Goal: Task Accomplishment & Management: Manage account settings

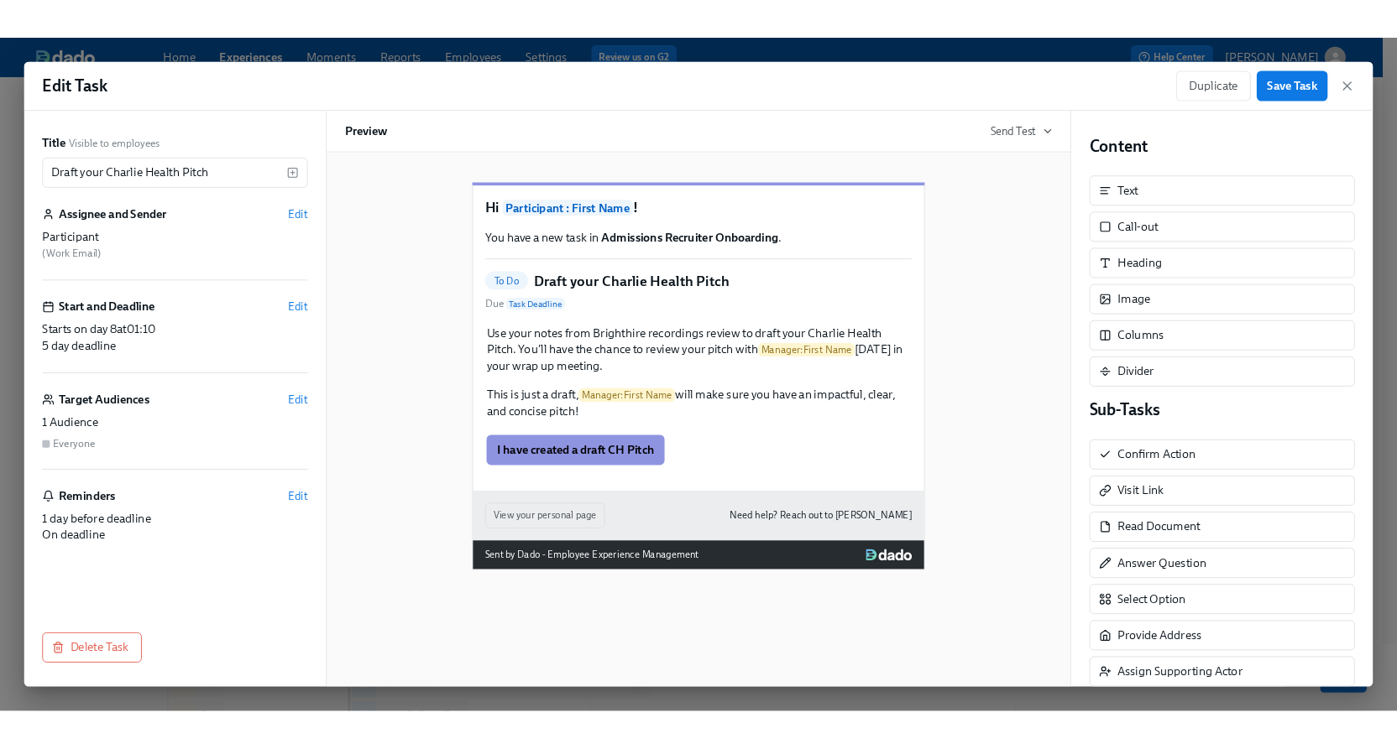
scroll to position [208, 0]
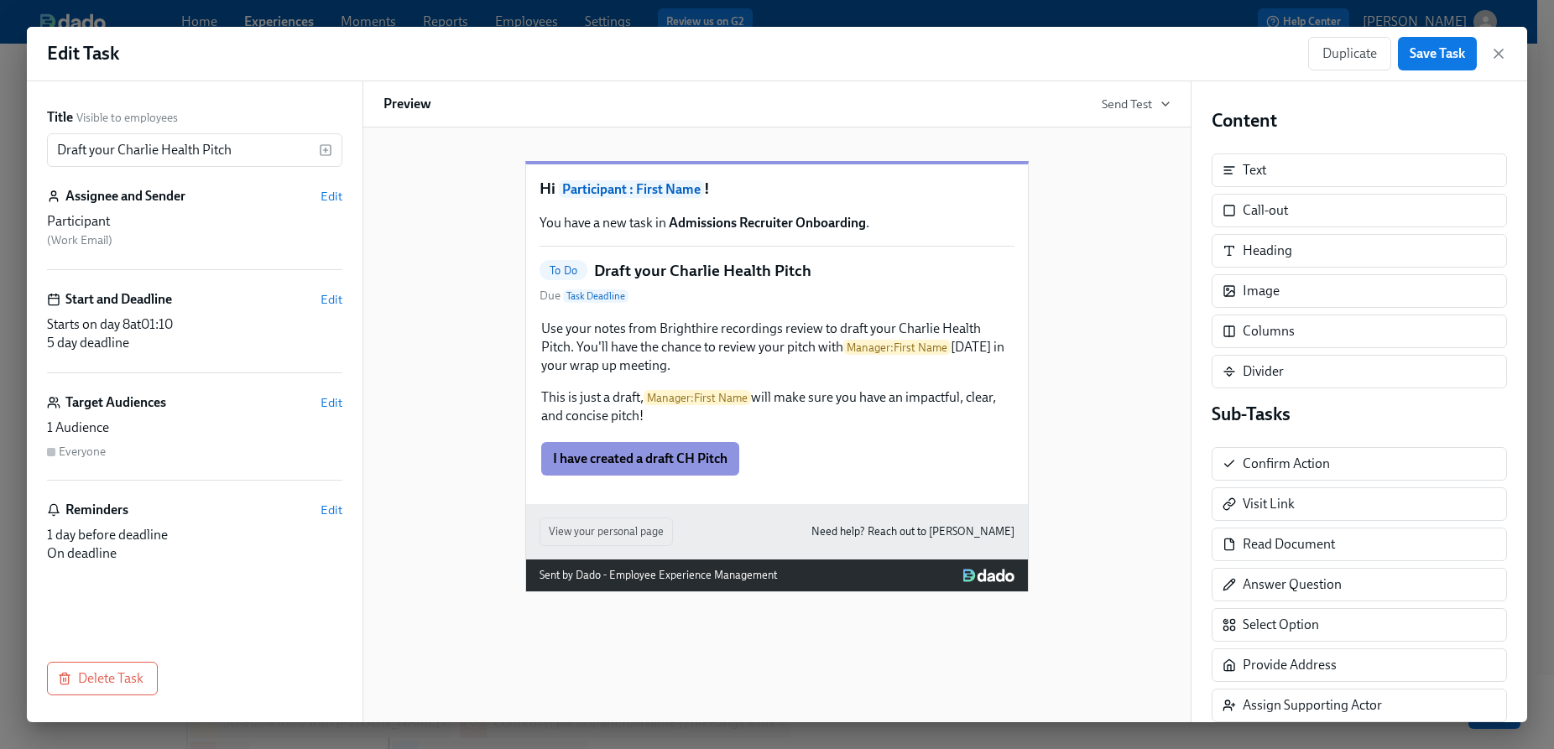
click at [173, 325] on span "at 01:10" at bounding box center [151, 324] width 43 height 16
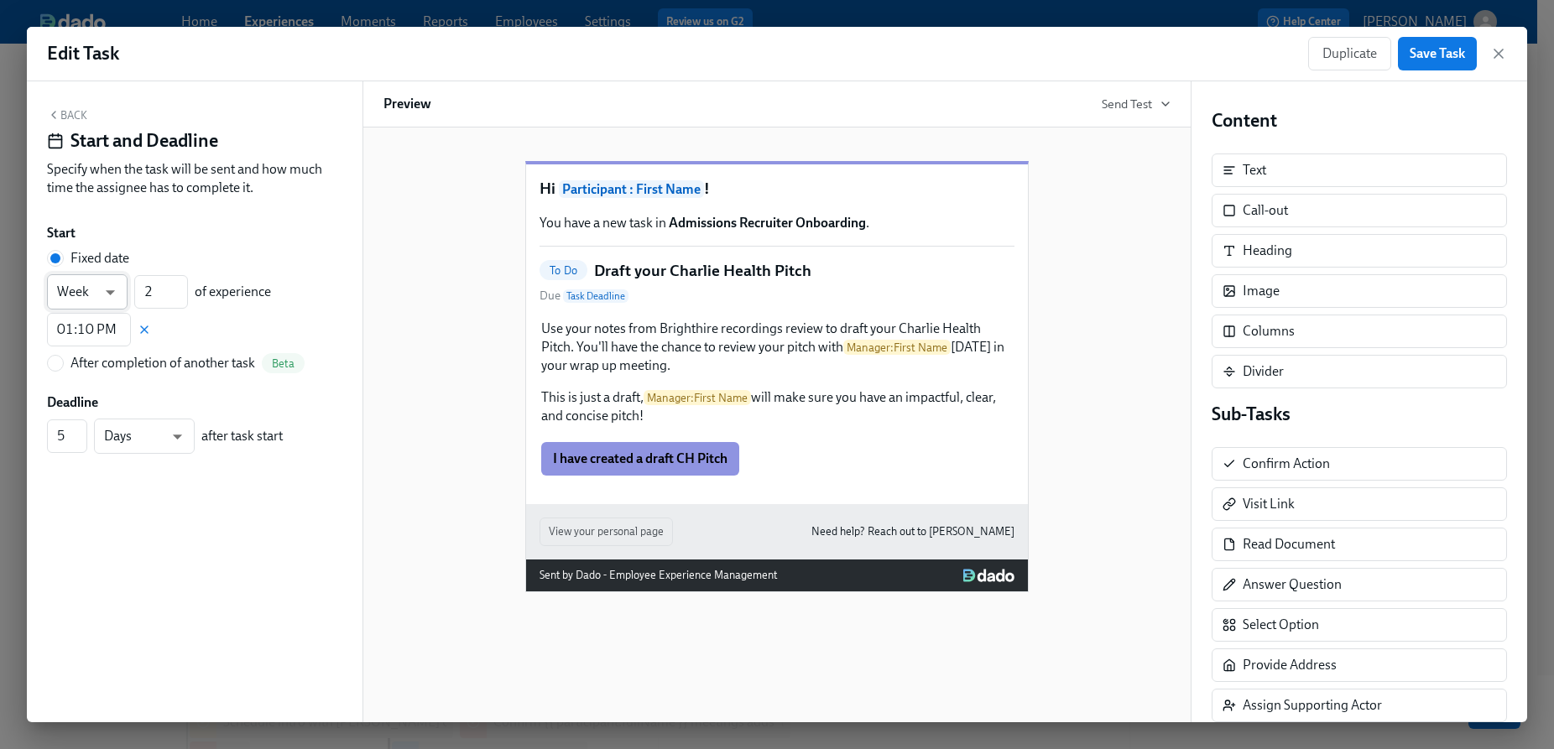
click at [110, 300] on body "Home Experiences Moments Reports Employees Settings Review us on G2 Help Center…" at bounding box center [777, 451] width 1554 height 1319
click at [98, 270] on li "Day" at bounding box center [87, 264] width 81 height 29
type input "d"
drag, startPoint x: 159, startPoint y: 292, endPoint x: 137, endPoint y: 292, distance: 21.8
click at [137, 292] on input "2" at bounding box center [161, 292] width 54 height 34
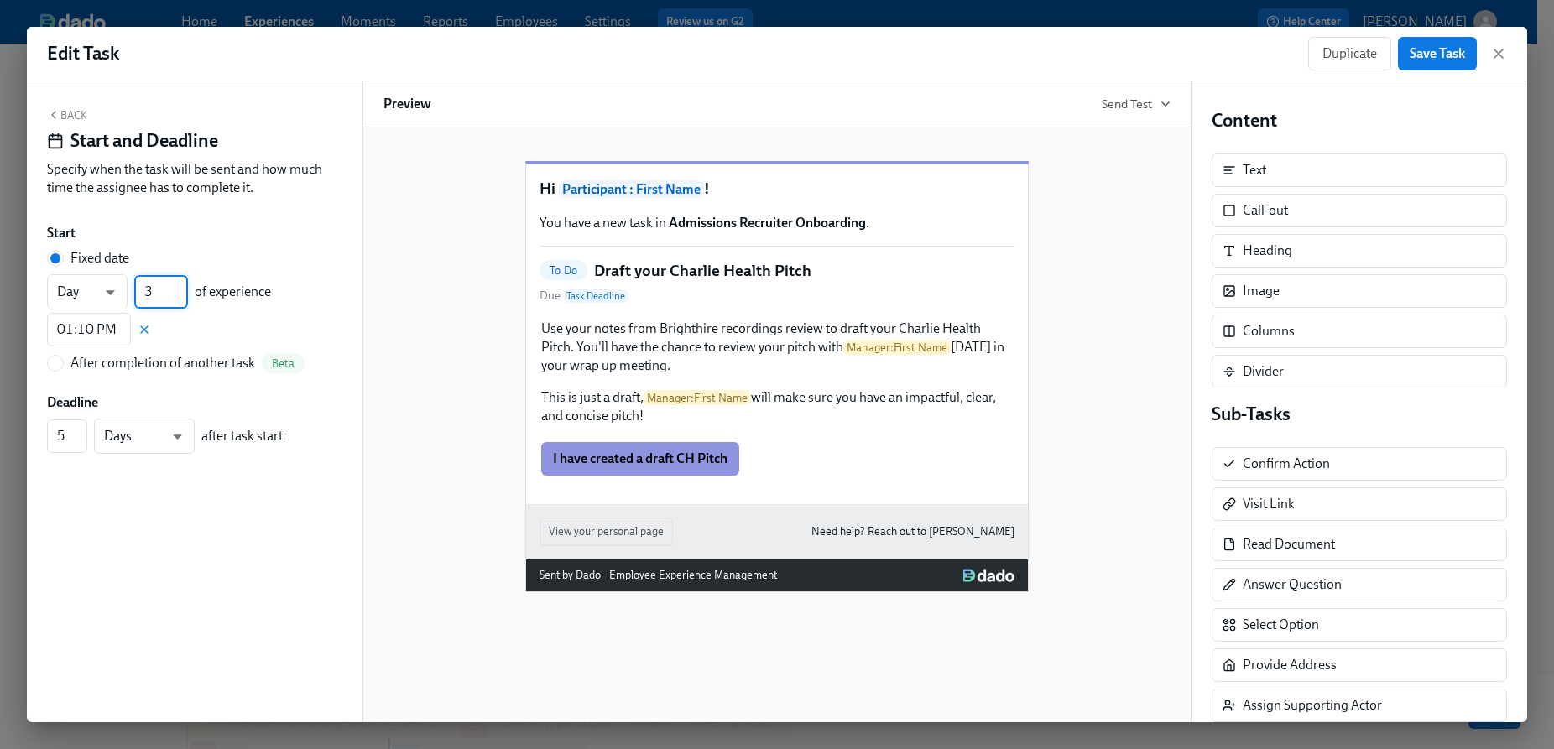
click at [179, 286] on input "3" at bounding box center [161, 292] width 54 height 34
click at [179, 286] on input "4" at bounding box center [161, 292] width 54 height 34
click at [179, 286] on input "5" at bounding box center [161, 292] width 54 height 34
click at [179, 286] on input "6" at bounding box center [161, 292] width 54 height 34
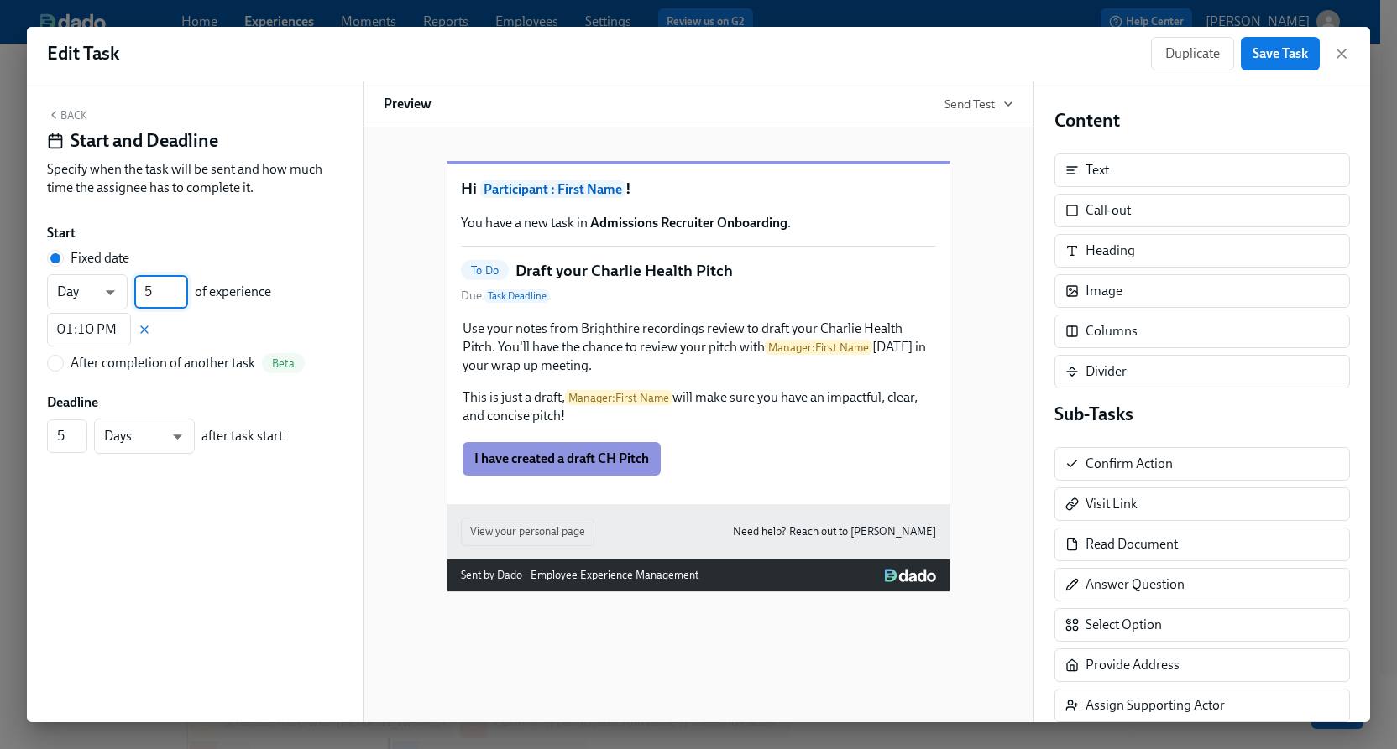
type input "5"
click at [175, 299] on input "5" at bounding box center [161, 292] width 54 height 34
click at [85, 120] on button "Back" at bounding box center [67, 114] width 40 height 13
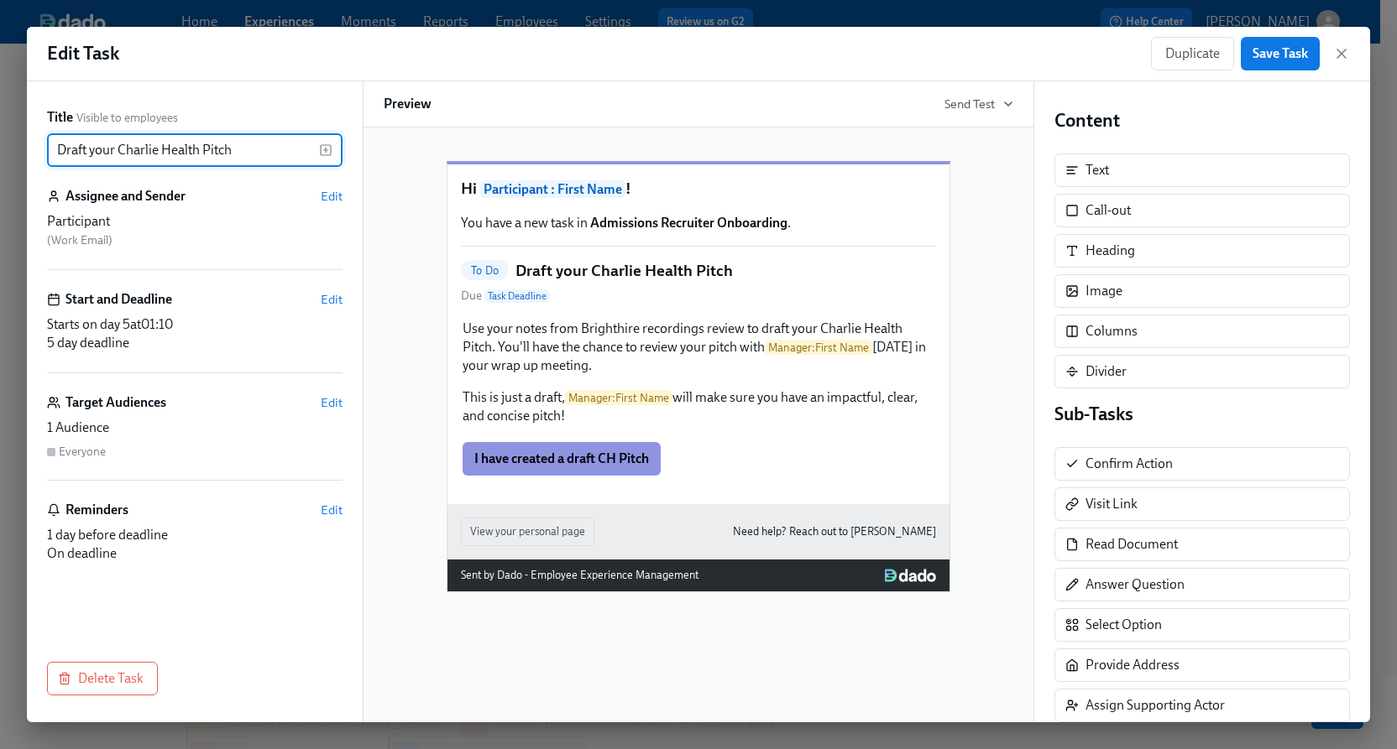
drag, startPoint x: 84, startPoint y: 148, endPoint x: 43, endPoint y: 151, distance: 41.3
click at [43, 151] on div "Title Visible to employees Draft your Charlie Health Pitch ​ Assignee and Sende…" at bounding box center [195, 401] width 336 height 641
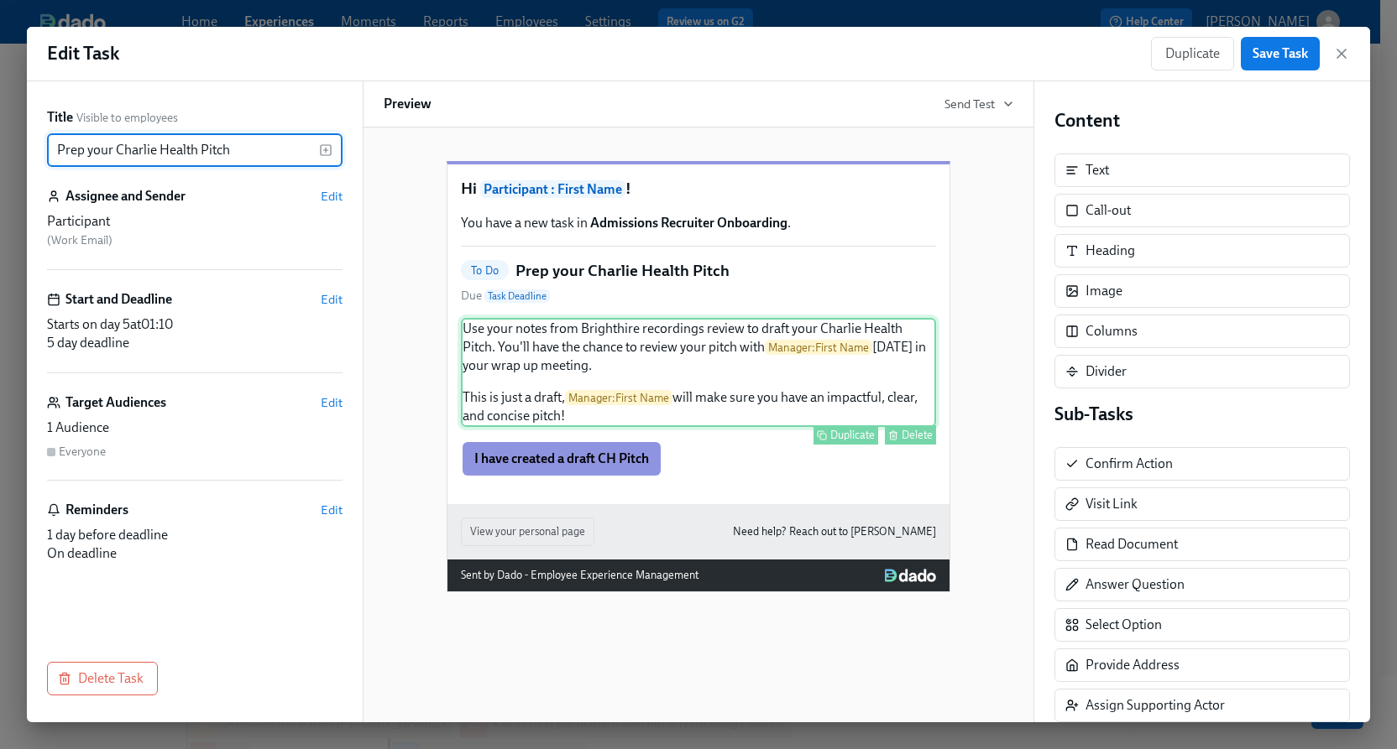
click at [734, 324] on div "Use your notes from Brighthire recordings review to draft your Charlie Health P…" at bounding box center [698, 372] width 475 height 109
type input "Prep your Charlie Health Pitch"
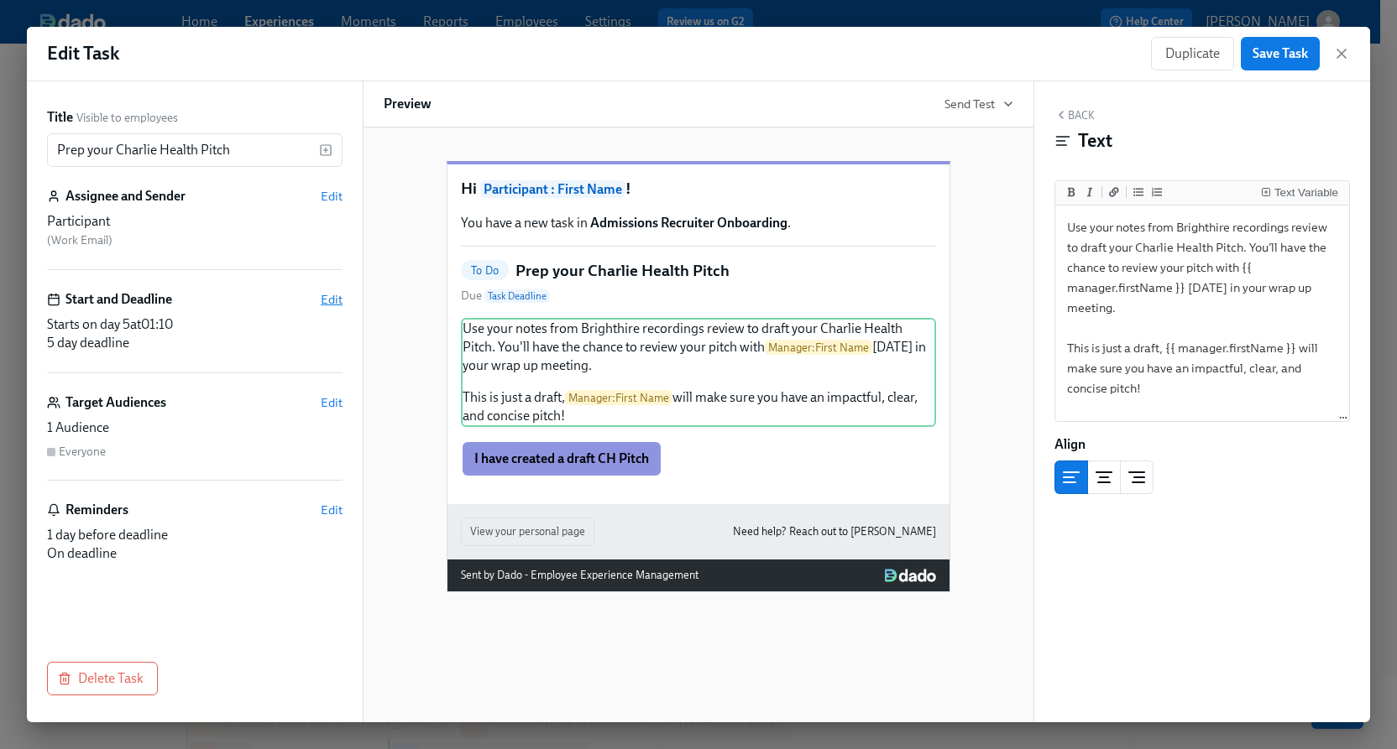
click at [328, 298] on span "Edit" at bounding box center [332, 299] width 22 height 17
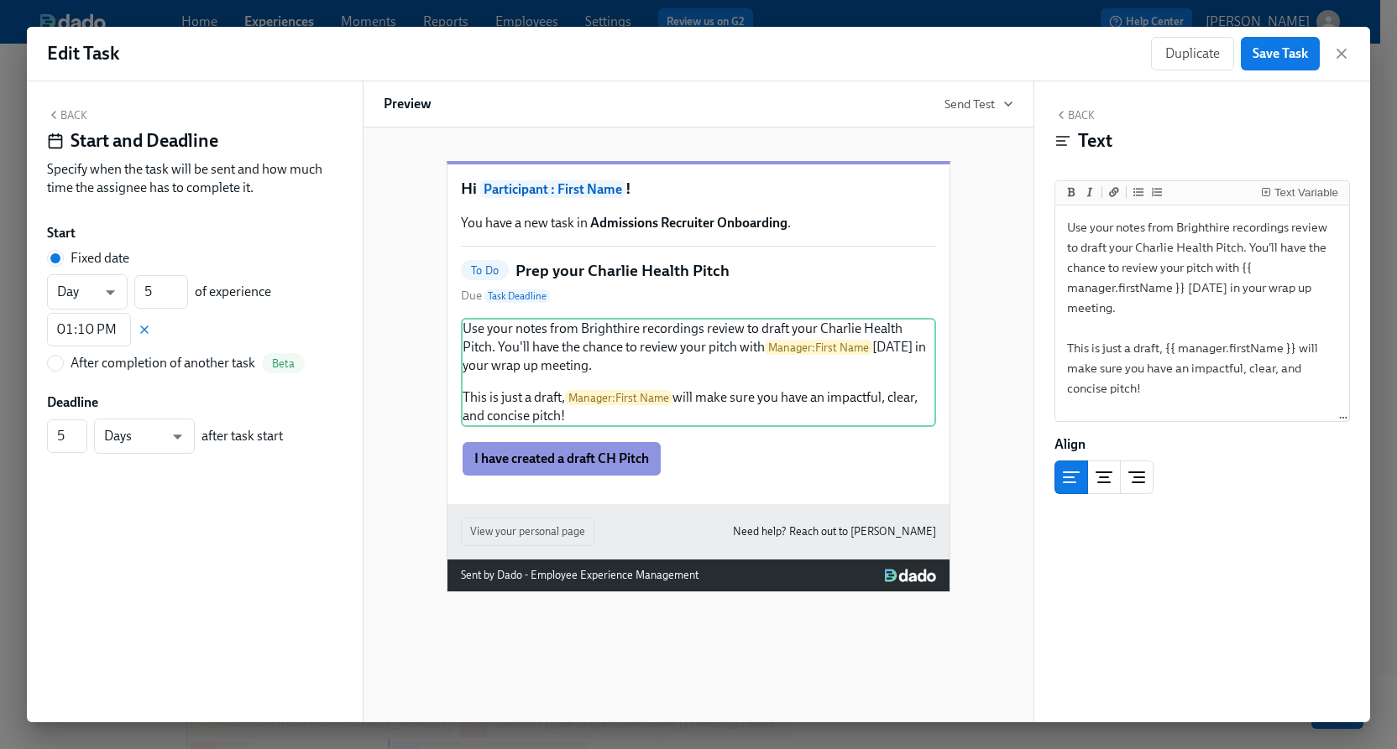
click at [143, 366] on div "After completion of another task" at bounding box center [162, 363] width 185 height 18
click at [63, 366] on input "After completion of another task Beta" at bounding box center [55, 363] width 15 height 15
radio input "true"
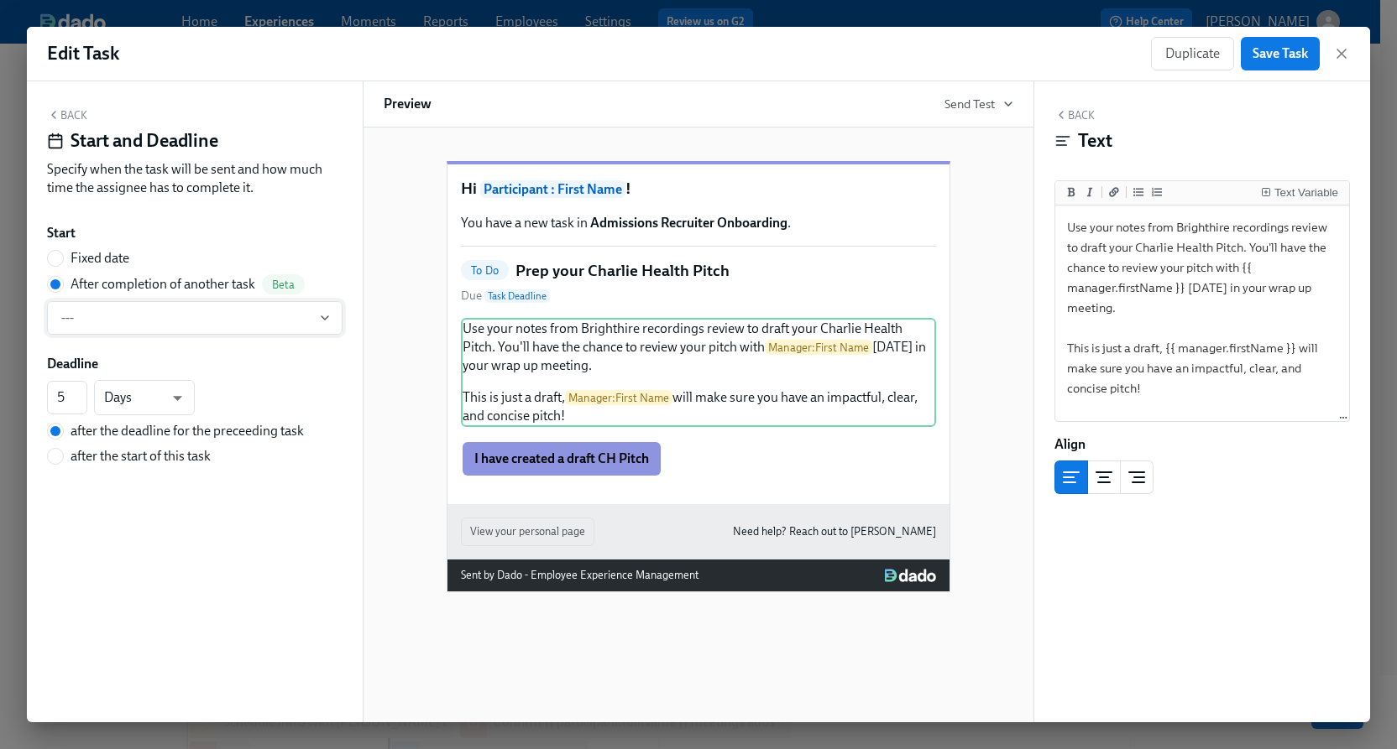
click at [141, 330] on button "---" at bounding box center [194, 318] width 295 height 34
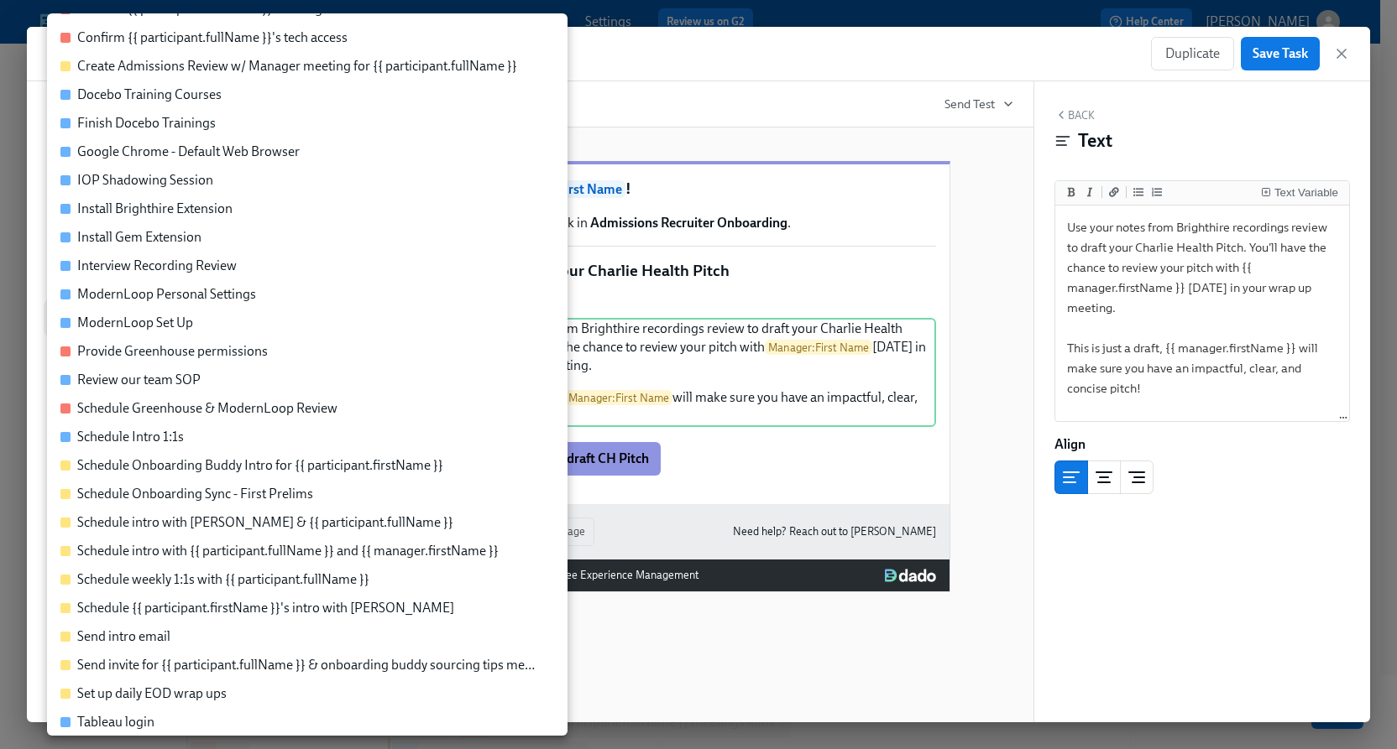
scroll to position [0, 0]
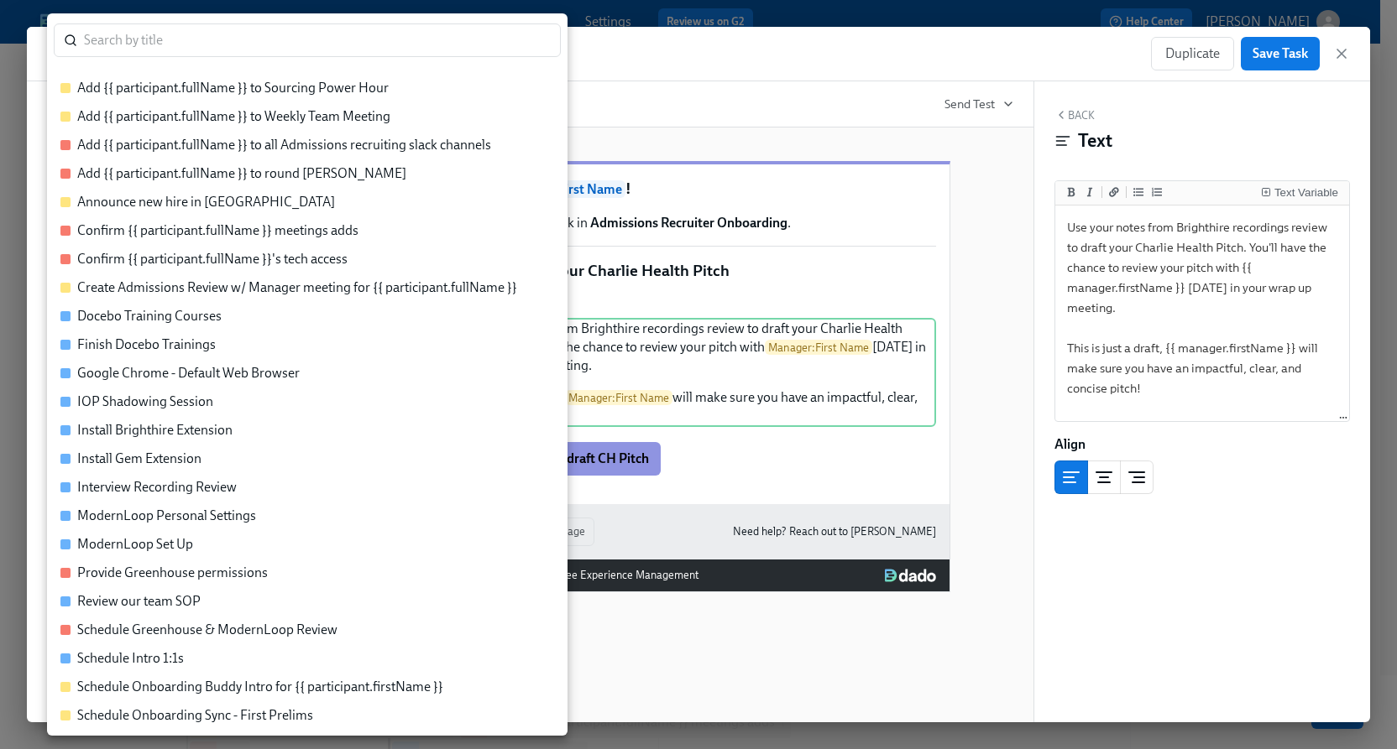
click at [676, 170] on div at bounding box center [698, 374] width 1397 height 749
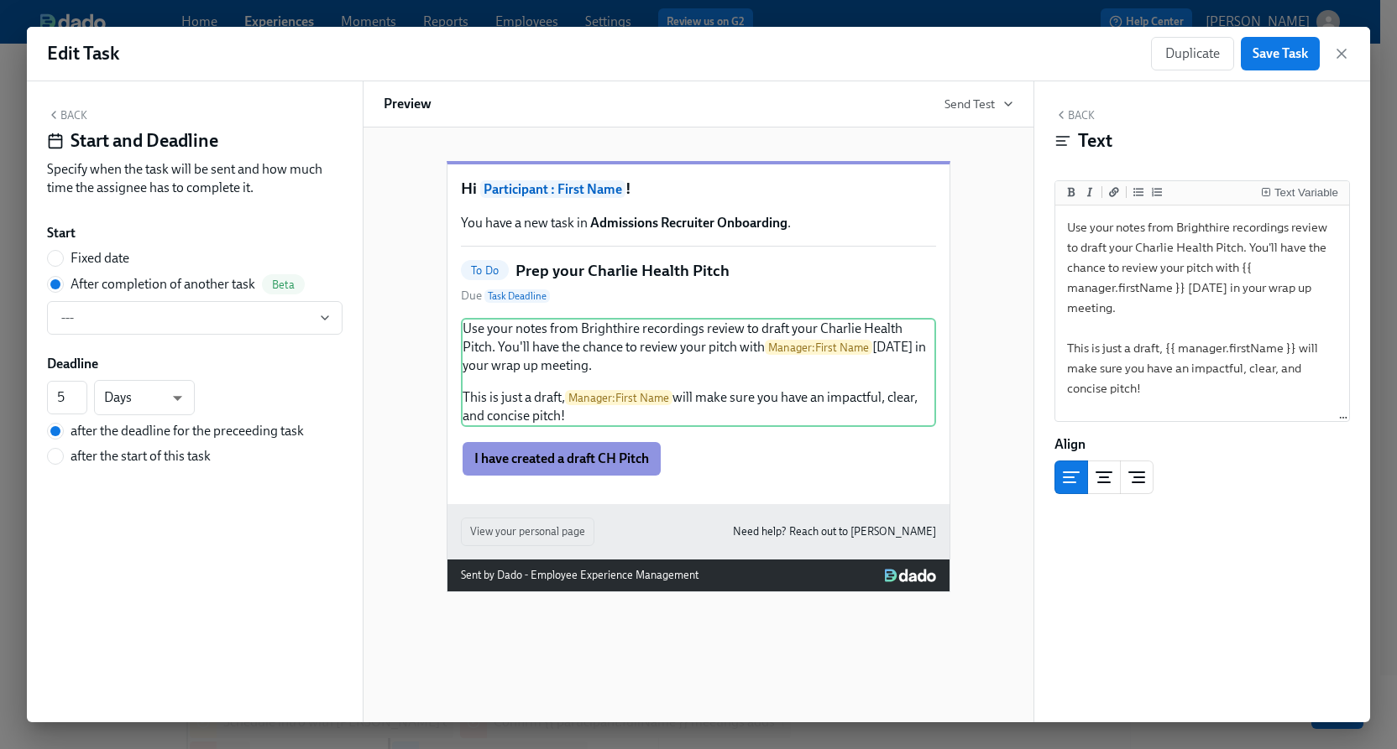
click at [86, 261] on span "Fixed date" at bounding box center [99, 258] width 59 height 18
click at [63, 261] on input "Fixed date" at bounding box center [55, 258] width 15 height 15
radio input "true"
radio input "false"
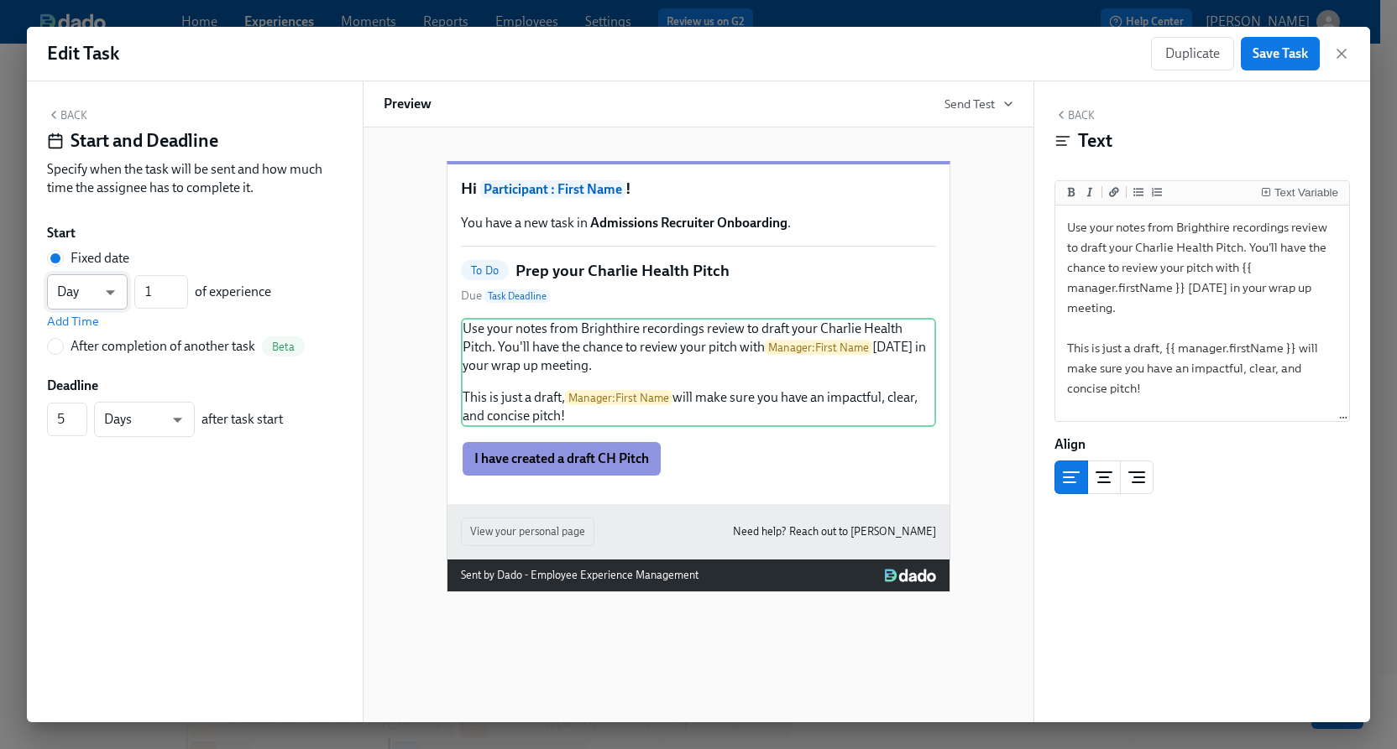
click at [105, 290] on body "Home Experiences Moments Reports Employees Settings Review us on G2 Help Center…" at bounding box center [698, 451] width 1397 height 1319
click at [105, 290] on li "Day" at bounding box center [87, 293] width 81 height 29
drag, startPoint x: 156, startPoint y: 288, endPoint x: 105, endPoint y: 288, distance: 51.2
click at [105, 288] on div "Day d ​ 1 ​ of experience" at bounding box center [159, 291] width 224 height 35
type input "5"
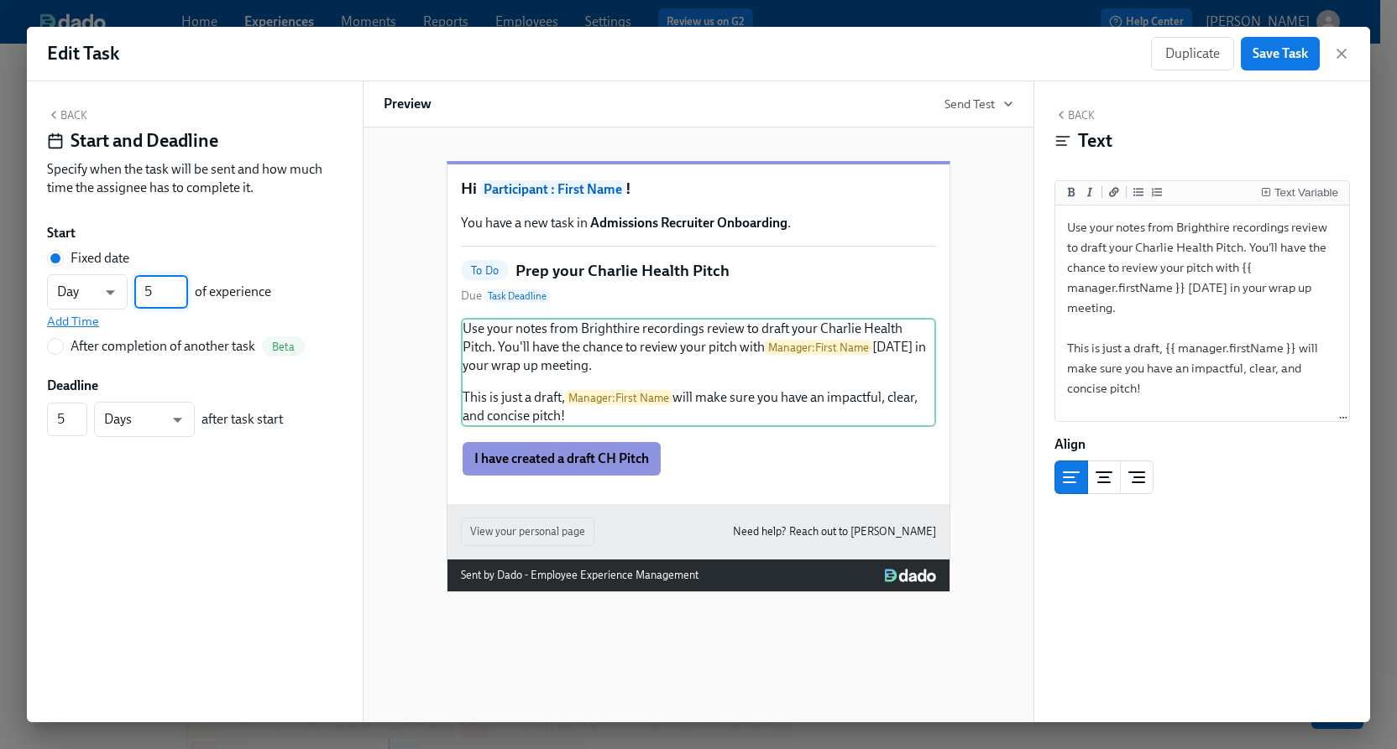
click at [58, 323] on span "Add Time" at bounding box center [73, 321] width 52 height 17
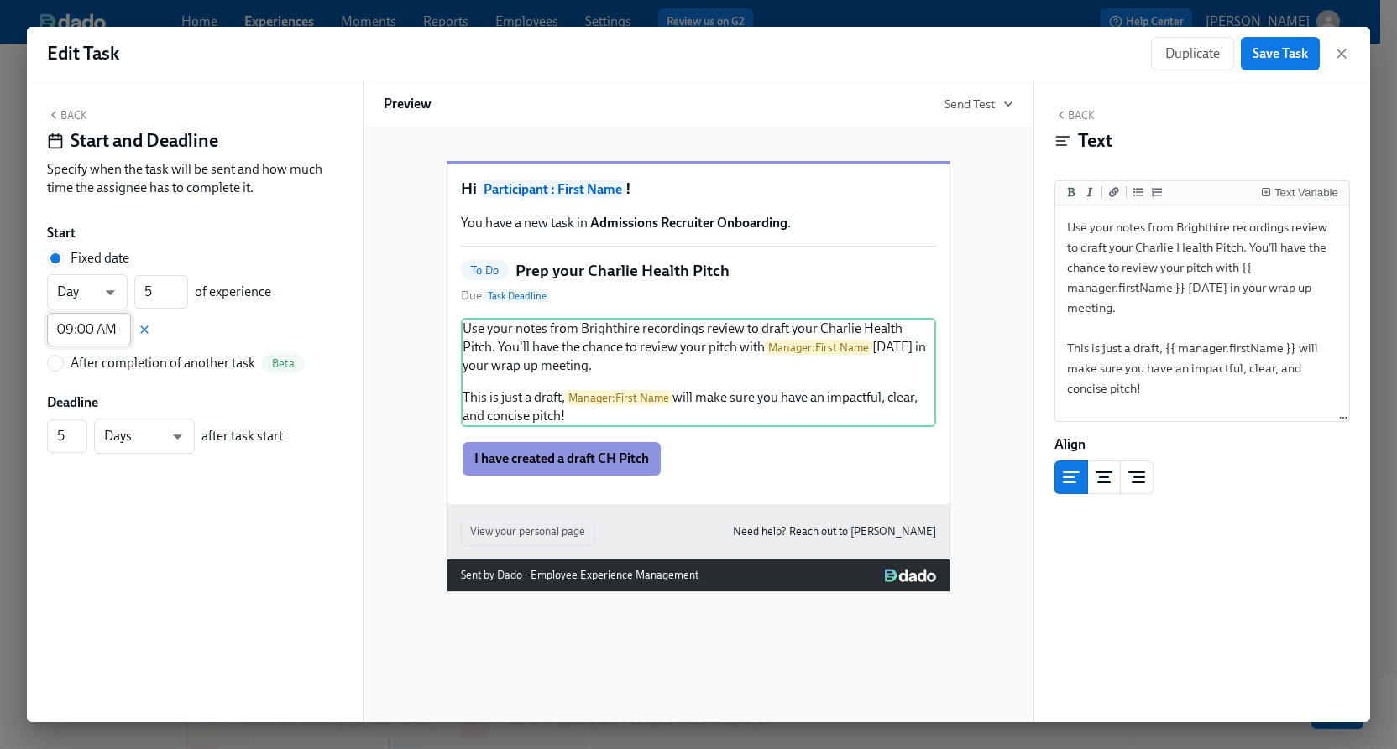
click at [85, 334] on input "09:00 AM" at bounding box center [89, 330] width 84 height 34
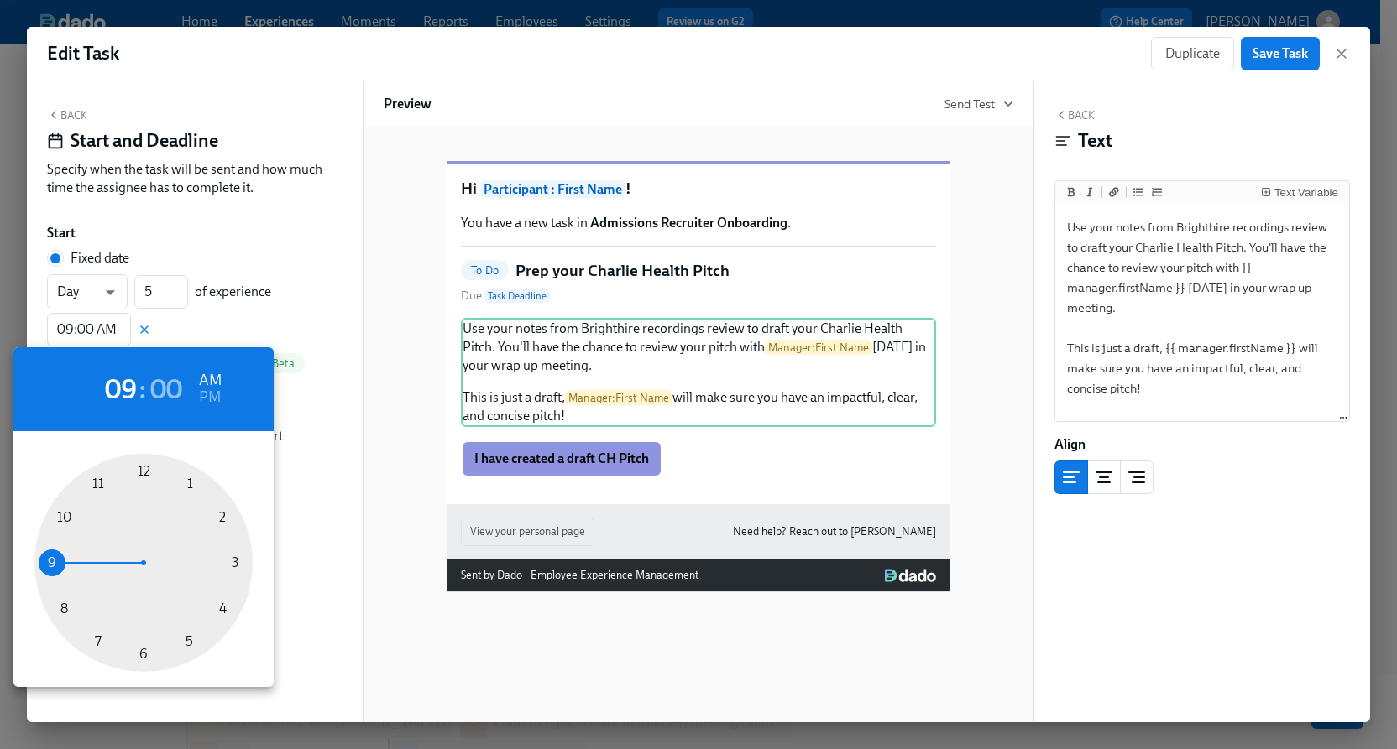
click at [101, 483] on div at bounding box center [143, 563] width 218 height 218
type input "11:00 AM"
click at [269, 220] on div at bounding box center [698, 374] width 1397 height 749
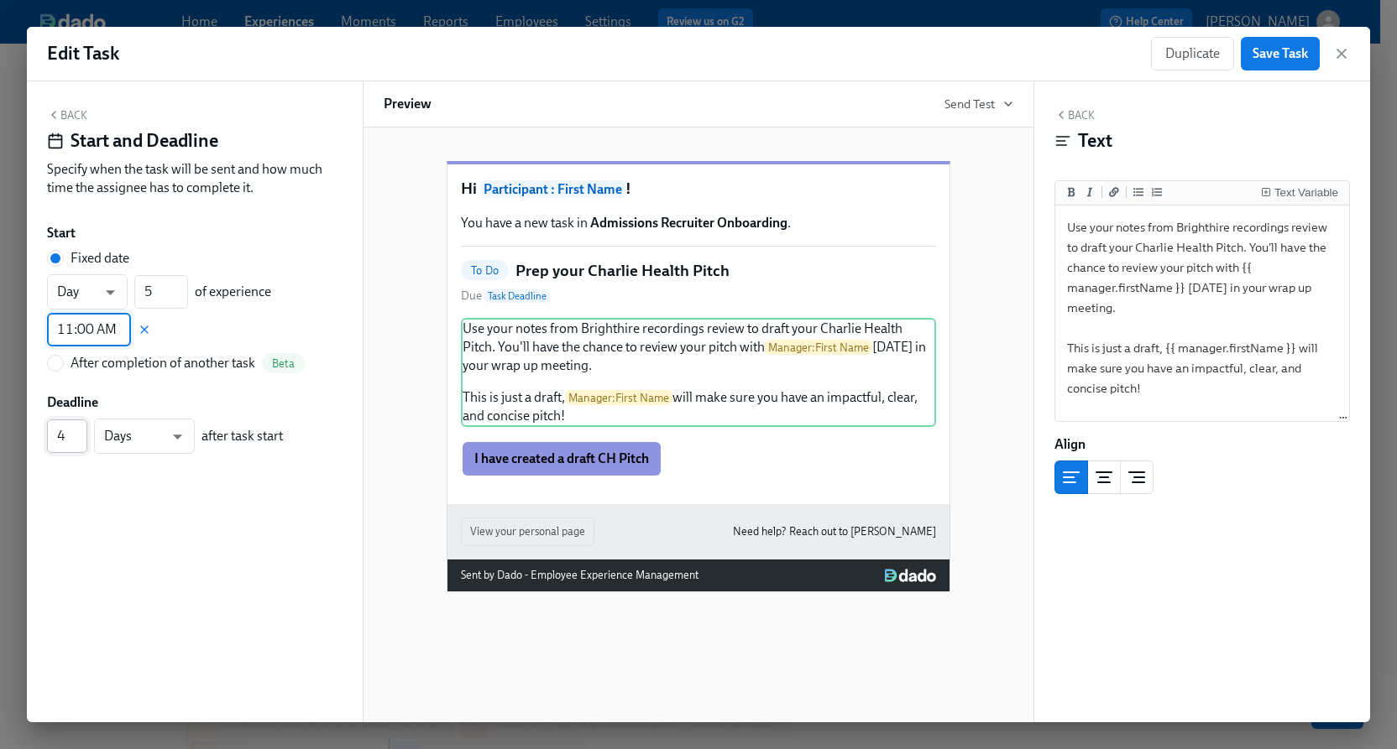
click at [79, 442] on input "4" at bounding box center [67, 437] width 40 height 34
click at [79, 442] on input "3" at bounding box center [67, 437] width 40 height 34
type input "2"
click at [79, 442] on input "2" at bounding box center [67, 437] width 40 height 34
click at [78, 112] on button "Back" at bounding box center [67, 114] width 40 height 13
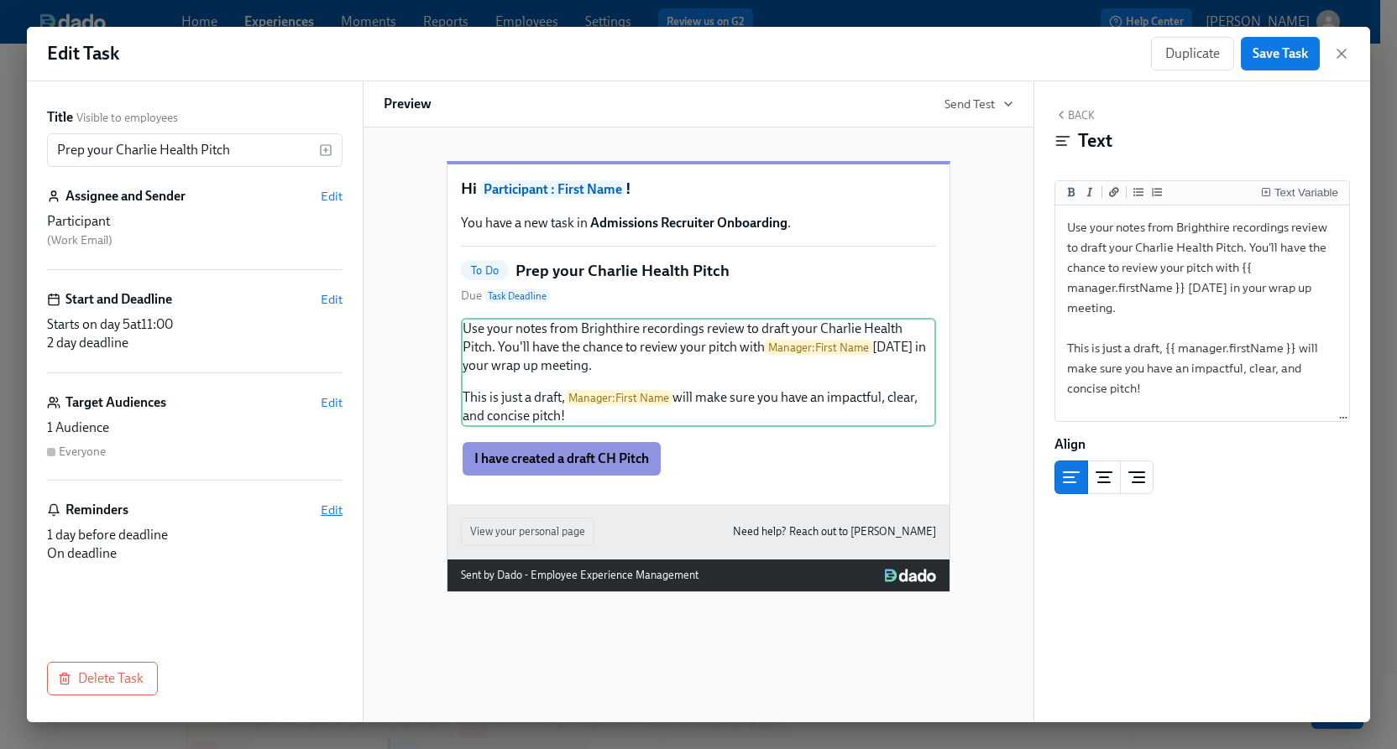
click at [332, 504] on span "Edit" at bounding box center [332, 510] width 22 height 17
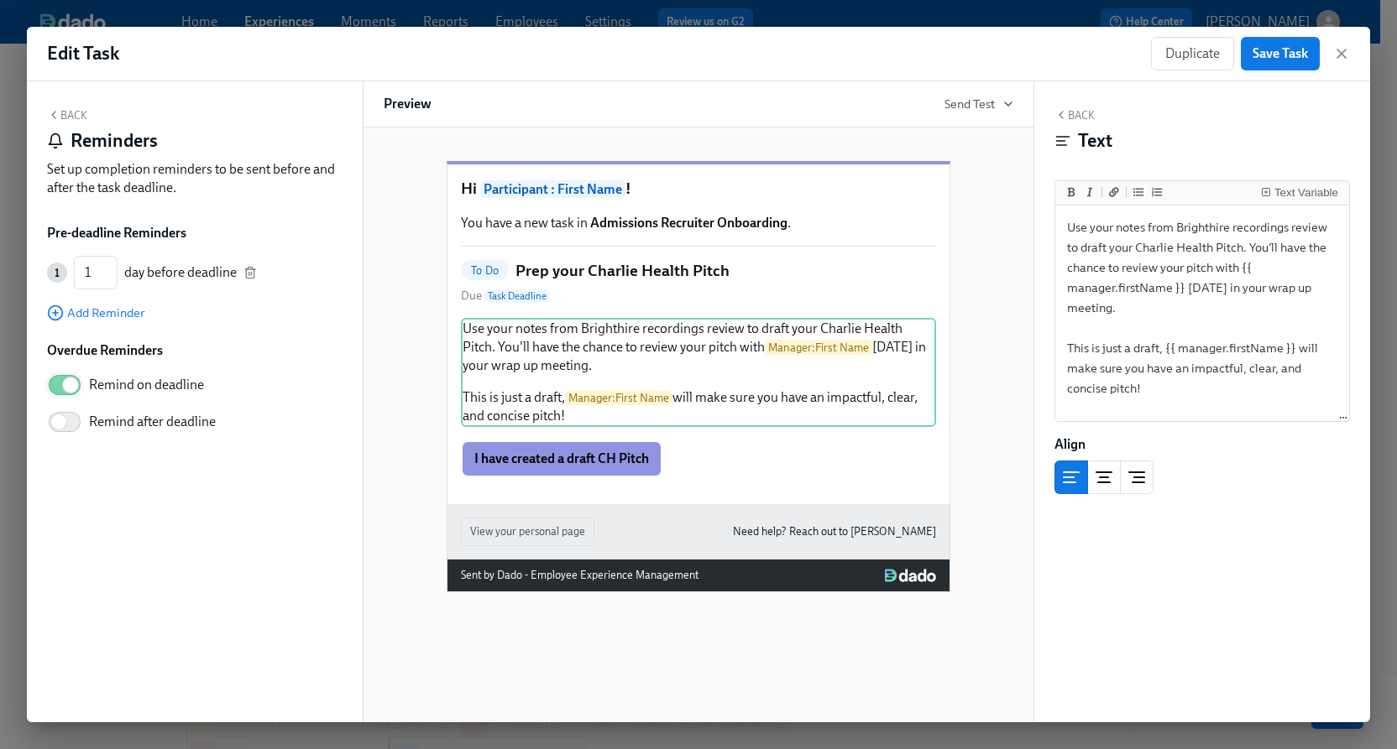
click at [72, 383] on input "Remind on deadline" at bounding box center [70, 385] width 111 height 37
checkbox input "false"
click at [246, 273] on icon "button" at bounding box center [249, 272] width 13 height 13
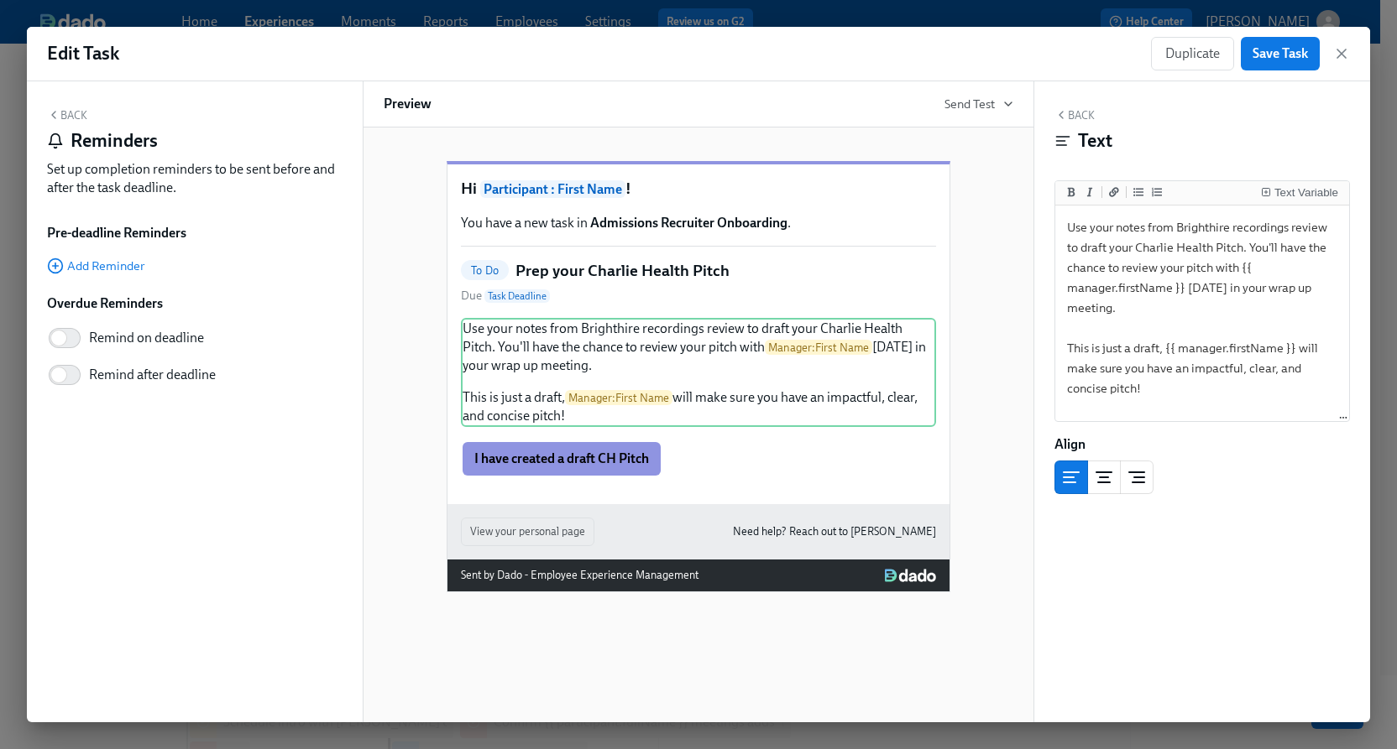
click at [65, 125] on div "Back Reminders Set up completion reminders to be sent before and after the task…" at bounding box center [194, 156] width 295 height 96
click at [69, 119] on button "Back" at bounding box center [67, 114] width 40 height 13
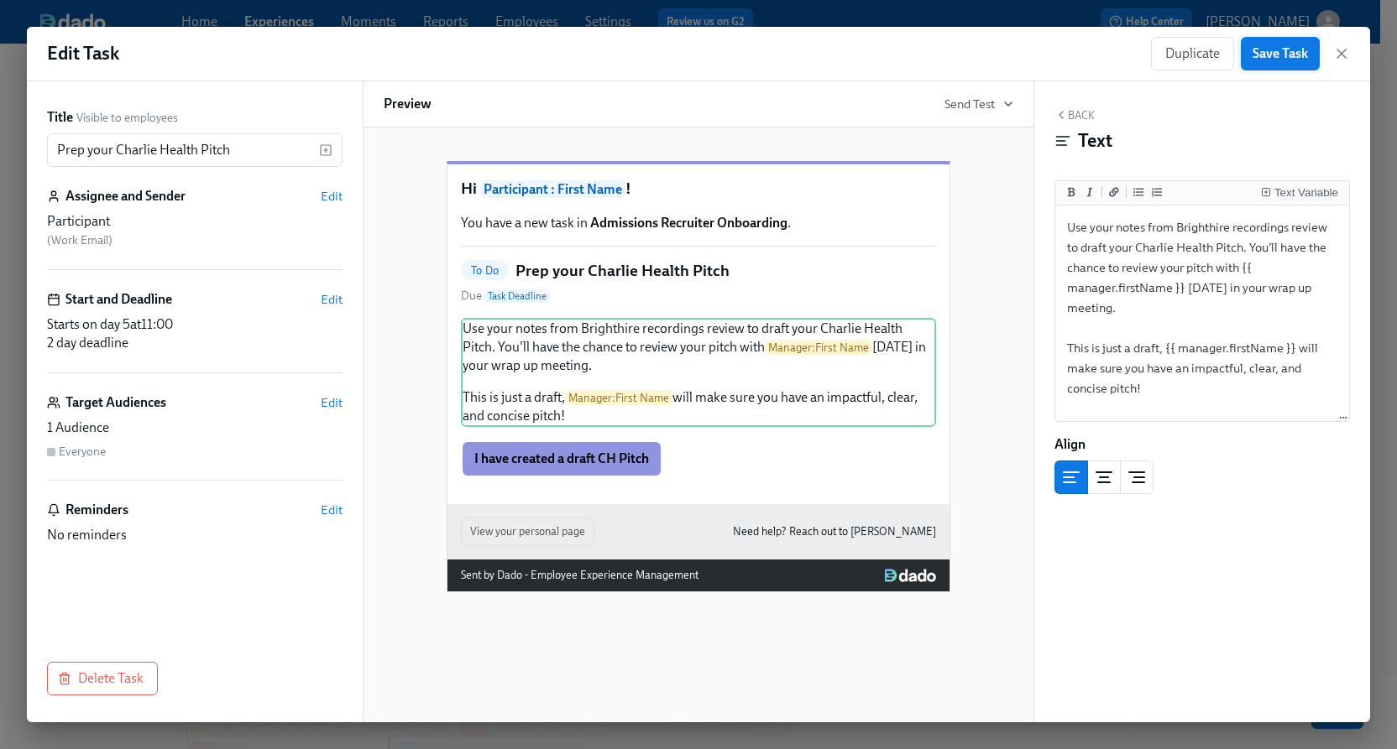
click at [1276, 61] on span "Save Task" at bounding box center [1279, 53] width 55 height 17
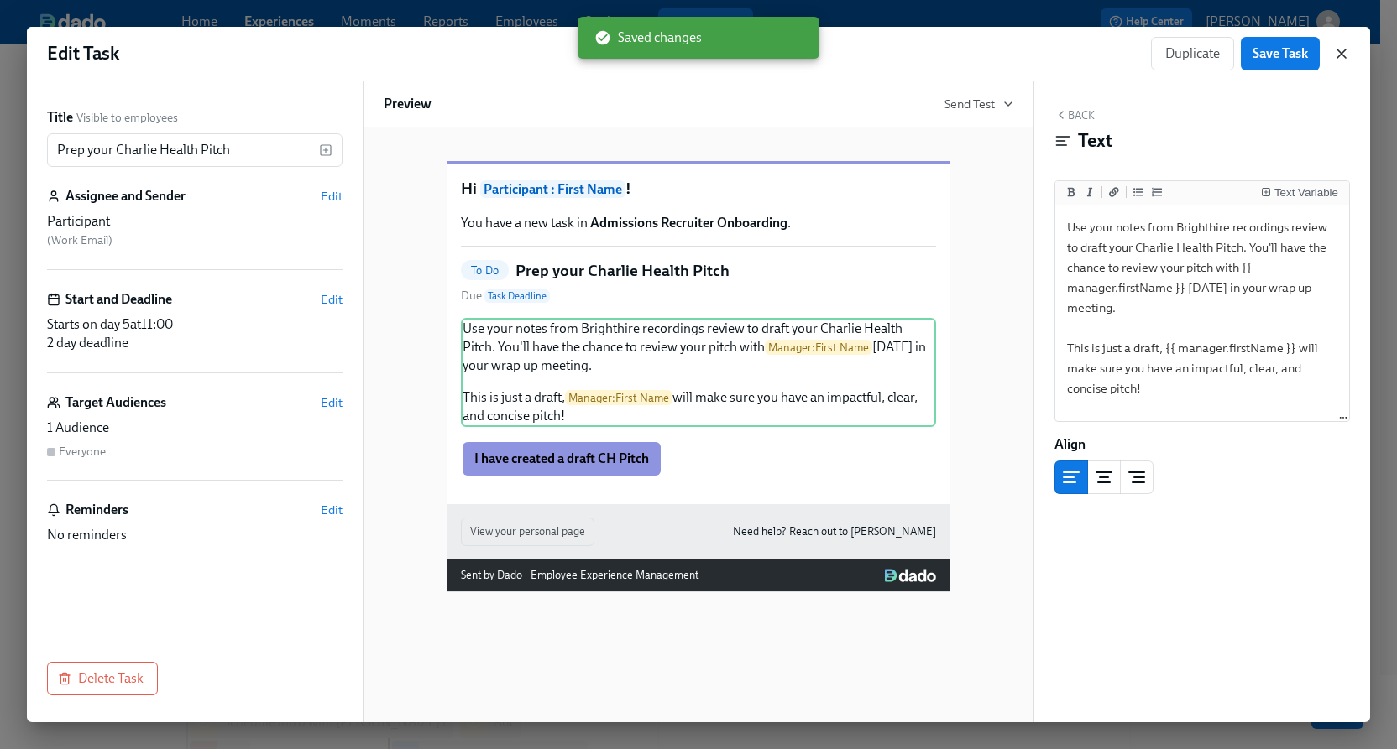
click at [1345, 56] on icon "button" at bounding box center [1341, 53] width 17 height 17
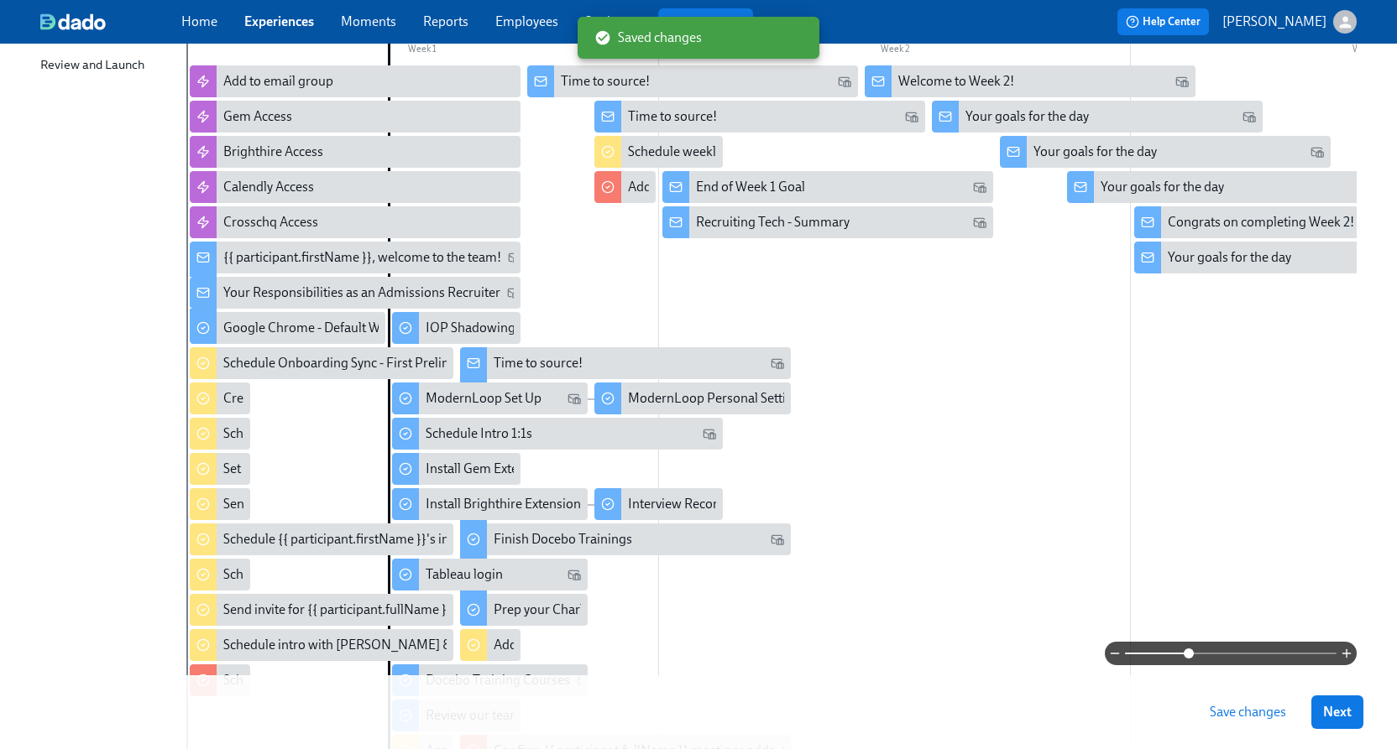
scroll to position [293, 0]
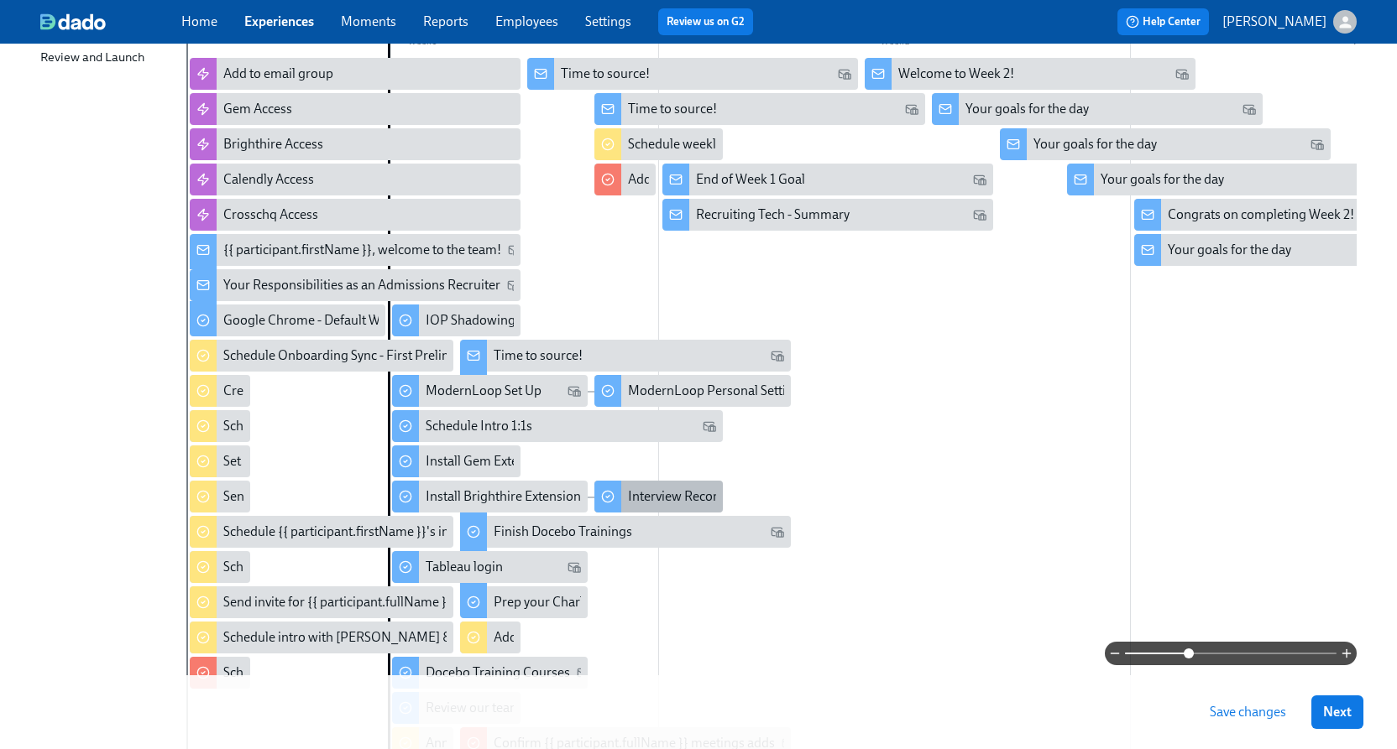
click at [685, 486] on div "Interview Recording Review" at bounding box center [658, 497] width 128 height 32
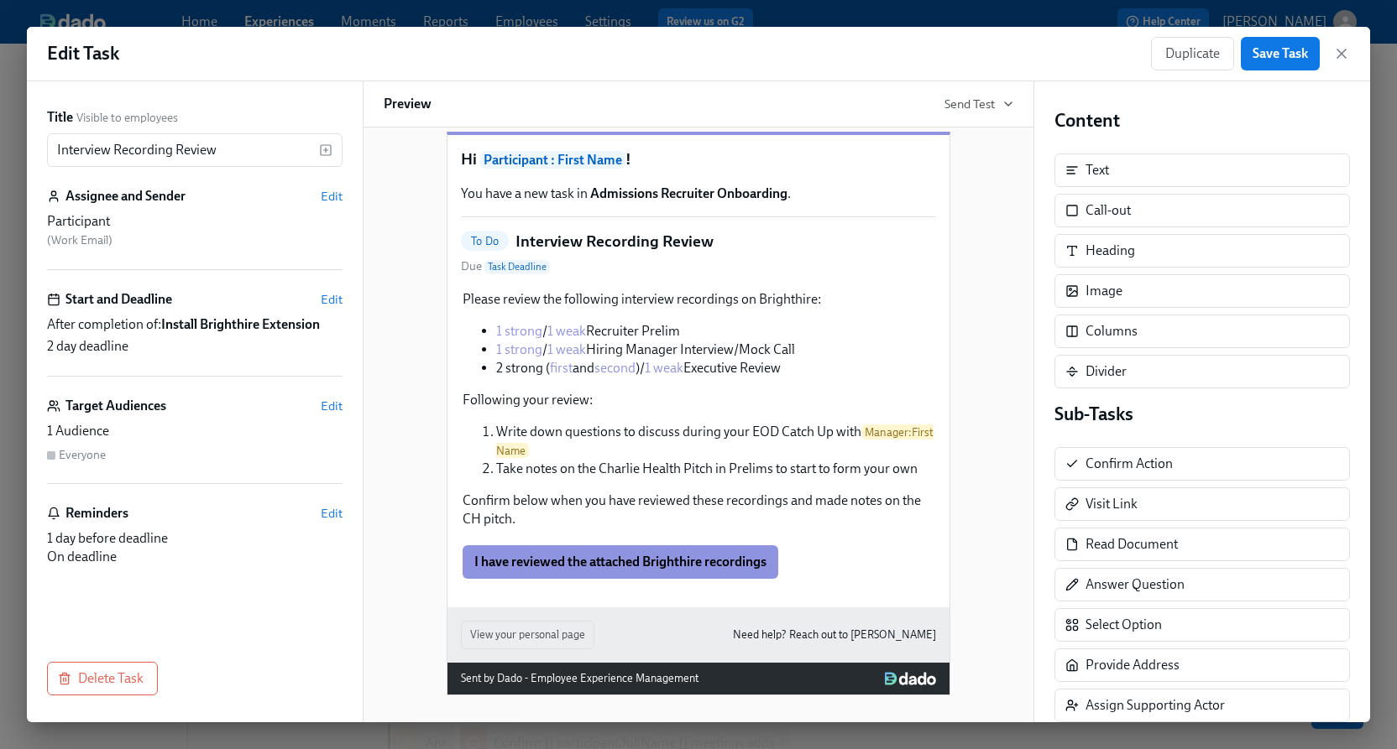
scroll to position [44, 0]
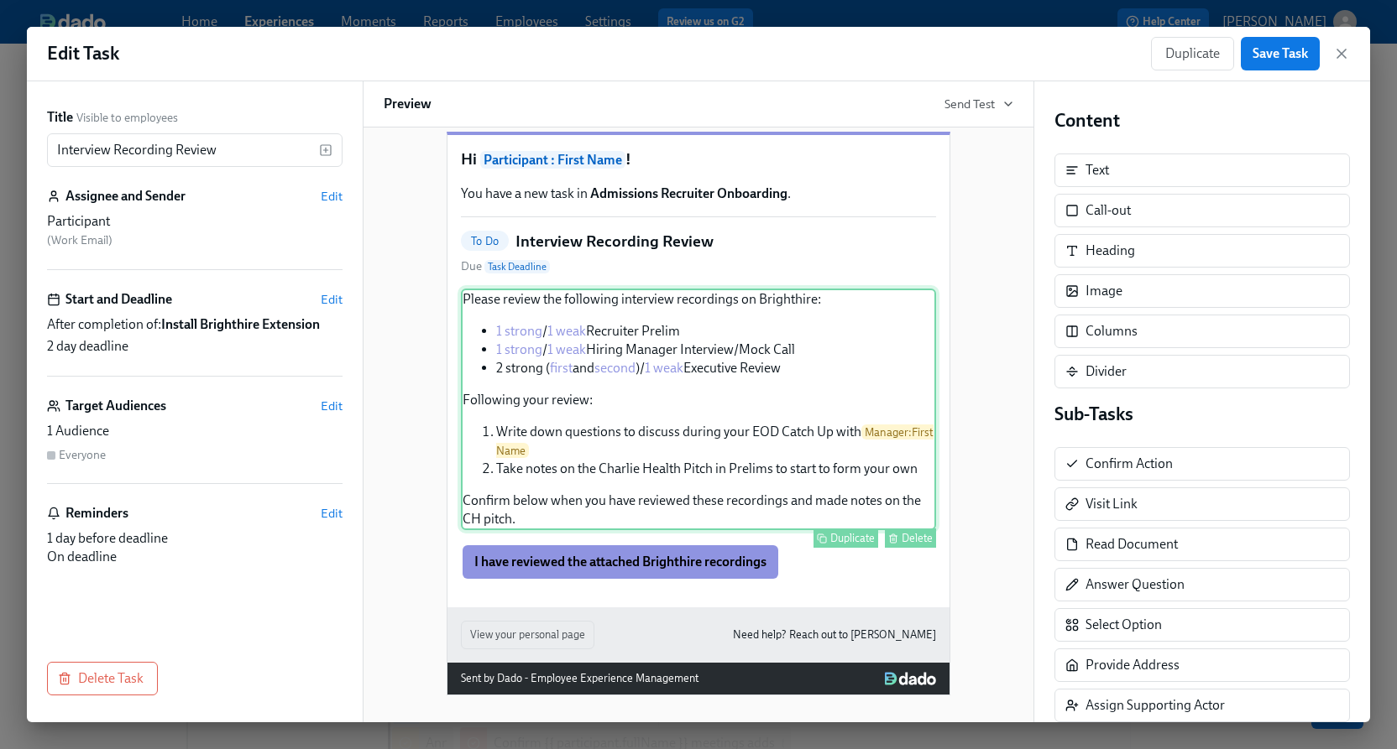
click at [649, 530] on div "Please review the following interview recordings on Brighthire: 1 strong / 1 we…" at bounding box center [698, 410] width 475 height 242
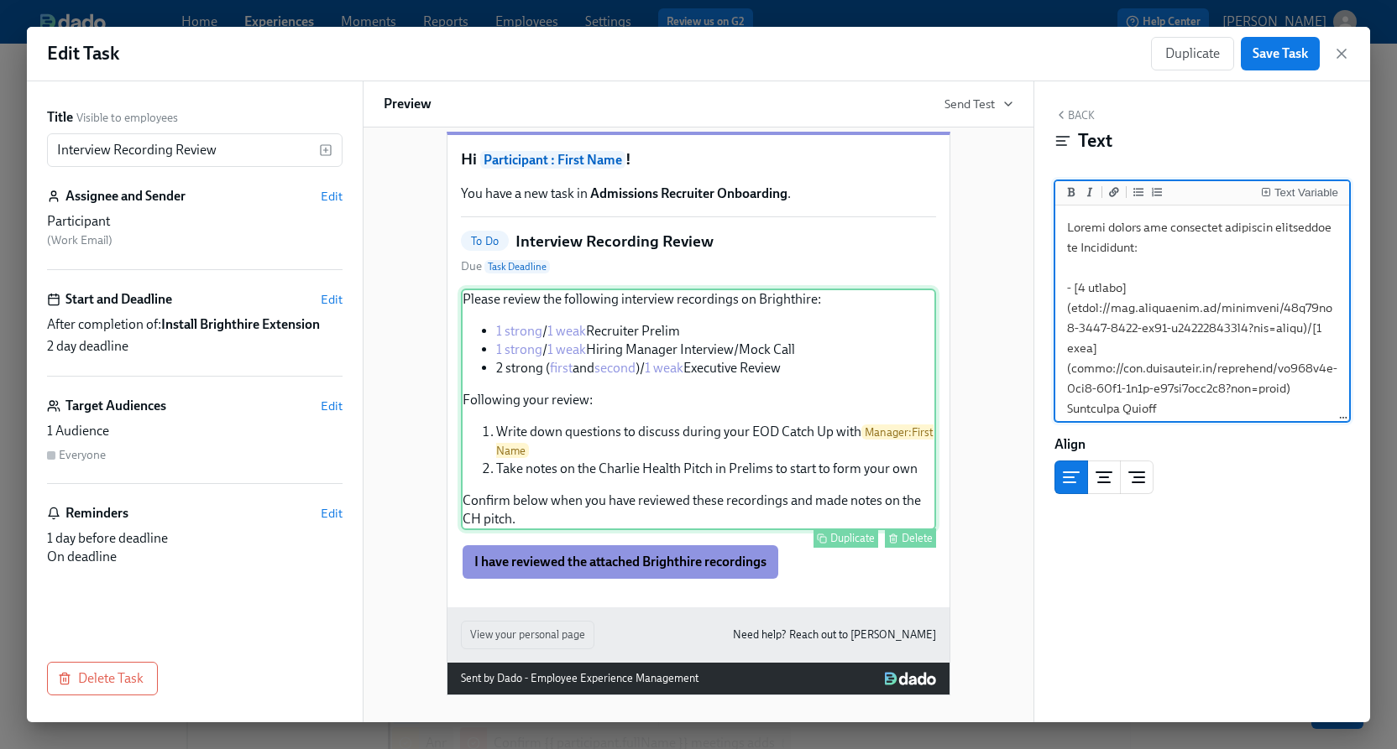
click at [585, 529] on div "Please review the following interview recordings on Brighthire: 1 strong / 1 we…" at bounding box center [698, 410] width 475 height 242
click at [1190, 407] on textarea at bounding box center [1201, 580] width 287 height 742
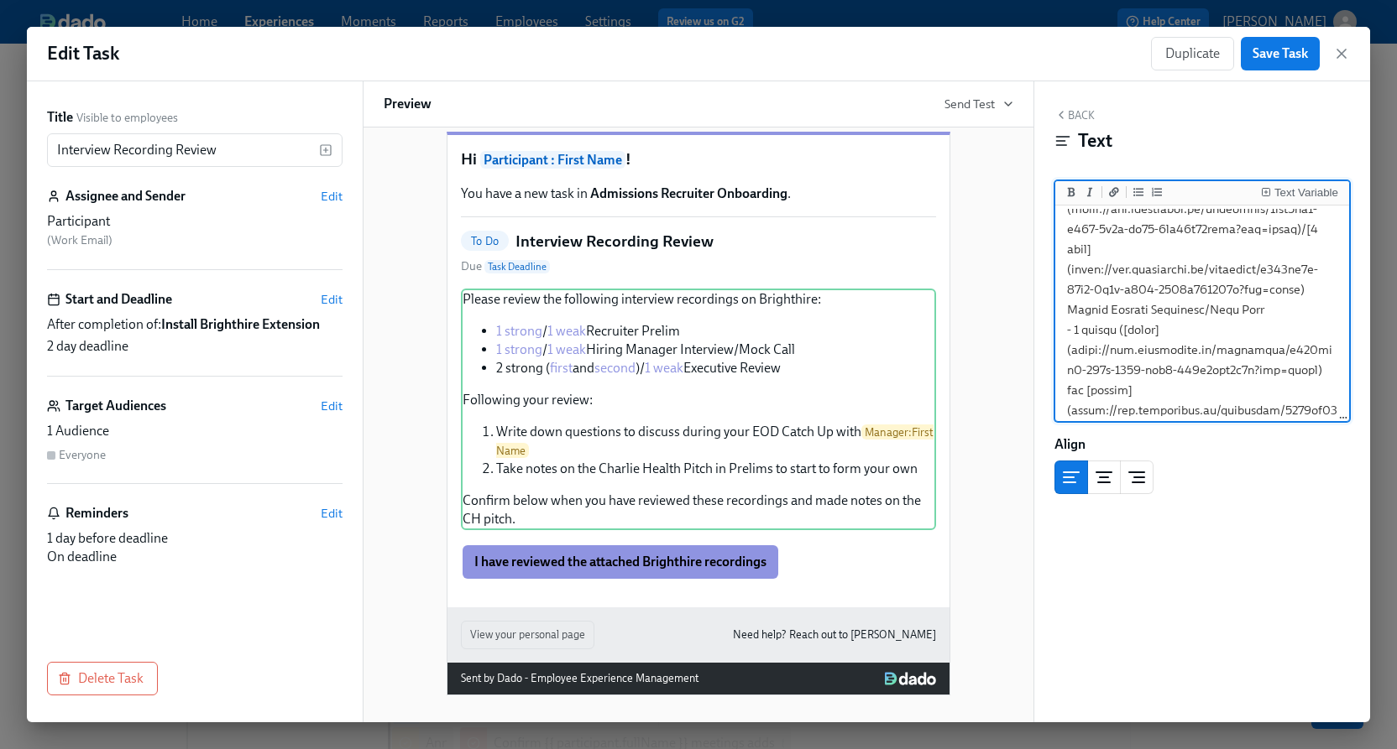
scroll to position [530, 0]
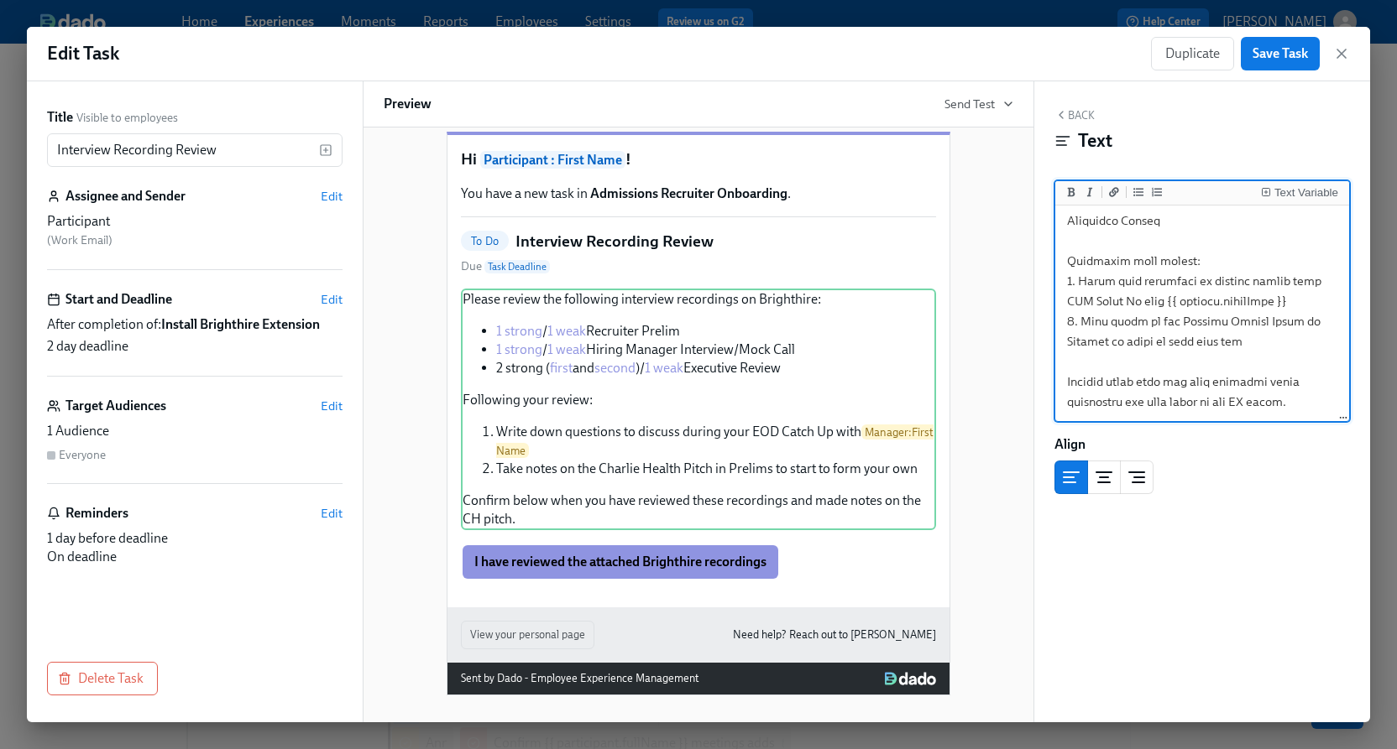
click at [1318, 400] on textarea at bounding box center [1201, 50] width 287 height 742
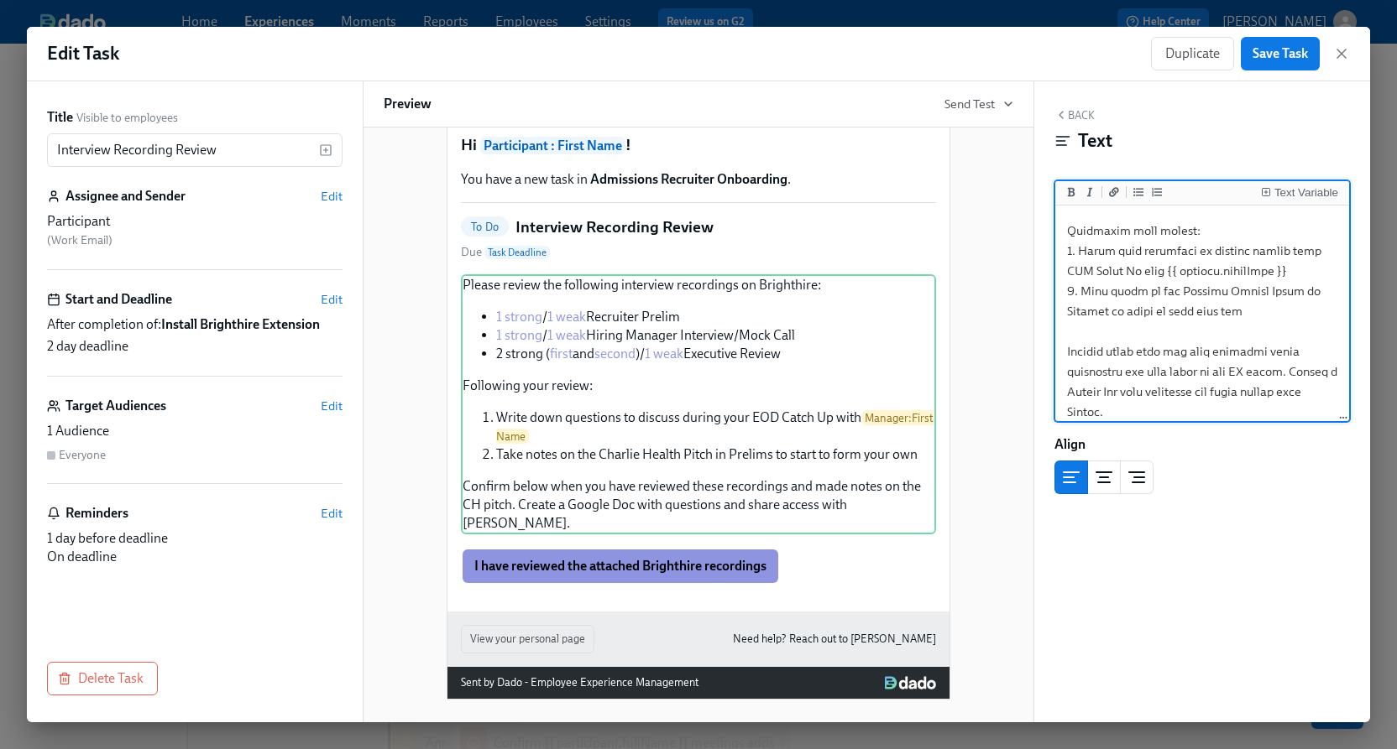
scroll to position [571, 0]
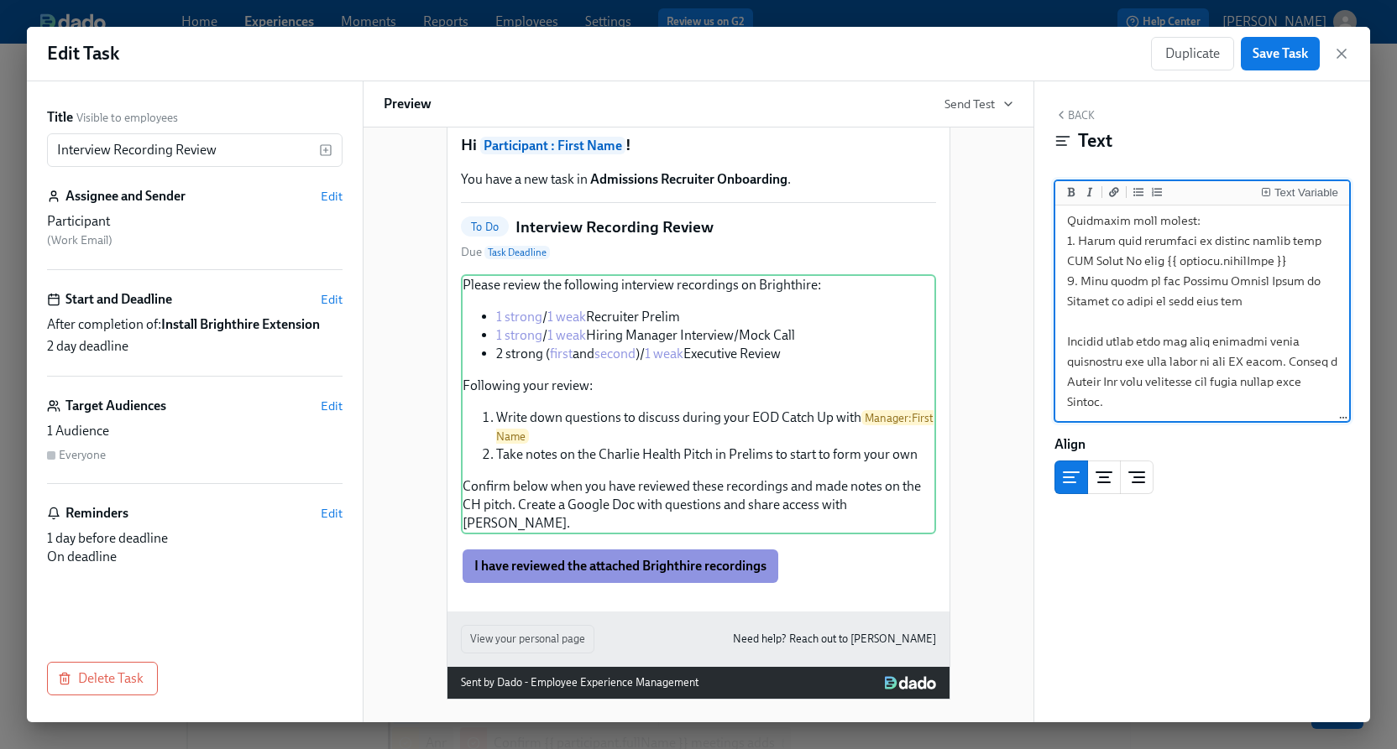
drag, startPoint x: 1193, startPoint y: 415, endPoint x: 1065, endPoint y: 388, distance: 131.4
click at [1065, 388] on textarea at bounding box center [1201, 29] width 287 height 782
click at [1076, 188] on button "Add bold text" at bounding box center [1070, 192] width 17 height 17
type textarea "Please review the following interview recordings on Brighthire: - [1 strong]([U…"
click at [1271, 69] on button "Save Task" at bounding box center [1279, 54] width 79 height 34
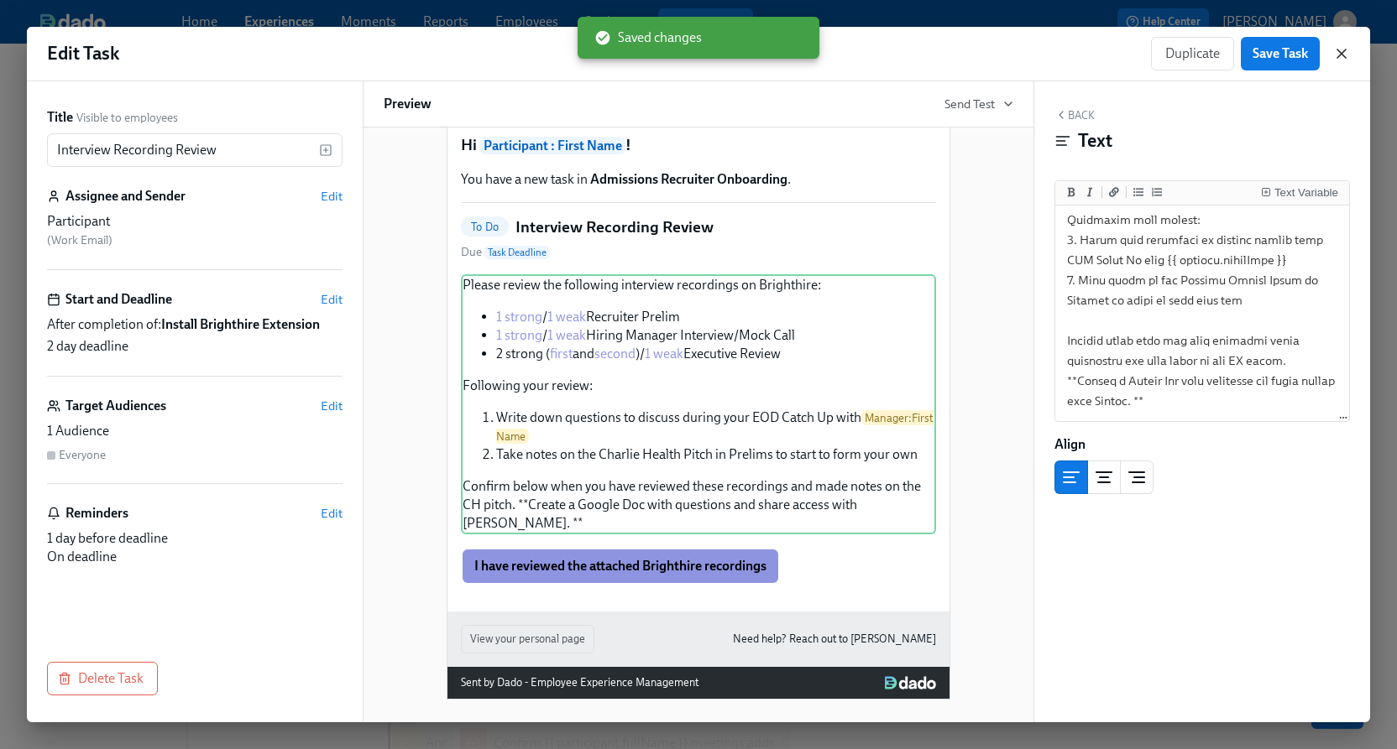
click at [1335, 60] on icon "button" at bounding box center [1341, 53] width 17 height 17
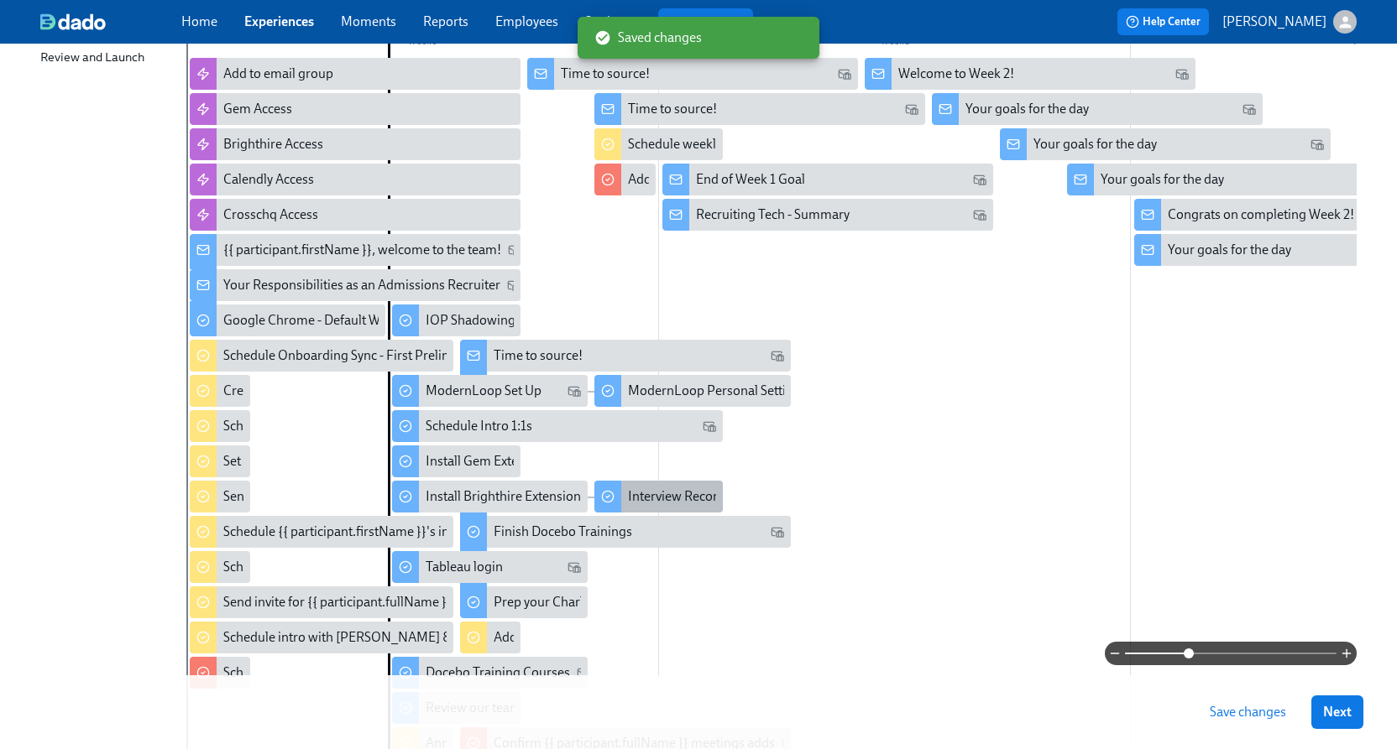
click at [614, 485] on div at bounding box center [607, 497] width 27 height 32
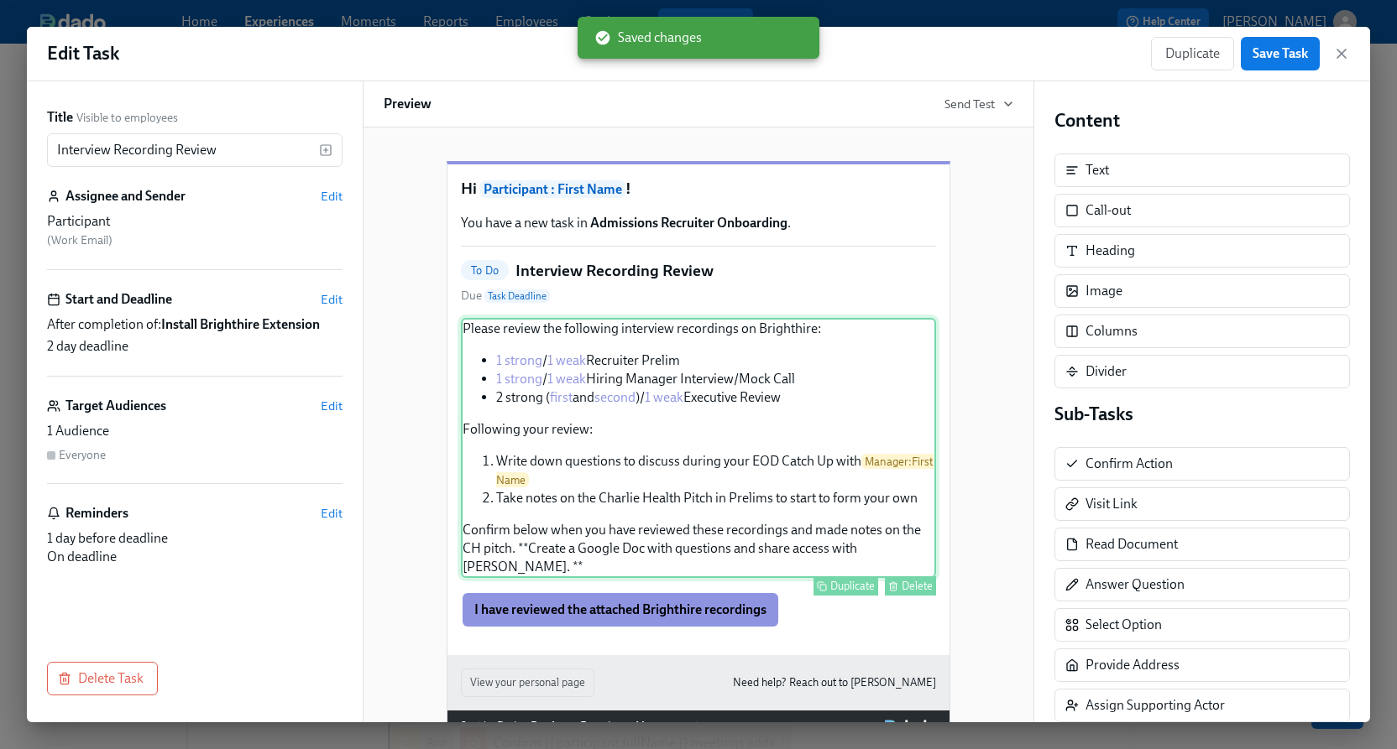
scroll to position [52, 0]
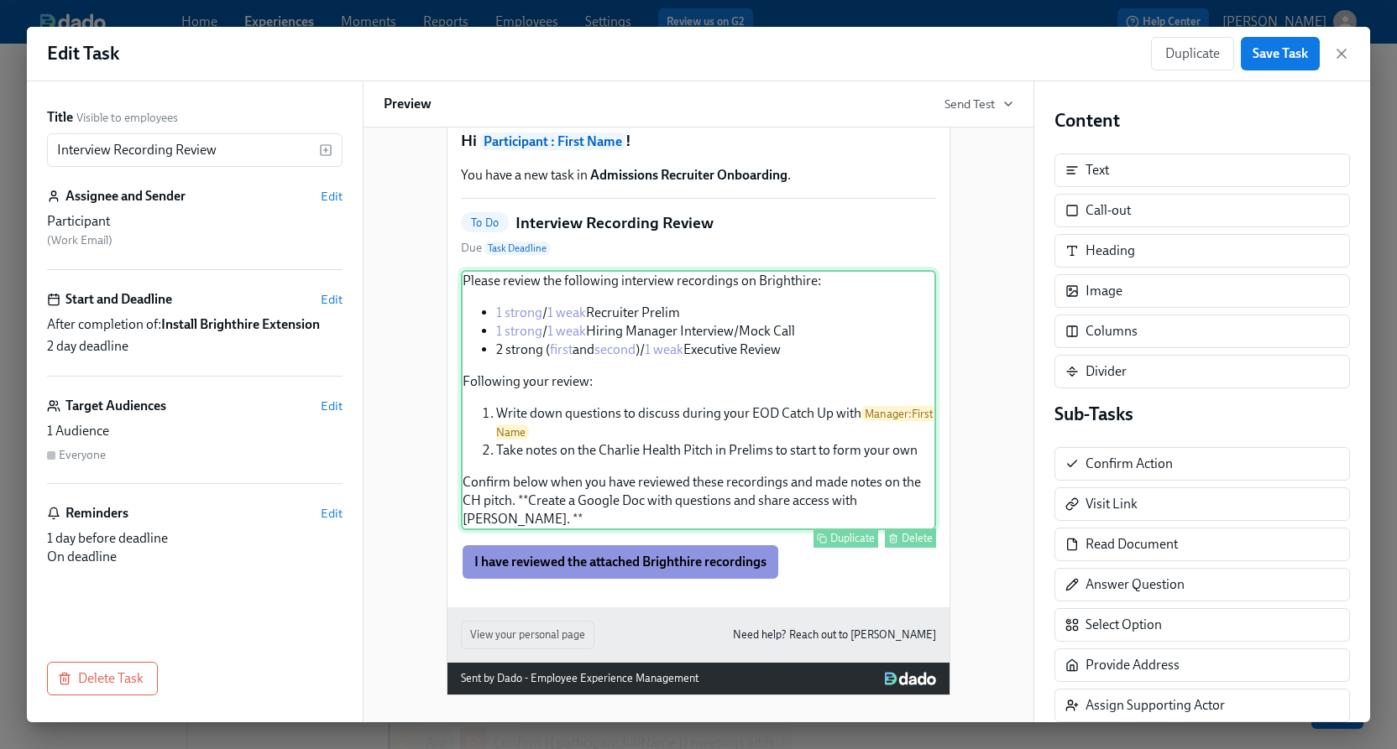
click at [838, 521] on div "Please review the following interview recordings on Brighthire: 1 strong / 1 we…" at bounding box center [698, 400] width 475 height 260
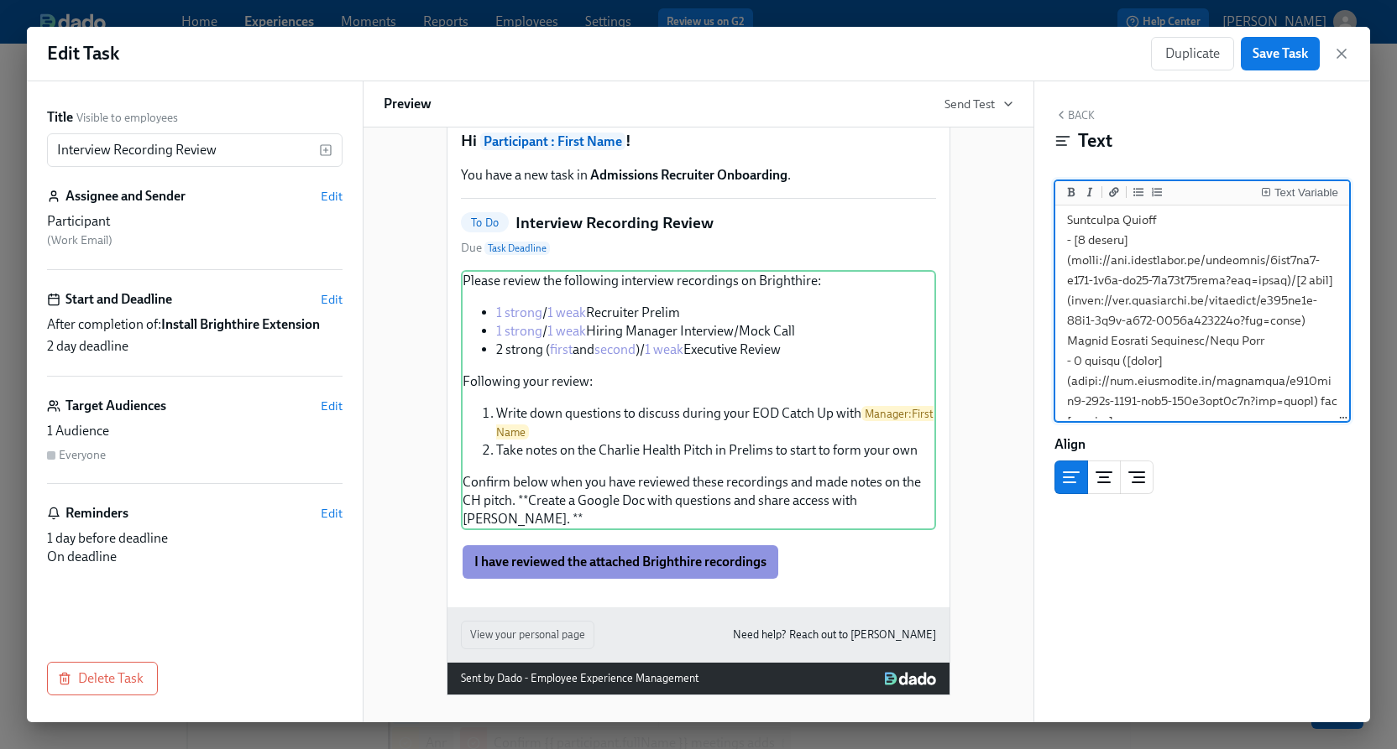
scroll to position [571, 0]
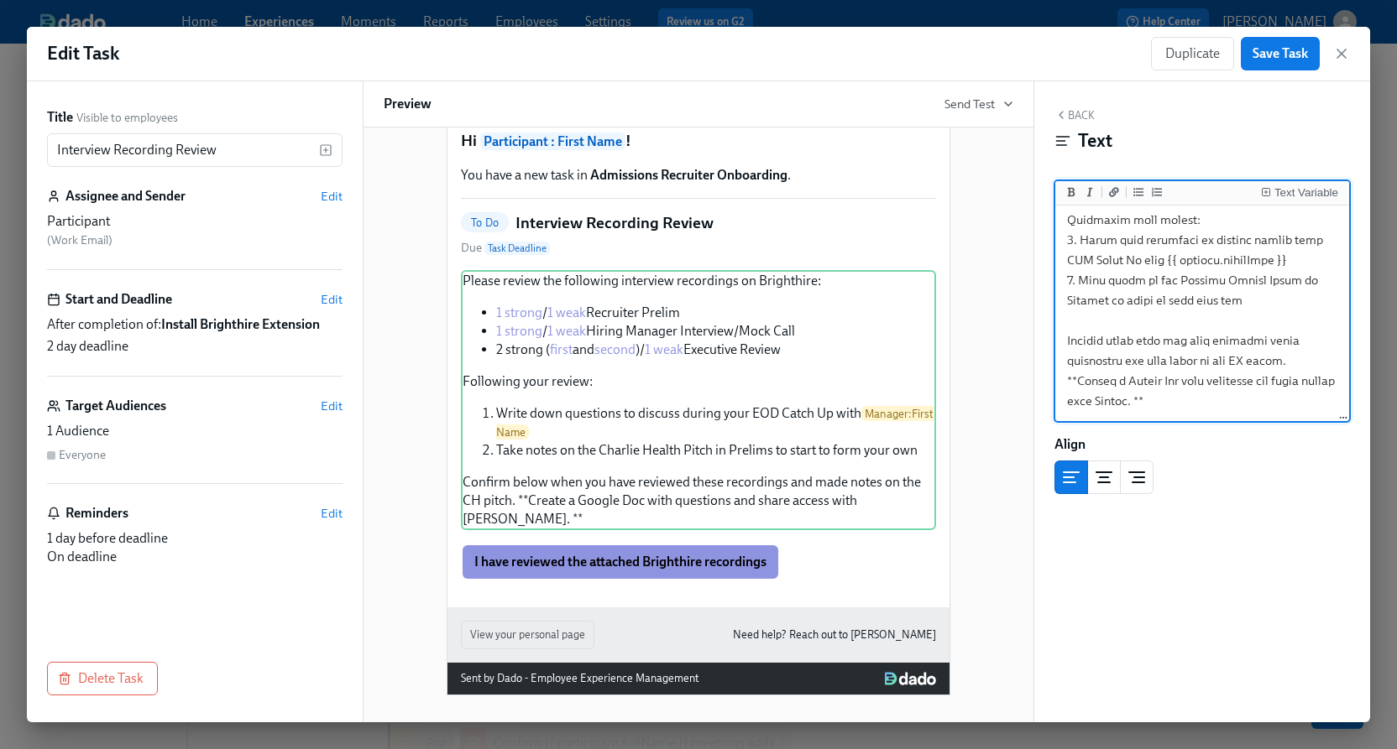
click at [1191, 399] on textarea at bounding box center [1201, 39] width 287 height 762
click at [1077, 375] on textarea at bounding box center [1201, 29] width 287 height 782
drag, startPoint x: 1179, startPoint y: 405, endPoint x: 1060, endPoint y: 387, distance: 120.5
click at [1060, 387] on textarea at bounding box center [1201, 29] width 287 height 782
click at [1069, 195] on icon "Add bold text" at bounding box center [1072, 191] width 8 height 9
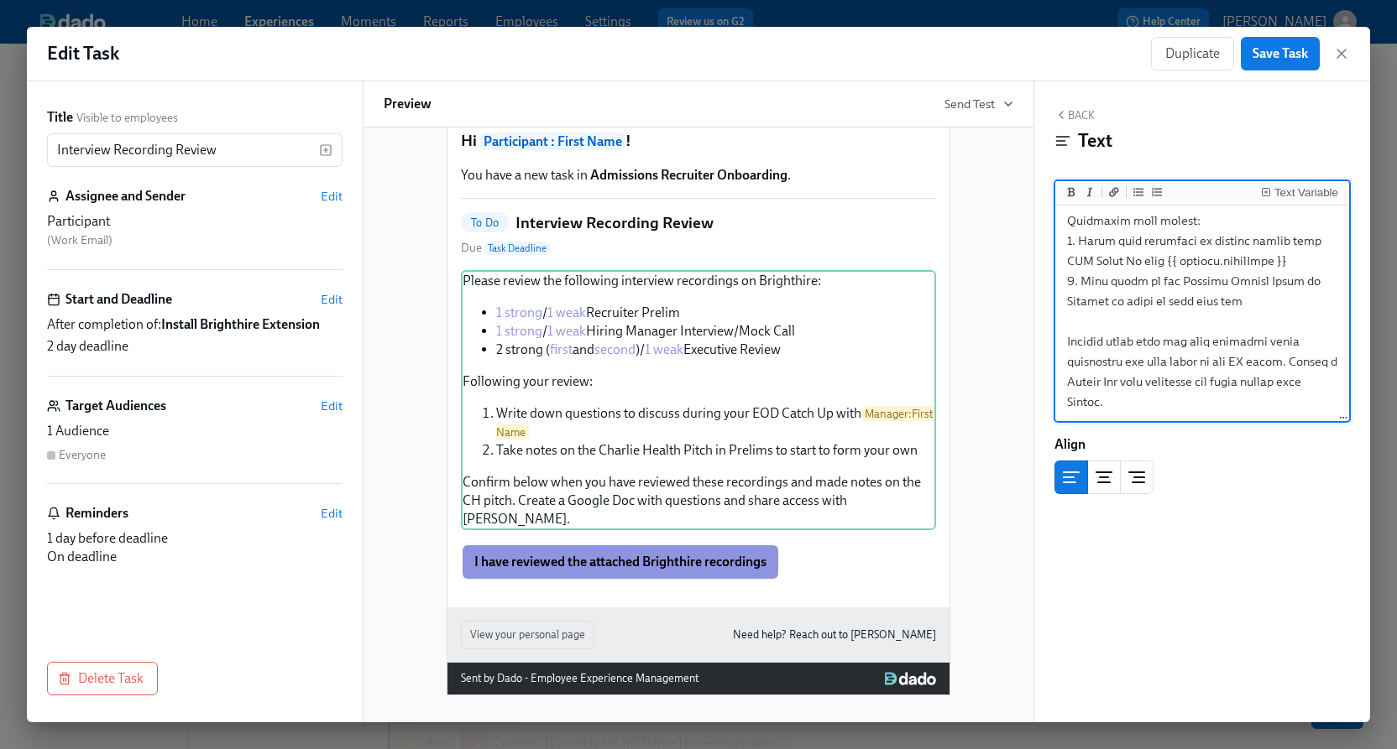
click at [1191, 418] on textarea at bounding box center [1201, 29] width 287 height 782
click at [1323, 360] on textarea at bounding box center [1201, 29] width 287 height 782
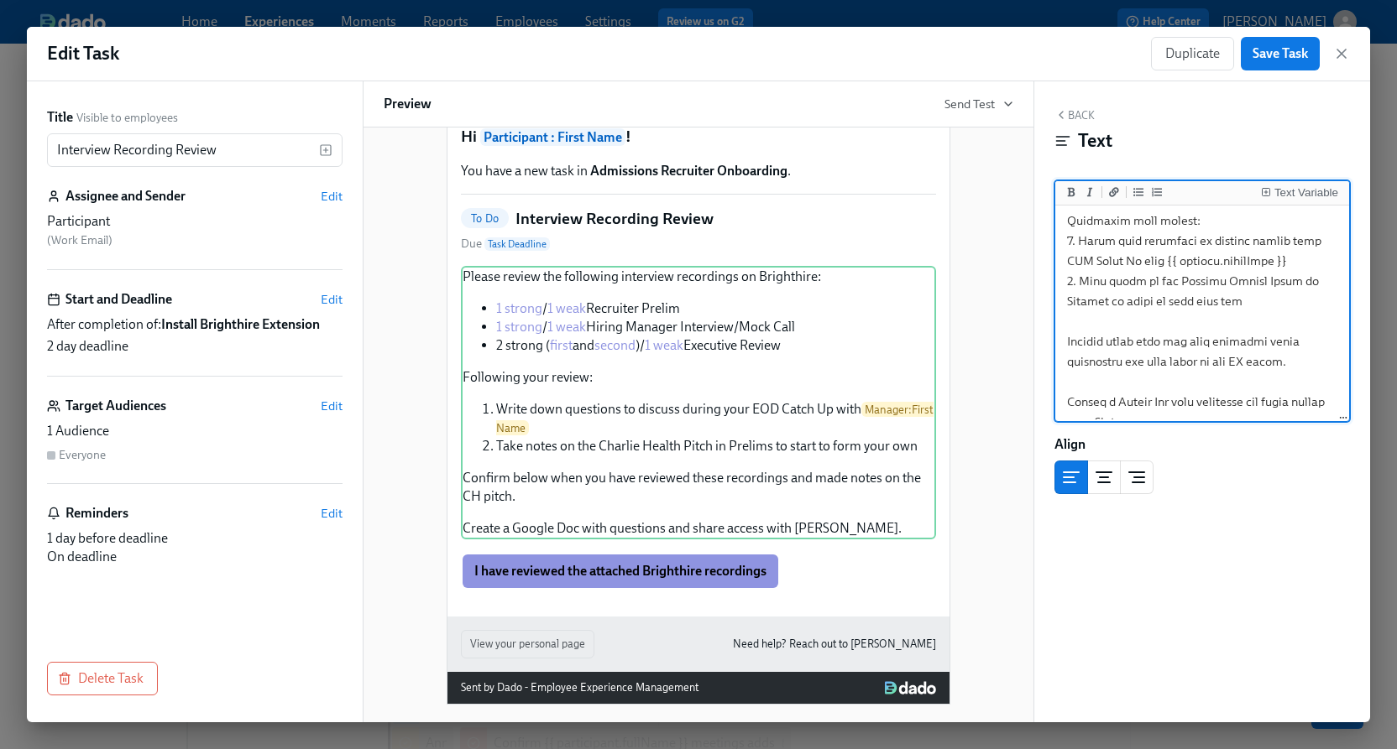
drag, startPoint x: 1063, startPoint y: 399, endPoint x: 1353, endPoint y: 407, distance: 289.6
click at [1353, 407] on div "Back Text Text Variable Align Block ID: qIAfjKXDk7e" at bounding box center [1202, 401] width 336 height 641
click at [1066, 194] on icon "Add bold text" at bounding box center [1071, 192] width 10 height 10
type textarea "Please review the following interview recordings on Brighthire: - [1 strong]([U…"
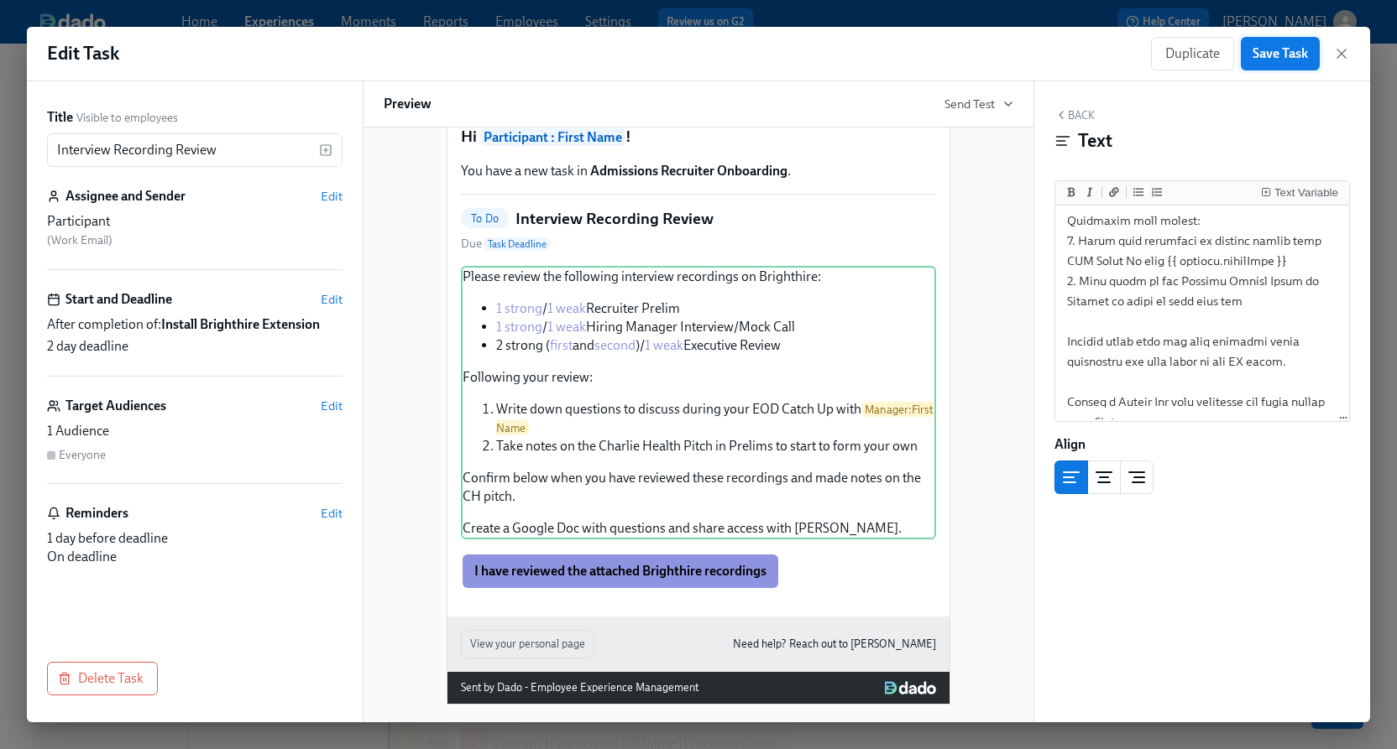
click at [1266, 59] on span "Save Task" at bounding box center [1279, 53] width 55 height 17
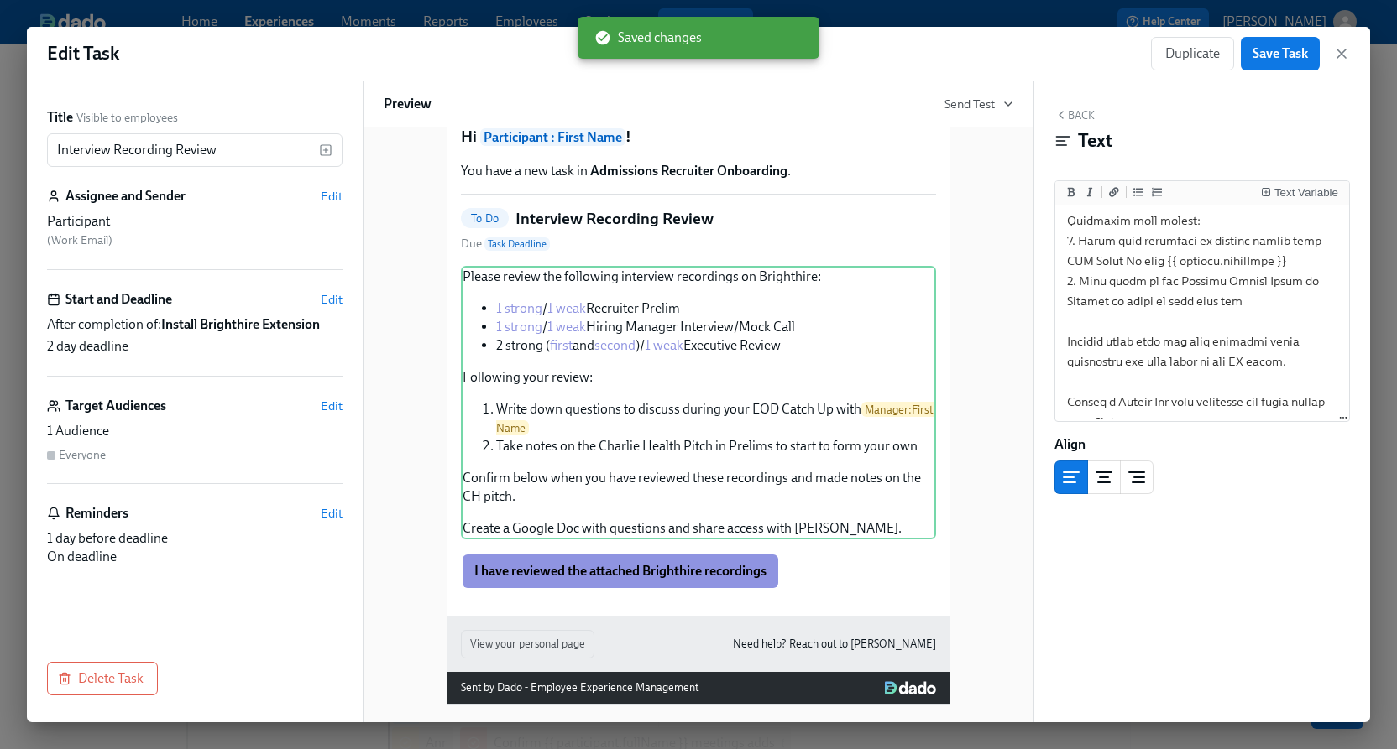
click at [1350, 53] on div "Edit Task Duplicate Save Task" at bounding box center [698, 54] width 1343 height 55
click at [1339, 53] on icon "button" at bounding box center [1341, 53] width 17 height 17
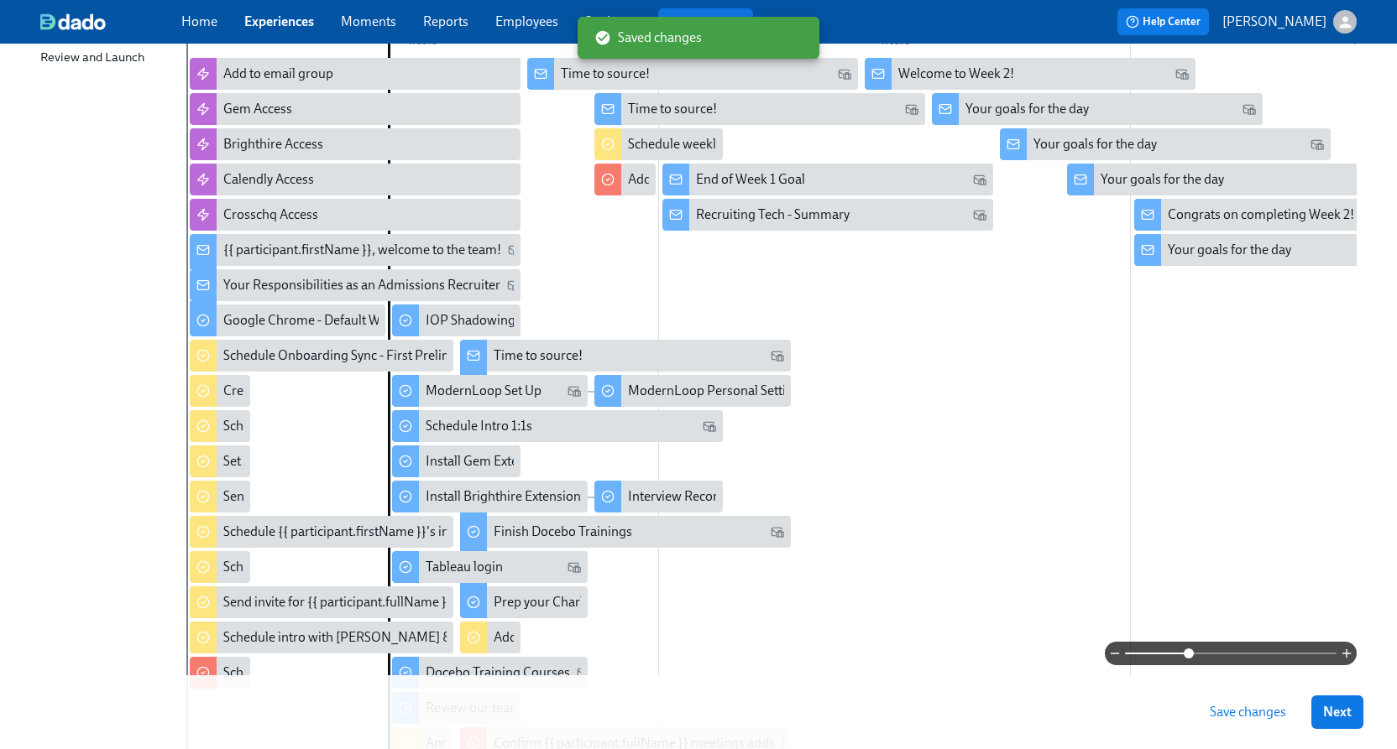
click at [1238, 727] on button "Save changes" at bounding box center [1248, 713] width 100 height 34
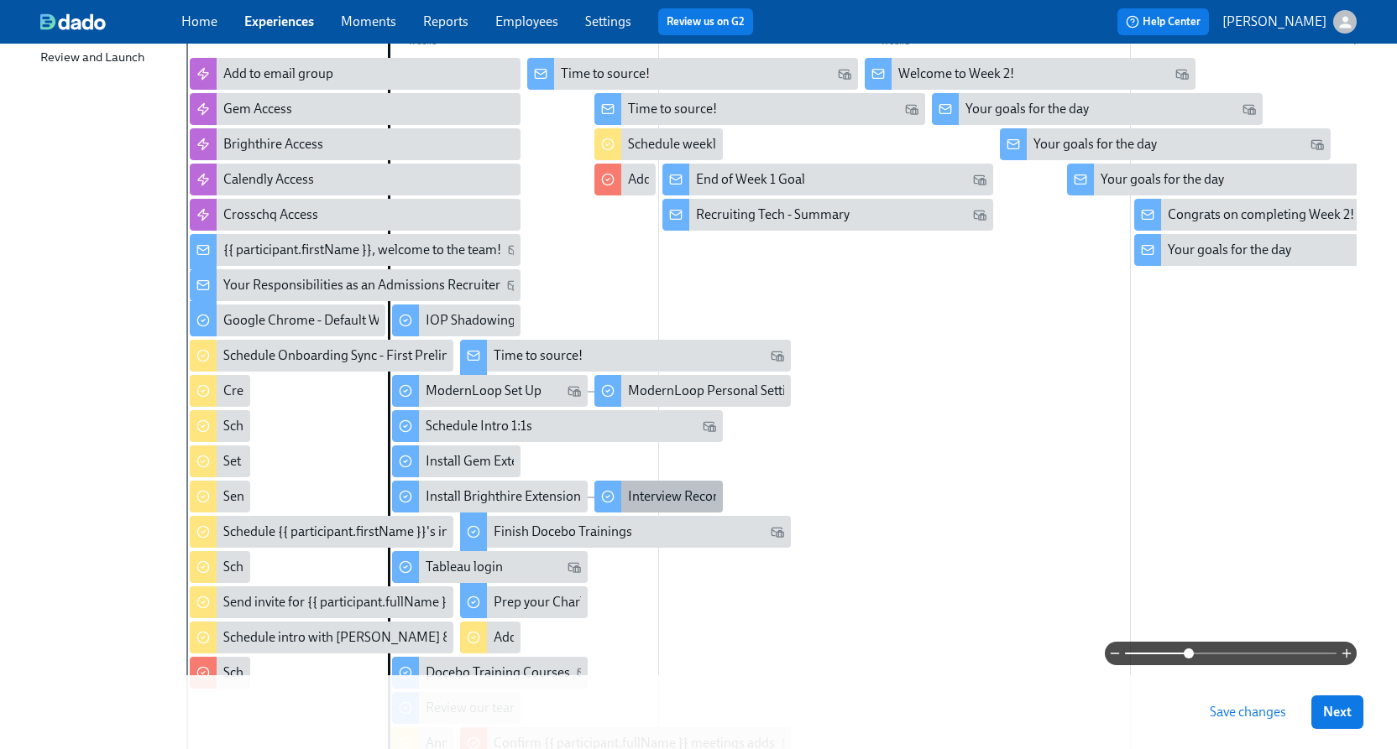
click at [604, 503] on icon at bounding box center [607, 496] width 13 height 13
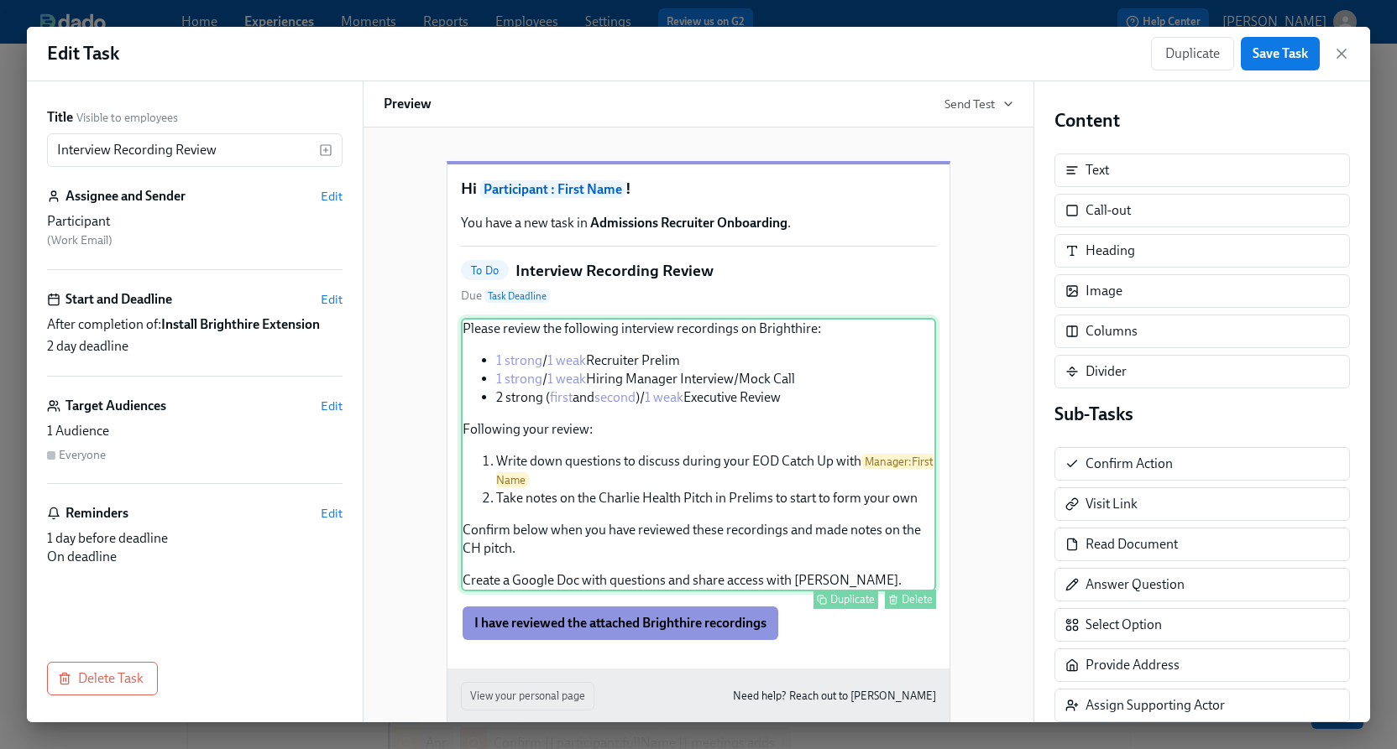
click at [856, 406] on div "Please review the following interview recordings on Brighthire: 1 strong / 1 we…" at bounding box center [698, 455] width 475 height 274
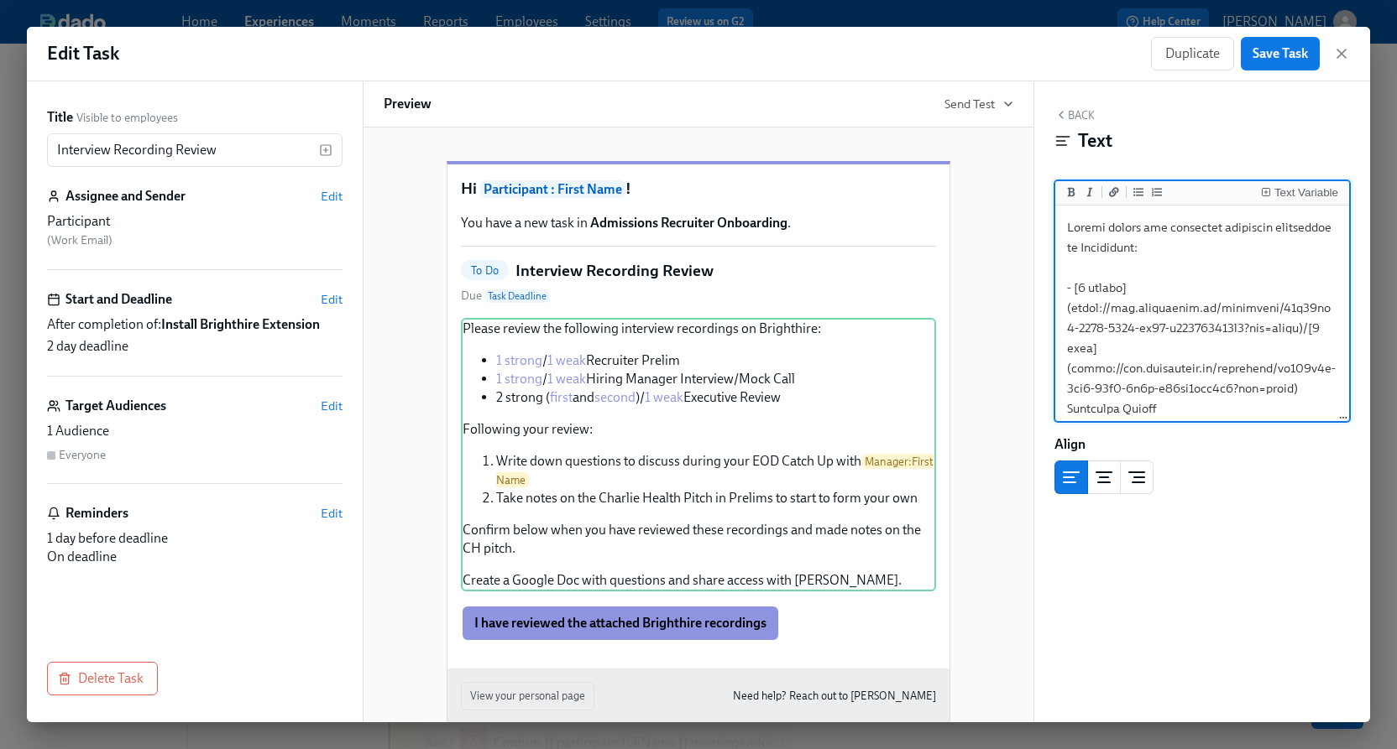
scroll to position [591, 0]
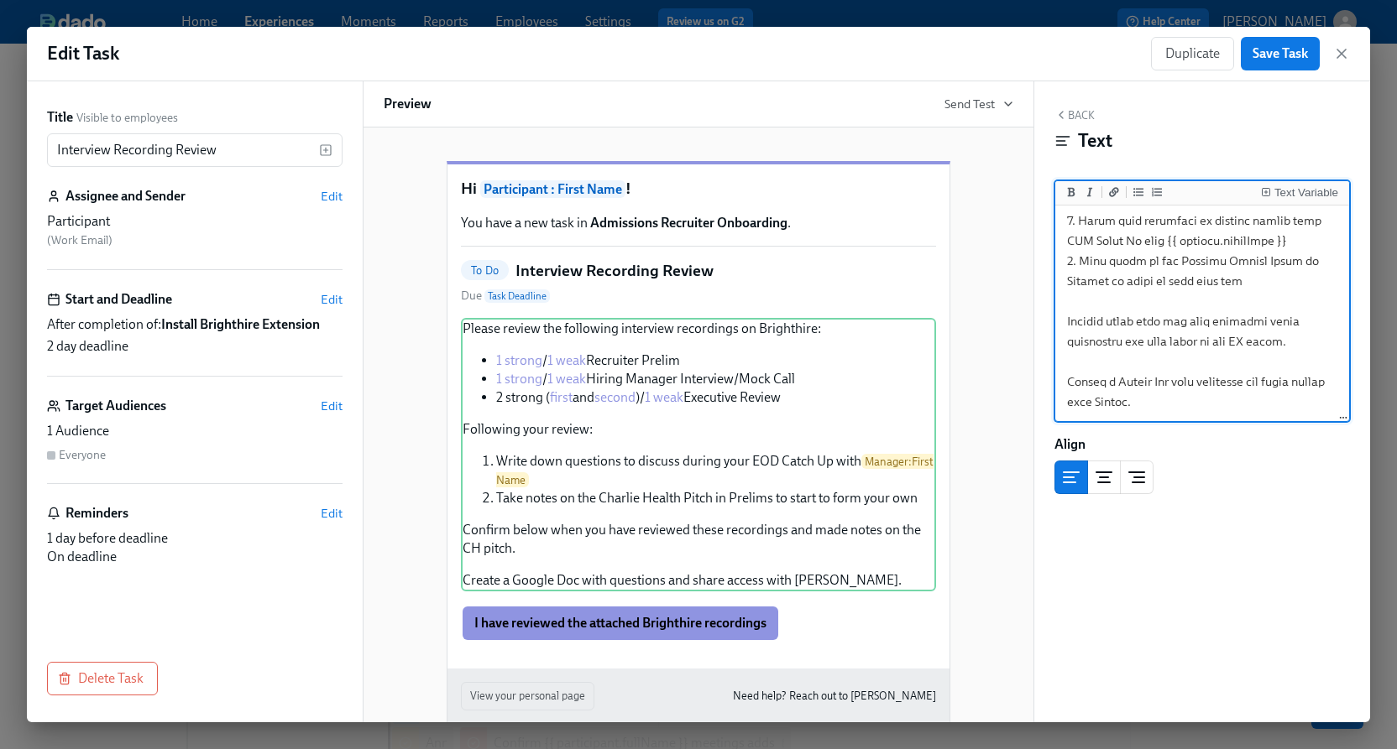
click at [1214, 405] on textarea at bounding box center [1201, 19] width 287 height 802
drag, startPoint x: 1063, startPoint y: 382, endPoint x: 1203, endPoint y: 406, distance: 141.4
click at [1203, 406] on textarea at bounding box center [1201, 19] width 287 height 802
click at [1068, 191] on icon "Add bold text" at bounding box center [1072, 191] width 8 height 9
type textarea "Please review the following interview recordings on Brighthire: - [1 strong]([U…"
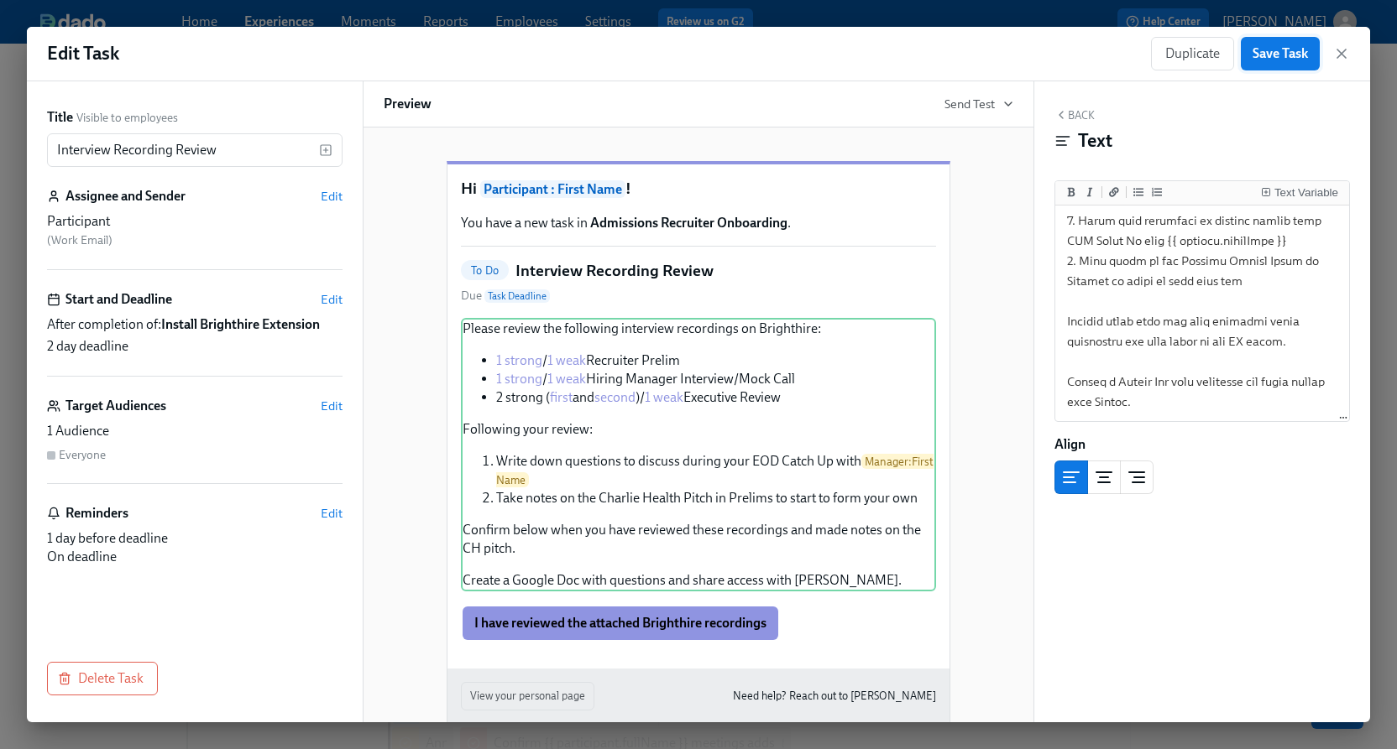
click at [1253, 66] on button "Save Task" at bounding box center [1279, 54] width 79 height 34
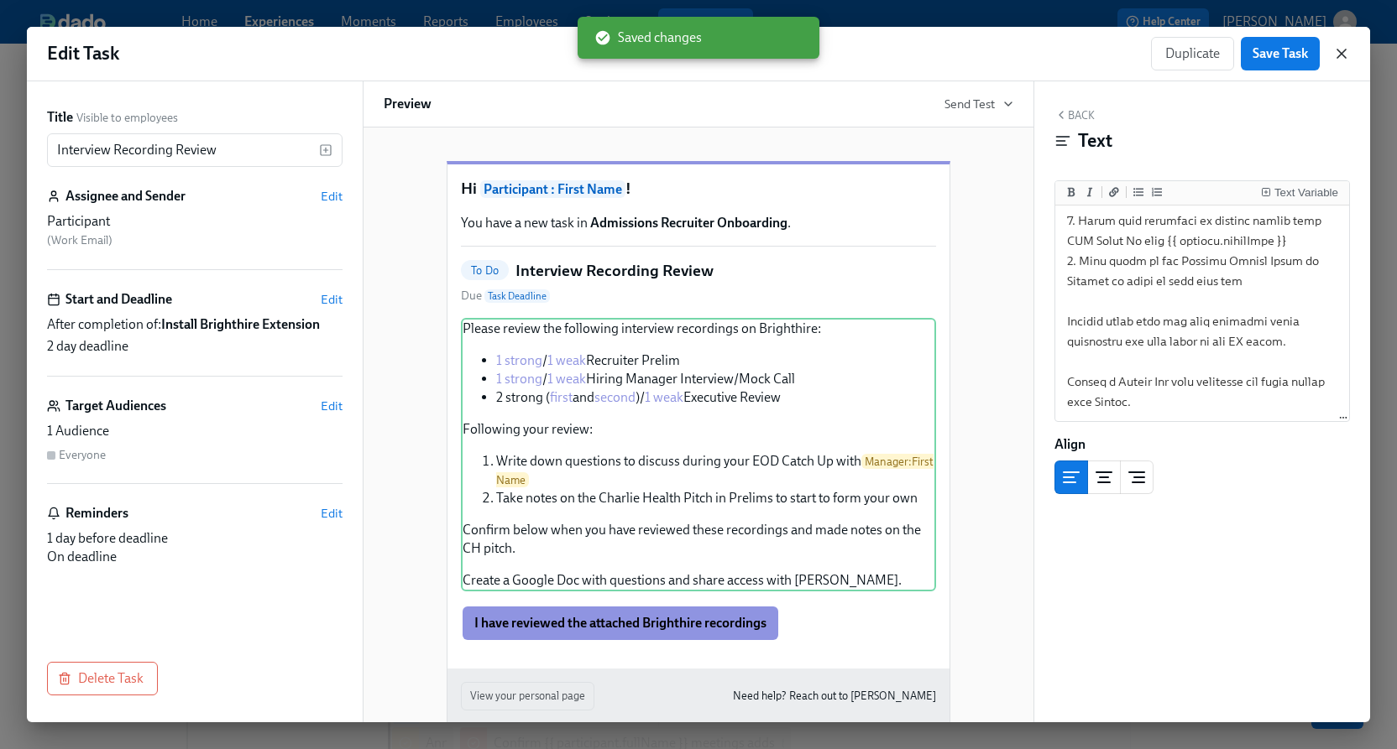
click at [1336, 55] on icon "button" at bounding box center [1341, 53] width 17 height 17
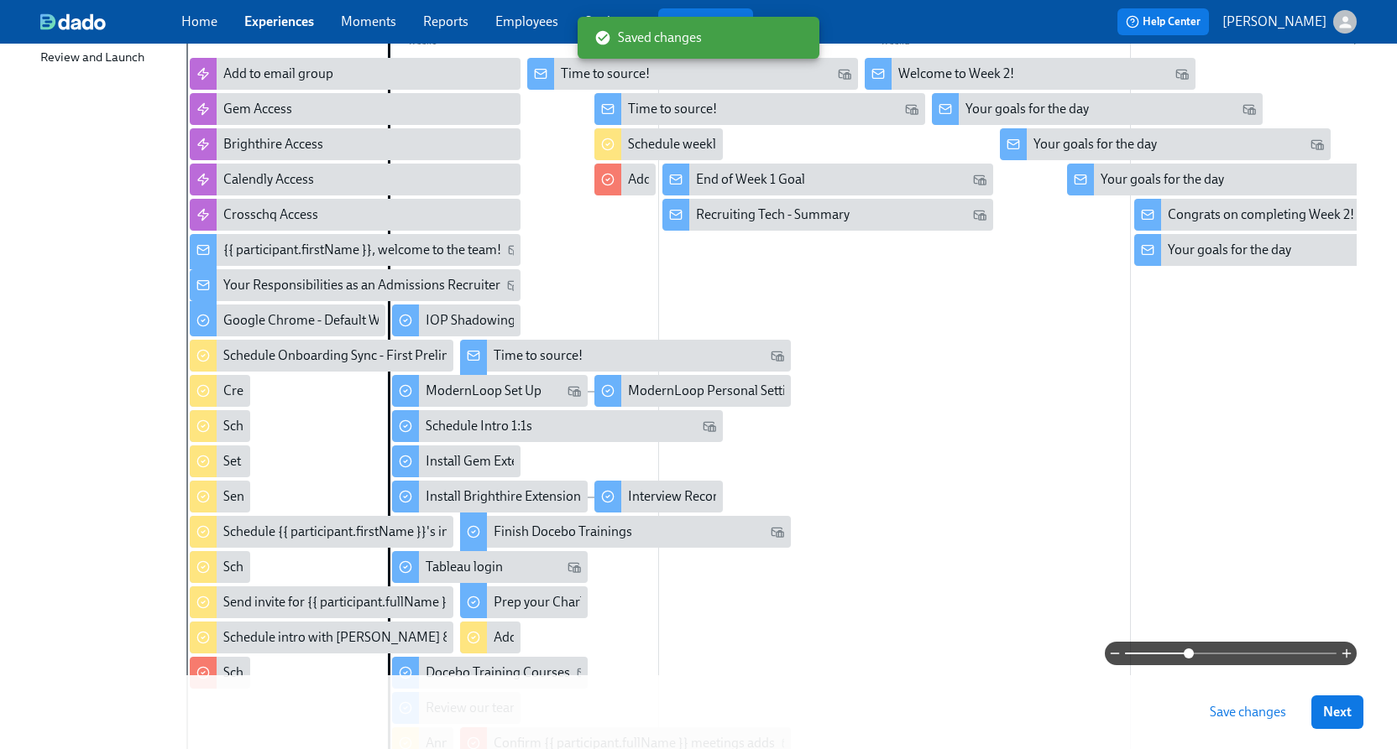
click at [1282, 719] on span "Save changes" at bounding box center [1247, 712] width 76 height 17
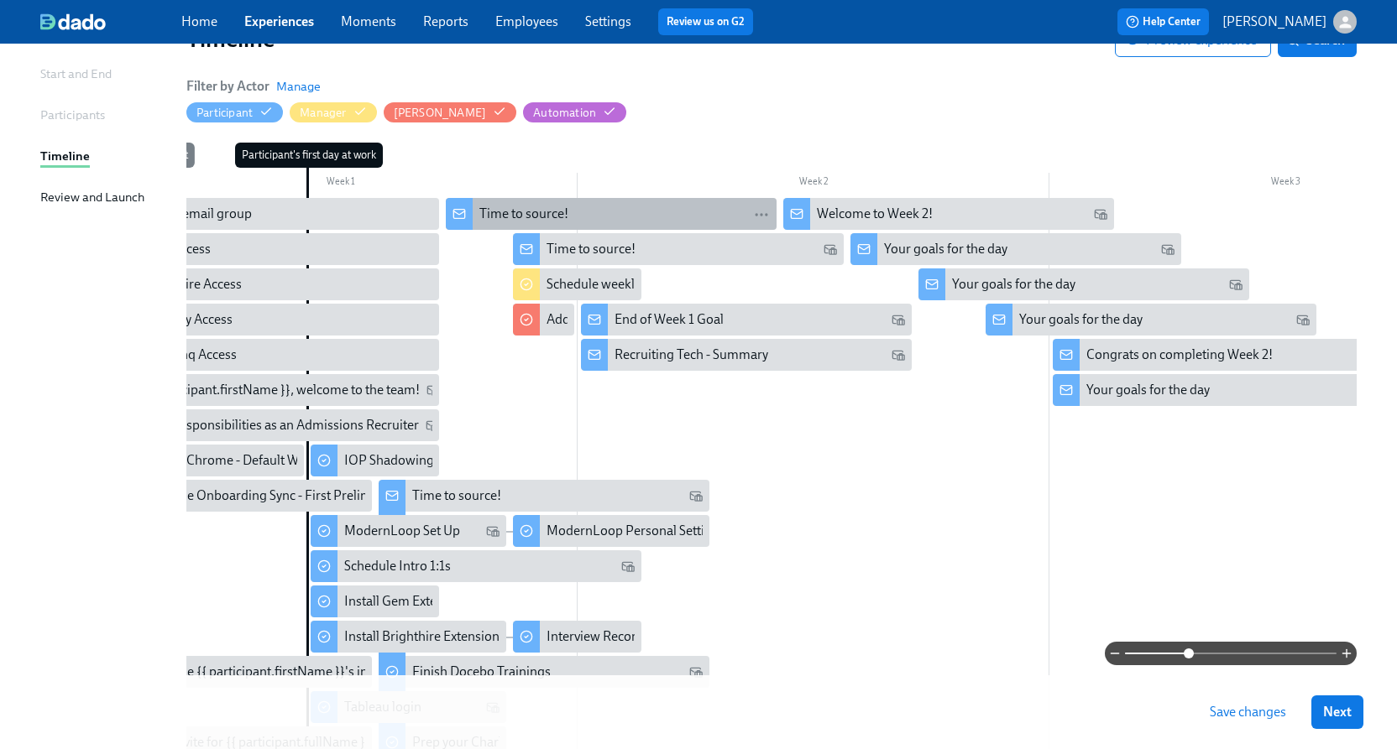
scroll to position [0, 97]
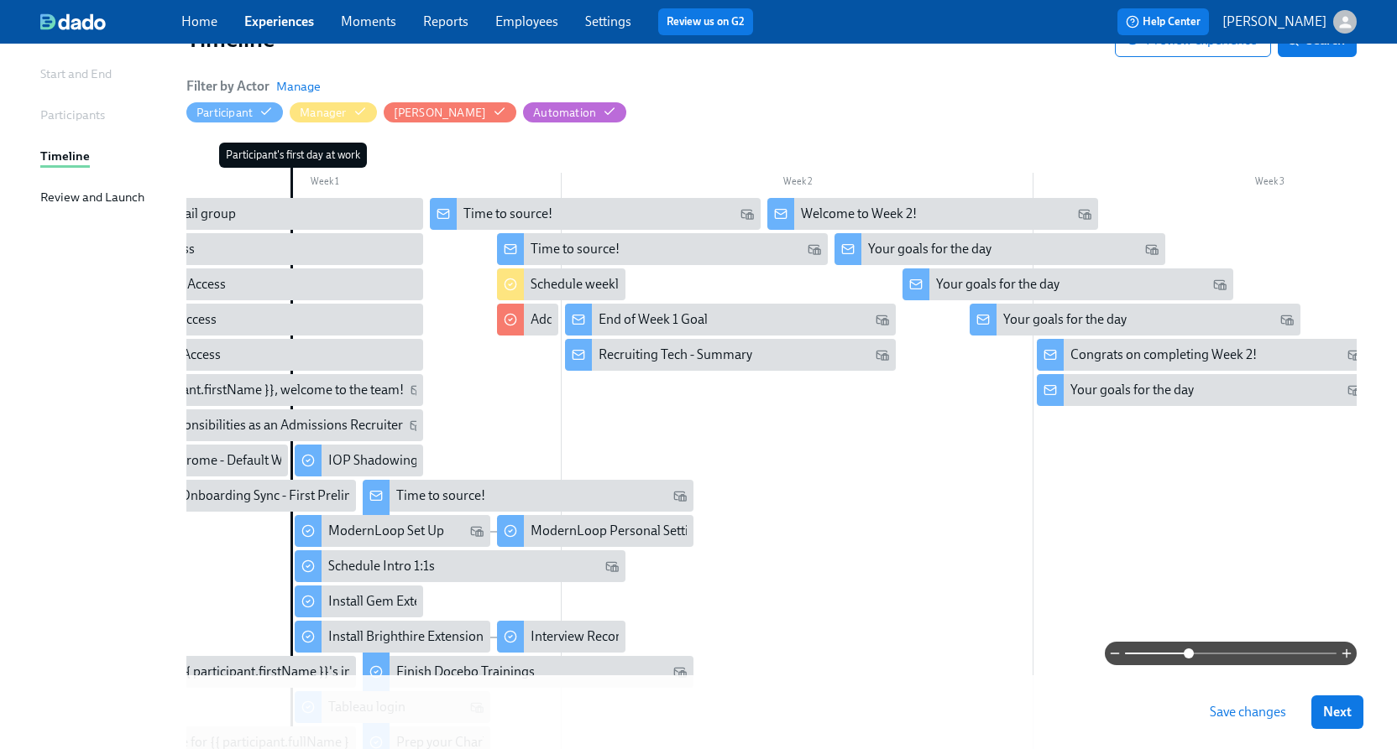
click at [1141, 492] on div at bounding box center [1033, 610] width 1889 height 824
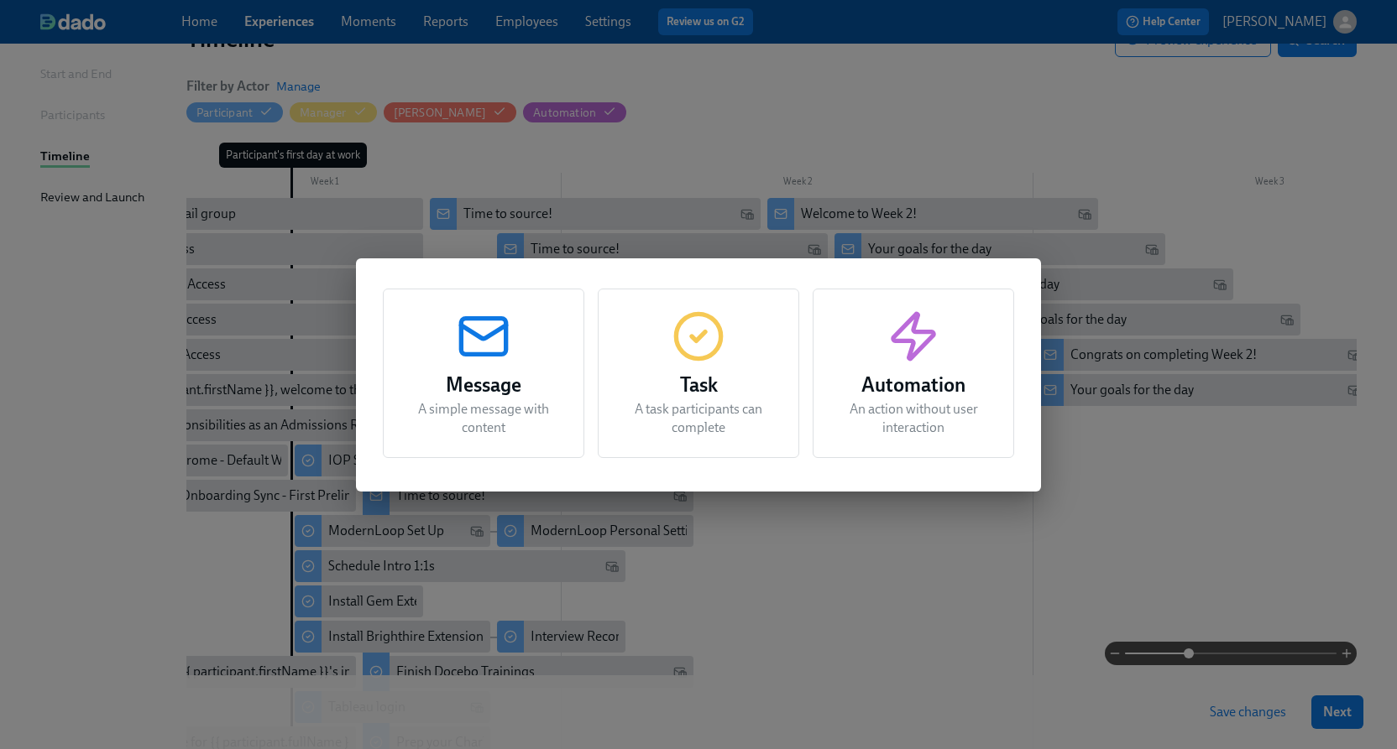
click at [720, 391] on h3 "Task" at bounding box center [698, 385] width 159 height 30
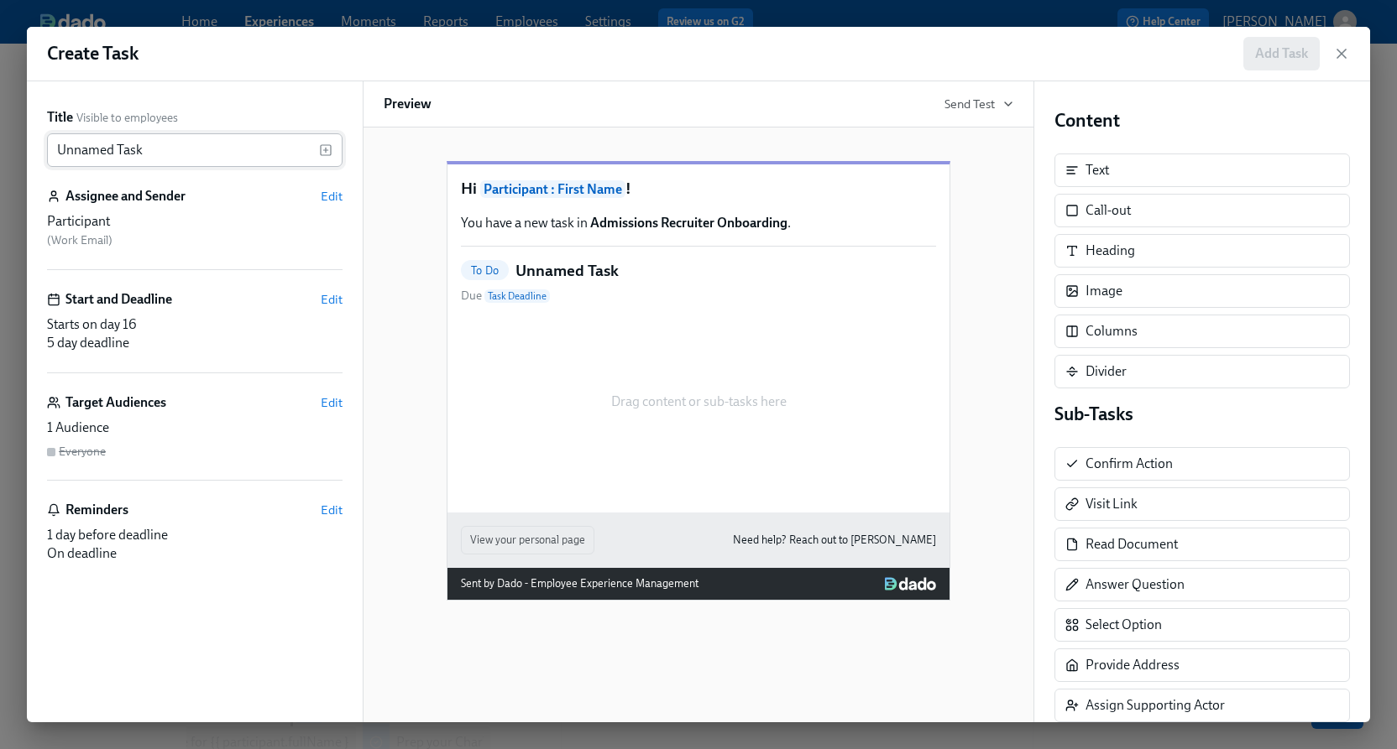
click at [189, 156] on input "Unnamed Task" at bounding box center [183, 150] width 272 height 34
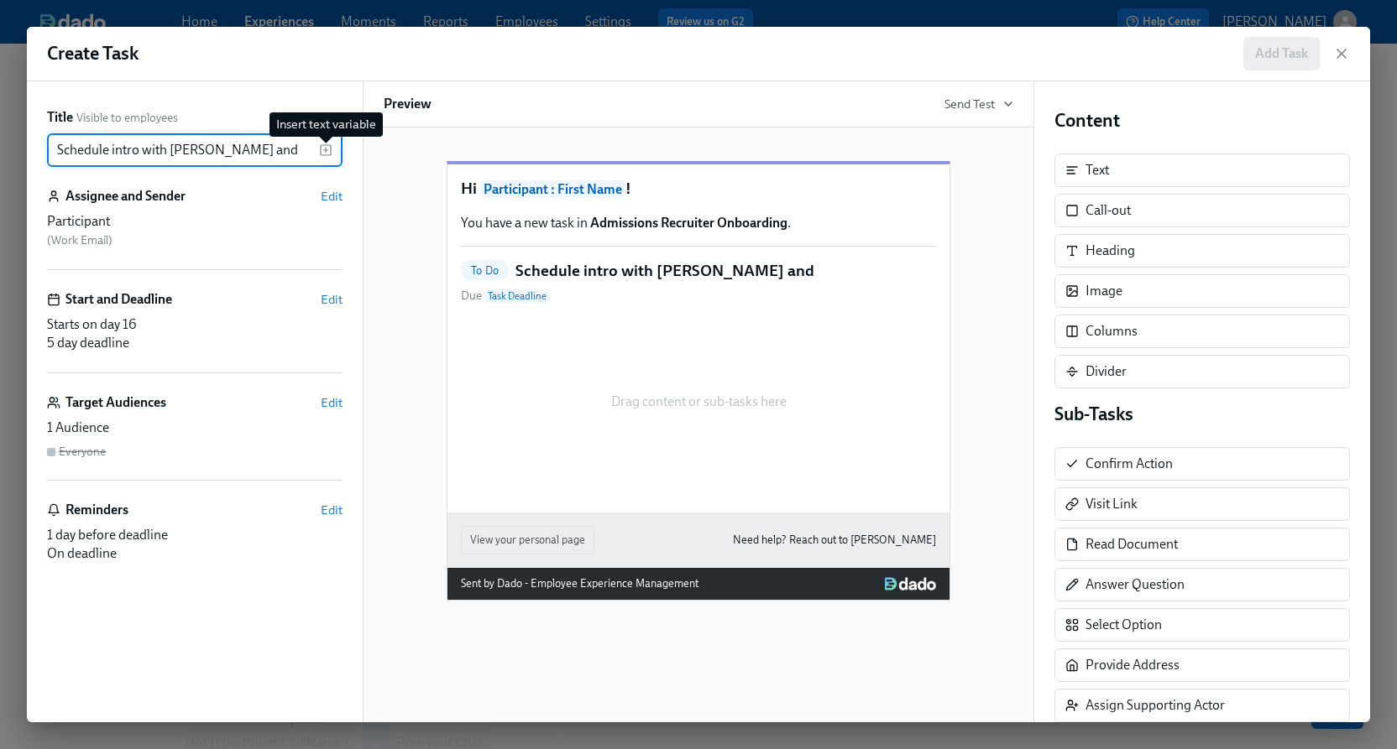
click at [328, 149] on icon "button" at bounding box center [325, 150] width 13 height 13
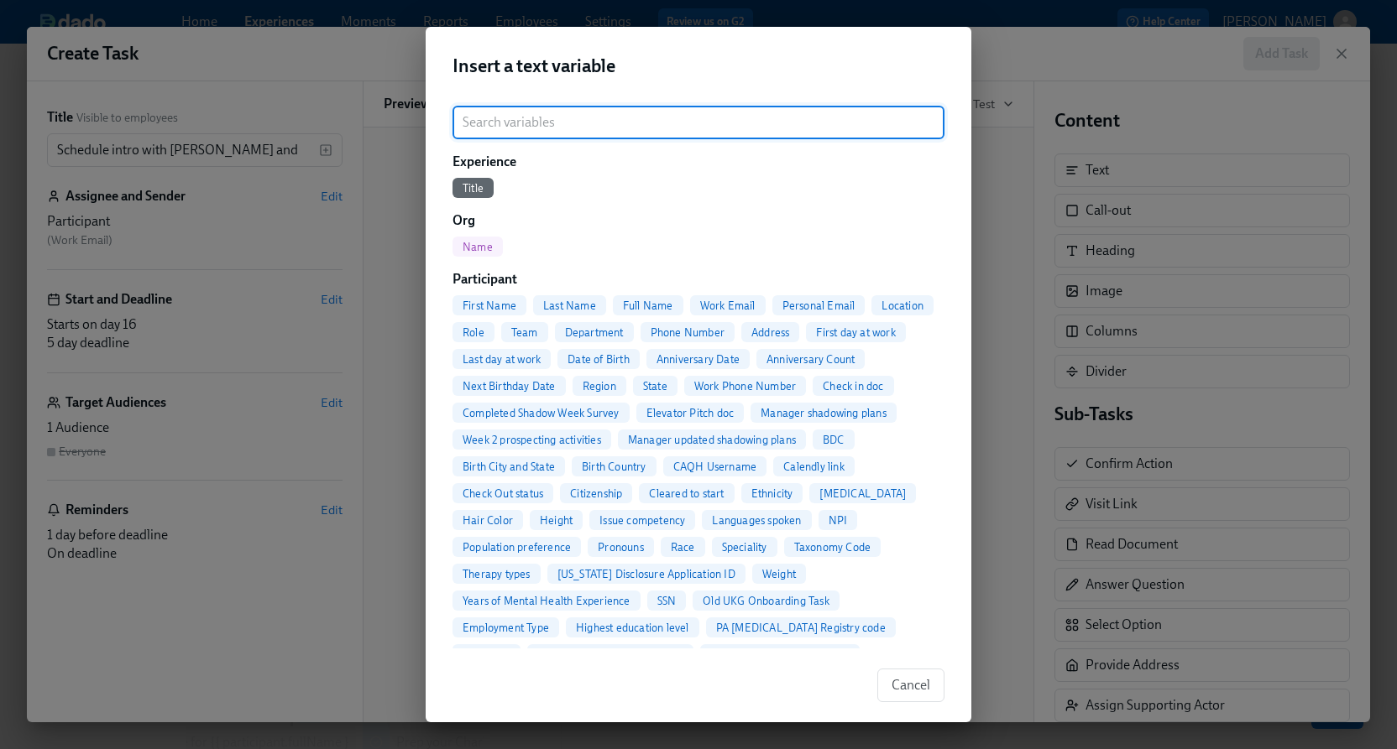
click at [637, 305] on span "Full Name" at bounding box center [648, 306] width 70 height 13
type input "Schedule intro with [PERSON_NAME] and {{ participant.fullName }}"
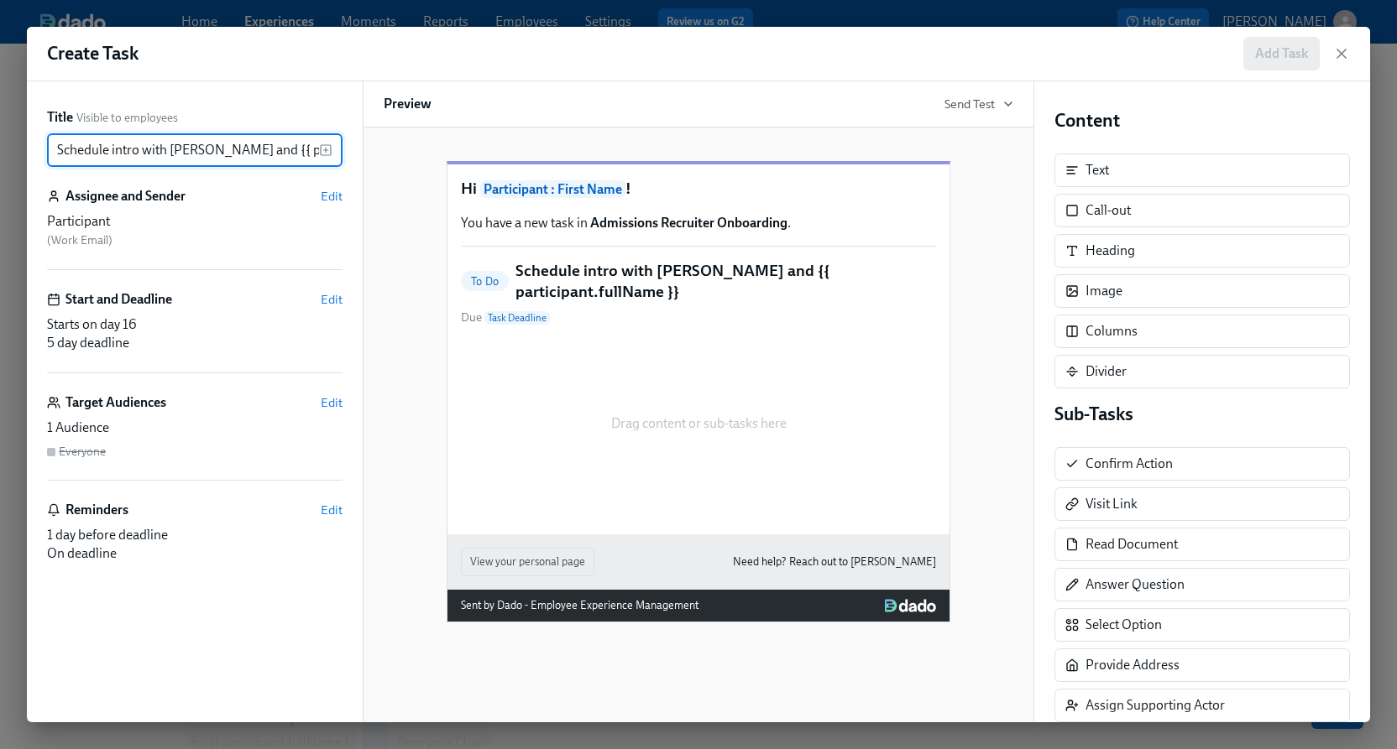
scroll to position [0, 54]
click at [321, 201] on span "Edit" at bounding box center [332, 196] width 22 height 17
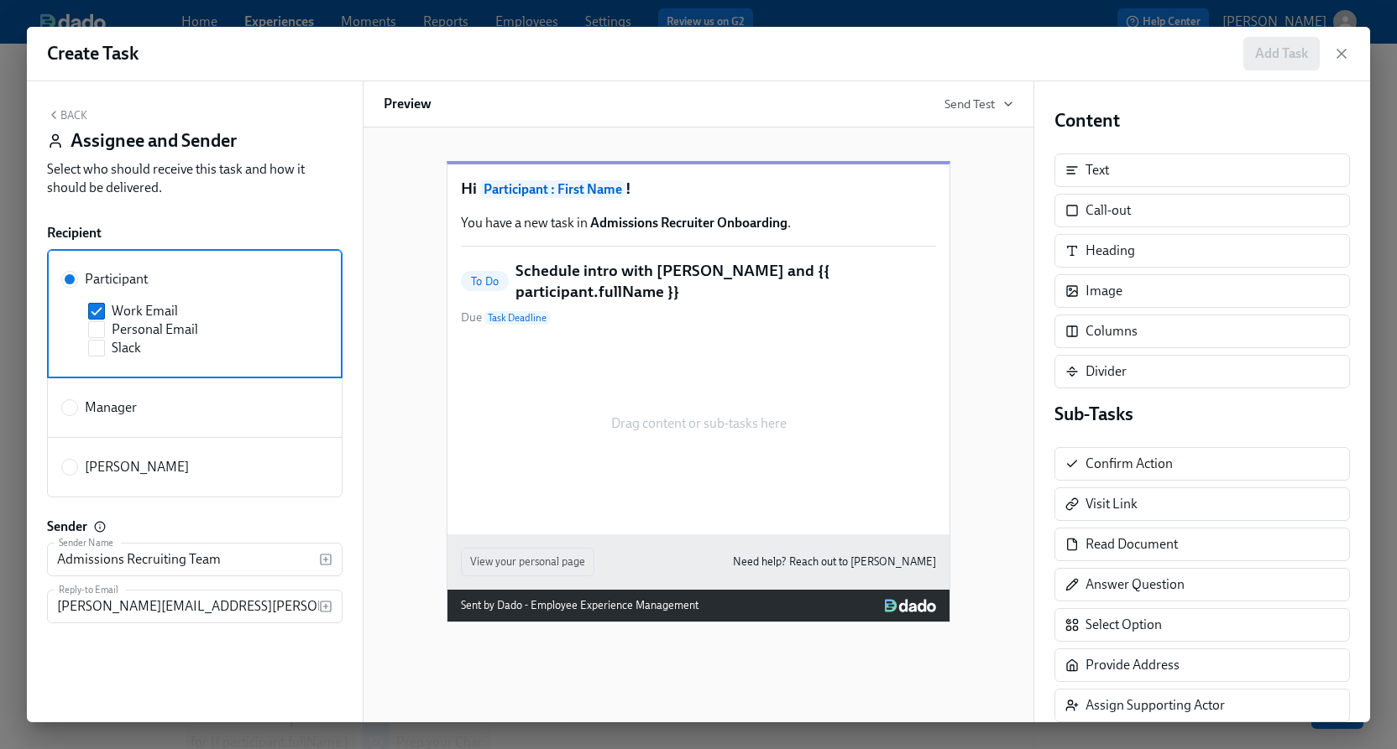
click at [109, 405] on span "Manager" at bounding box center [111, 408] width 52 height 18
click at [77, 405] on input "Manager" at bounding box center [69, 407] width 15 height 15
radio input "true"
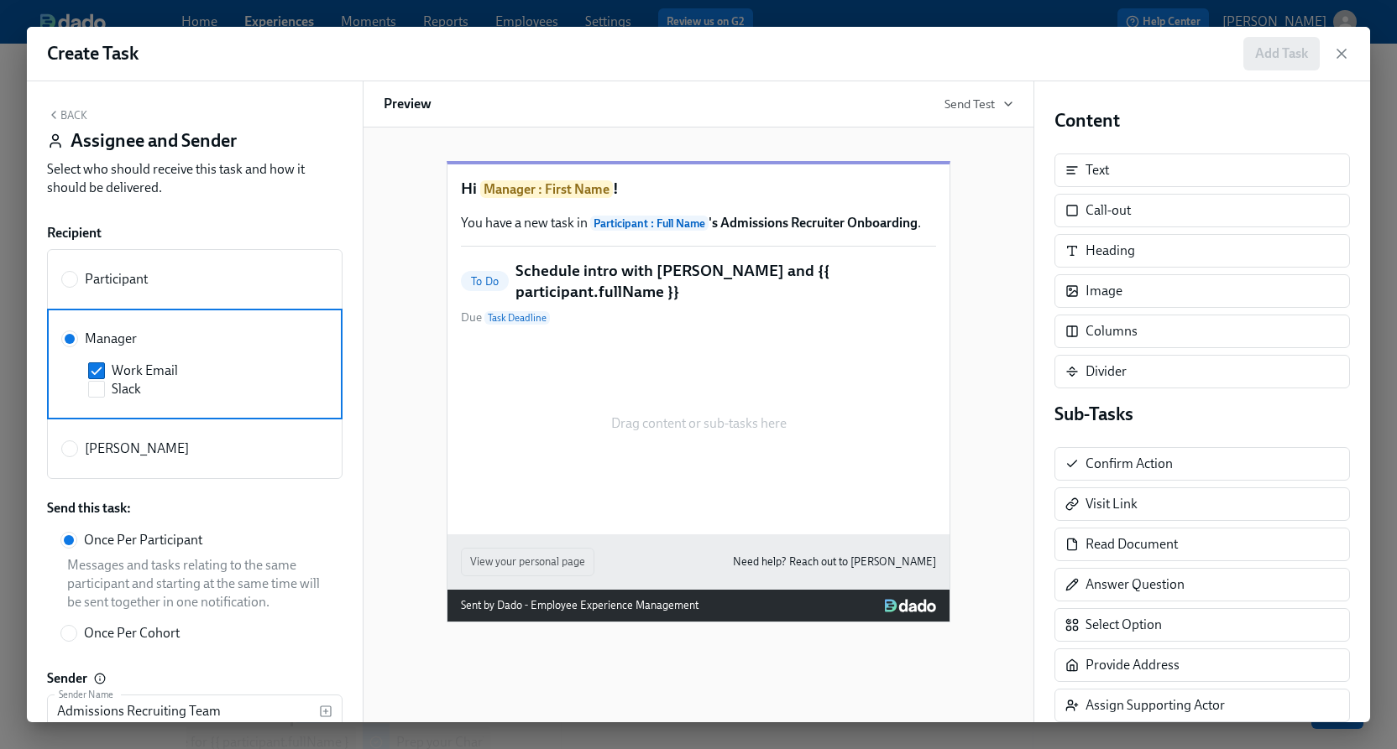
click at [62, 105] on div "Back Assignee and Sender Select who should receive this task and how it should …" at bounding box center [195, 401] width 336 height 641
click at [65, 116] on button "Back" at bounding box center [67, 114] width 40 height 13
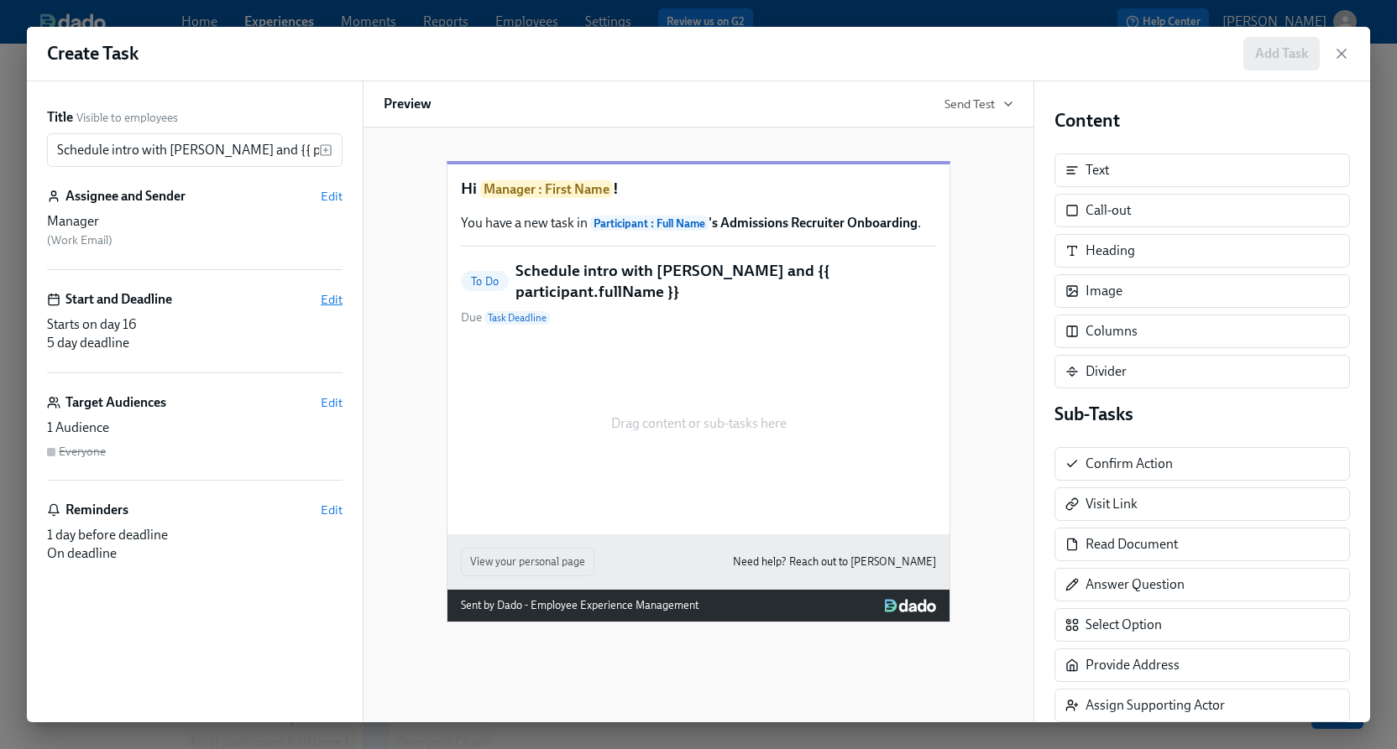
click at [328, 296] on span "Edit" at bounding box center [332, 299] width 22 height 17
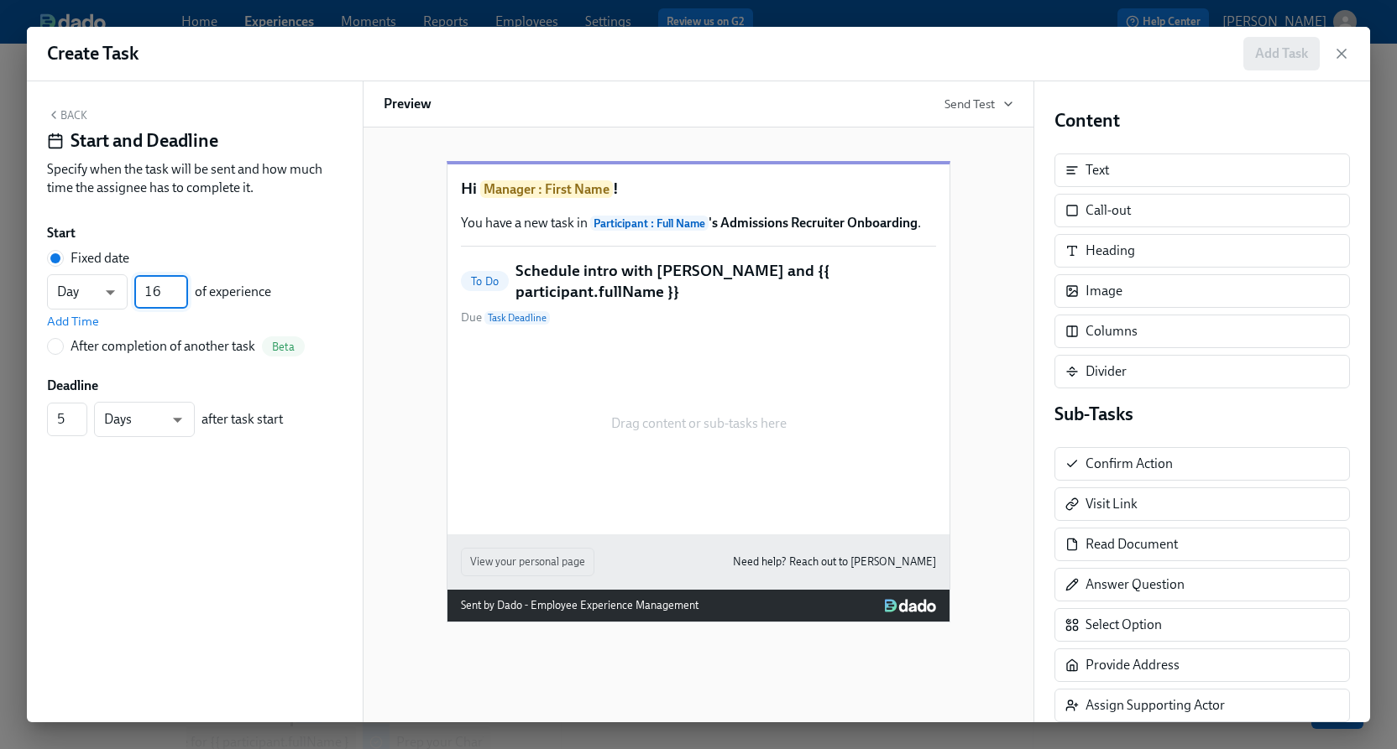
drag, startPoint x: 161, startPoint y: 293, endPoint x: 135, endPoint y: 293, distance: 26.0
click at [135, 293] on input "16" at bounding box center [161, 292] width 54 height 34
type input "5"
click at [61, 328] on span "Add Time" at bounding box center [73, 321] width 52 height 17
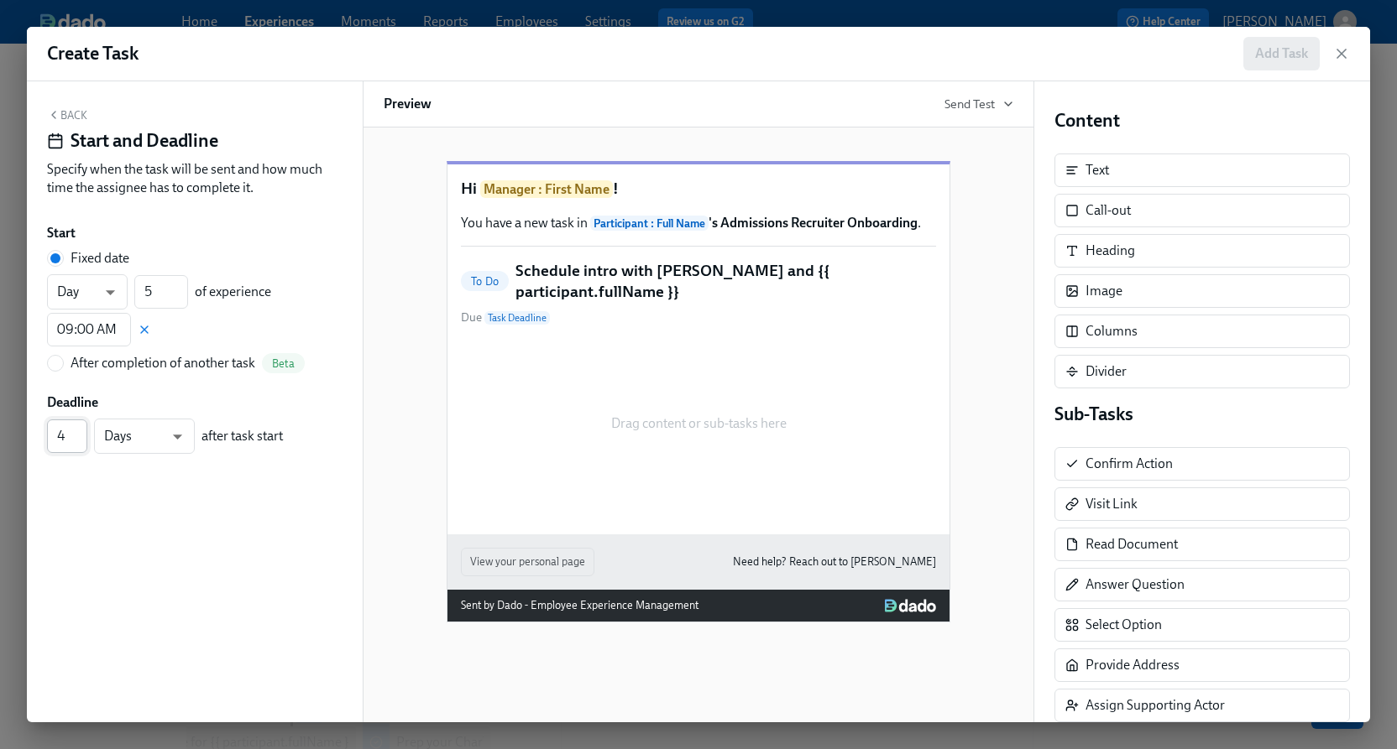
click at [78, 443] on input "4" at bounding box center [67, 437] width 40 height 34
click at [78, 443] on input "3" at bounding box center [67, 437] width 40 height 34
click at [78, 443] on input "2" at bounding box center [67, 437] width 40 height 34
type input "1"
click at [78, 443] on input "1" at bounding box center [67, 437] width 40 height 34
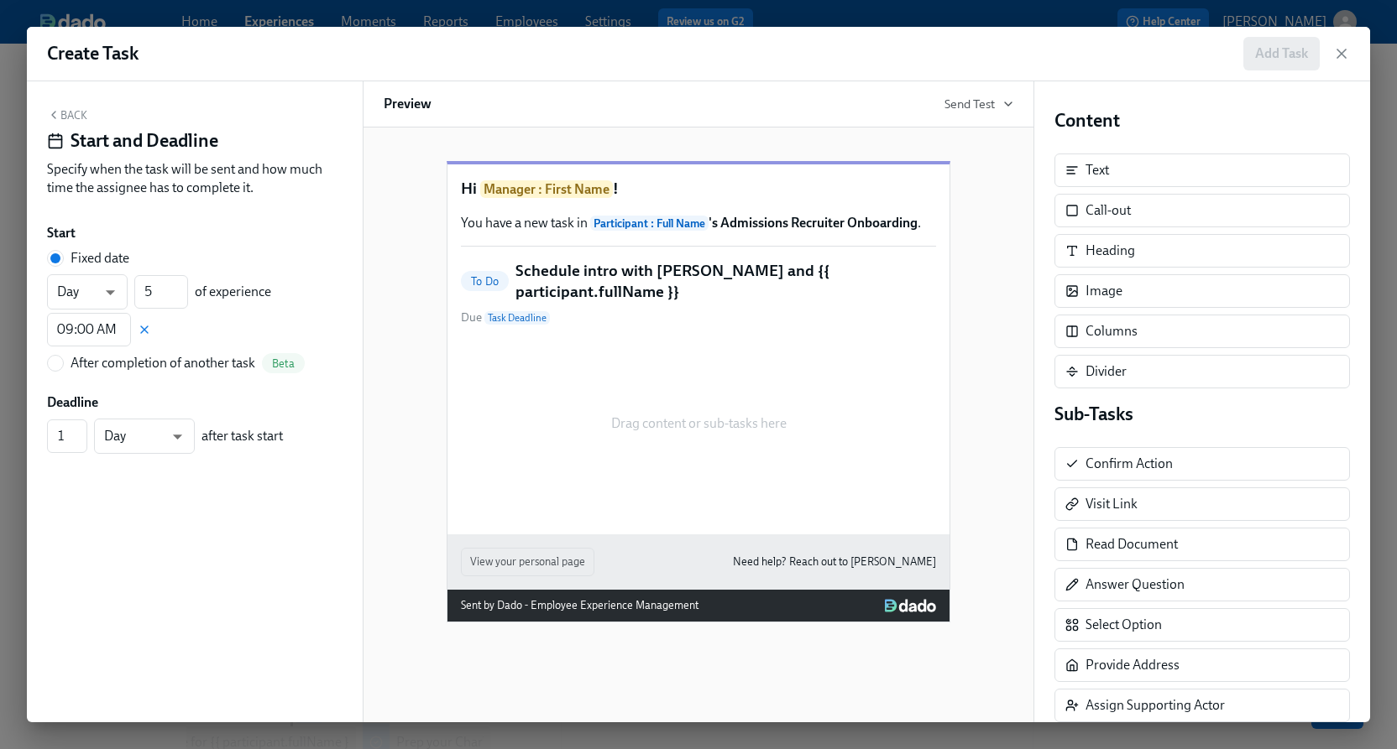
click at [64, 117] on button "Back" at bounding box center [67, 114] width 40 height 13
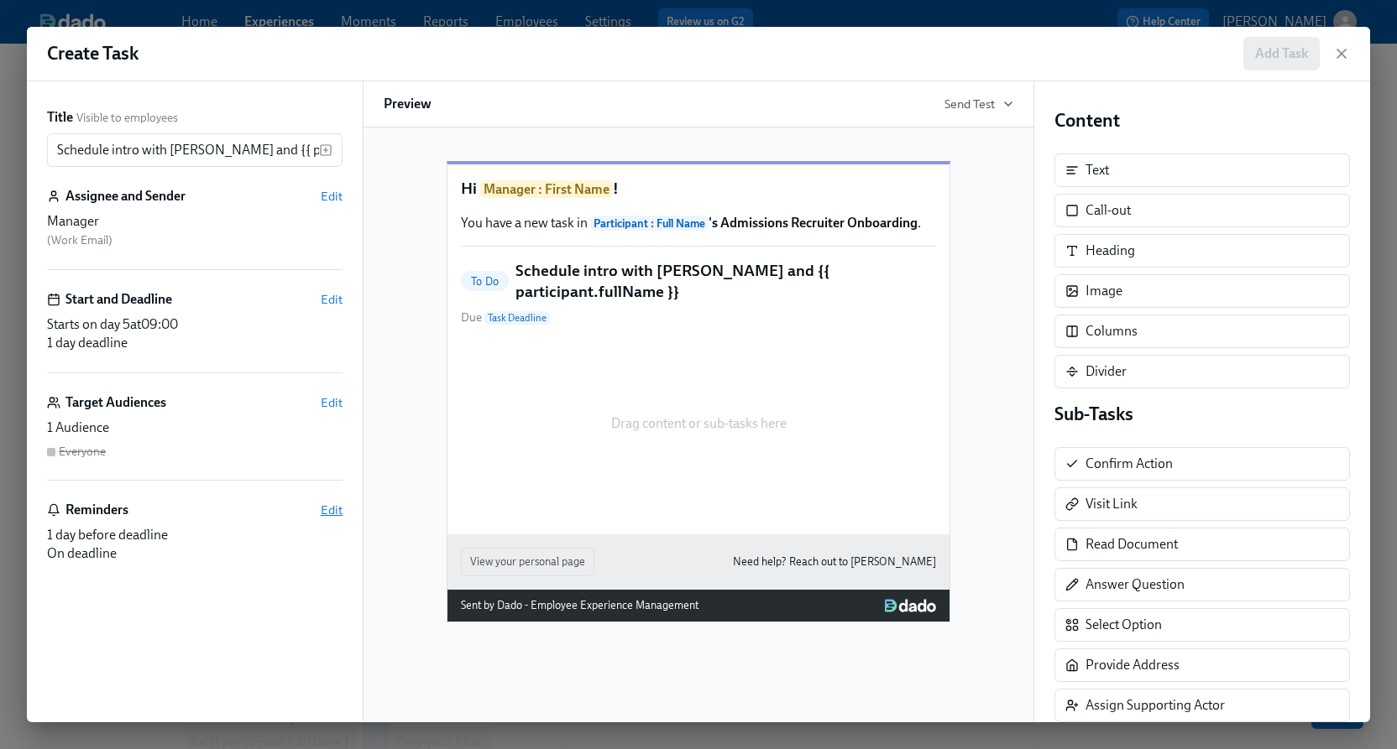
click at [332, 502] on span "Edit" at bounding box center [332, 510] width 22 height 17
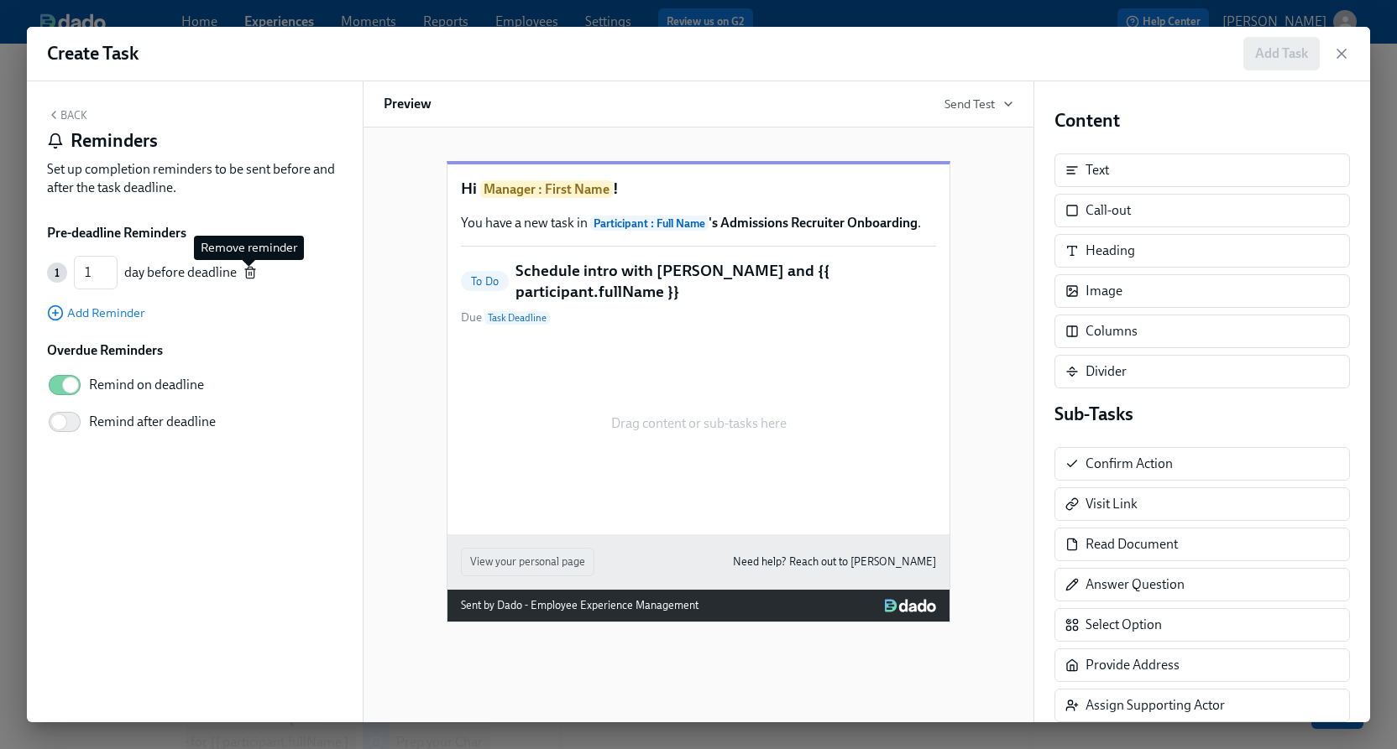
click at [246, 274] on icon "button" at bounding box center [250, 273] width 8 height 9
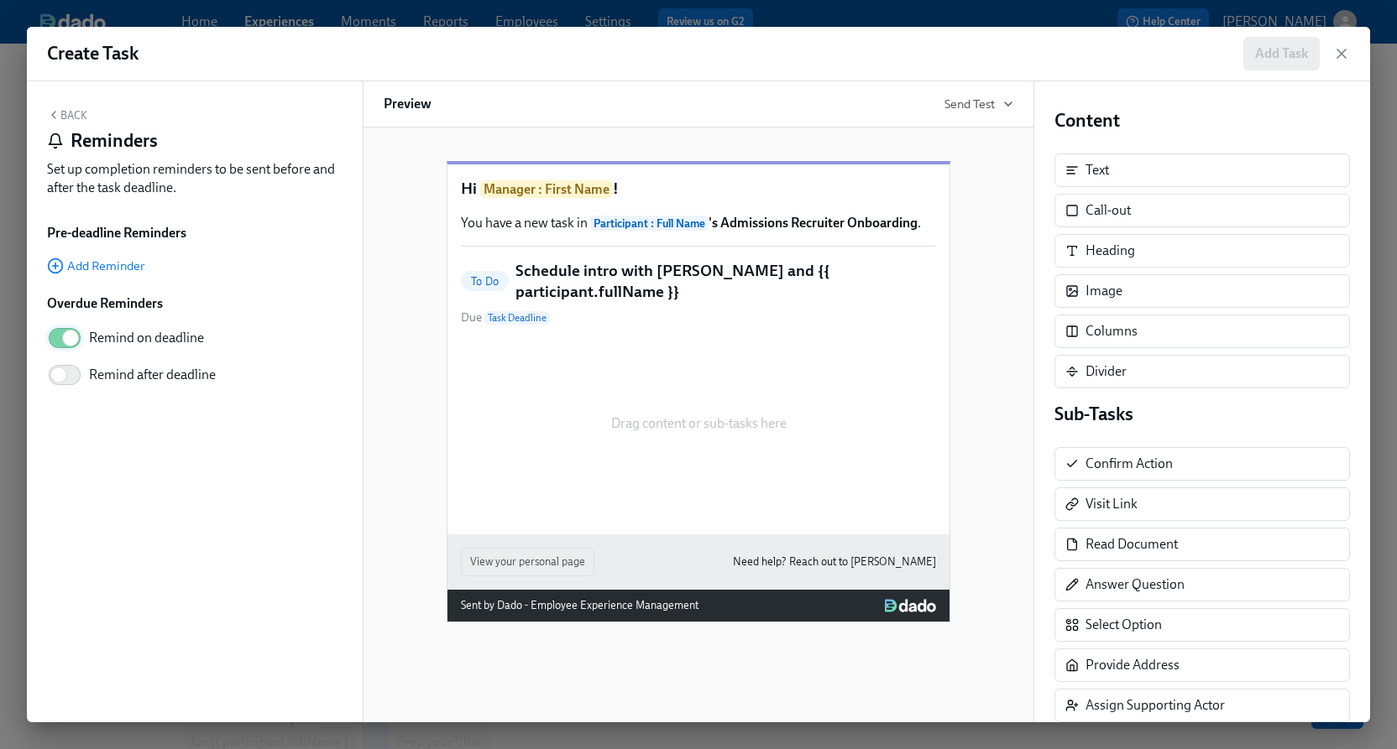
click at [57, 339] on input "Remind on deadline" at bounding box center [70, 338] width 111 height 37
checkbox input "false"
click at [64, 111] on button "Back" at bounding box center [67, 114] width 40 height 13
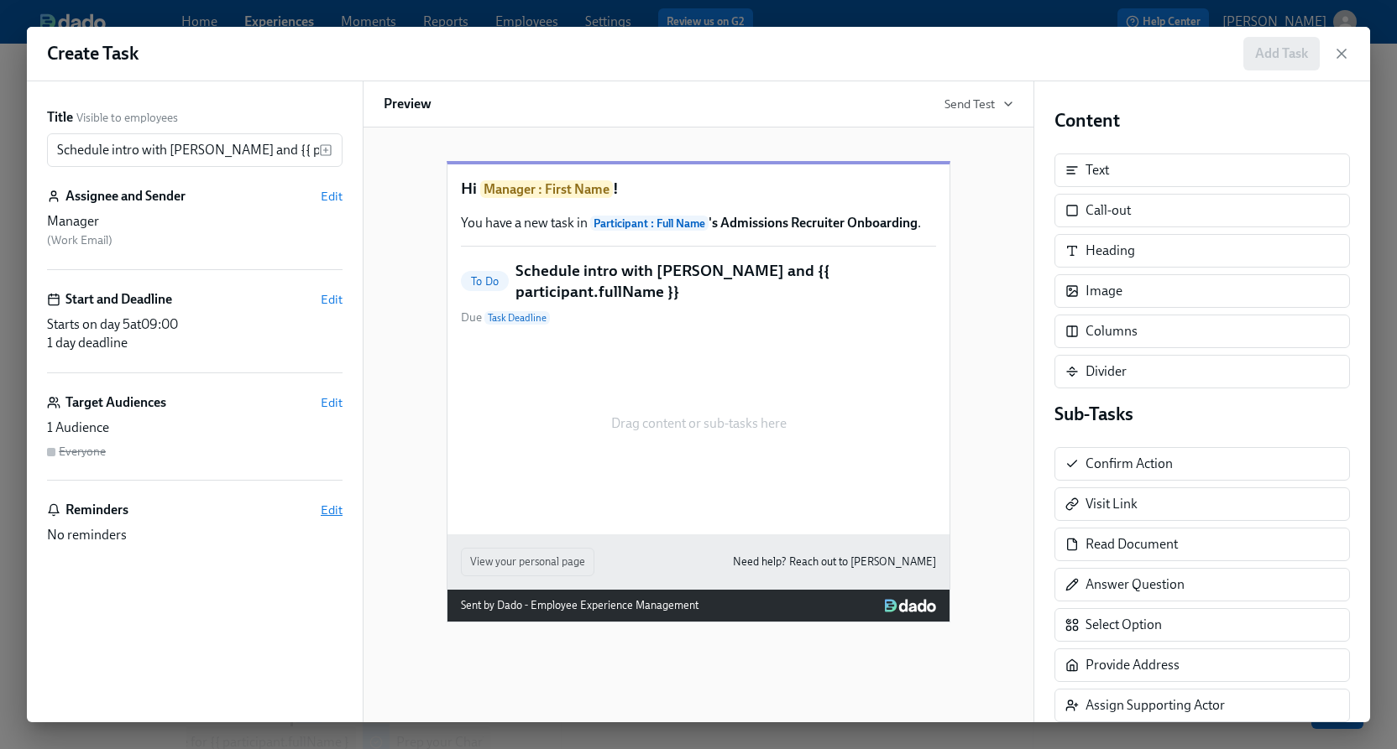
click at [327, 502] on span "Edit" at bounding box center [332, 510] width 22 height 17
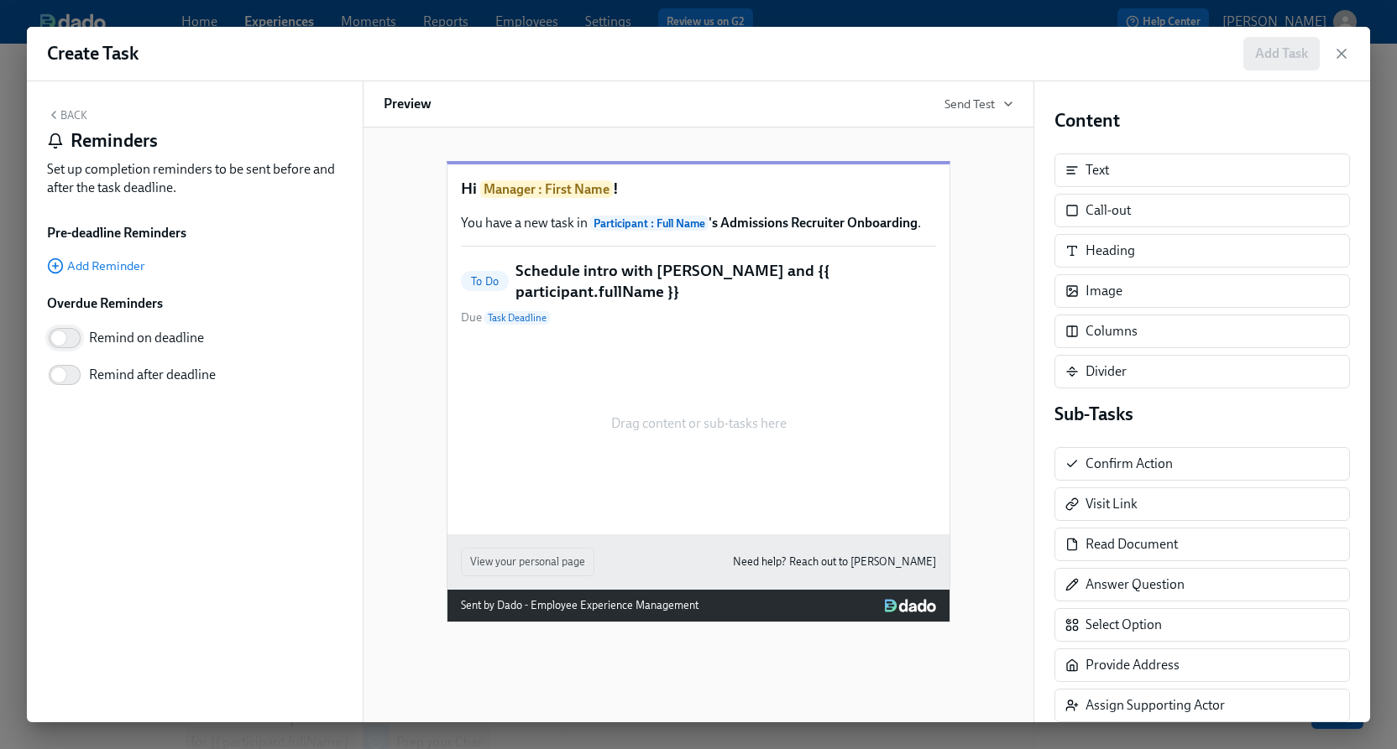
click at [55, 349] on input "Remind on deadline" at bounding box center [58, 338] width 111 height 37
checkbox input "true"
click at [56, 116] on icon "button" at bounding box center [53, 114] width 13 height 13
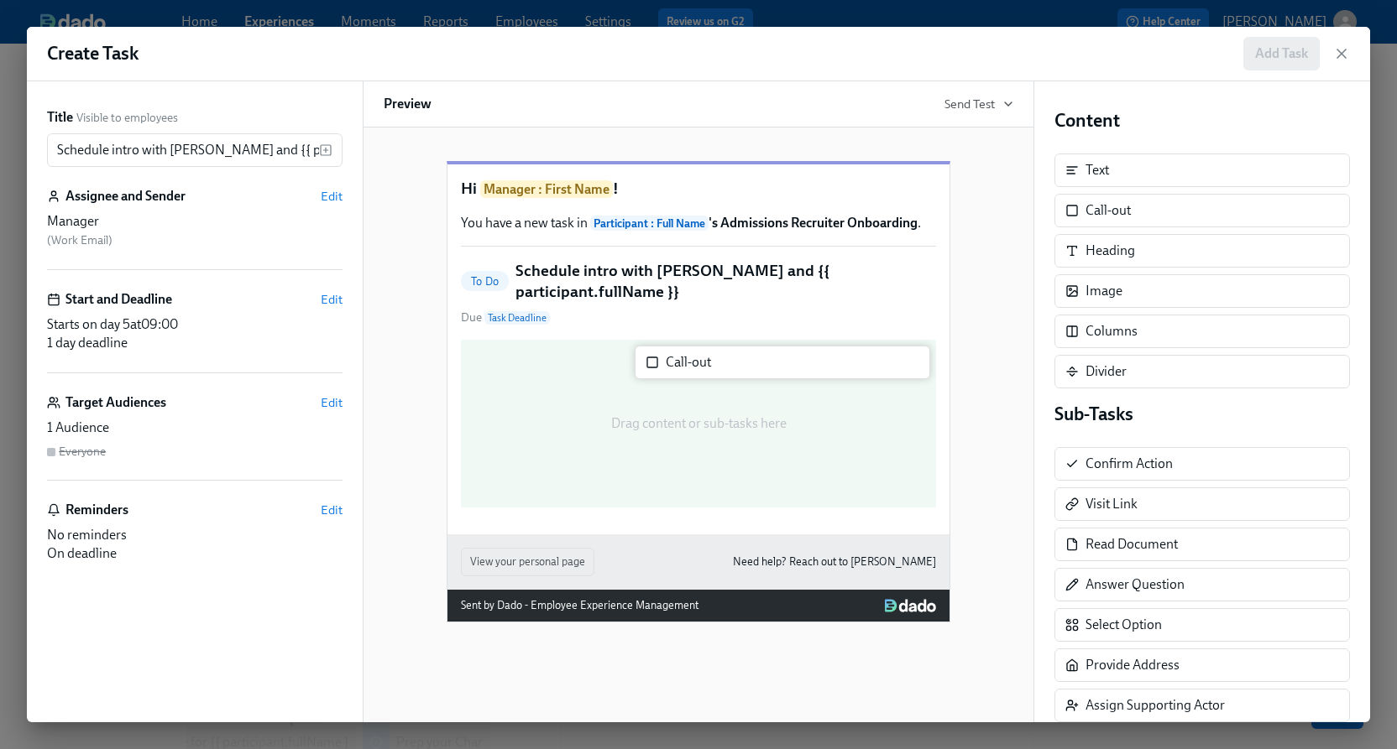
drag, startPoint x: 1104, startPoint y: 214, endPoint x: 666, endPoint y: 372, distance: 465.6
click at [666, 372] on div "Title Visible to employees Schedule intro with [PERSON_NAME] and {{ participant…" at bounding box center [698, 401] width 1343 height 641
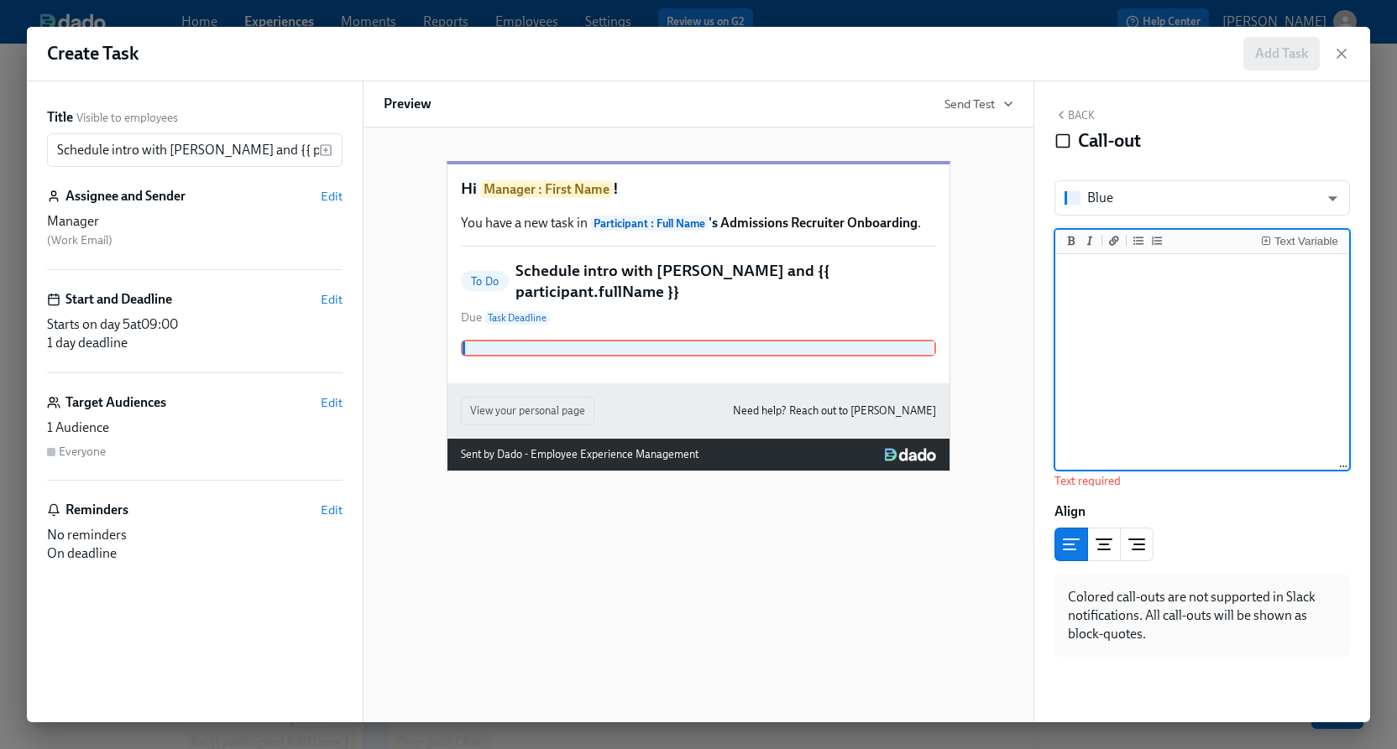
click at [1110, 340] on textarea at bounding box center [1201, 363] width 287 height 211
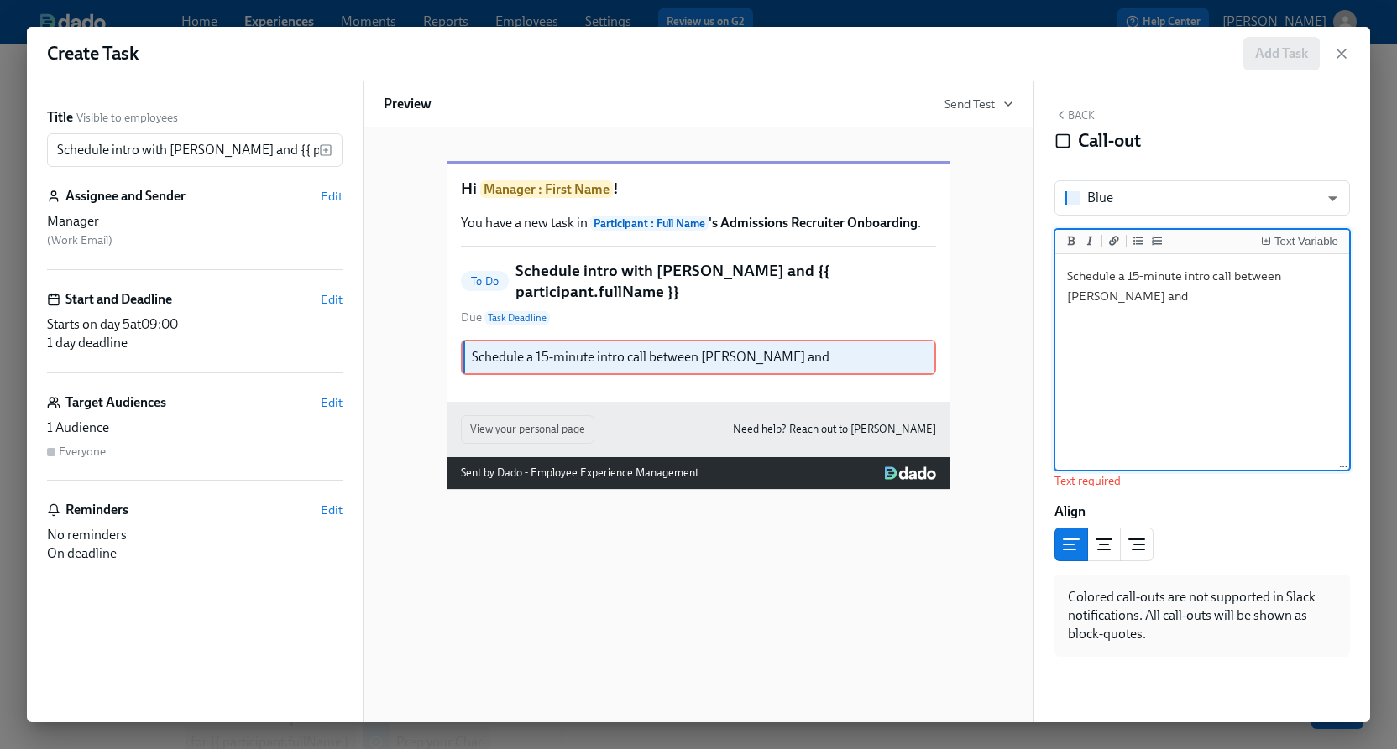
click at [1315, 250] on li "Text Variable" at bounding box center [1299, 241] width 86 height 19
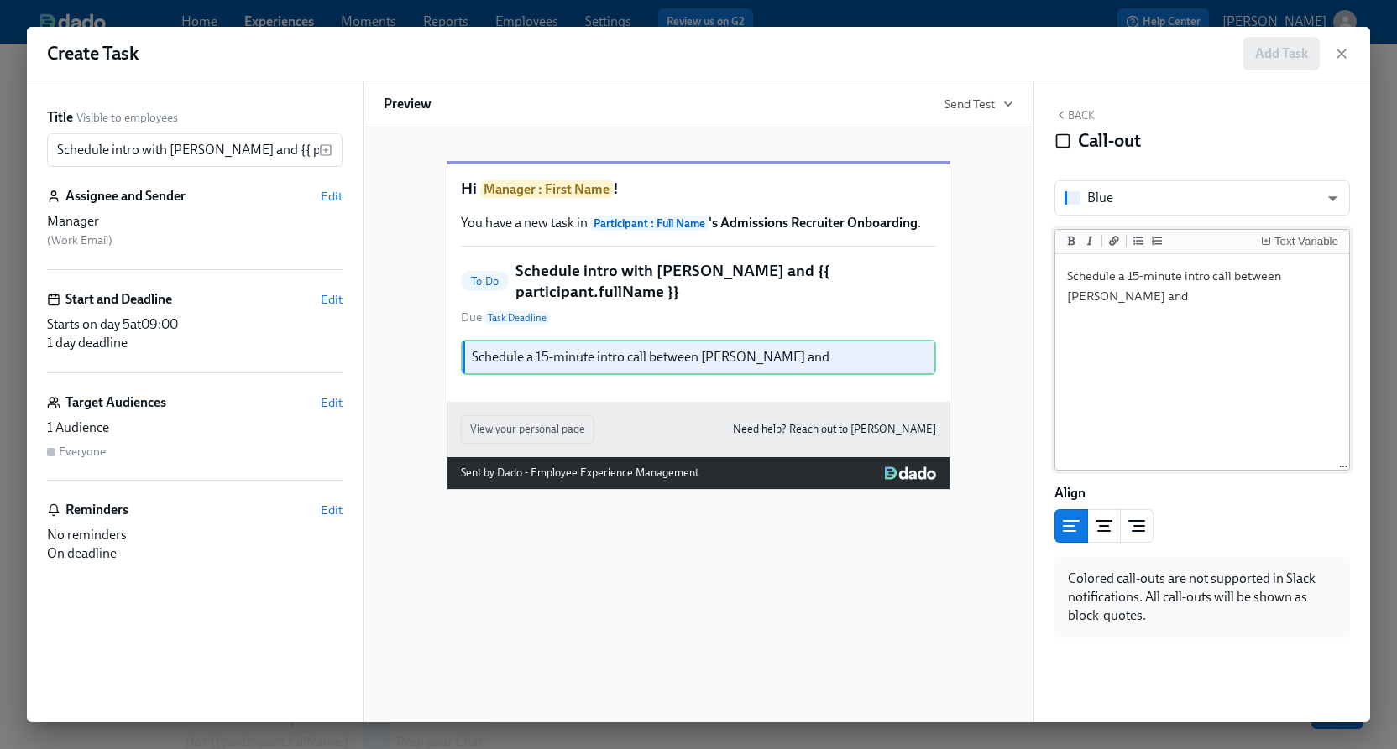
click at [1239, 302] on textarea "Schedule a 15-minute intro call between [PERSON_NAME] and" at bounding box center [1201, 363] width 287 height 211
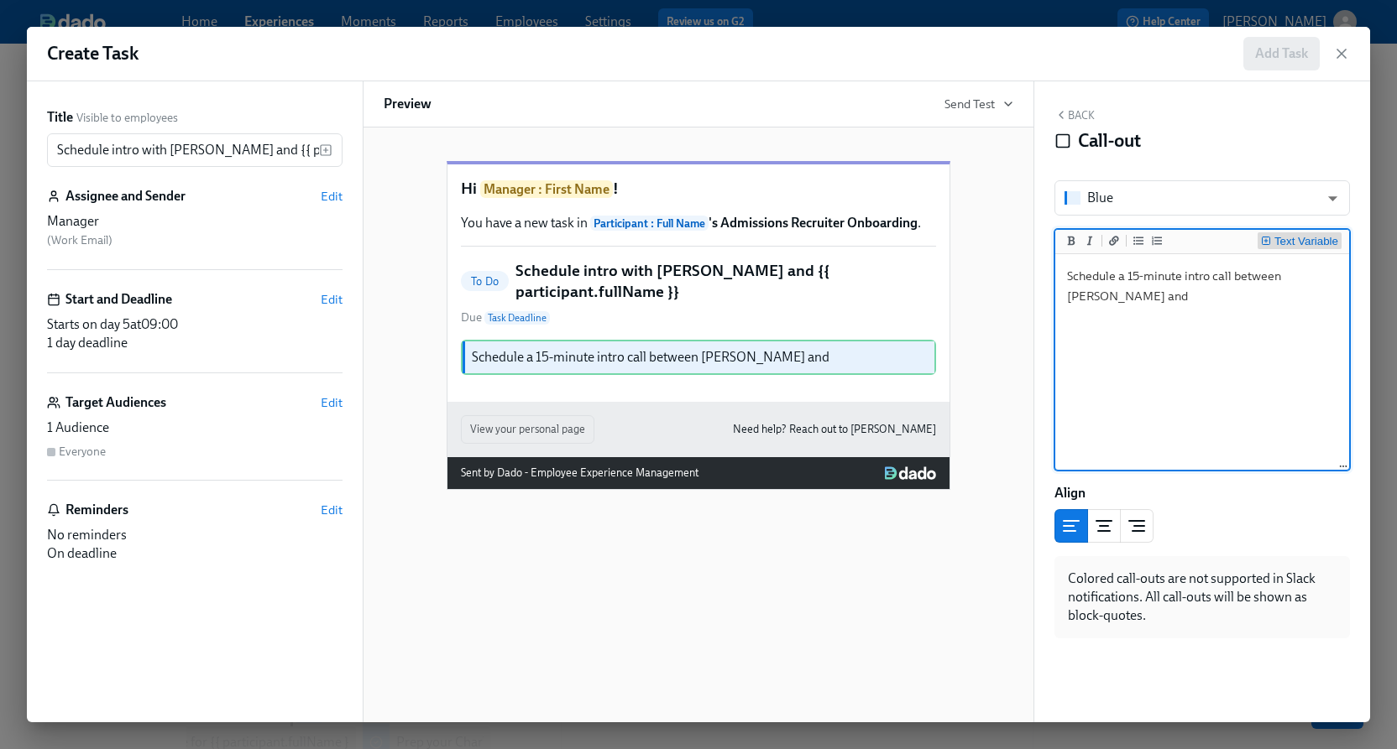
click at [1276, 238] on div "Text Variable" at bounding box center [1306, 242] width 64 height 12
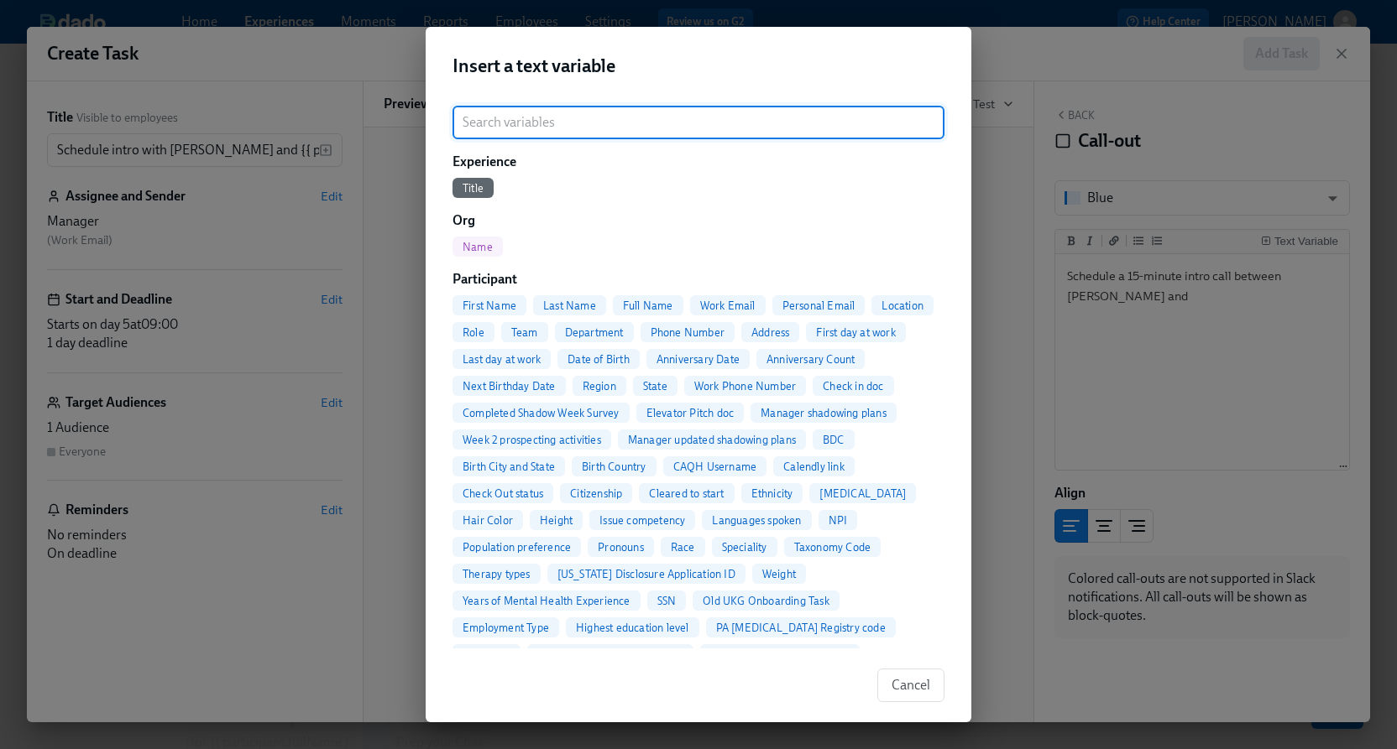
click at [657, 314] on div "Full Name" at bounding box center [648, 305] width 70 height 20
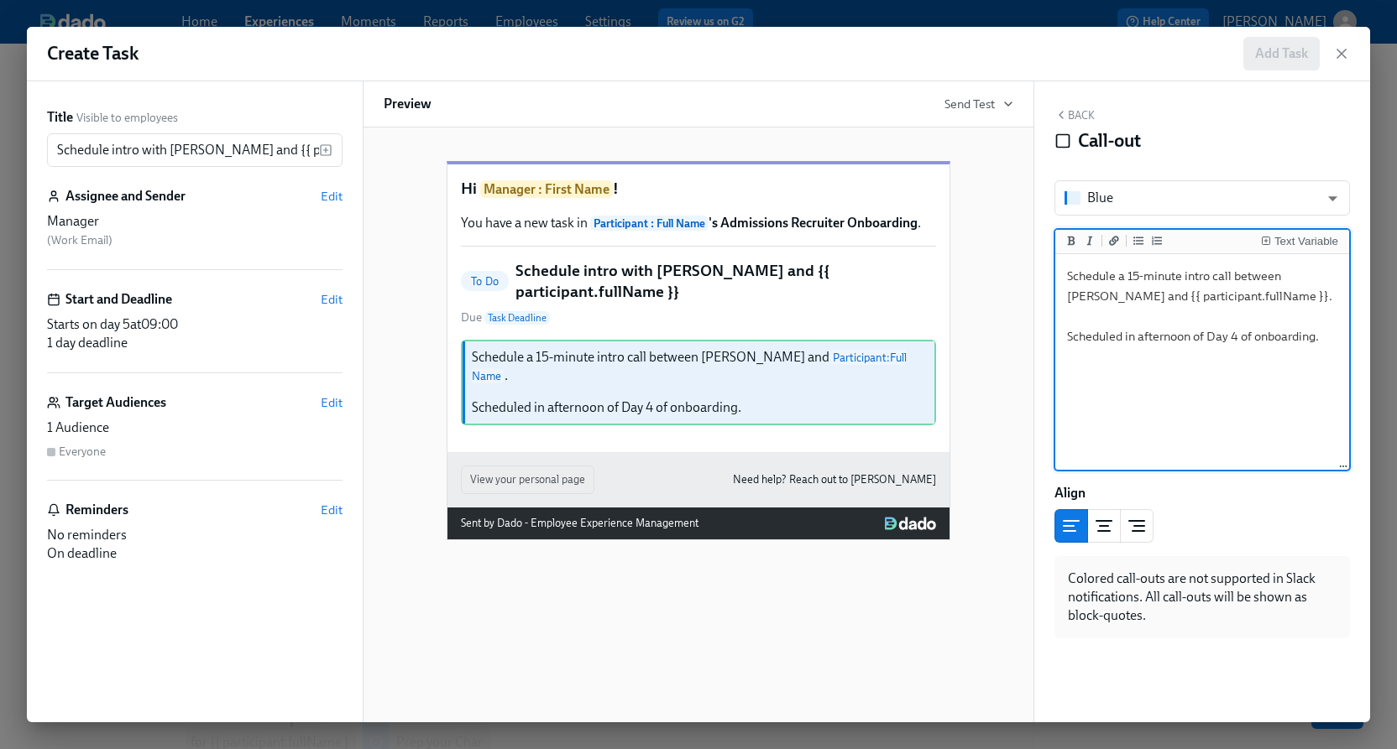
click at [1072, 337] on textarea "Schedule a 15-minute intro call between [PERSON_NAME] and {{ participant.fullNa…" at bounding box center [1201, 363] width 287 height 211
click at [1174, 335] on textarea "Schedule a 15-minute intro call between [PERSON_NAME] and {{ participant.fullNa…" at bounding box center [1201, 363] width 287 height 211
type textarea "Schedule a 15-minute intro call between [PERSON_NAME] and {{ participant.fullNa…"
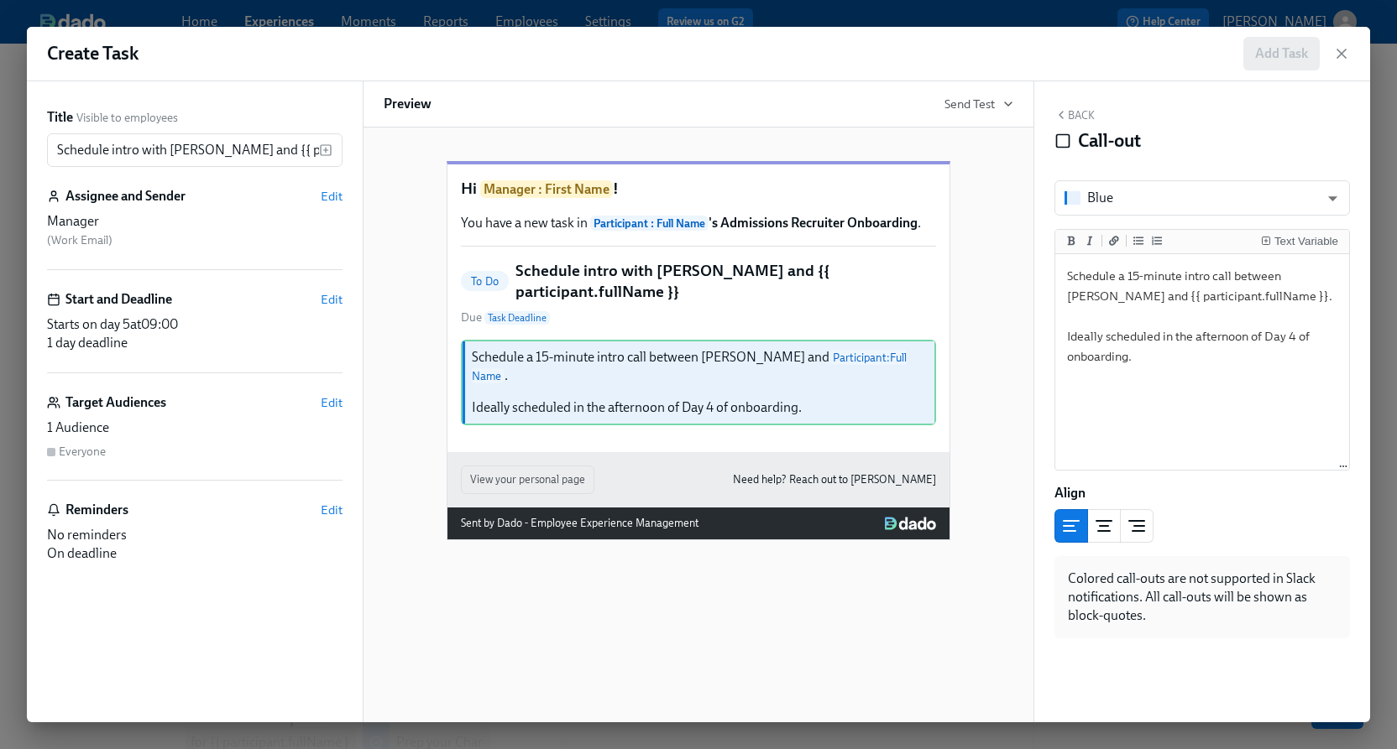
click at [1094, 106] on div "Back Call-out Blue blue ​ Text Variable Schedule a 15-minute intro call between…" at bounding box center [1202, 401] width 336 height 641
click at [1089, 111] on button "Back" at bounding box center [1074, 114] width 40 height 13
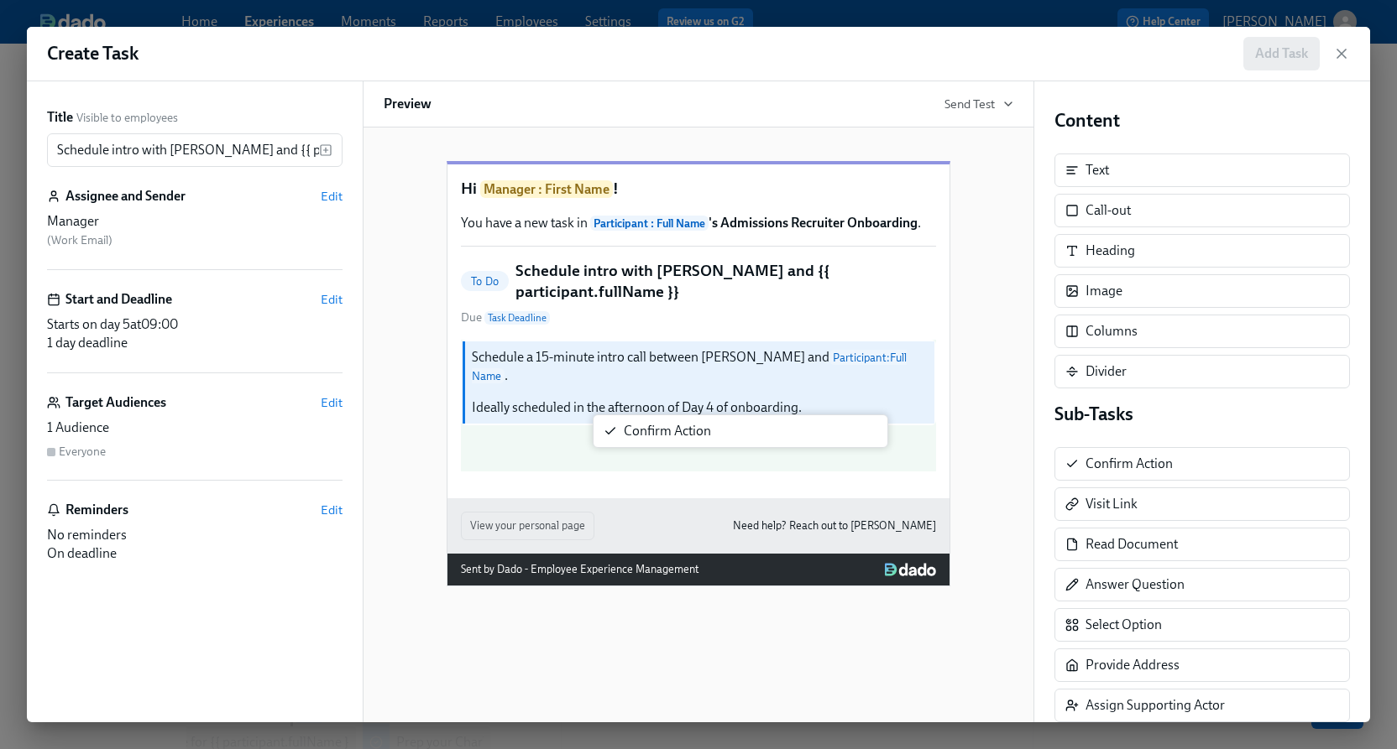
drag, startPoint x: 1106, startPoint y: 469, endPoint x: 632, endPoint y: 437, distance: 475.2
click at [632, 437] on div "Title Visible to employees Schedule intro with [PERSON_NAME] and {{ participant…" at bounding box center [698, 401] width 1343 height 641
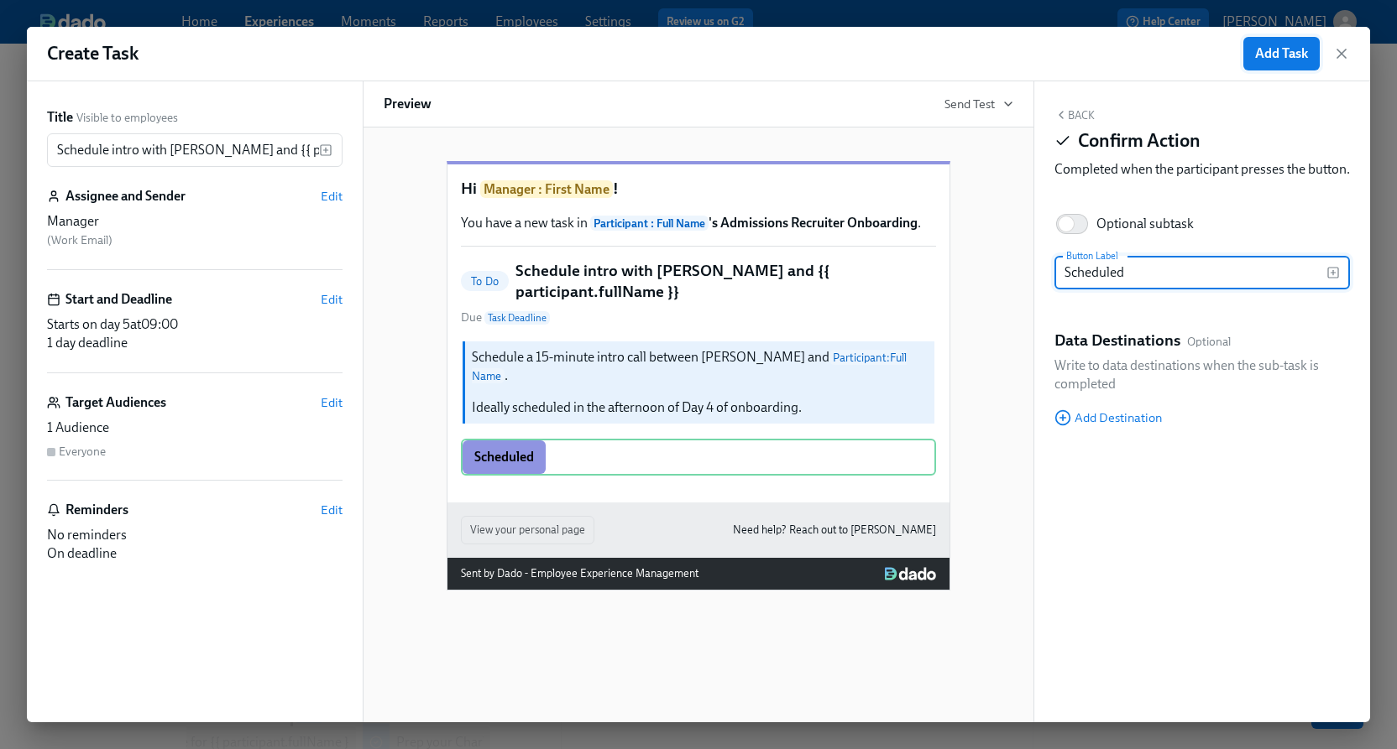
type input "Scheduled"
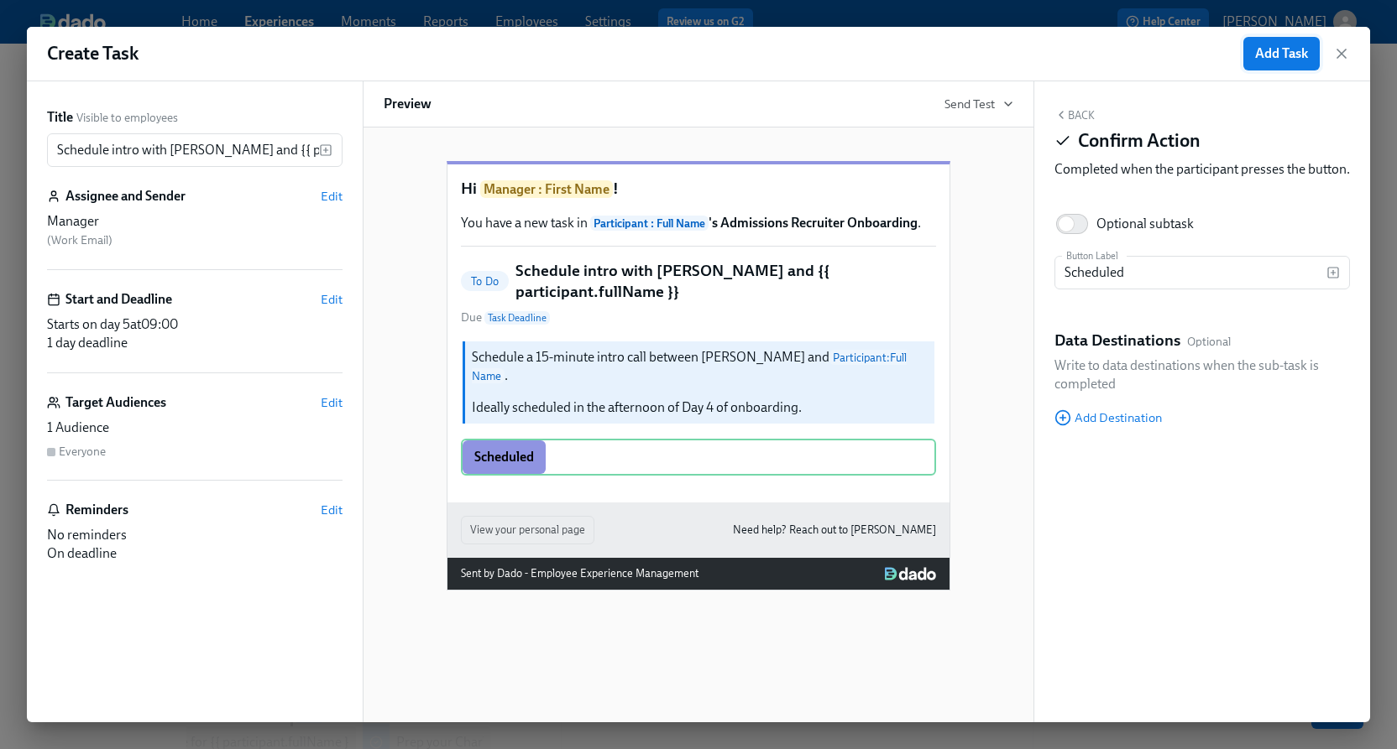
click at [1261, 46] on span "Add Task" at bounding box center [1281, 53] width 53 height 17
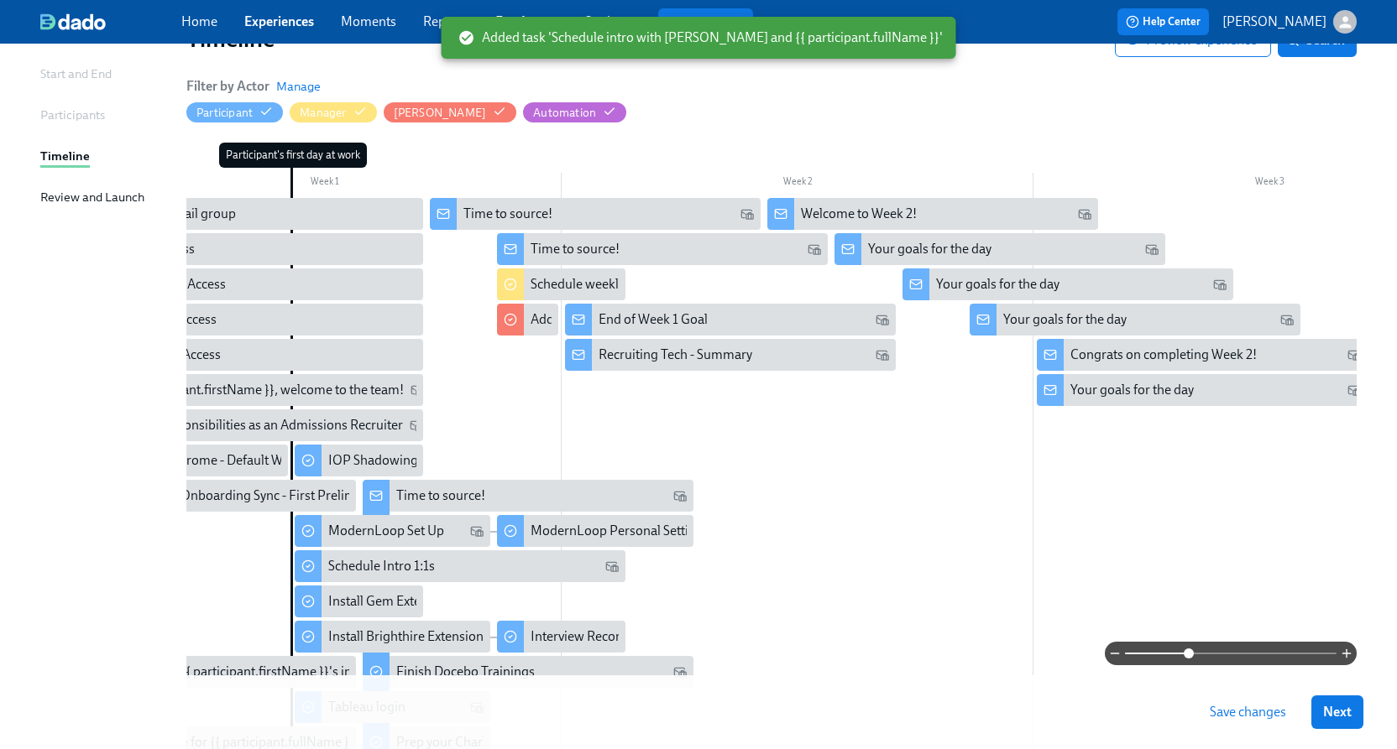
click at [1235, 720] on span "Save changes" at bounding box center [1247, 712] width 76 height 17
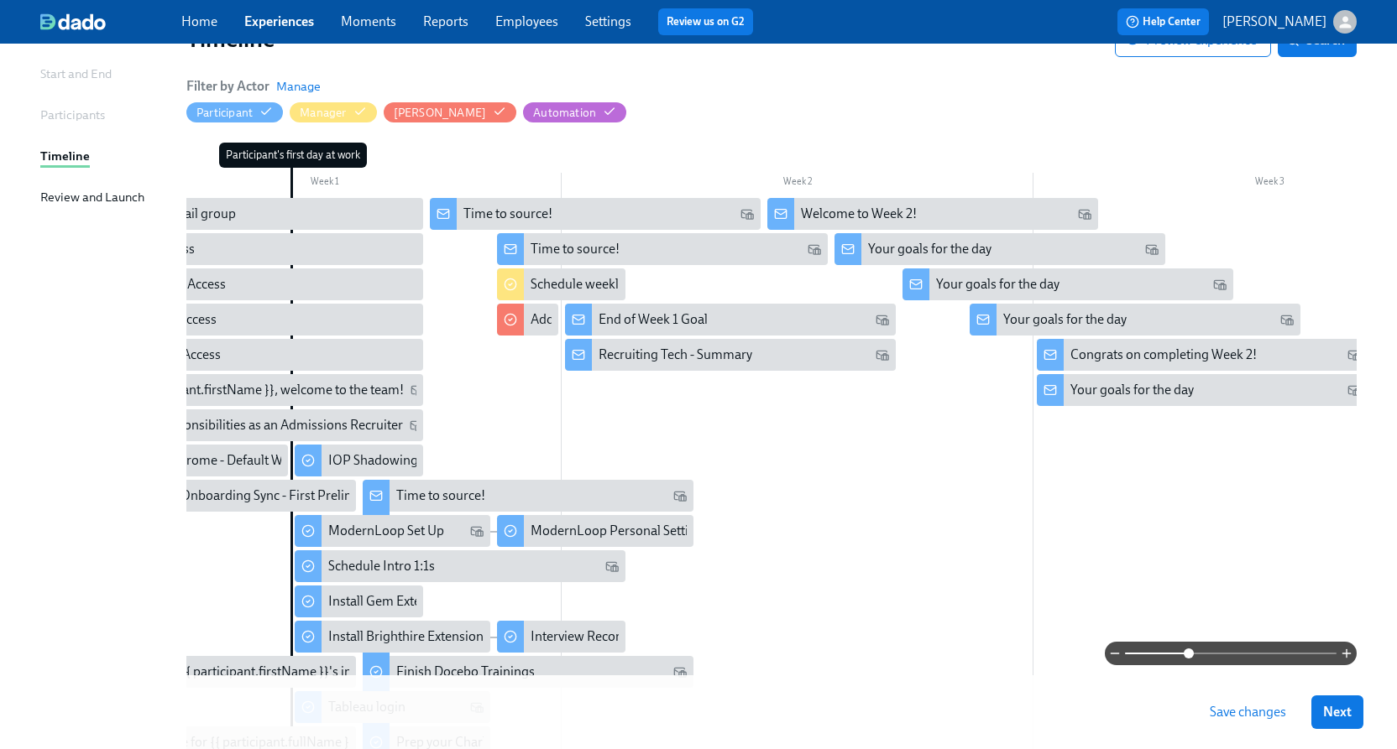
click at [1120, 502] on div at bounding box center [1033, 627] width 1889 height 859
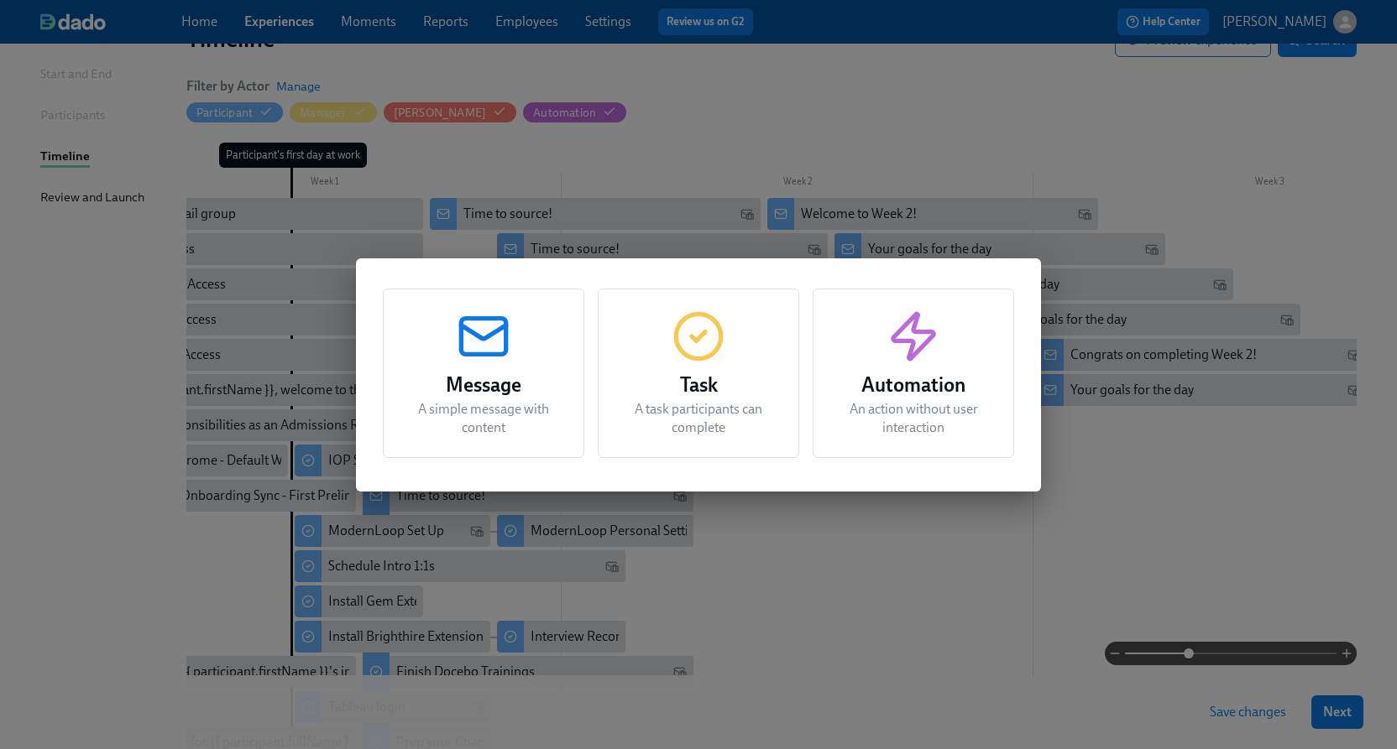
click at [676, 432] on p "A task participants can complete" at bounding box center [698, 418] width 159 height 37
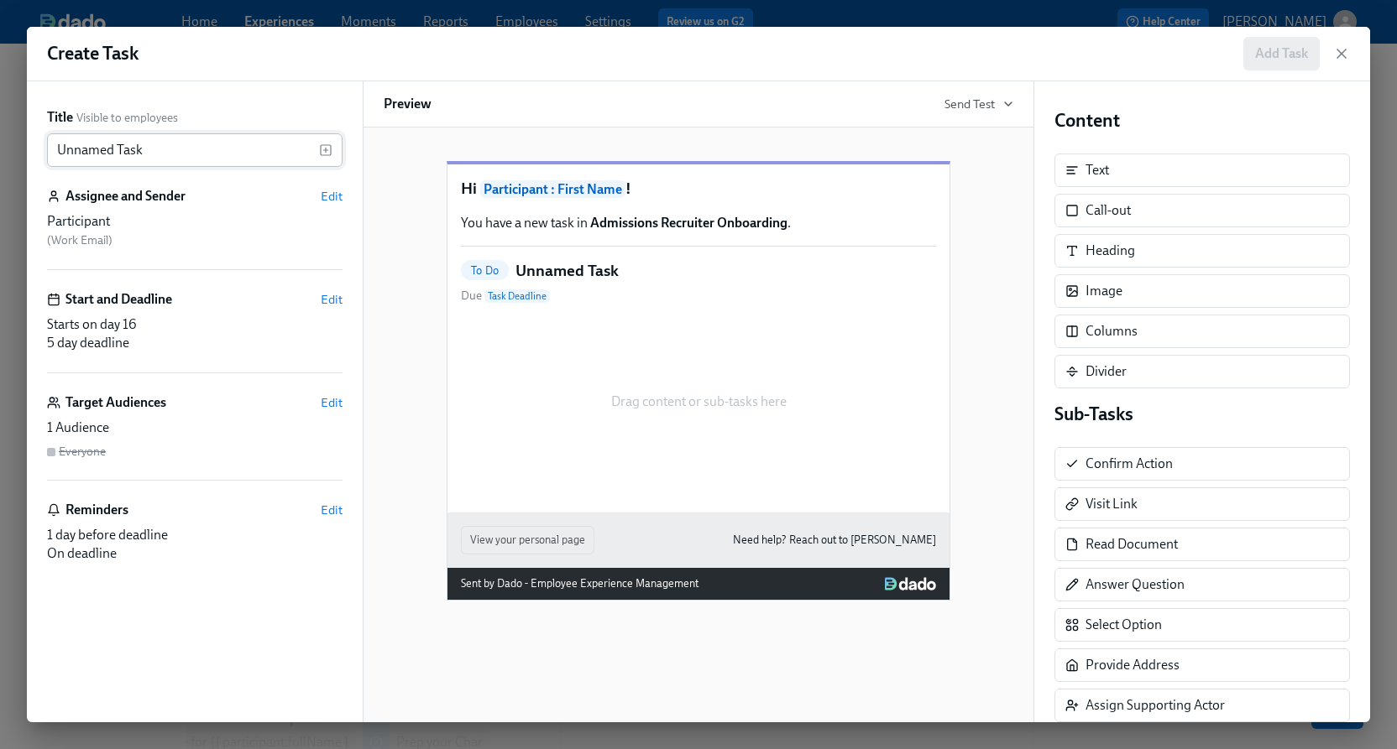
click at [225, 140] on input "Unnamed Task" at bounding box center [183, 150] width 272 height 34
type input "Schedule Bi-Weekly 1:1s"
click at [332, 296] on span "Edit" at bounding box center [332, 299] width 22 height 17
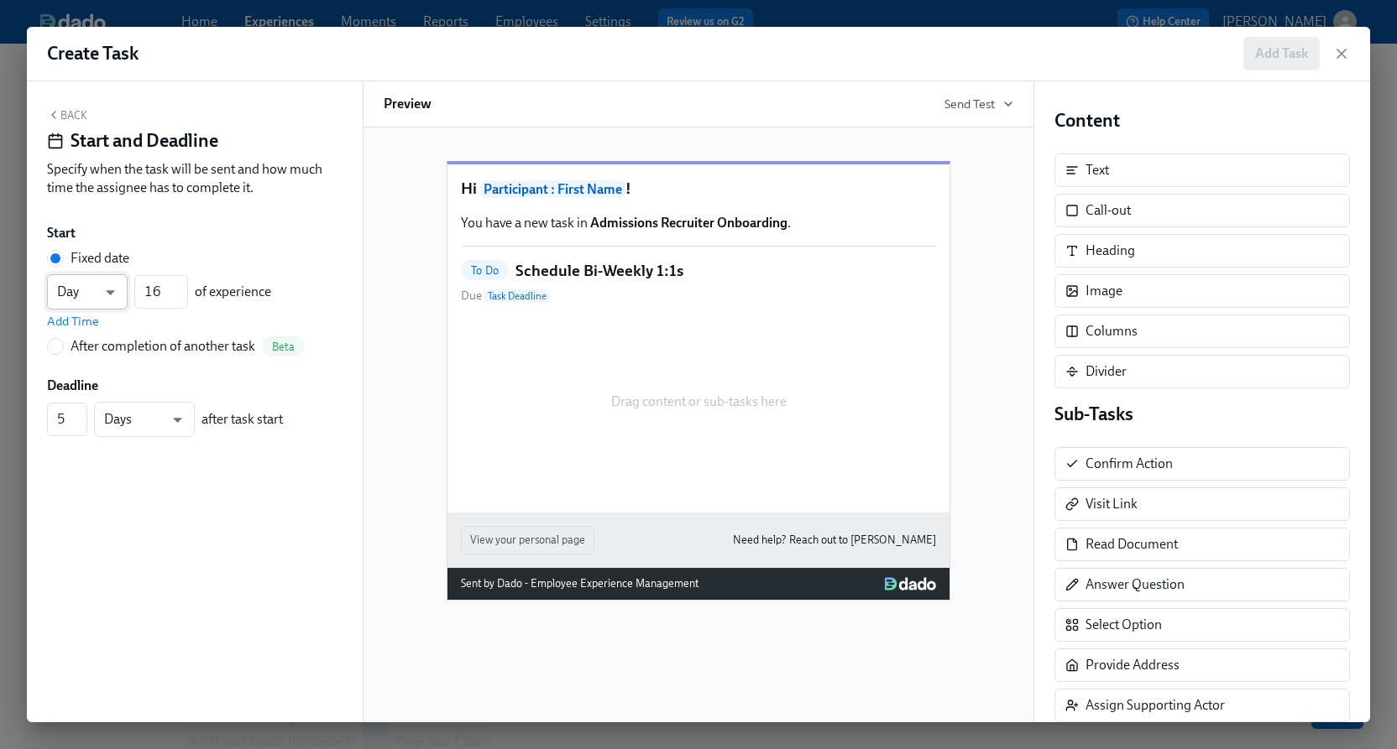
click at [93, 285] on body "Home Experiences Moments Reports Employees Settings Review us on G2 Help Center…" at bounding box center [698, 524] width 1397 height 1355
click at [143, 288] on div at bounding box center [698, 374] width 1397 height 749
click at [159, 288] on input "16" at bounding box center [161, 292] width 54 height 34
type input "08"
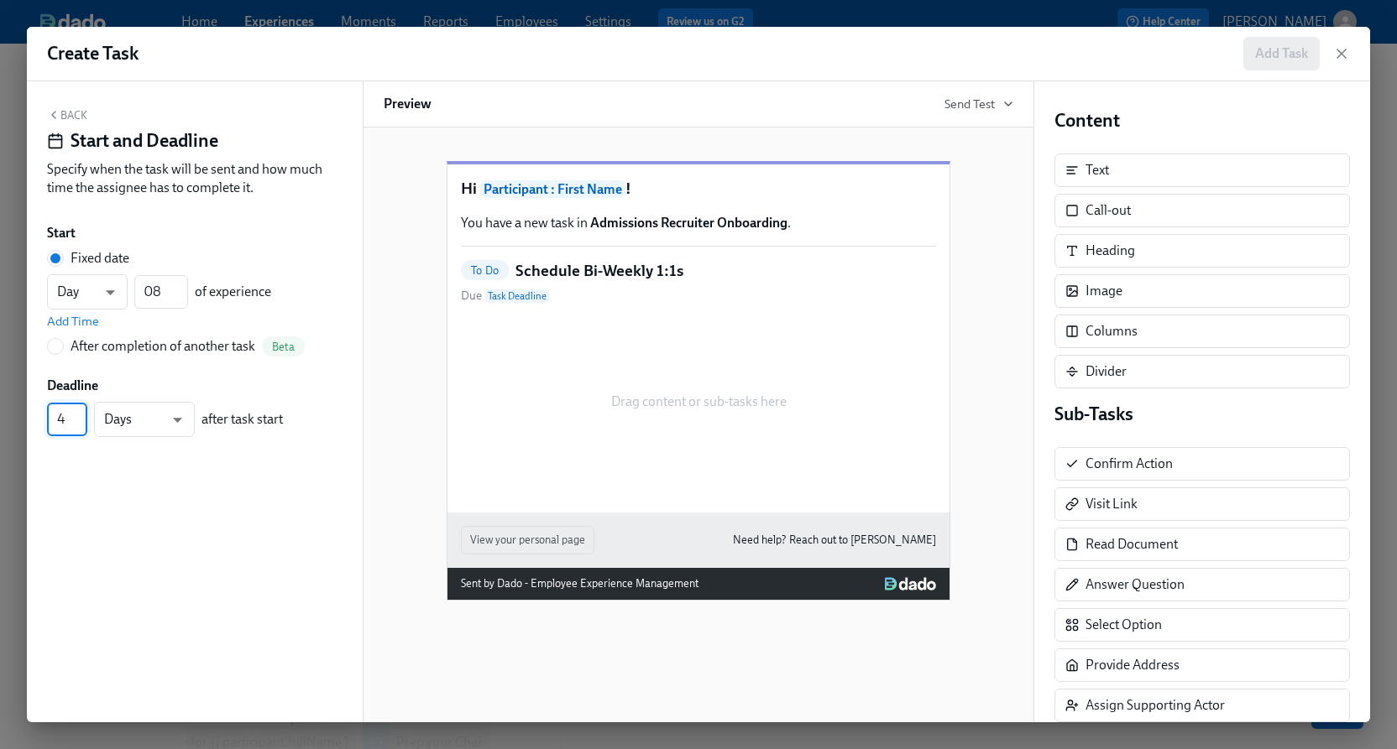
type input "4"
click at [80, 425] on input "4" at bounding box center [67, 420] width 40 height 34
click at [62, 111] on button "Back" at bounding box center [67, 114] width 40 height 13
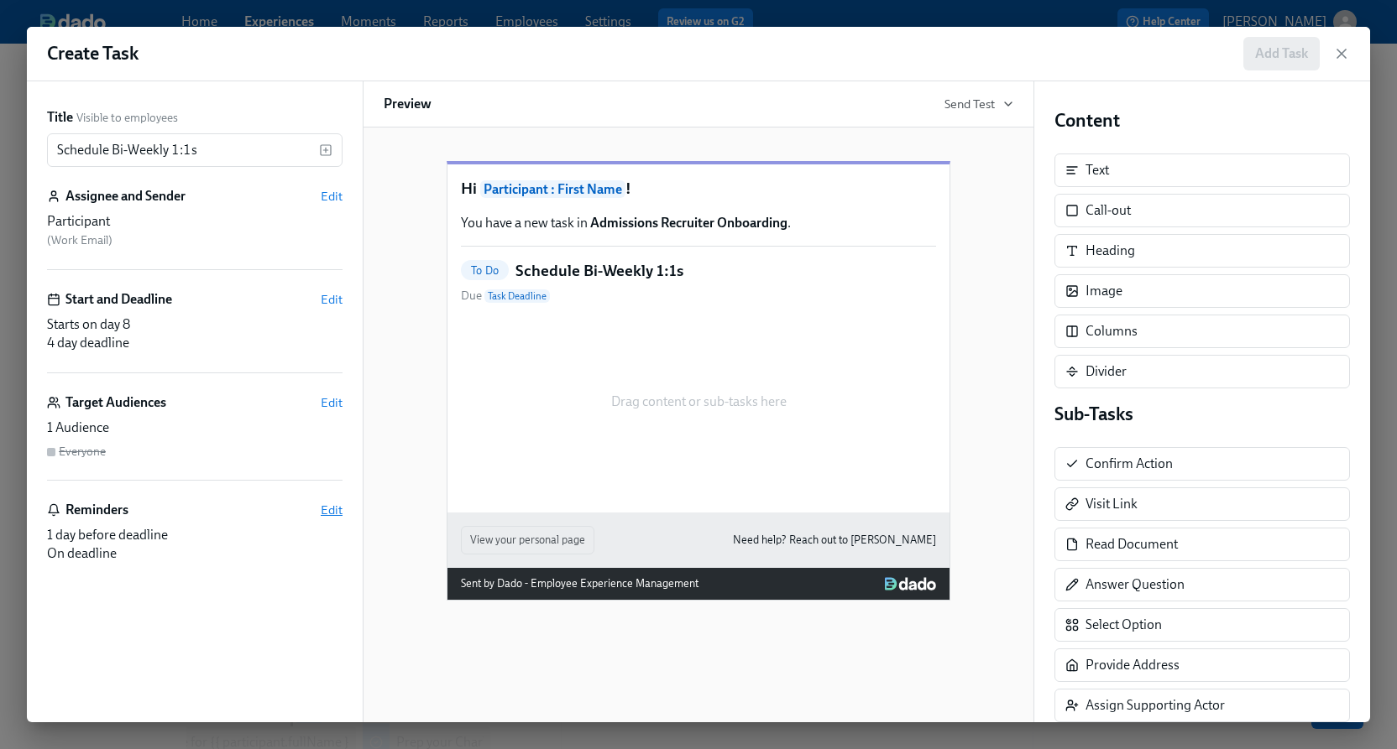
click at [327, 505] on span "Edit" at bounding box center [332, 510] width 22 height 17
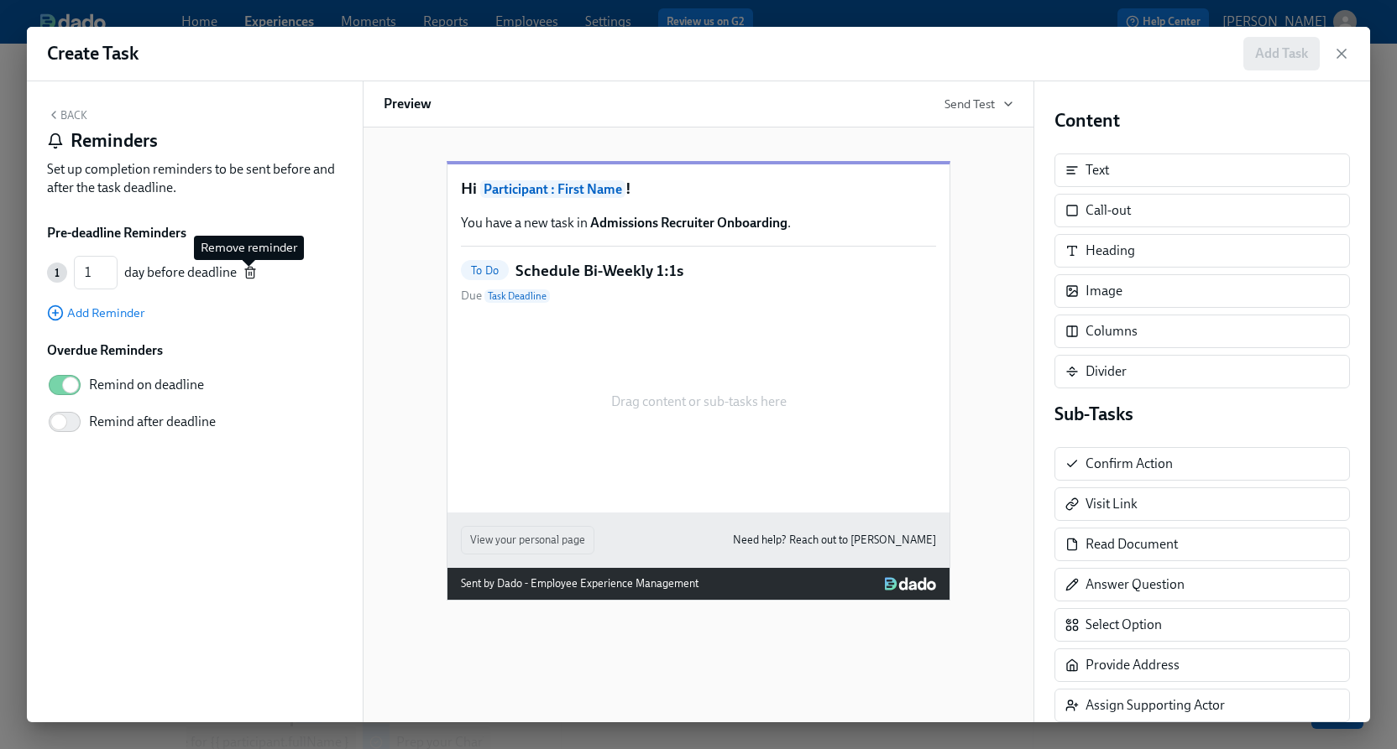
click at [250, 276] on icon "button" at bounding box center [249, 272] width 13 height 13
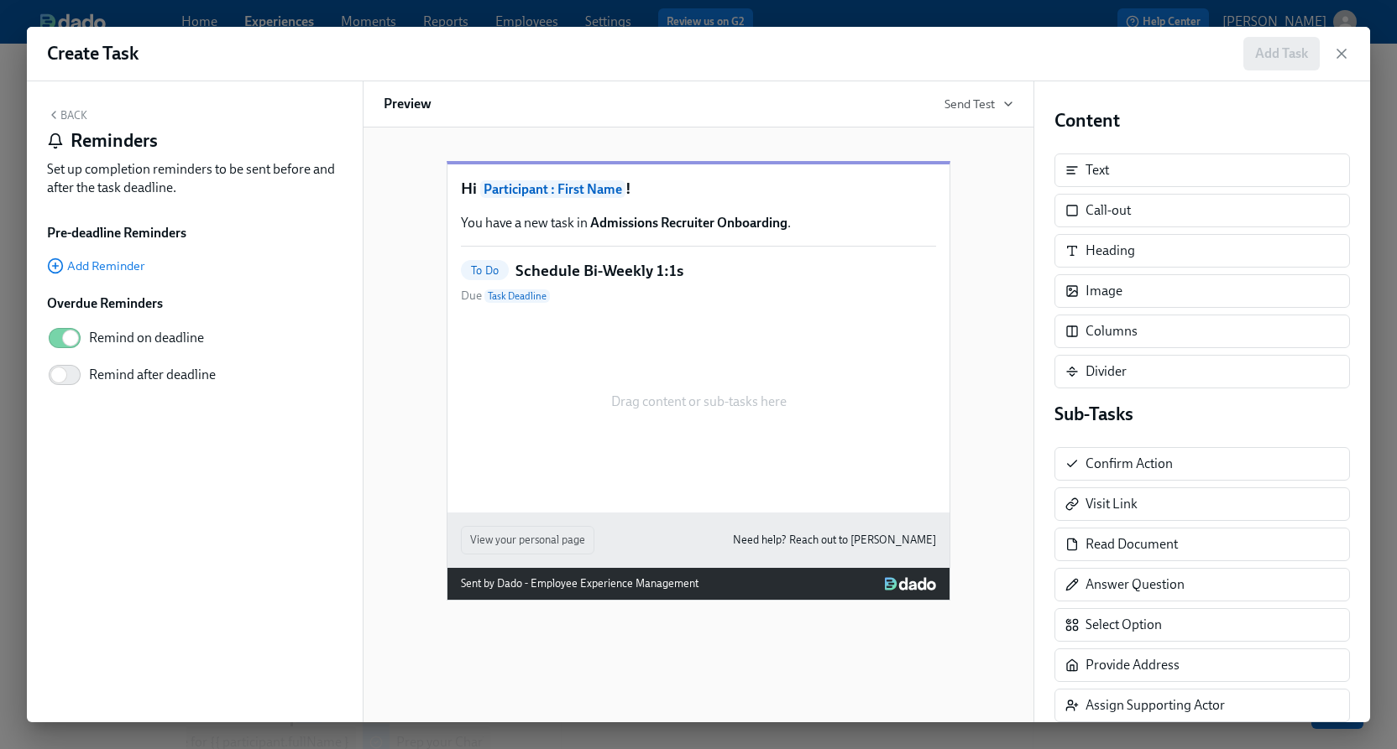
click at [62, 122] on div "Back Reminders Set up completion reminders to be sent before and after the task…" at bounding box center [194, 156] width 295 height 96
click at [62, 114] on button "Back" at bounding box center [67, 114] width 40 height 13
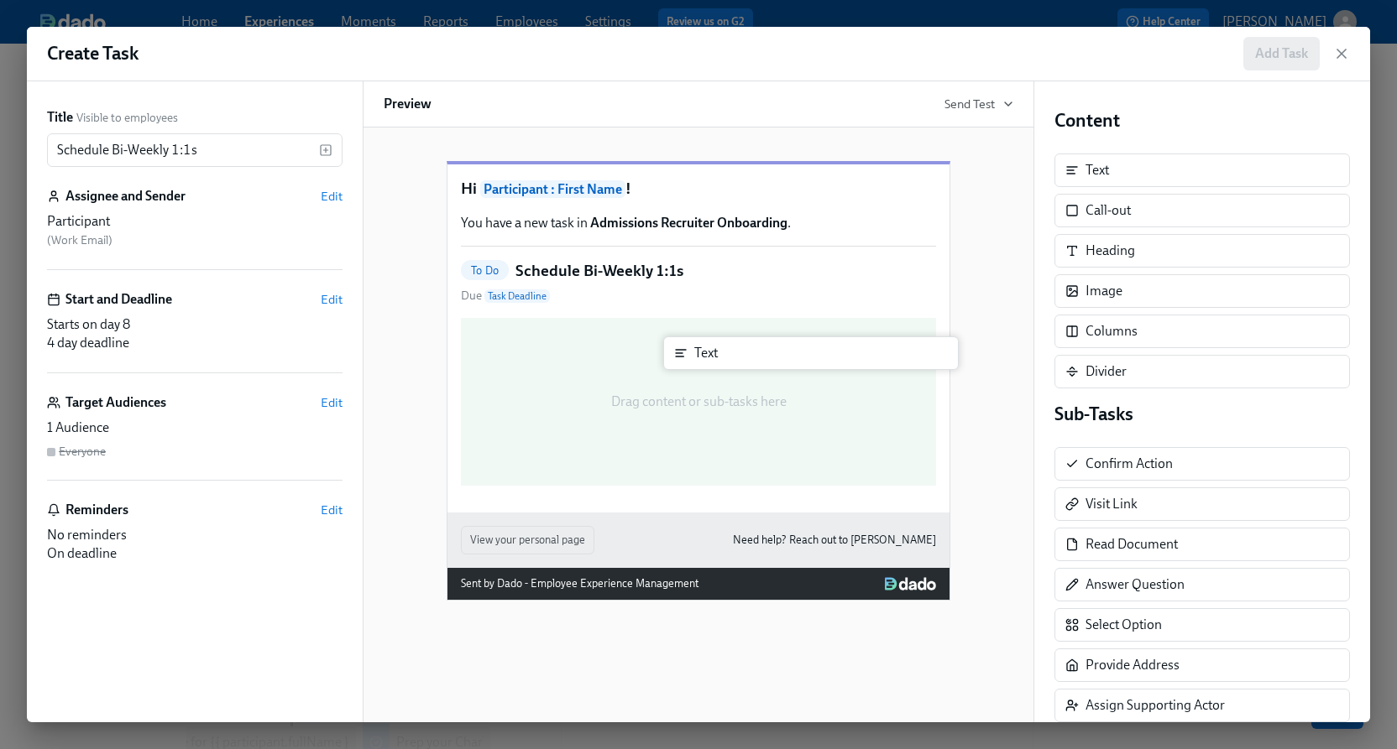
drag, startPoint x: 1114, startPoint y: 180, endPoint x: 718, endPoint y: 363, distance: 436.3
click at [718, 363] on div "Title Visible to employees Schedule Bi-Weekly 1:1s ​ Assignee and Sender Edit P…" at bounding box center [698, 401] width 1343 height 641
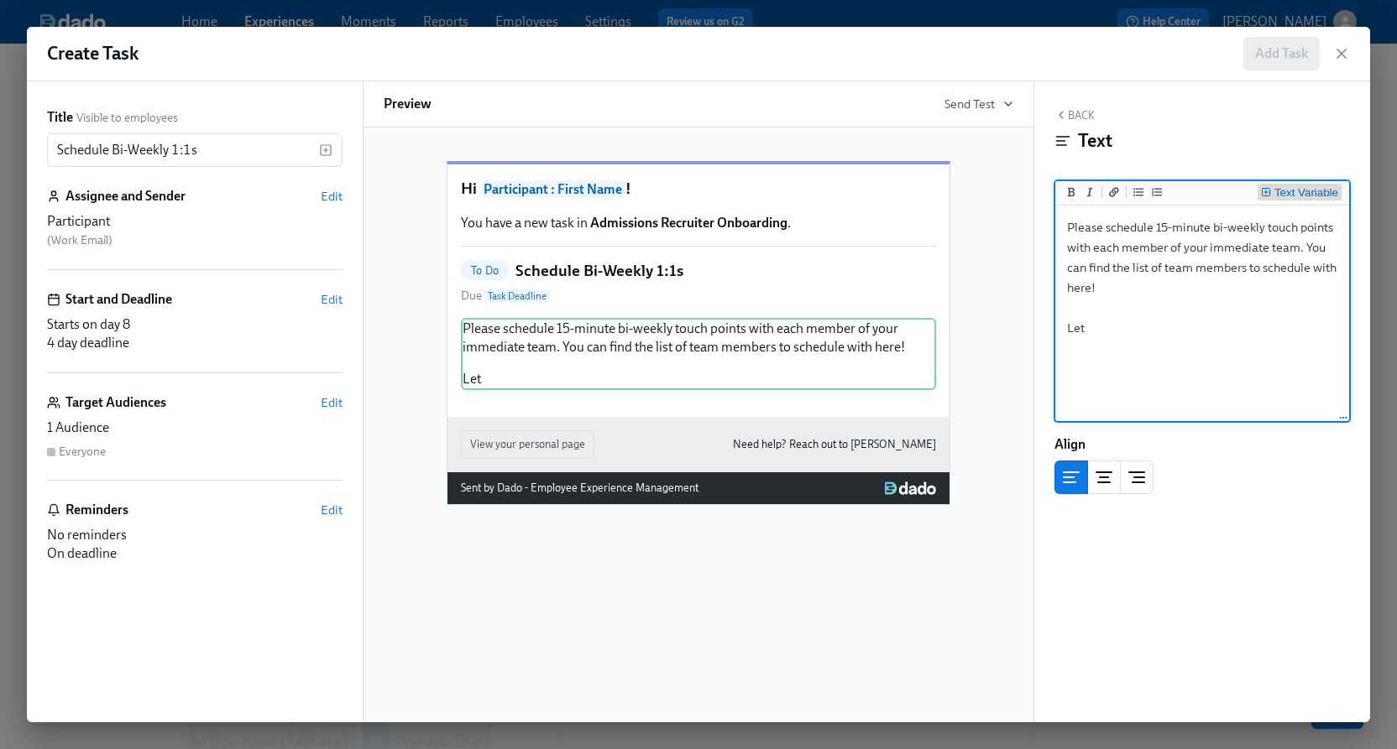
click at [1291, 196] on div "Text Variable" at bounding box center [1306, 193] width 64 height 12
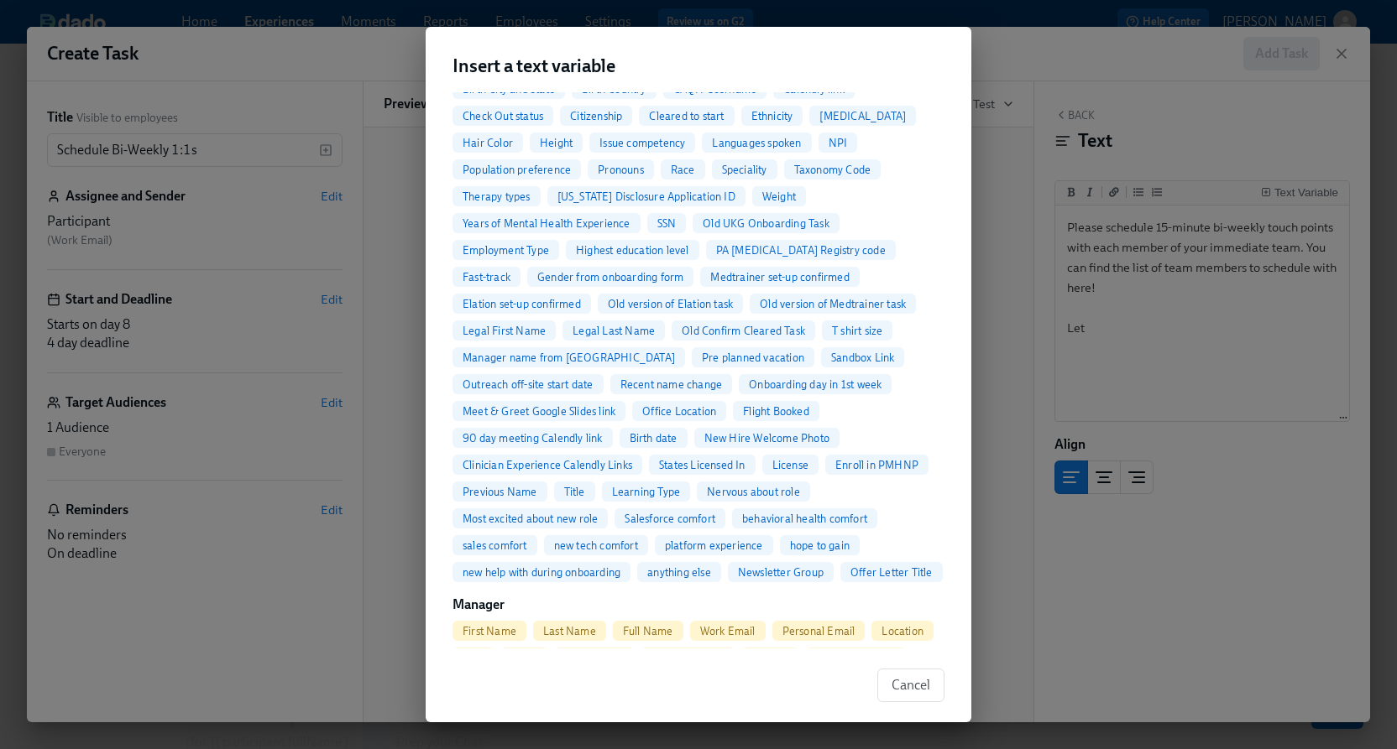
scroll to position [384, 0]
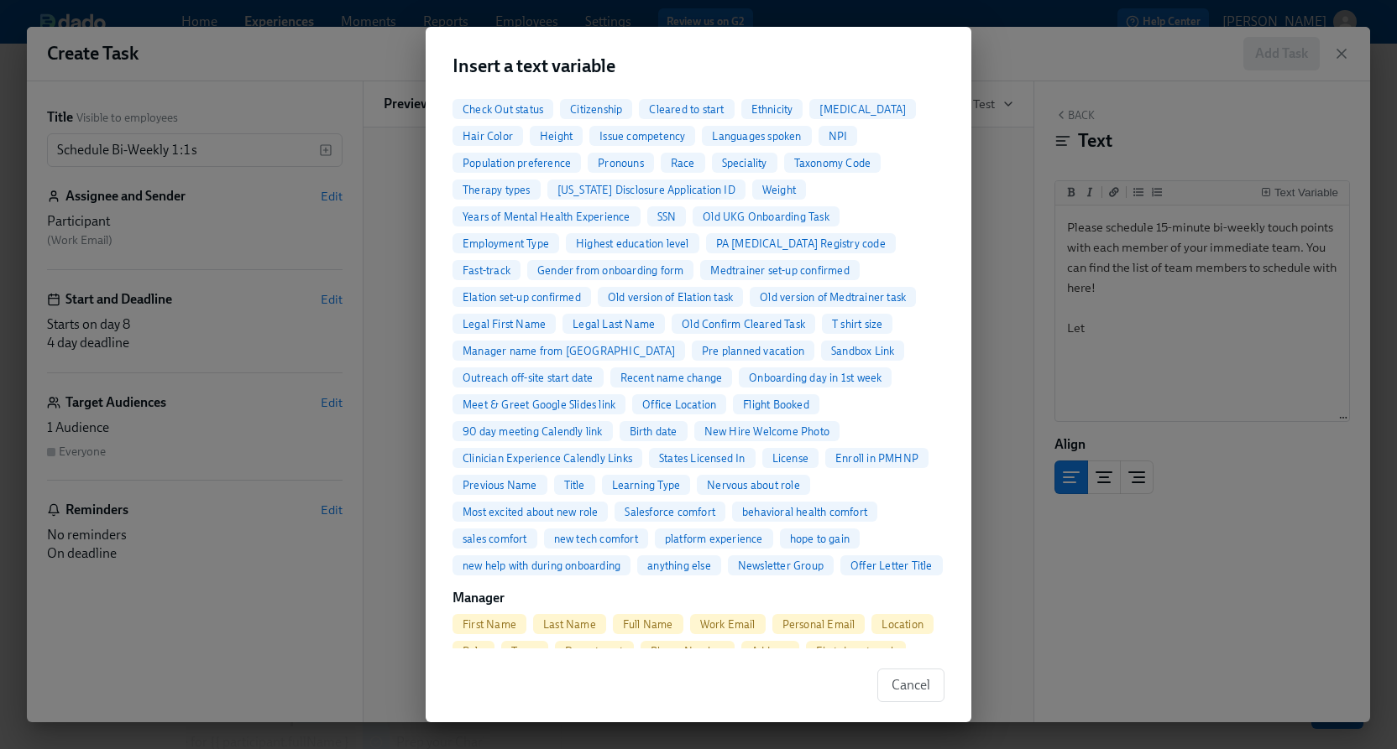
click at [497, 619] on span "First Name" at bounding box center [489, 625] width 74 height 13
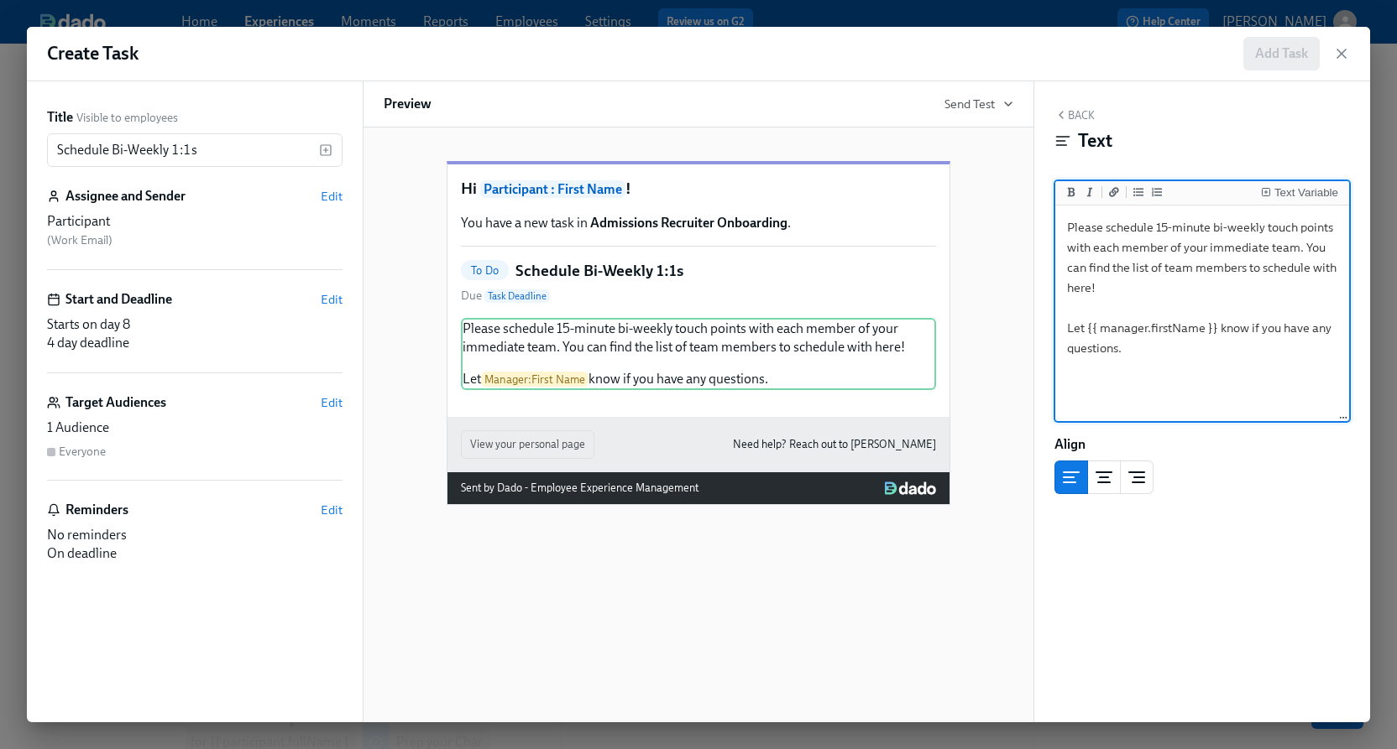
type textarea "Please schedule 15-minute bi-weekly touch points with each member of your immed…"
click at [1083, 117] on button "Back" at bounding box center [1074, 114] width 40 height 13
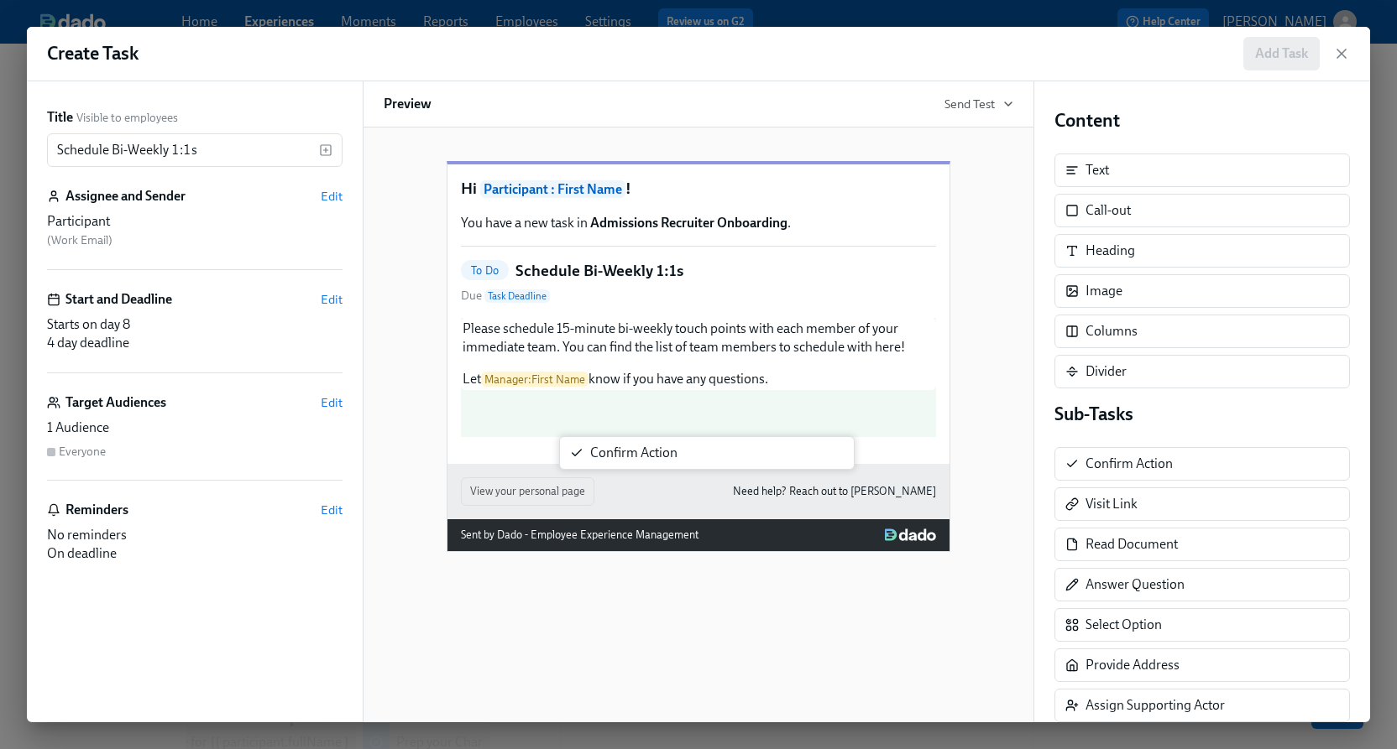
drag, startPoint x: 1163, startPoint y: 453, endPoint x: 654, endPoint y: 446, distance: 509.5
click at [654, 446] on div "Title Visible to employees Schedule Bi-Weekly 1:1s ​ Assignee and Sender Edit P…" at bounding box center [698, 401] width 1343 height 641
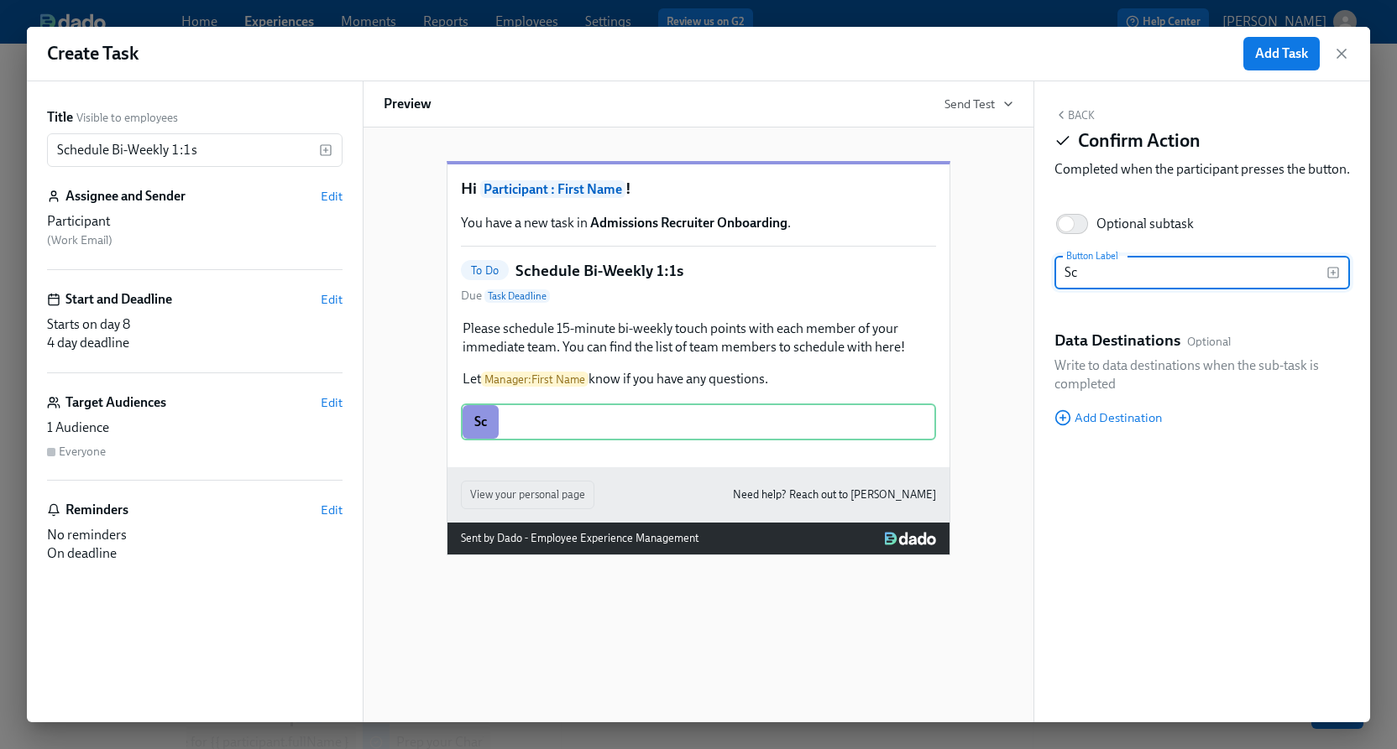
type input "S"
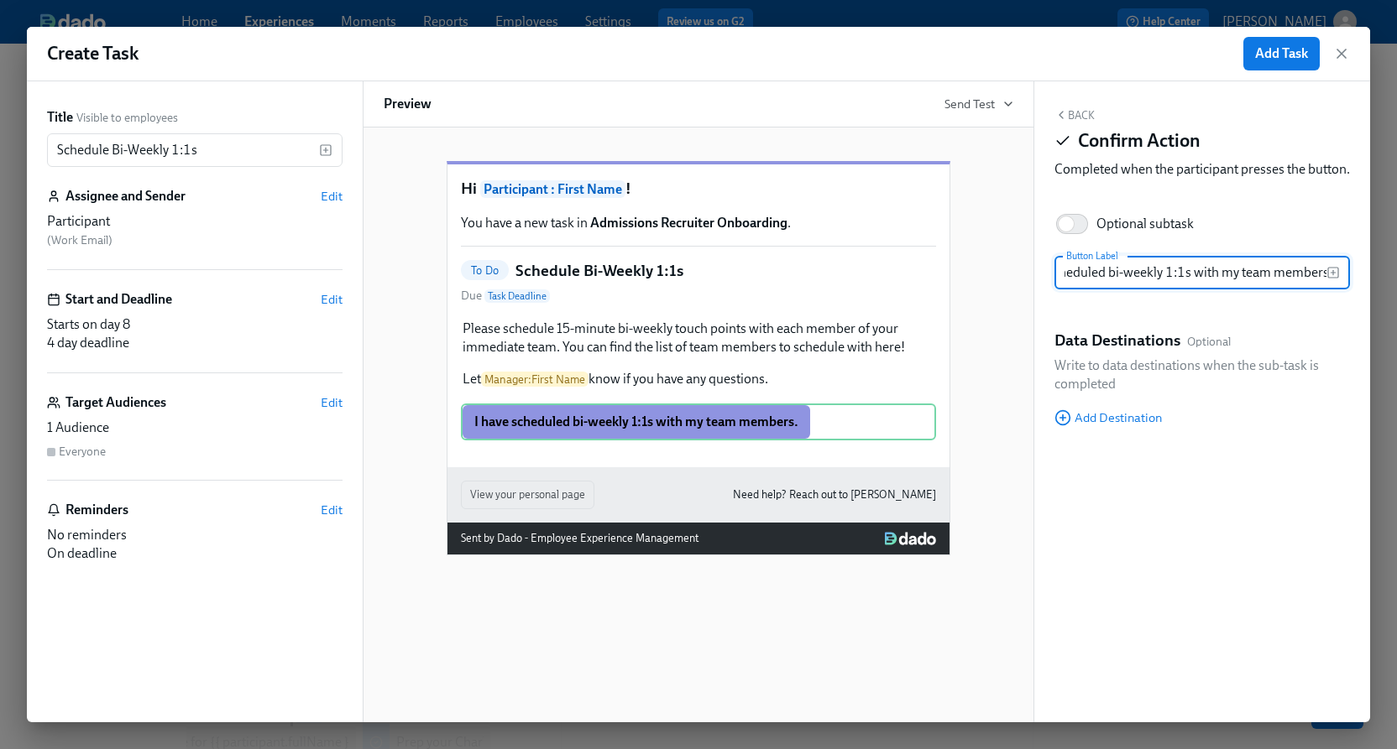
scroll to position [0, 57]
type input "I have scheduled bi-weekly 1:1s with my team members."
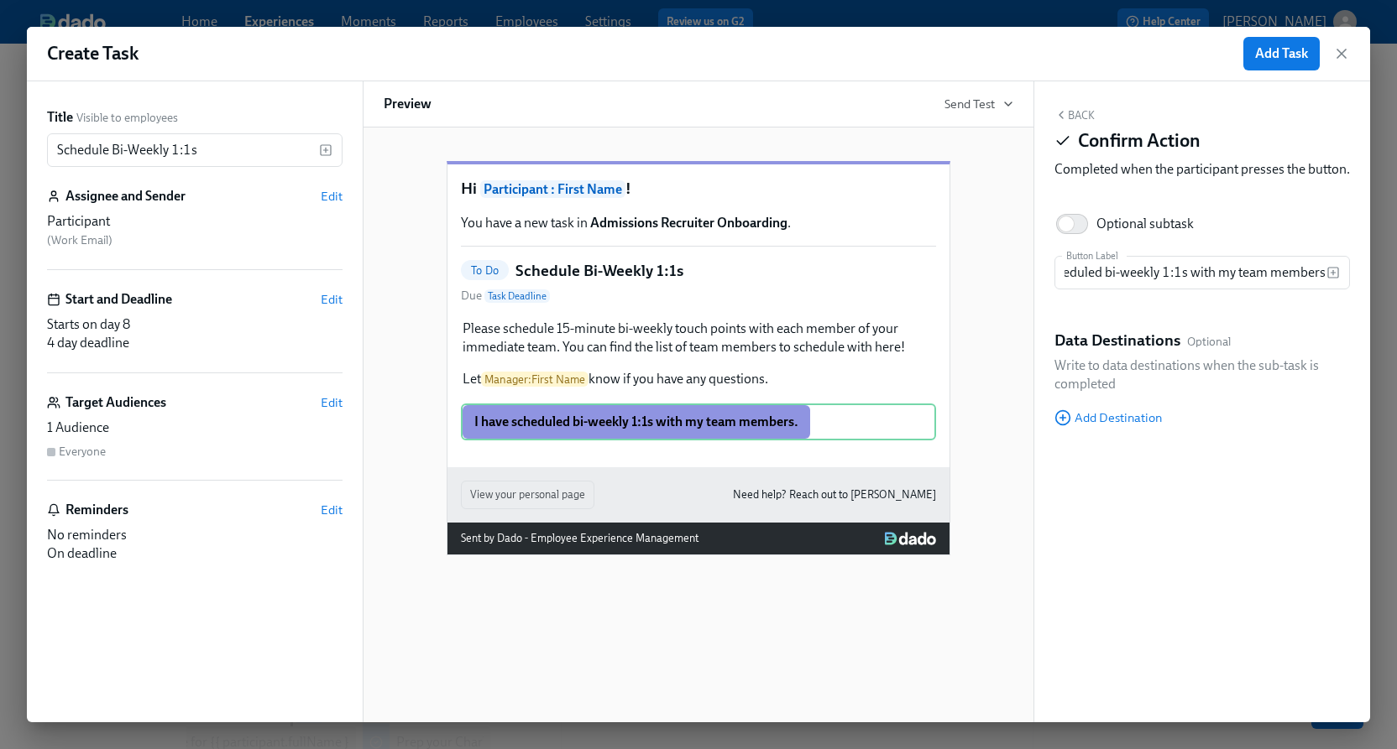
scroll to position [0, 0]
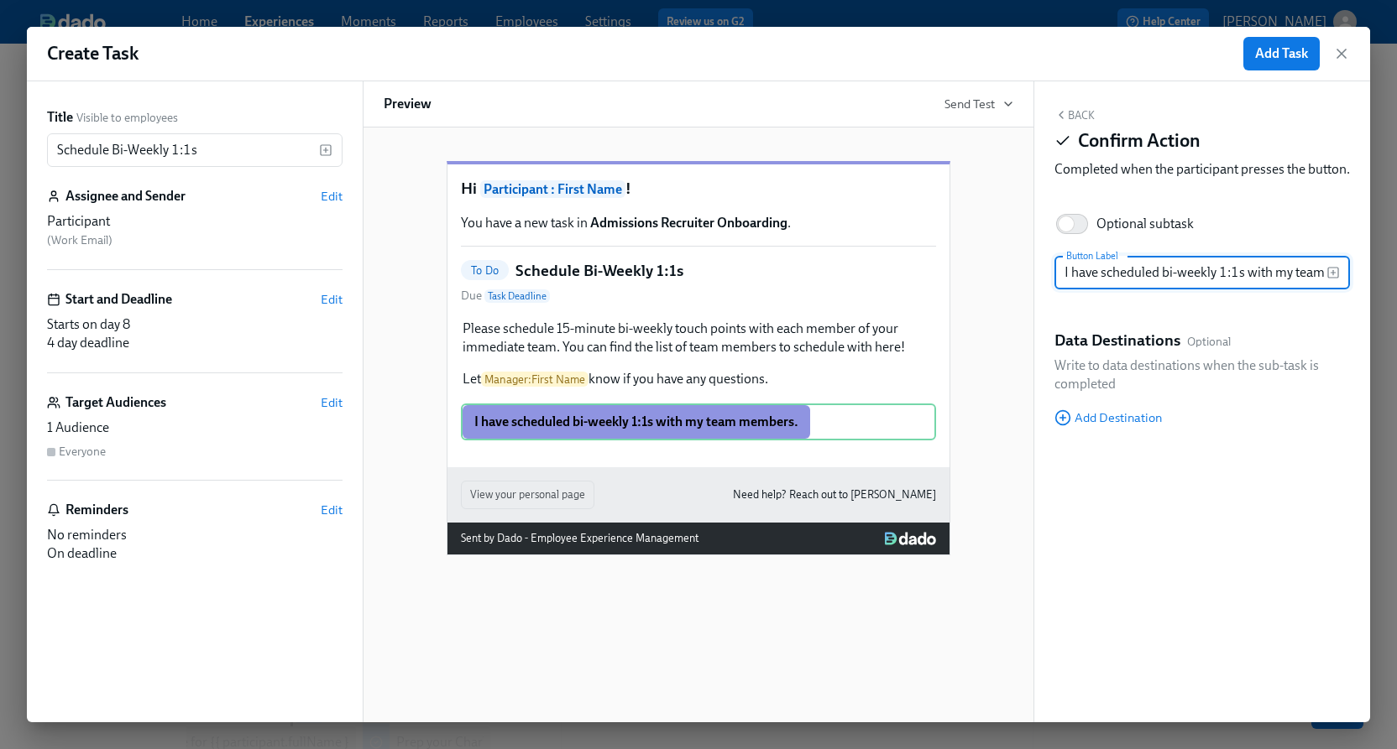
click at [1212, 286] on input "I have scheduled bi-weekly 1:1s with my team members." at bounding box center [1190, 273] width 272 height 34
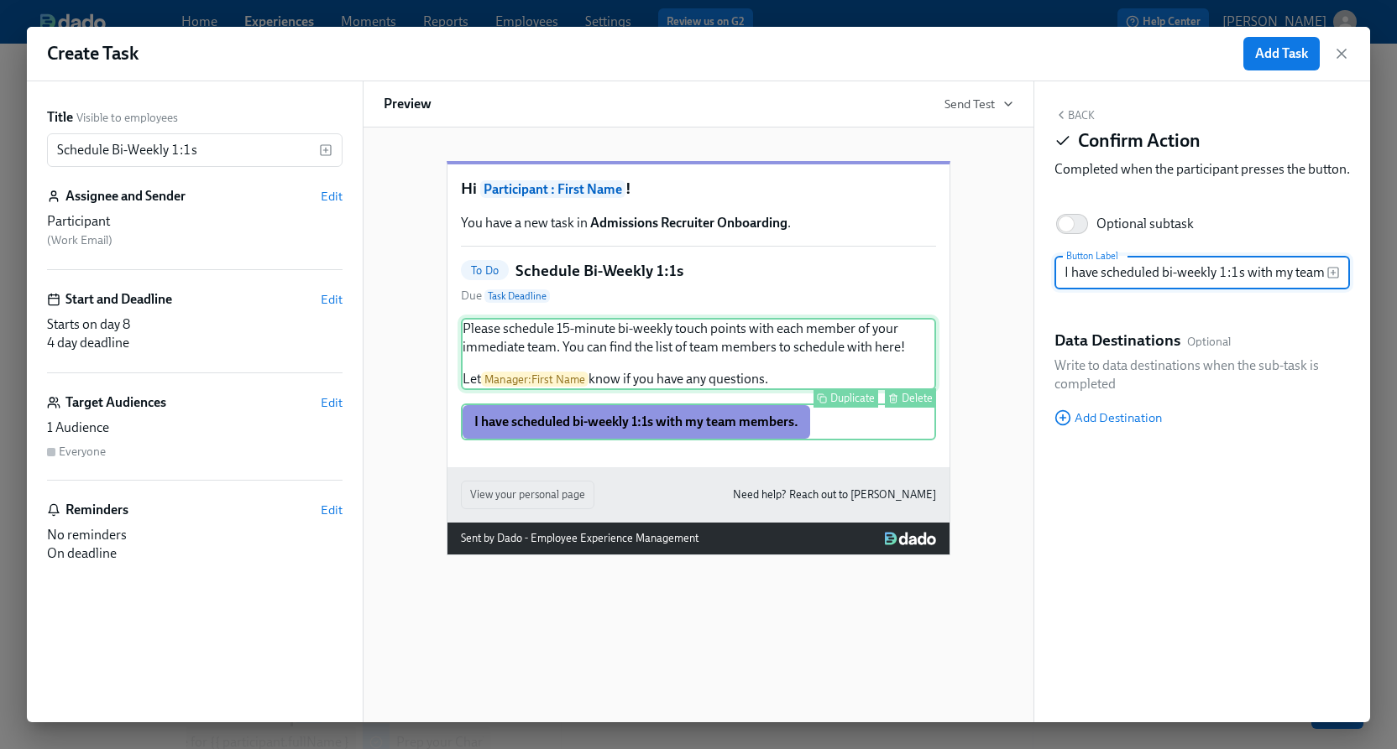
click at [719, 346] on div "Please schedule 15-minute bi-weekly touch points with each member of your immed…" at bounding box center [698, 354] width 475 height 72
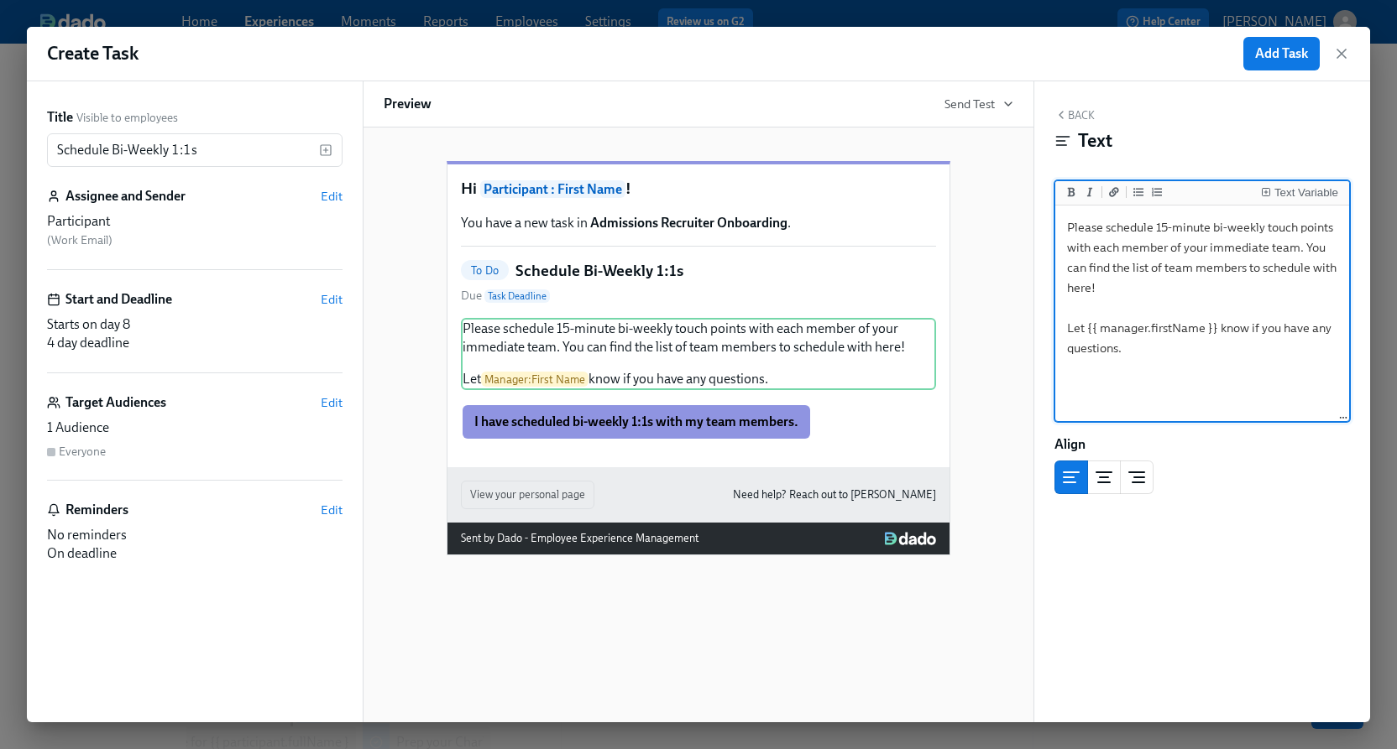
drag, startPoint x: 1089, startPoint y: 285, endPoint x: 1066, endPoint y: 285, distance: 23.5
click at [1066, 285] on textarea "Please schedule 15-minute bi-weekly touch points with each member of your immed…" at bounding box center [1201, 314] width 287 height 211
click at [1109, 191] on icon "Add a link" at bounding box center [1114, 191] width 10 height 9
drag, startPoint x: 1106, startPoint y: 286, endPoint x: 1120, endPoint y: 284, distance: 14.5
click at [1120, 284] on textarea "Please schedule 15-minute bi-weekly touch points with each member of your immed…" at bounding box center [1201, 314] width 287 height 211
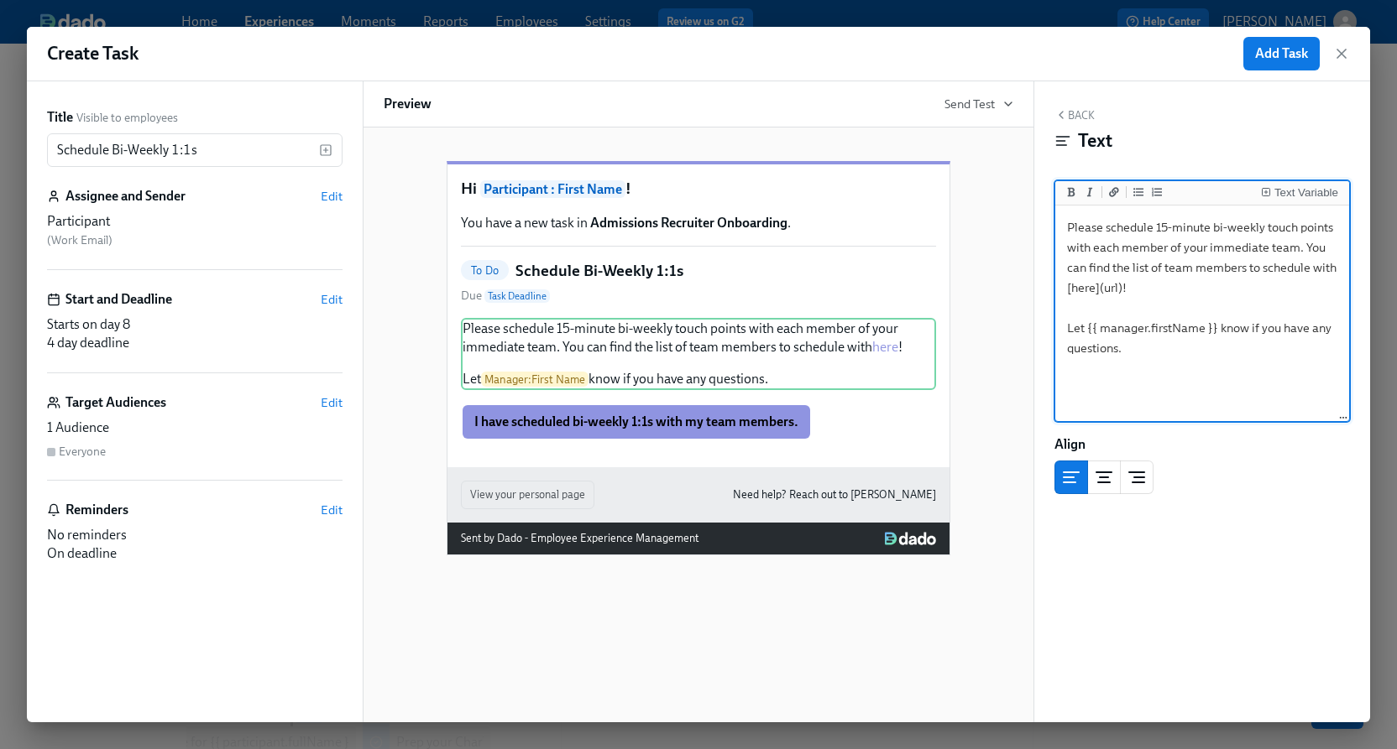
paste textarea "[URL][DOMAIN_NAME]"
click at [1122, 290] on textarea "Please schedule 15-minute bi-weekly touch points with each member of your immed…" at bounding box center [1201, 314] width 287 height 211
drag, startPoint x: 1104, startPoint y: 289, endPoint x: 1120, endPoint y: 287, distance: 15.2
click at [1120, 287] on textarea "Please schedule 15-minute bi-weekly touch points with each member of your immed…" at bounding box center [1201, 314] width 287 height 211
click at [1104, 294] on textarea "Please schedule 15-minute bi-weekly touch points with each member of your immed…" at bounding box center [1201, 314] width 287 height 211
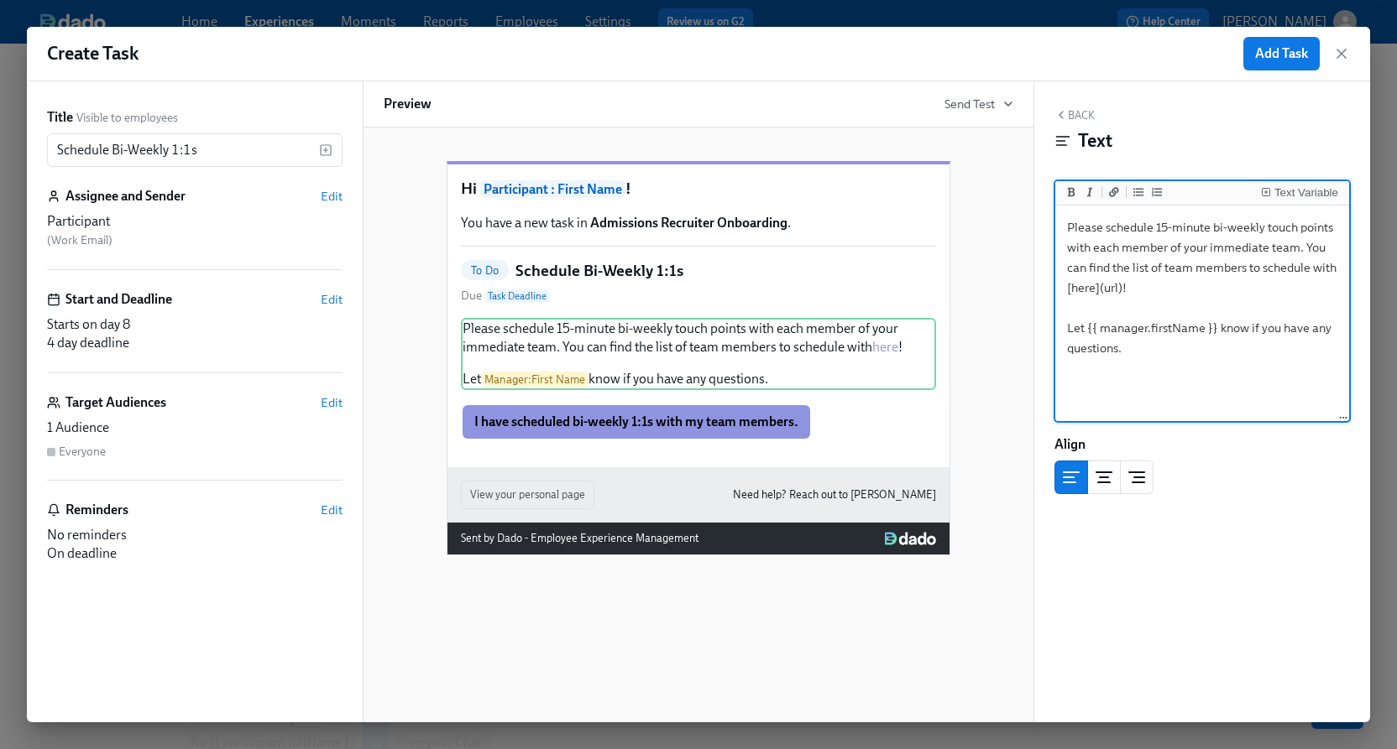
drag, startPoint x: 1119, startPoint y: 285, endPoint x: 1105, endPoint y: 286, distance: 13.5
click at [1105, 286] on textarea "Please schedule 15-minute bi-weekly touch points with each member of your immed…" at bounding box center [1201, 314] width 287 height 211
paste textarea "[URL][DOMAIN_NAME]"
click at [1337, 222] on textarea "Please schedule 15-minute bi-weekly touch points with each member of your immed…" at bounding box center [1201, 314] width 287 height 211
click at [1090, 247] on textarea "Please schedule 15-minute bi-weekly touch points (1:1s) with each member of you…" at bounding box center [1201, 314] width 287 height 211
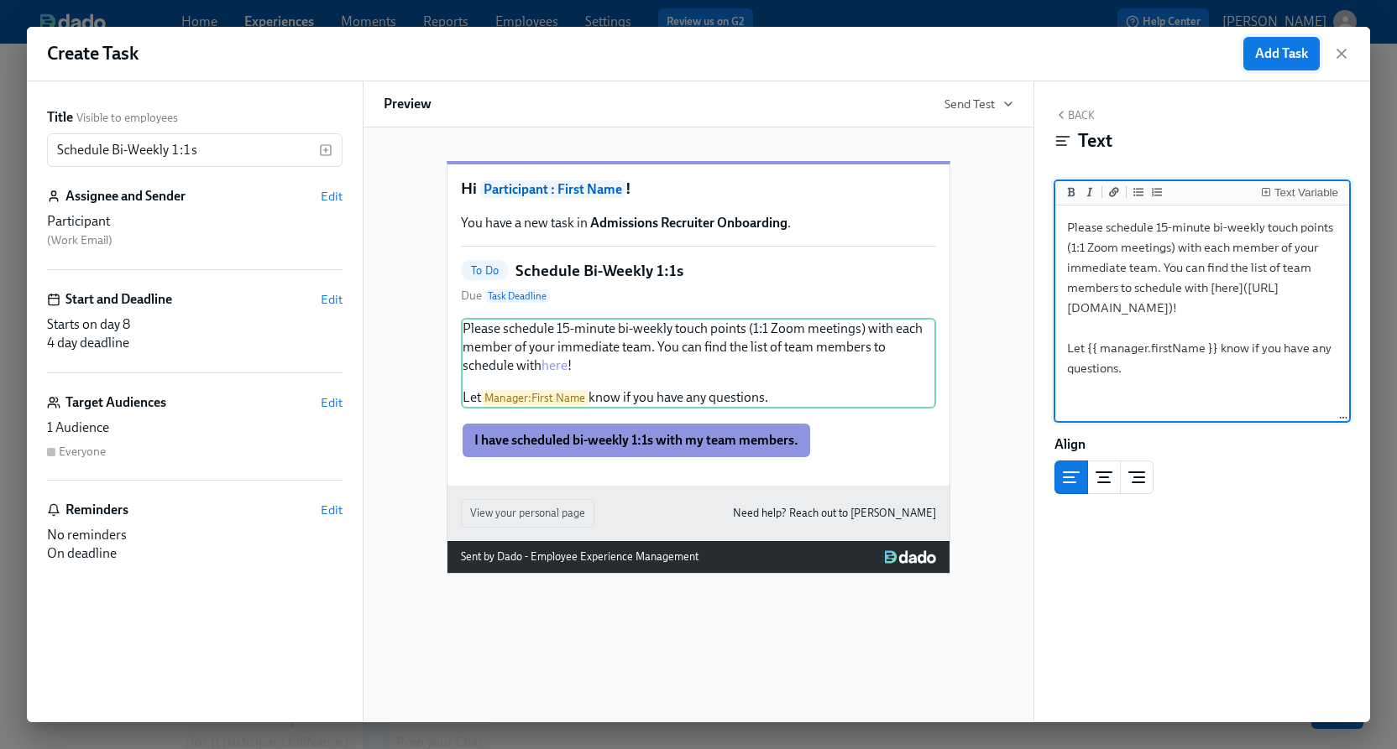
type textarea "Please schedule 15-minute bi-weekly touch points (1:1 Zoom meetings) with each …"
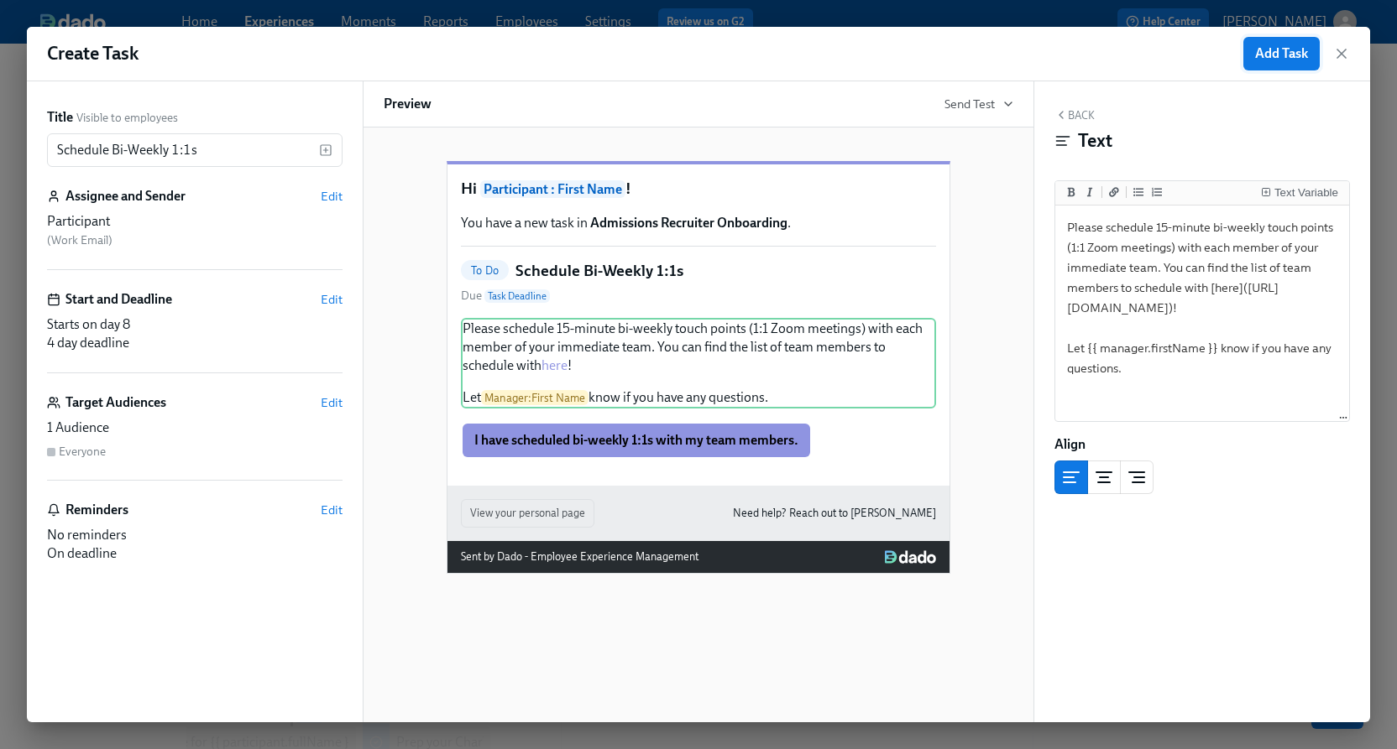
click at [1267, 60] on span "Add Task" at bounding box center [1281, 53] width 53 height 17
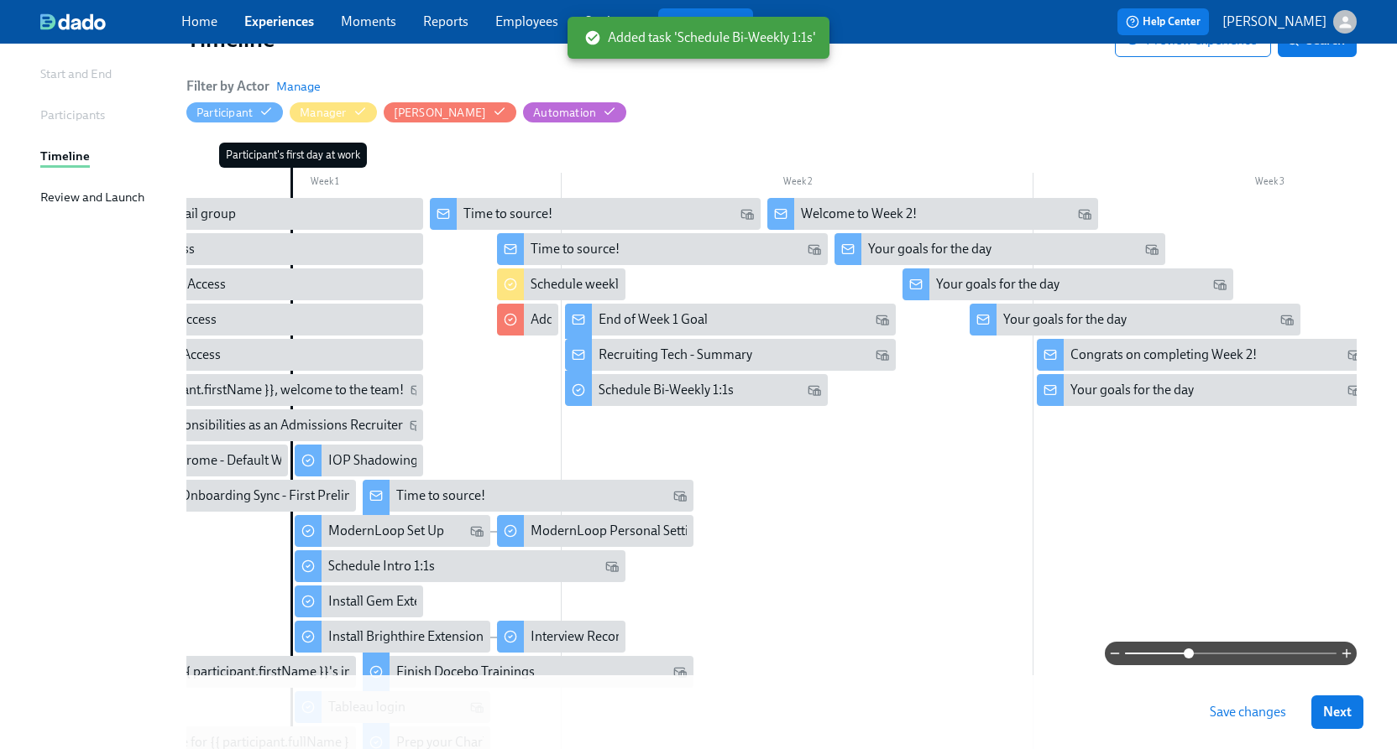
click at [1252, 723] on button "Save changes" at bounding box center [1248, 713] width 100 height 34
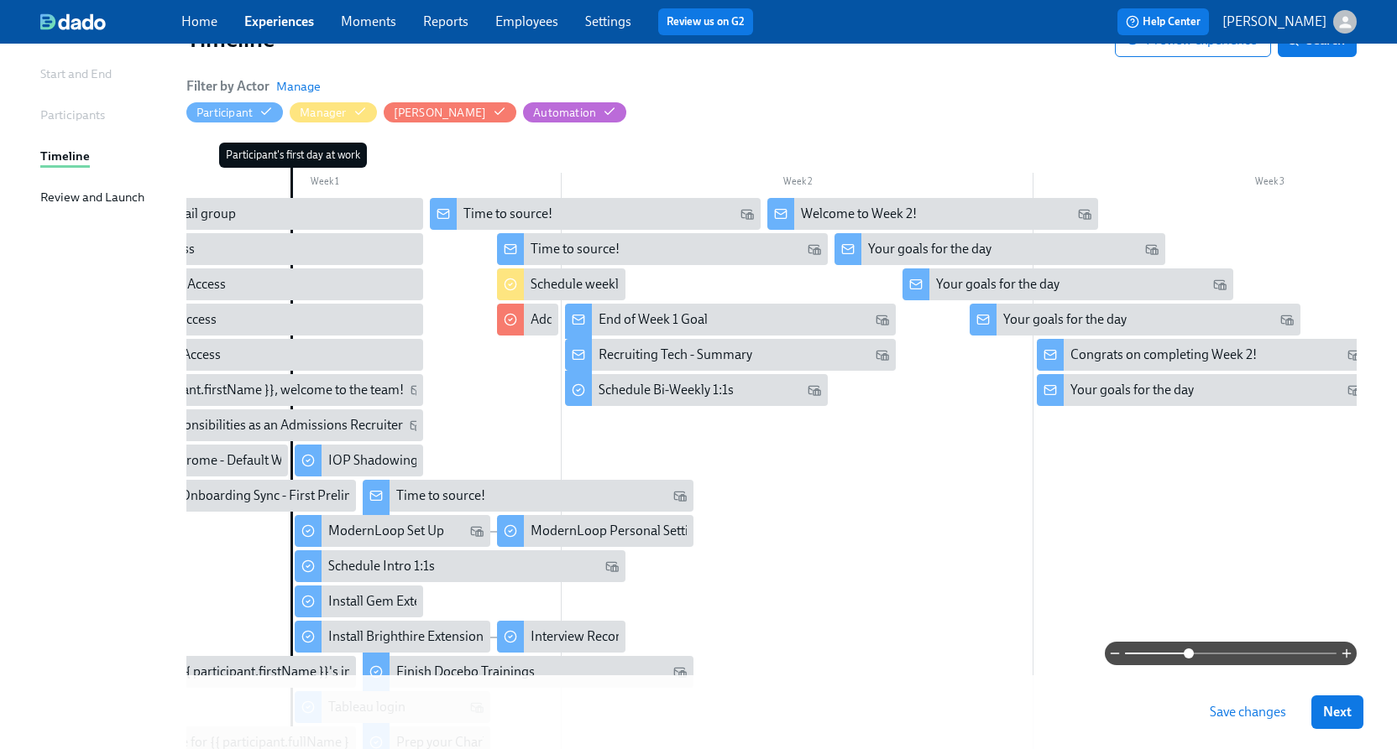
click at [1104, 502] on div at bounding box center [1033, 627] width 1889 height 859
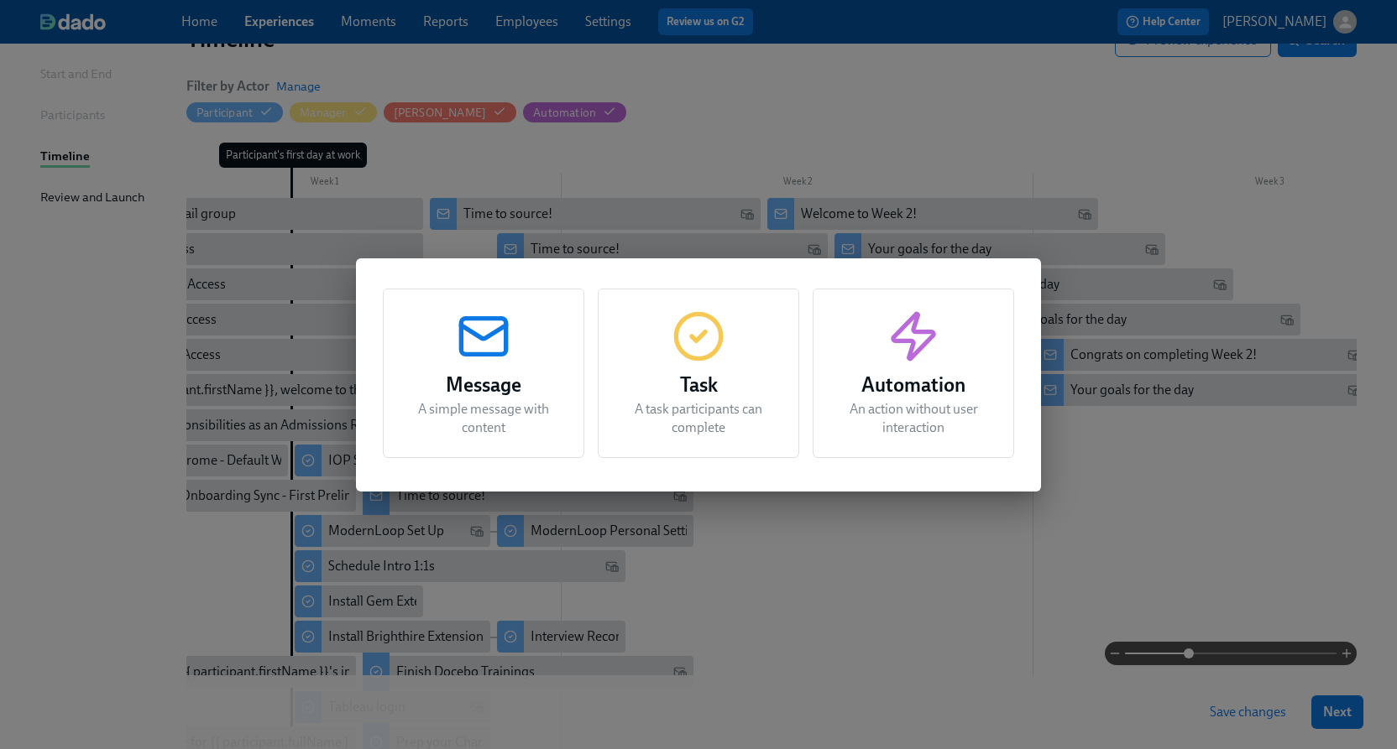
click at [671, 390] on h3 "Task" at bounding box center [698, 385] width 159 height 30
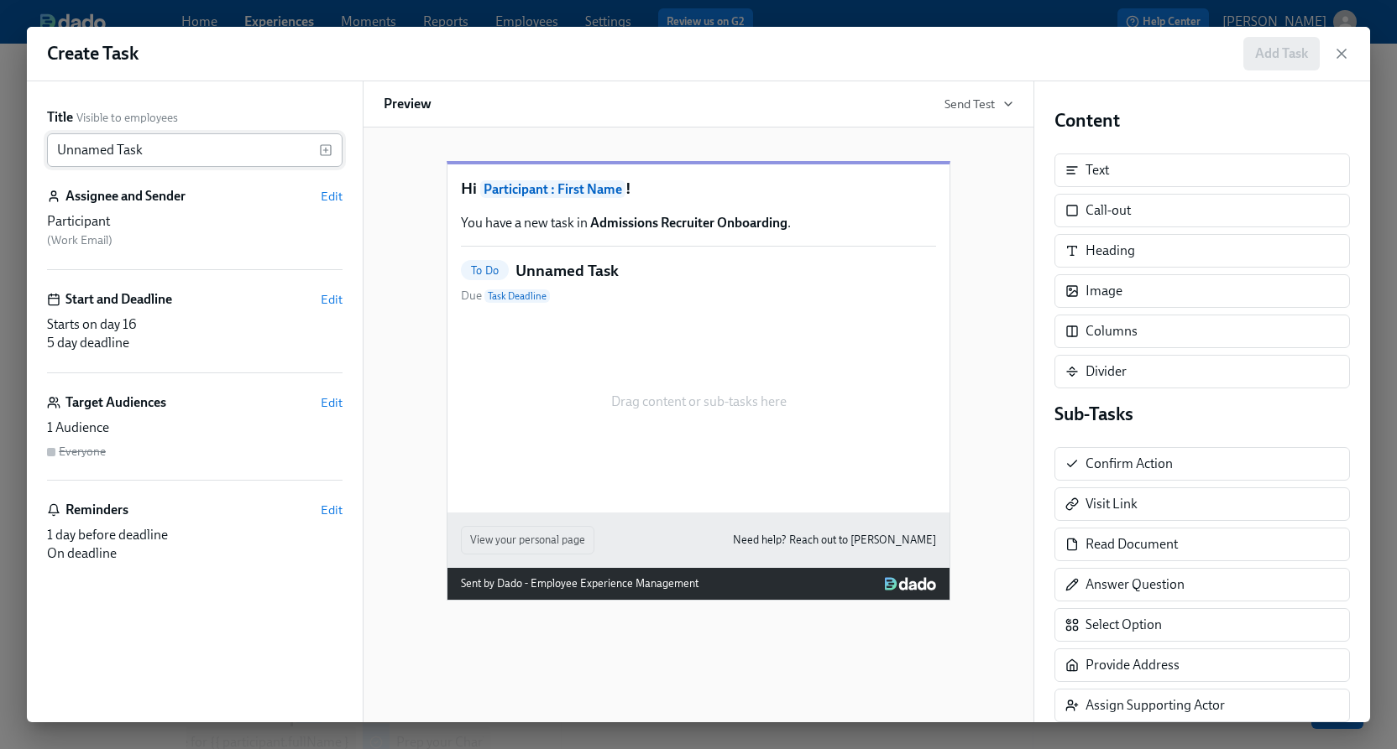
click at [190, 148] on input "Unnamed Task" at bounding box center [183, 150] width 272 height 34
type input "Update 1:1s list"
click at [328, 201] on span "Edit" at bounding box center [332, 196] width 22 height 17
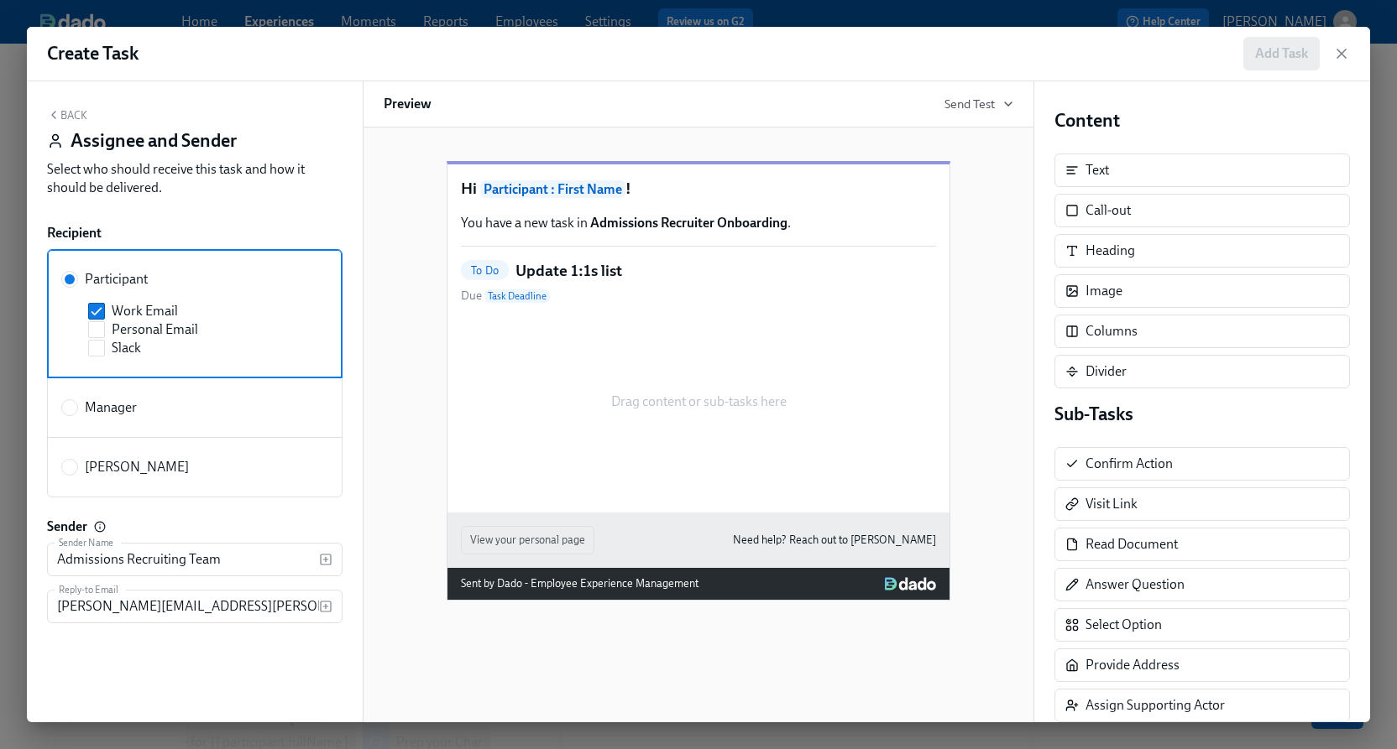
click at [121, 454] on label "[PERSON_NAME]" at bounding box center [194, 467] width 295 height 60
click at [77, 460] on input "[PERSON_NAME]" at bounding box center [69, 467] width 15 height 15
radio input "true"
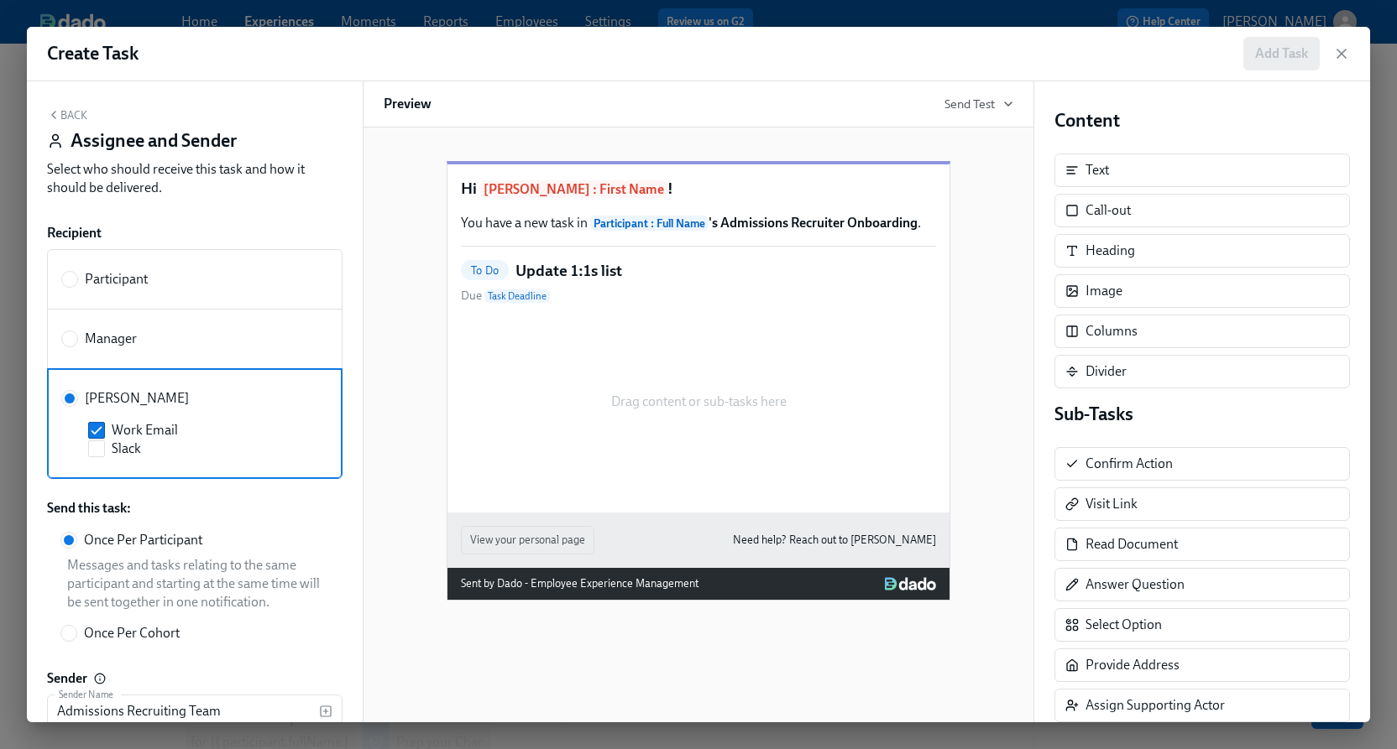
click at [64, 117] on button "Back" at bounding box center [67, 114] width 40 height 13
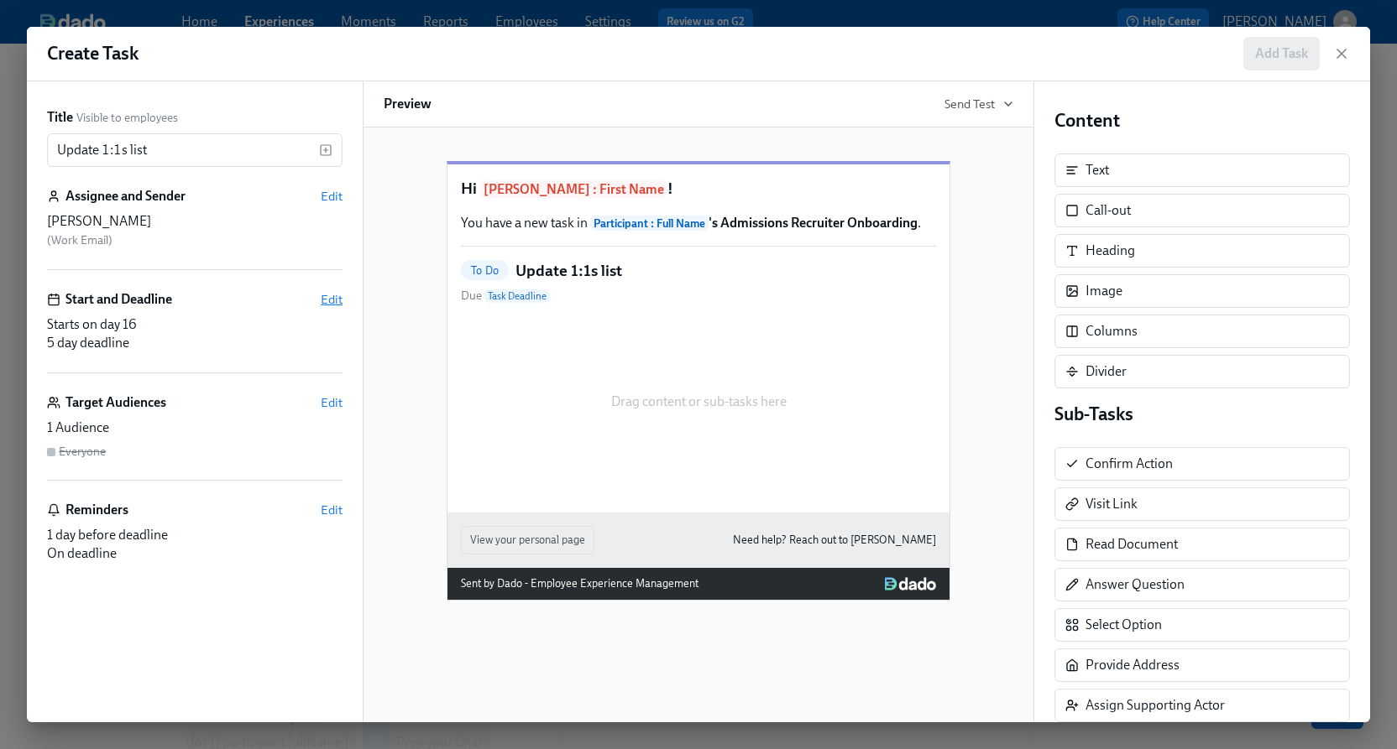
click at [324, 302] on span "Edit" at bounding box center [332, 299] width 22 height 17
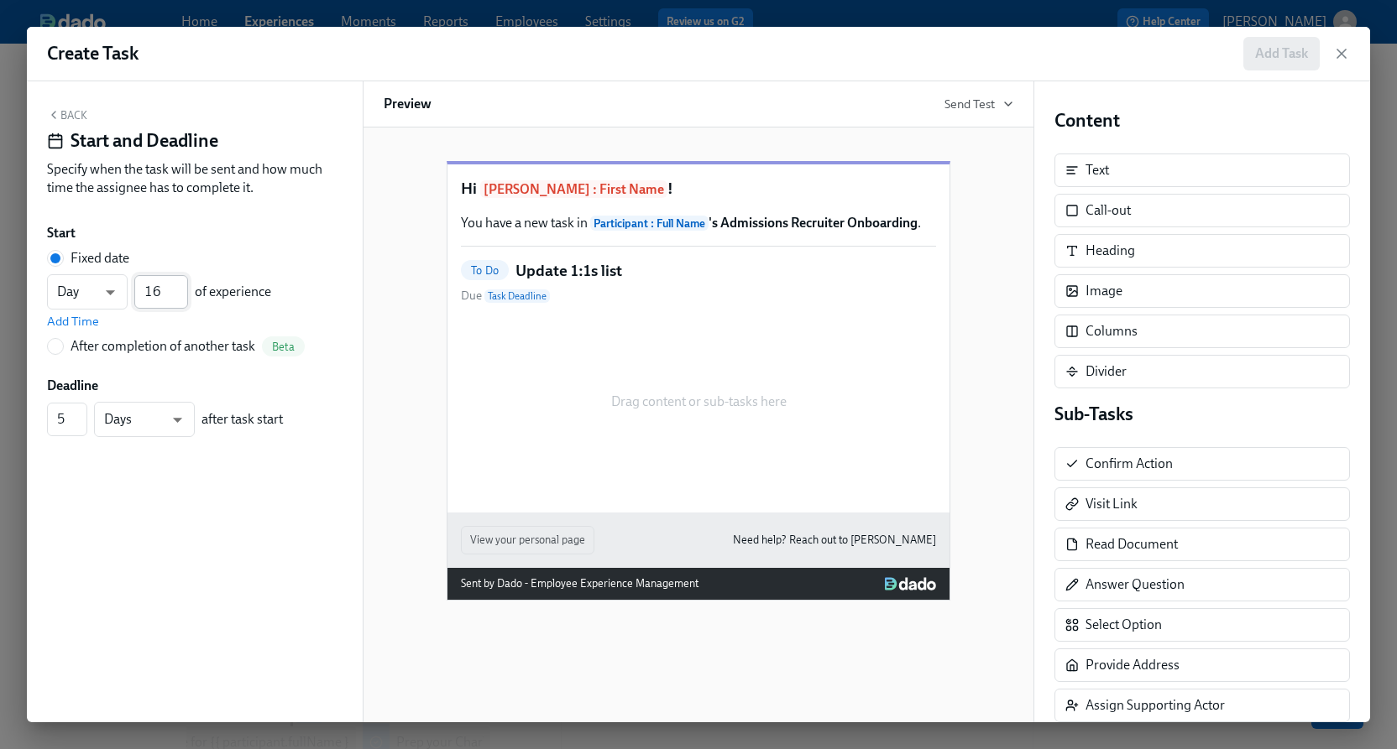
click at [164, 289] on input "16" at bounding box center [161, 292] width 54 height 34
type input "7"
click at [80, 425] on input "4" at bounding box center [67, 420] width 40 height 34
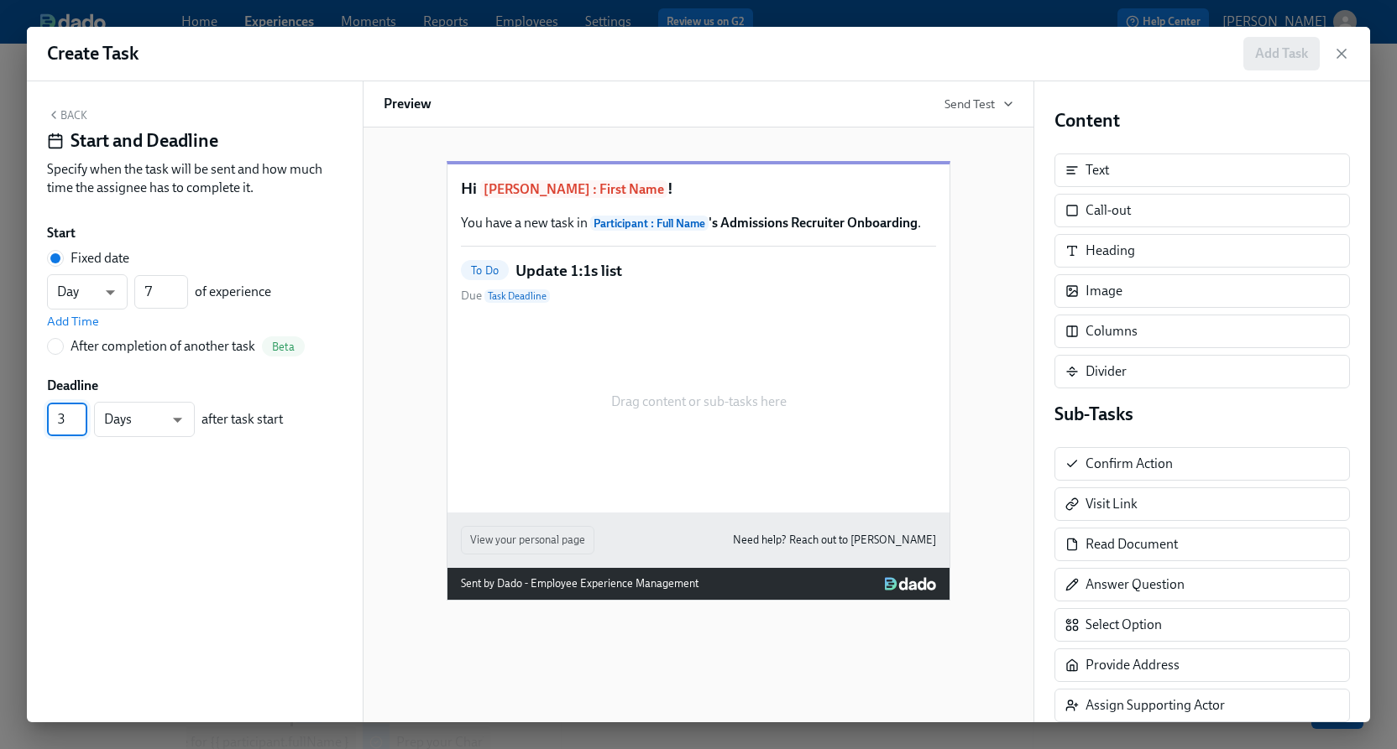
click at [80, 425] on input "3" at bounding box center [67, 420] width 40 height 34
click at [80, 425] on input "2" at bounding box center [67, 420] width 40 height 34
type input "1"
click at [80, 425] on input "1" at bounding box center [67, 420] width 40 height 34
click at [55, 110] on icon "button" at bounding box center [53, 114] width 13 height 13
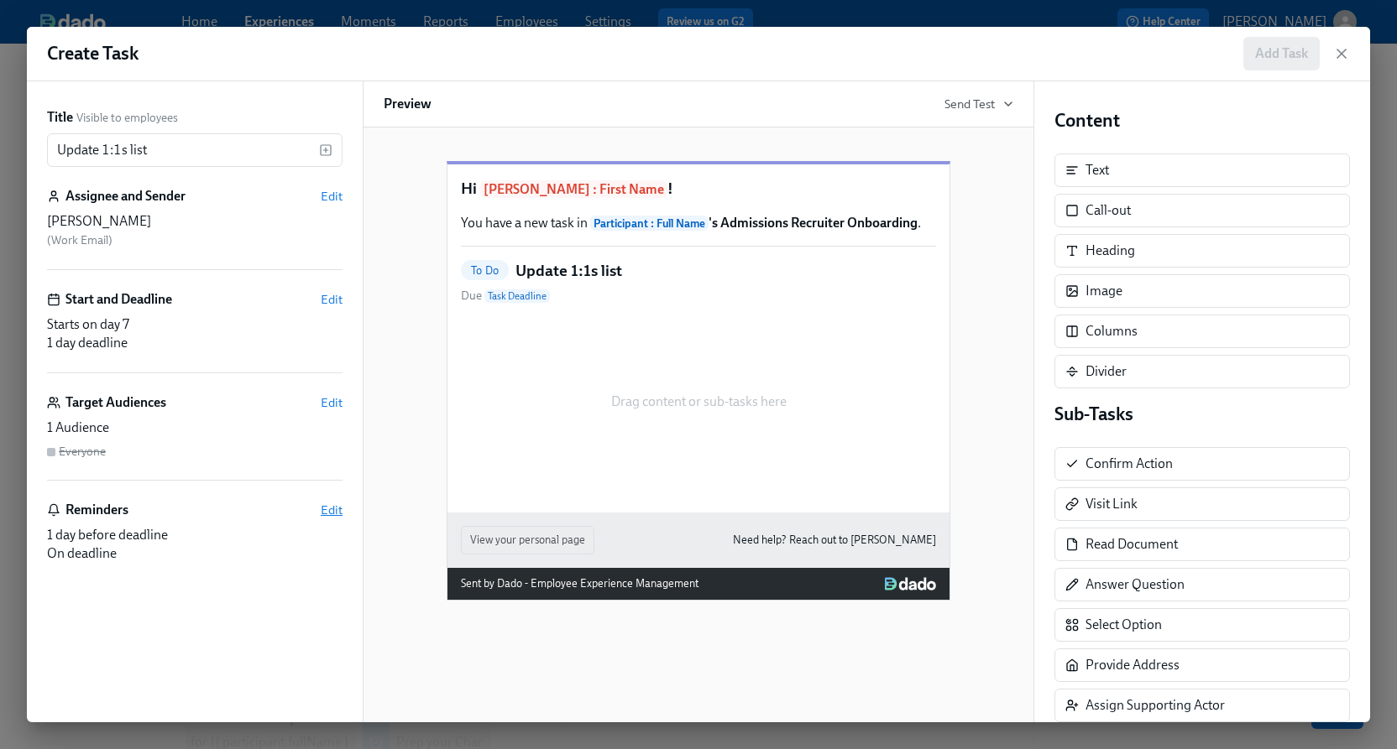
click at [328, 504] on span "Edit" at bounding box center [332, 510] width 22 height 17
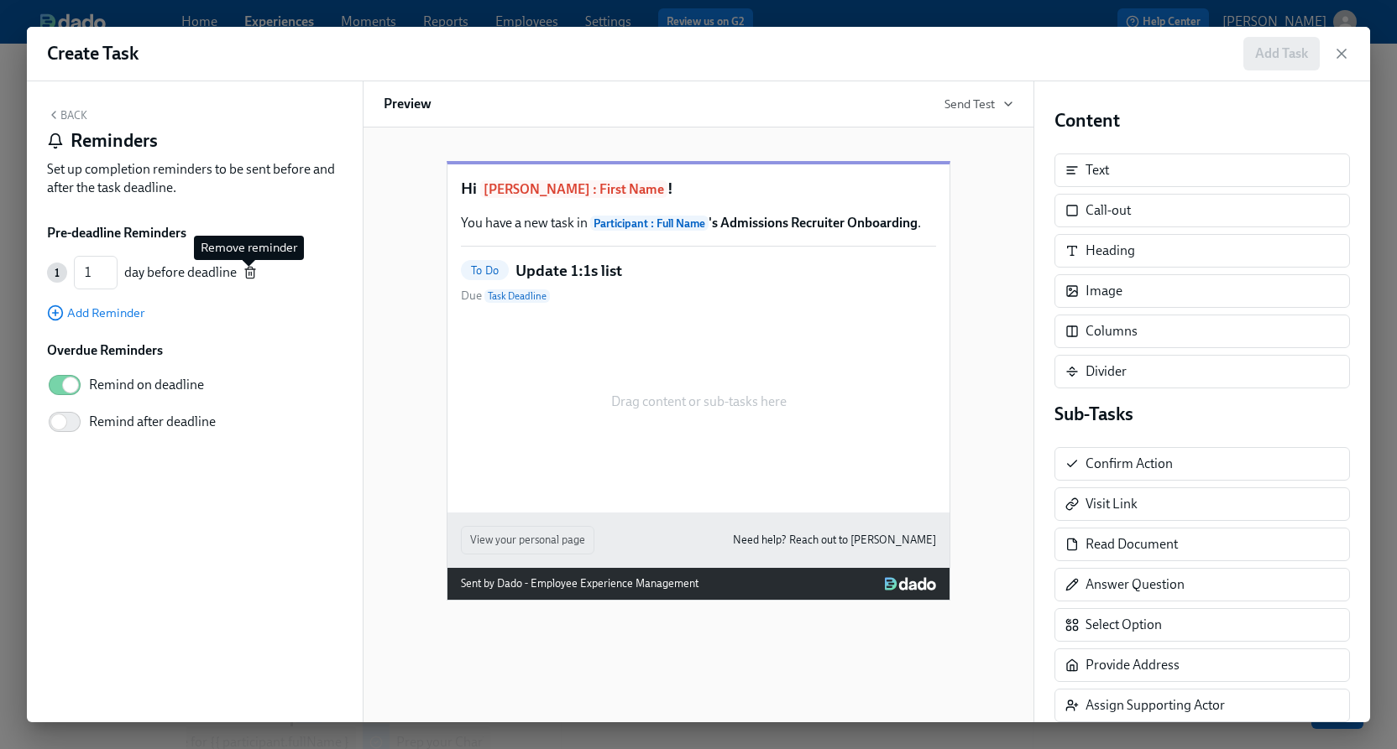
click at [246, 275] on icon "button" at bounding box center [250, 273] width 8 height 9
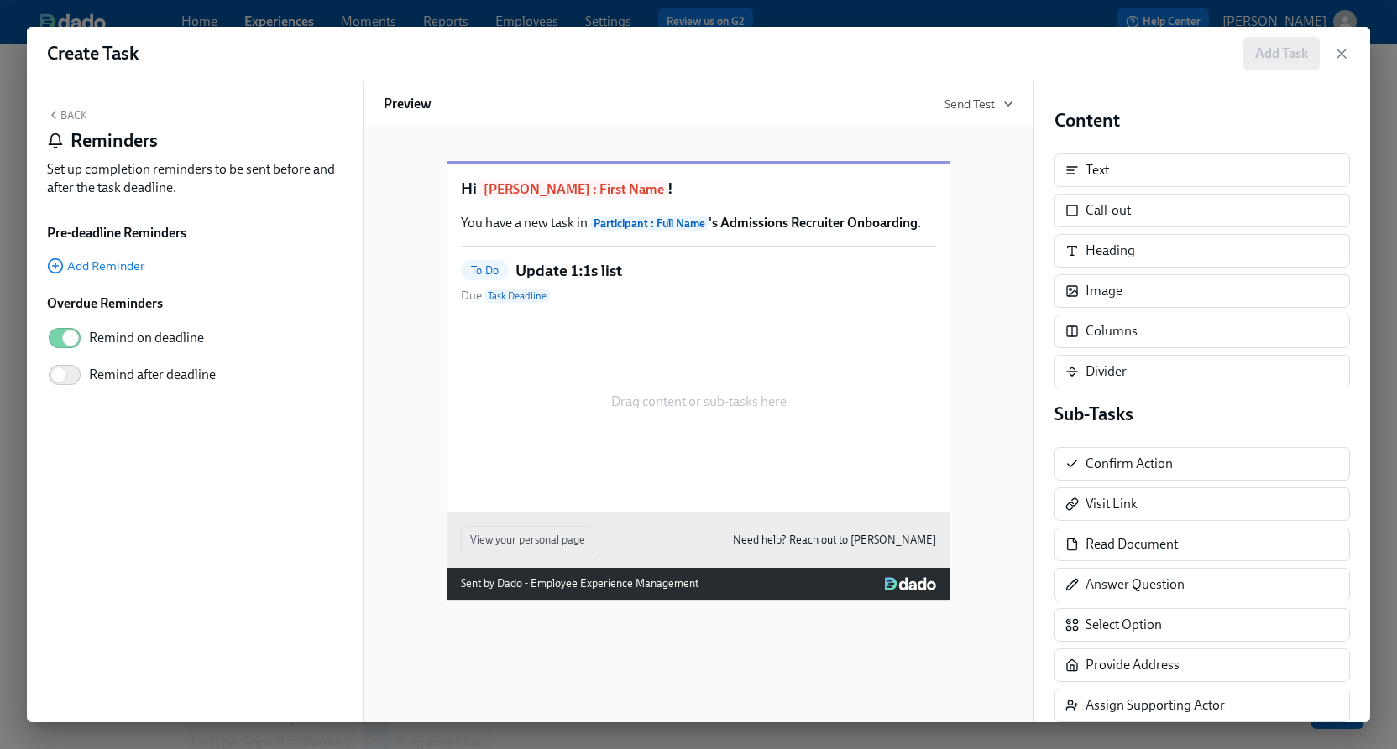
click at [62, 108] on button "Back" at bounding box center [67, 114] width 40 height 13
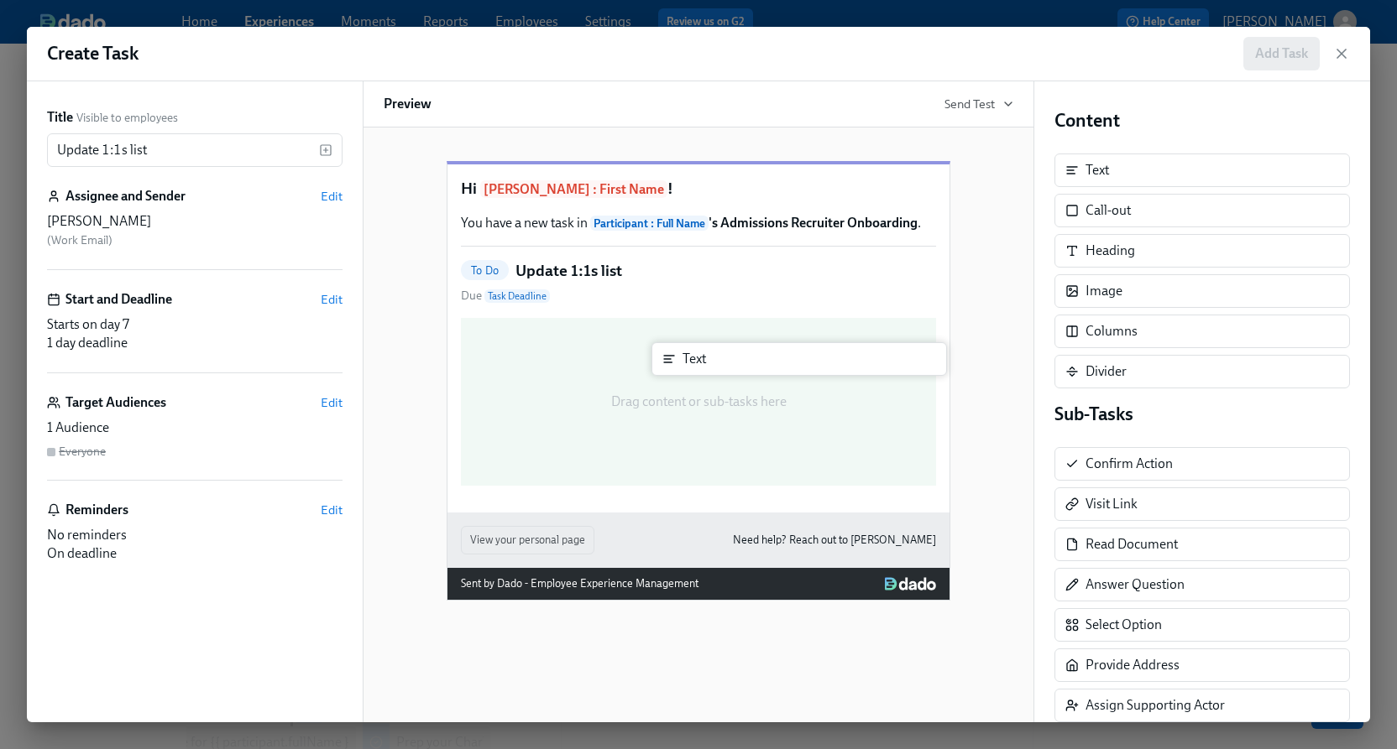
drag, startPoint x: 1156, startPoint y: 174, endPoint x: 749, endPoint y: 364, distance: 449.4
click at [749, 364] on div "Title Visible to employees Update 1:1s list ​ Assignee and Sender Edit [PERSON_…" at bounding box center [698, 401] width 1343 height 641
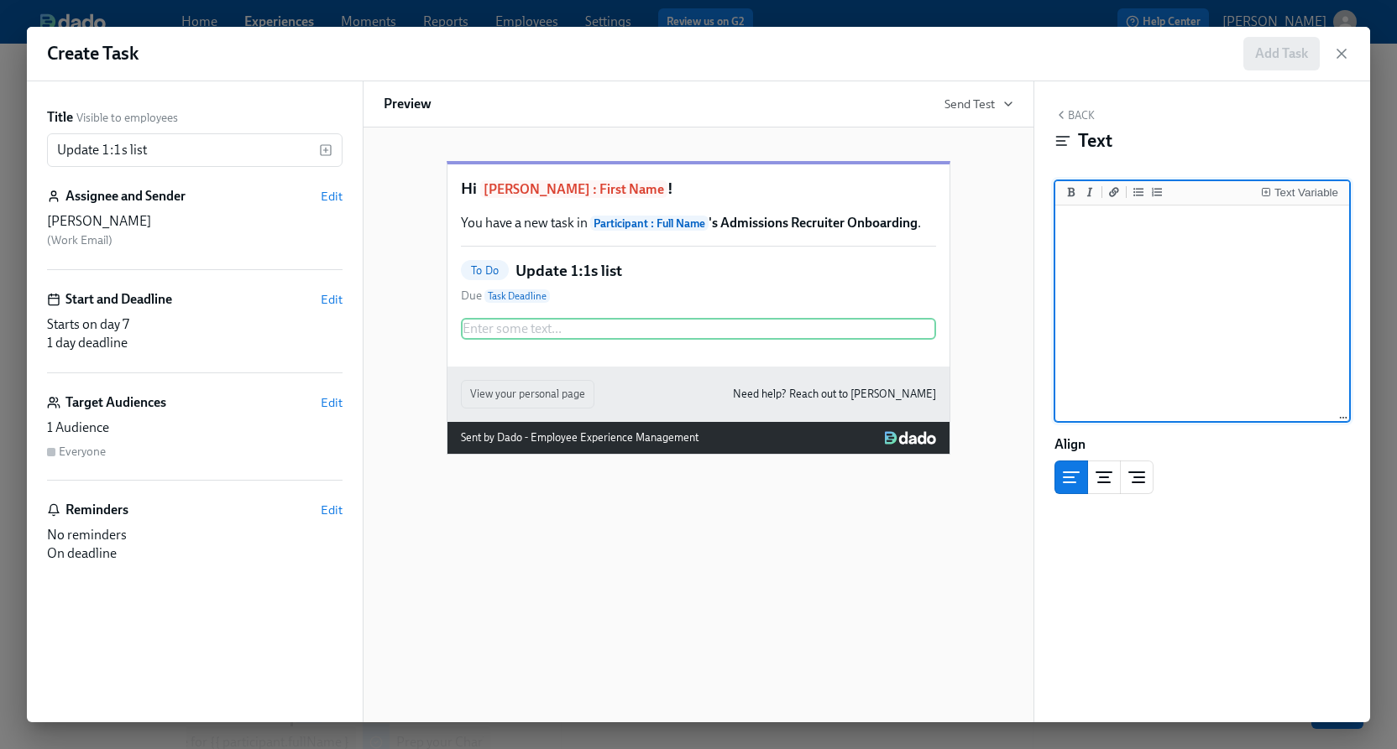
click at [1079, 111] on button "Back" at bounding box center [1074, 114] width 40 height 13
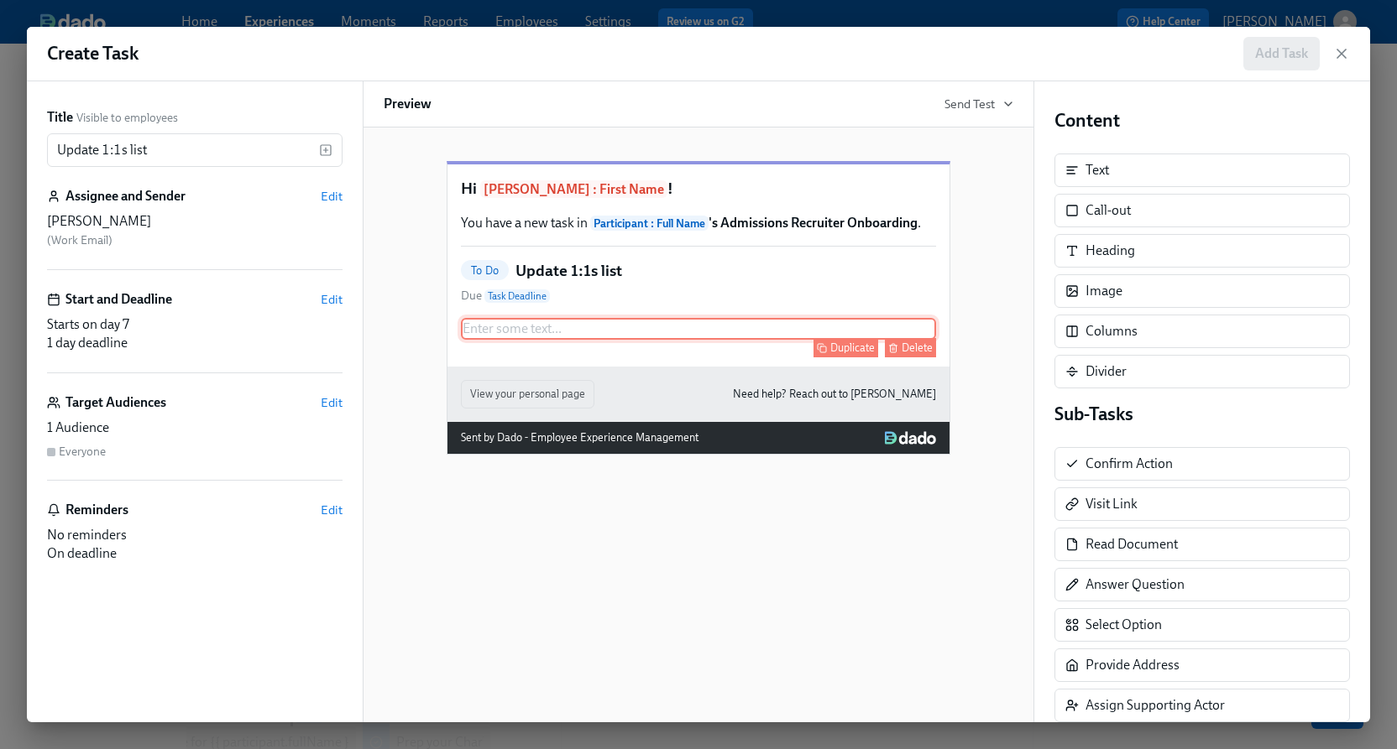
click at [909, 354] on div "Delete" at bounding box center [916, 348] width 31 height 13
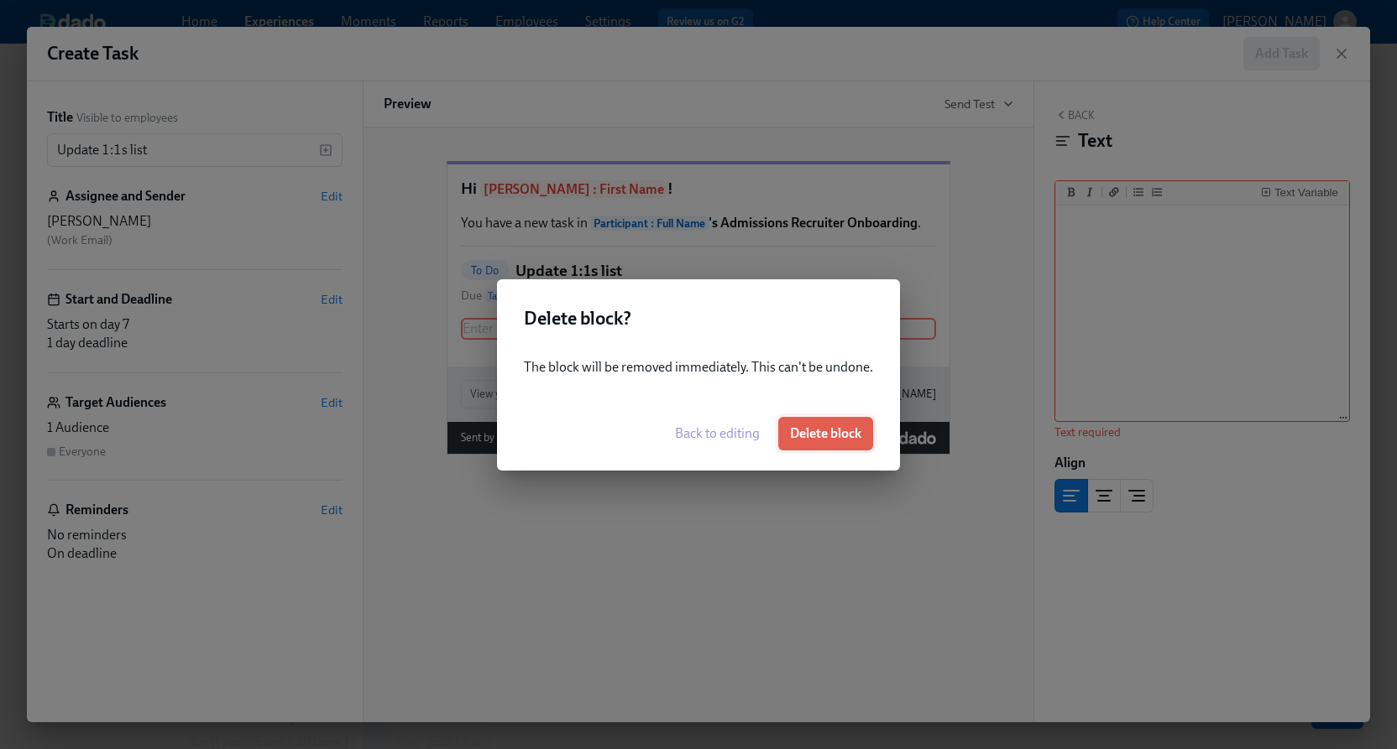
click at [797, 444] on button "Delete block" at bounding box center [825, 434] width 95 height 34
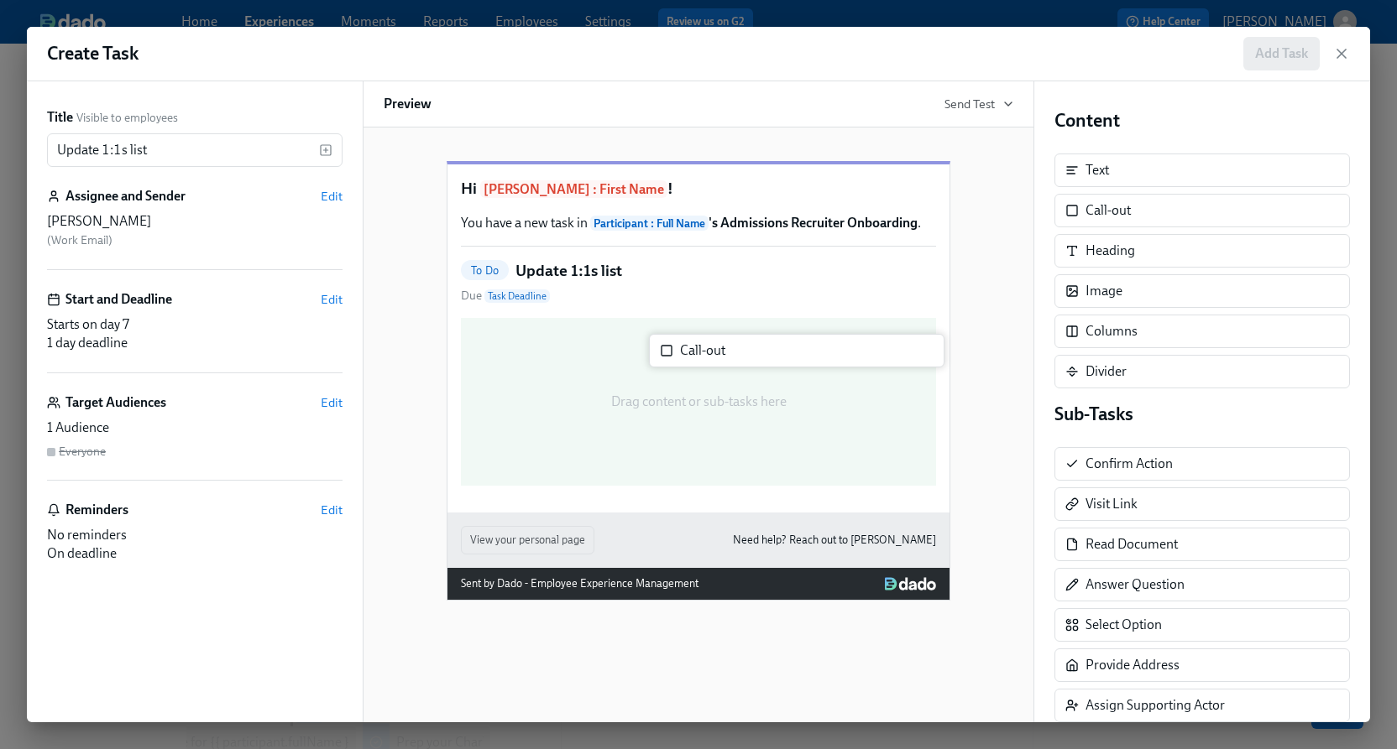
drag, startPoint x: 1104, startPoint y: 217, endPoint x: 684, endPoint y: 352, distance: 440.8
click at [684, 359] on div "Title Visible to employees Update 1:1s list ​ Assignee and Sender Edit [PERSON_…" at bounding box center [698, 401] width 1343 height 641
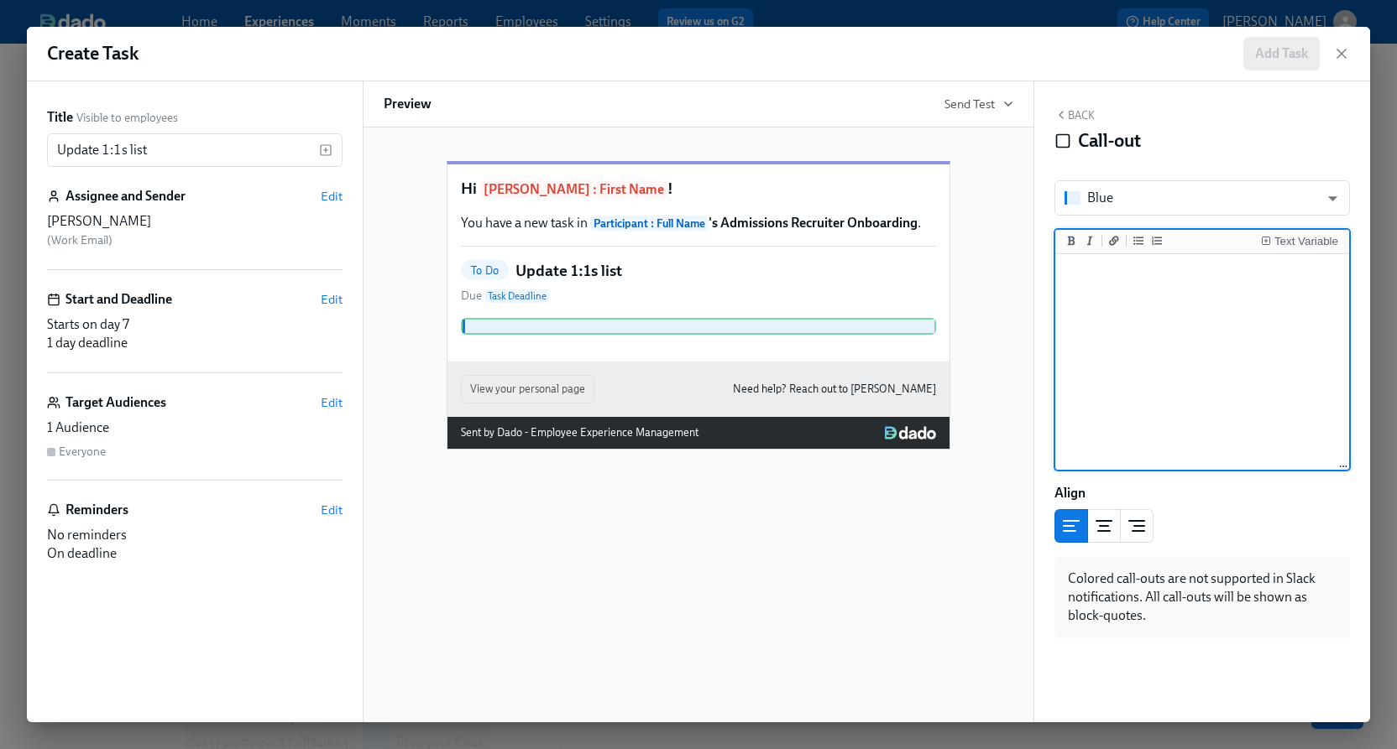
click at [1156, 301] on textarea at bounding box center [1201, 363] width 287 height 211
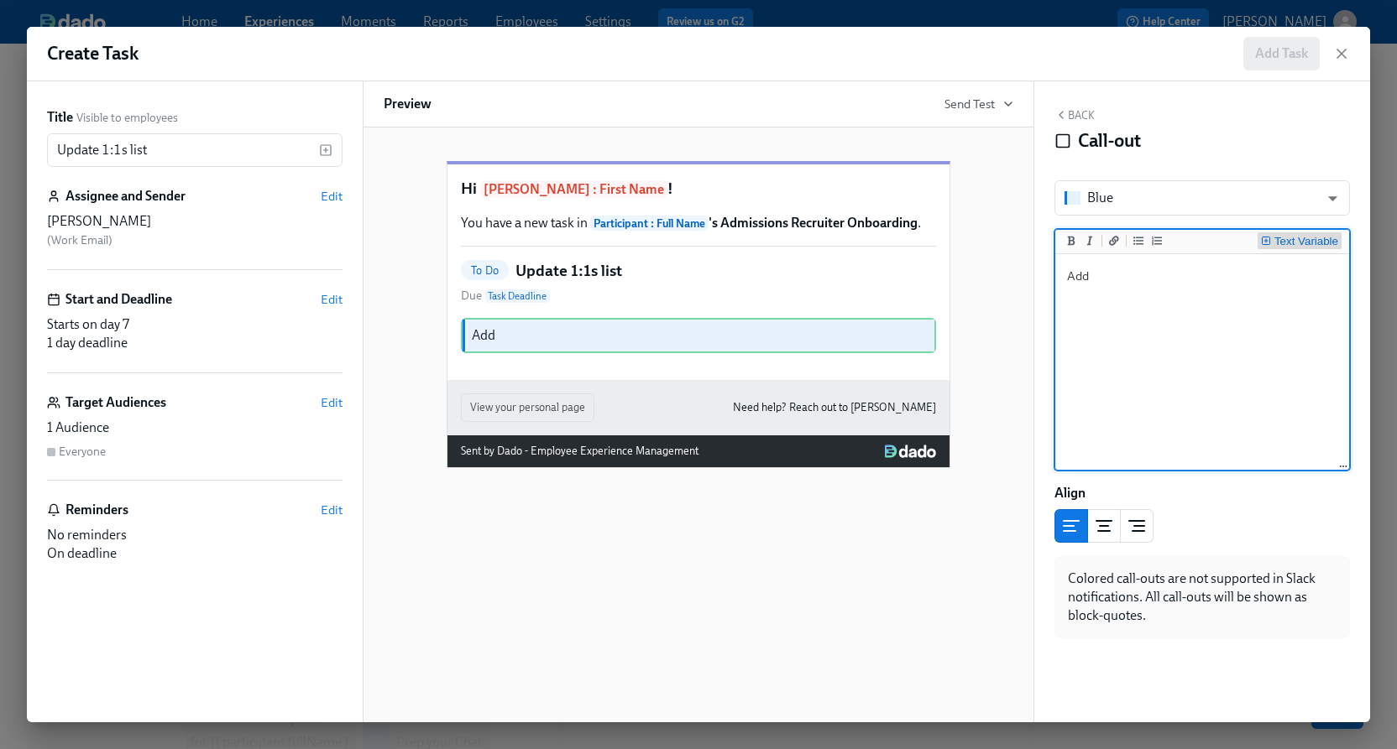
click at [1303, 240] on div "Text Variable" at bounding box center [1306, 242] width 64 height 12
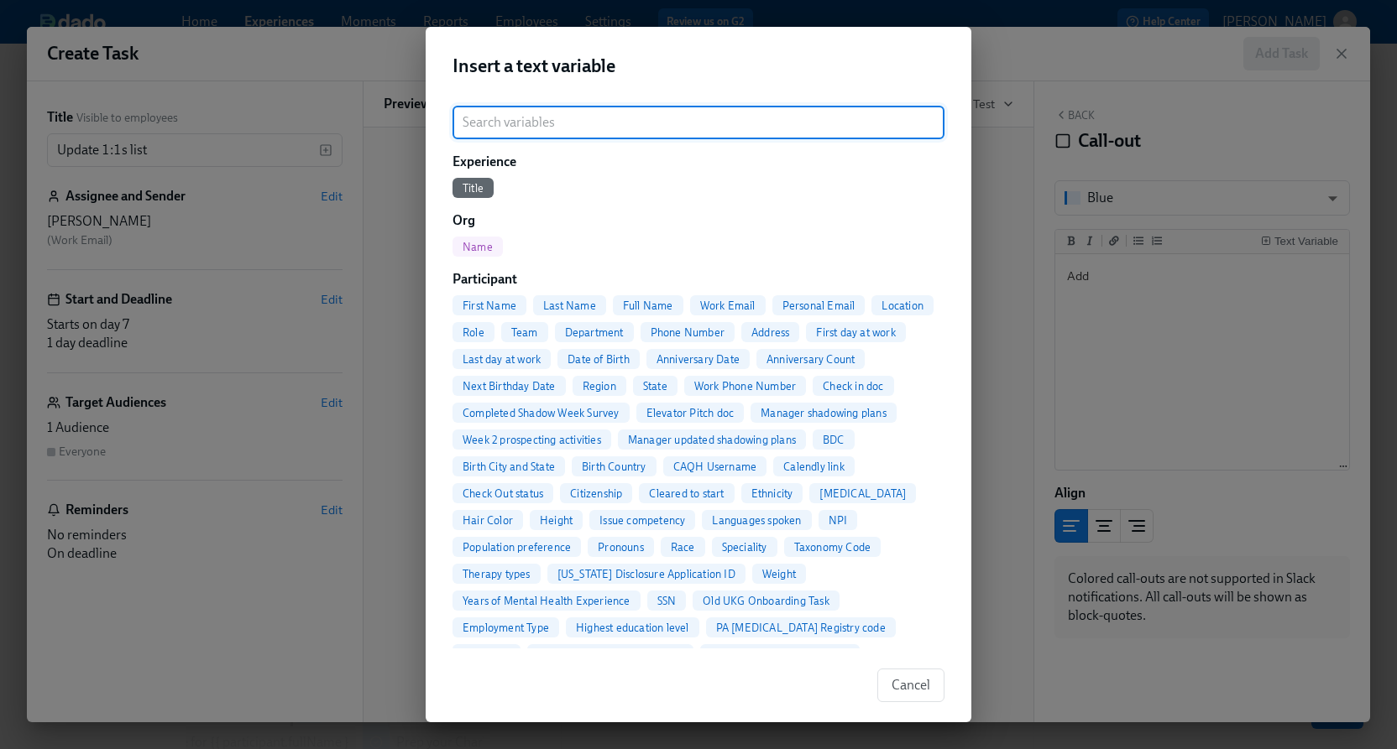
click at [629, 316] on div "First Name Last Name Full Name Work Email Personal Email Location Role Team Dep…" at bounding box center [698, 627] width 492 height 665
click at [629, 311] on span "Full Name" at bounding box center [648, 306] width 70 height 13
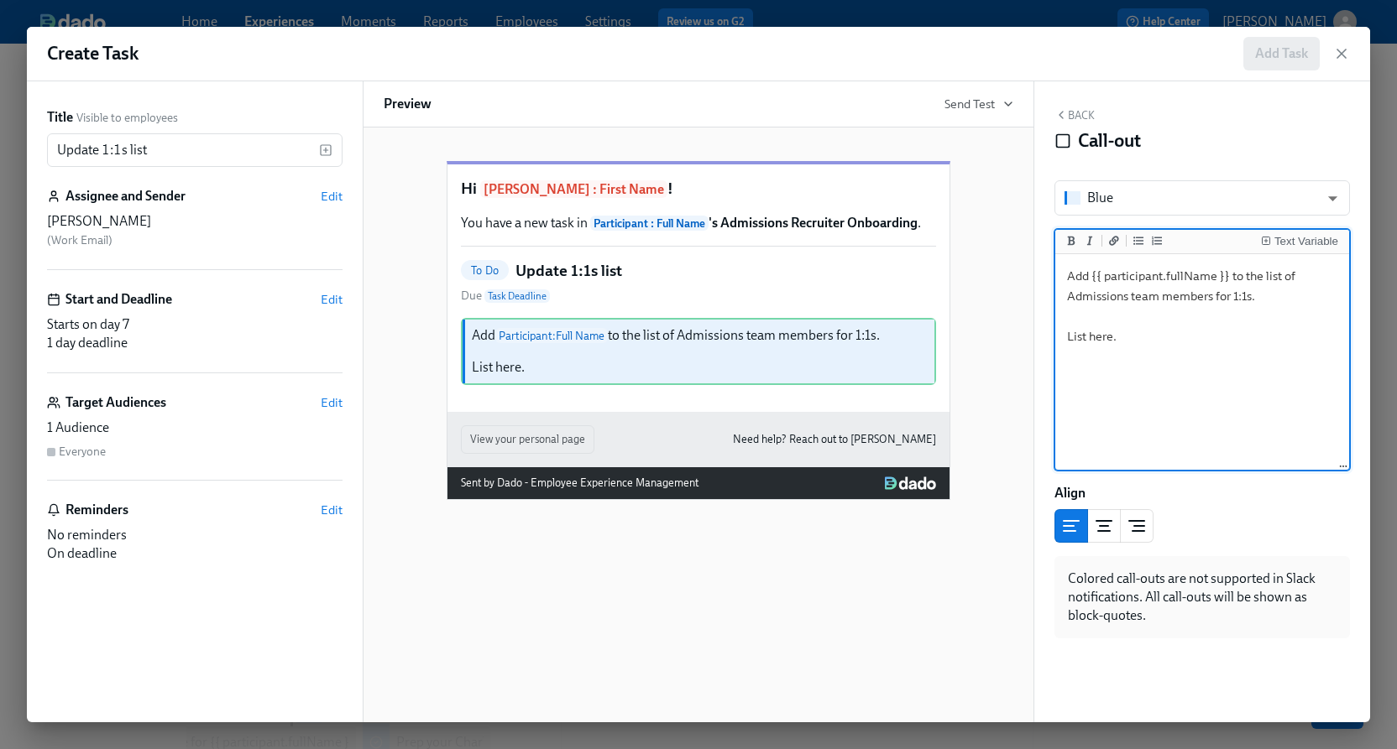
drag, startPoint x: 1109, startPoint y: 339, endPoint x: 1062, endPoint y: 339, distance: 47.8
click at [1062, 339] on textarea "Add {{ participant.fullName }} to the list of Admissions team members for 1:1s.…" at bounding box center [1201, 363] width 287 height 211
click at [1109, 247] on button "Add a link" at bounding box center [1113, 240] width 17 height 17
drag, startPoint x: 1126, startPoint y: 336, endPoint x: 1141, endPoint y: 335, distance: 14.3
click at [1141, 335] on textarea "Add {{ participant.fullName }} to the list of Admissions team members for 1:1s.…" at bounding box center [1201, 363] width 287 height 211
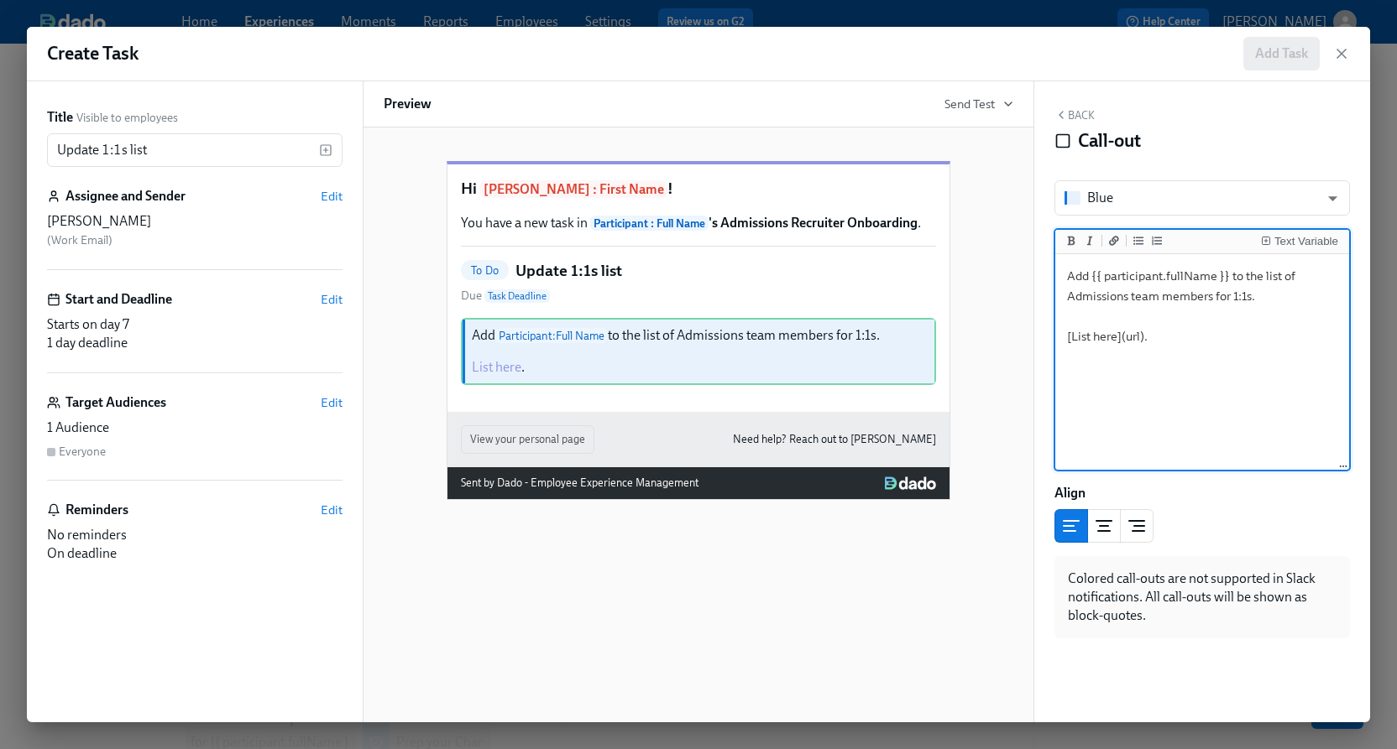
paste textarea "[URL][DOMAIN_NAME]"
type textarea "Add {{ participant.fullName }} to the list of Admissions team members for 1:1s.…"
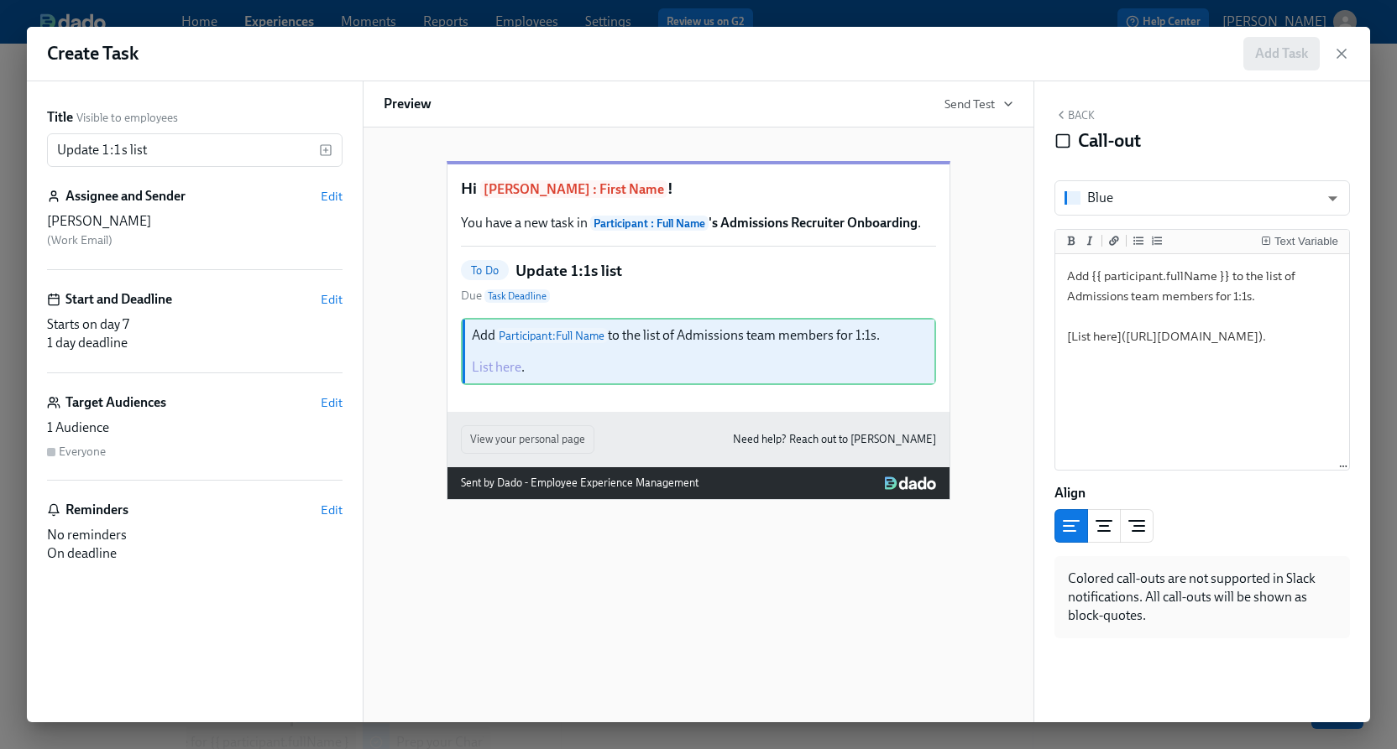
click at [1091, 115] on button "Back" at bounding box center [1074, 114] width 40 height 13
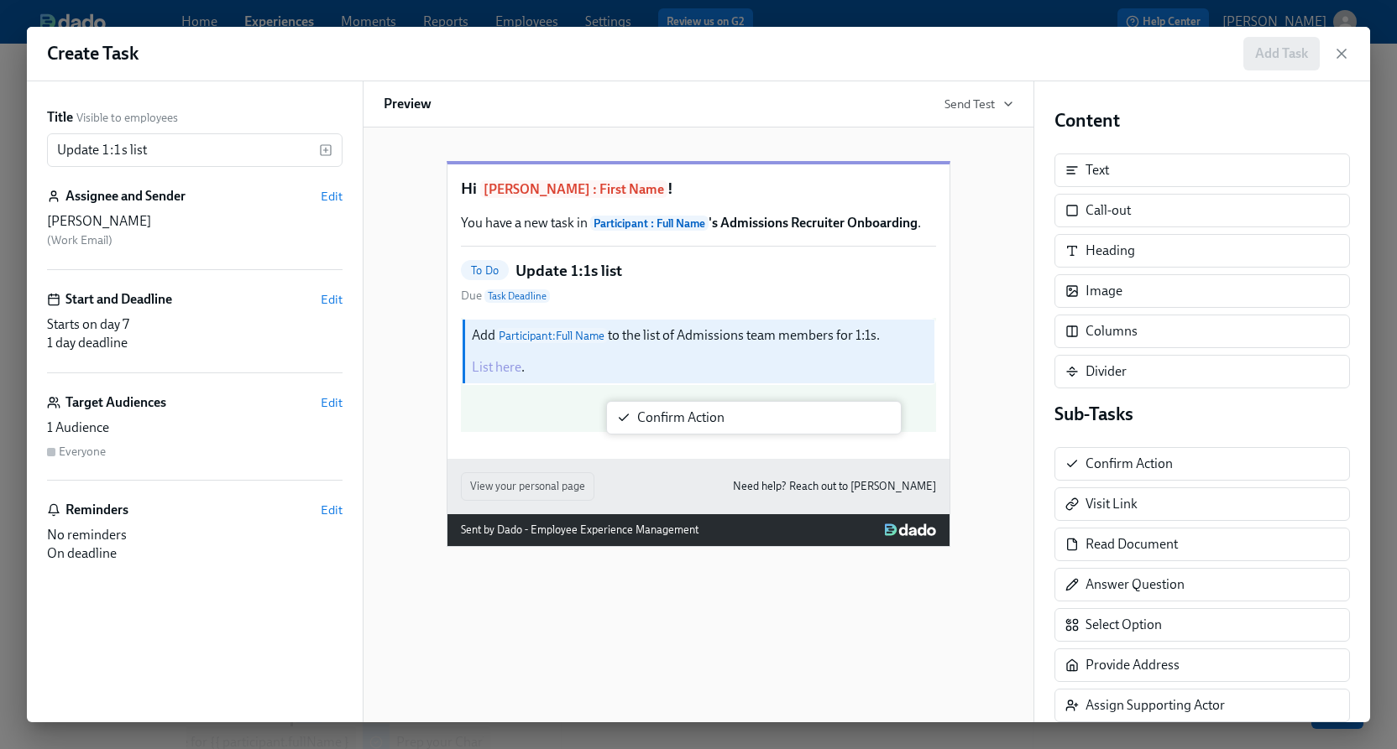
drag, startPoint x: 1089, startPoint y: 457, endPoint x: 630, endPoint y: 415, distance: 460.2
click at [630, 415] on div "Title Visible to employees Update 1:1s list ​ Assignee and Sender Edit [PERSON_…" at bounding box center [698, 401] width 1343 height 641
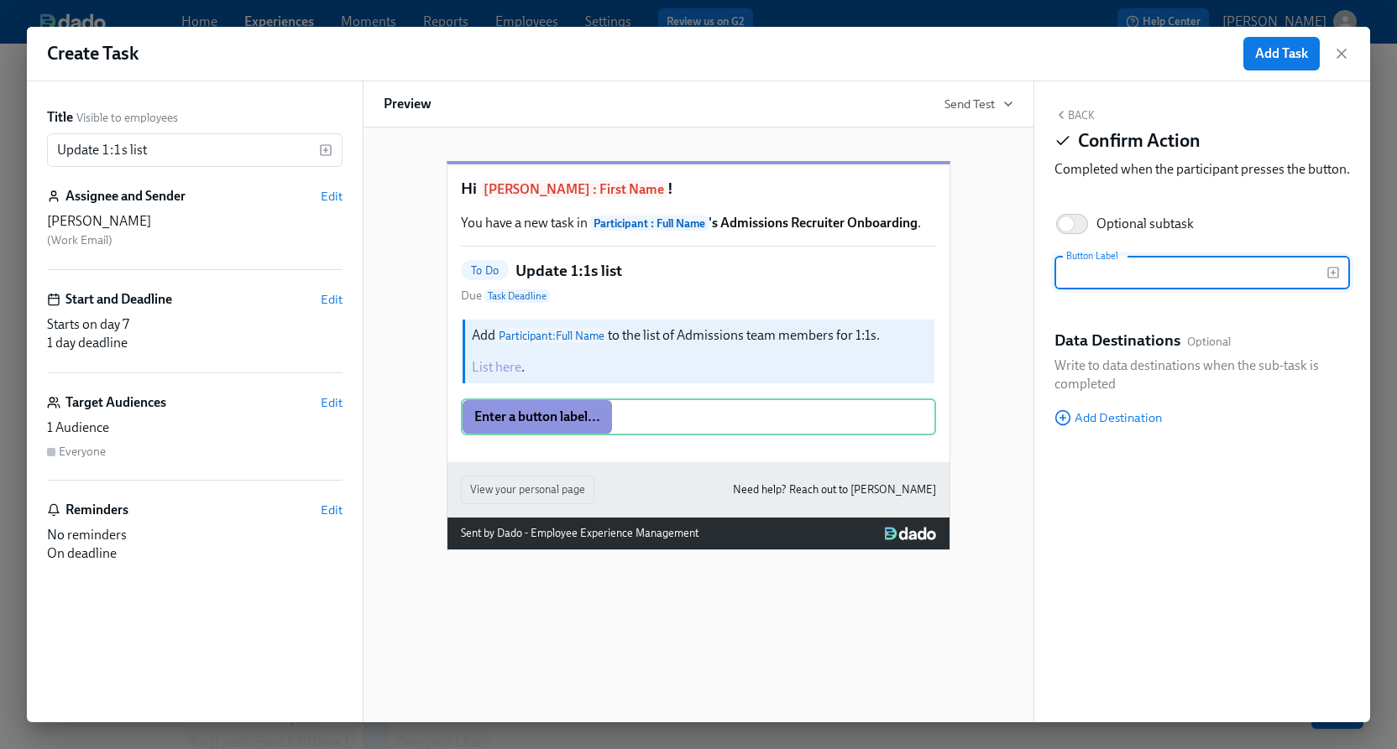
type input "T"
type input "Updated"
click at [1287, 50] on span "Add Task" at bounding box center [1281, 53] width 53 height 17
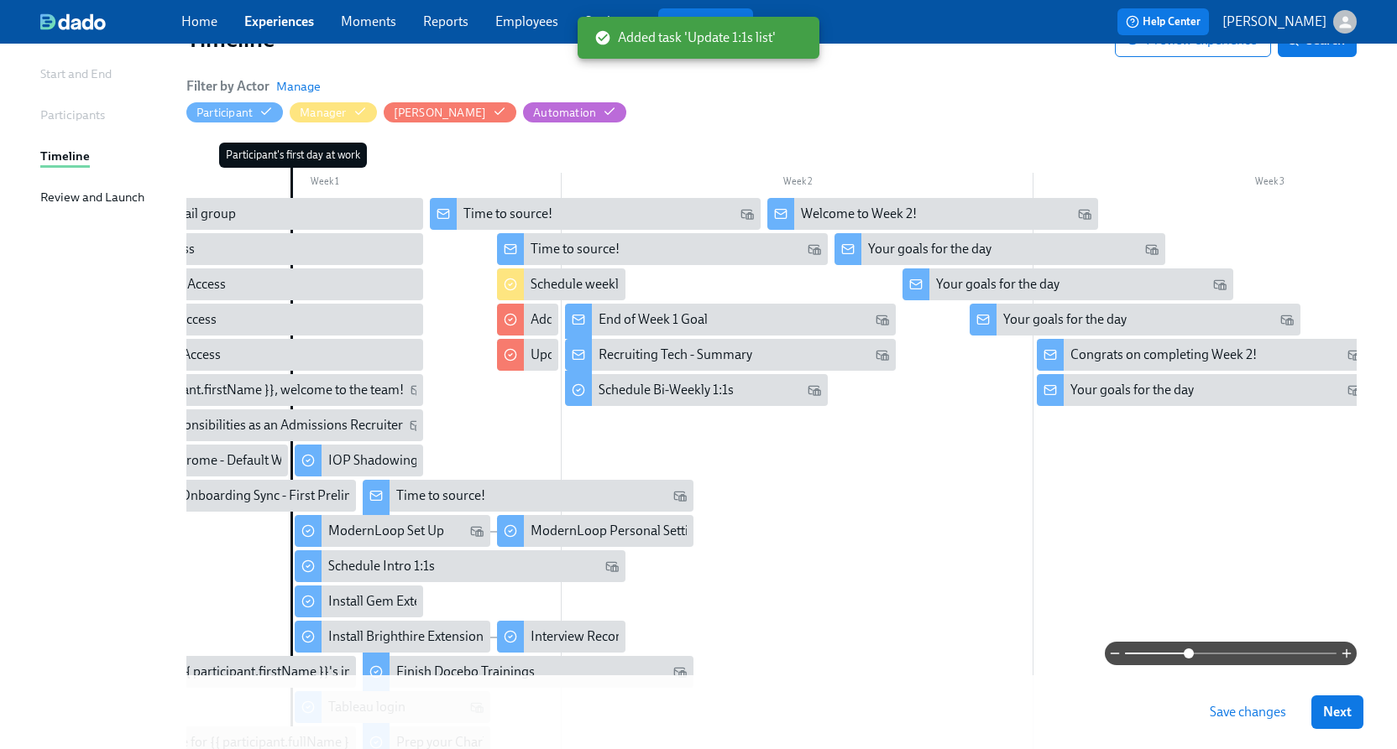
click at [1235, 710] on span "Save changes" at bounding box center [1247, 712] width 76 height 17
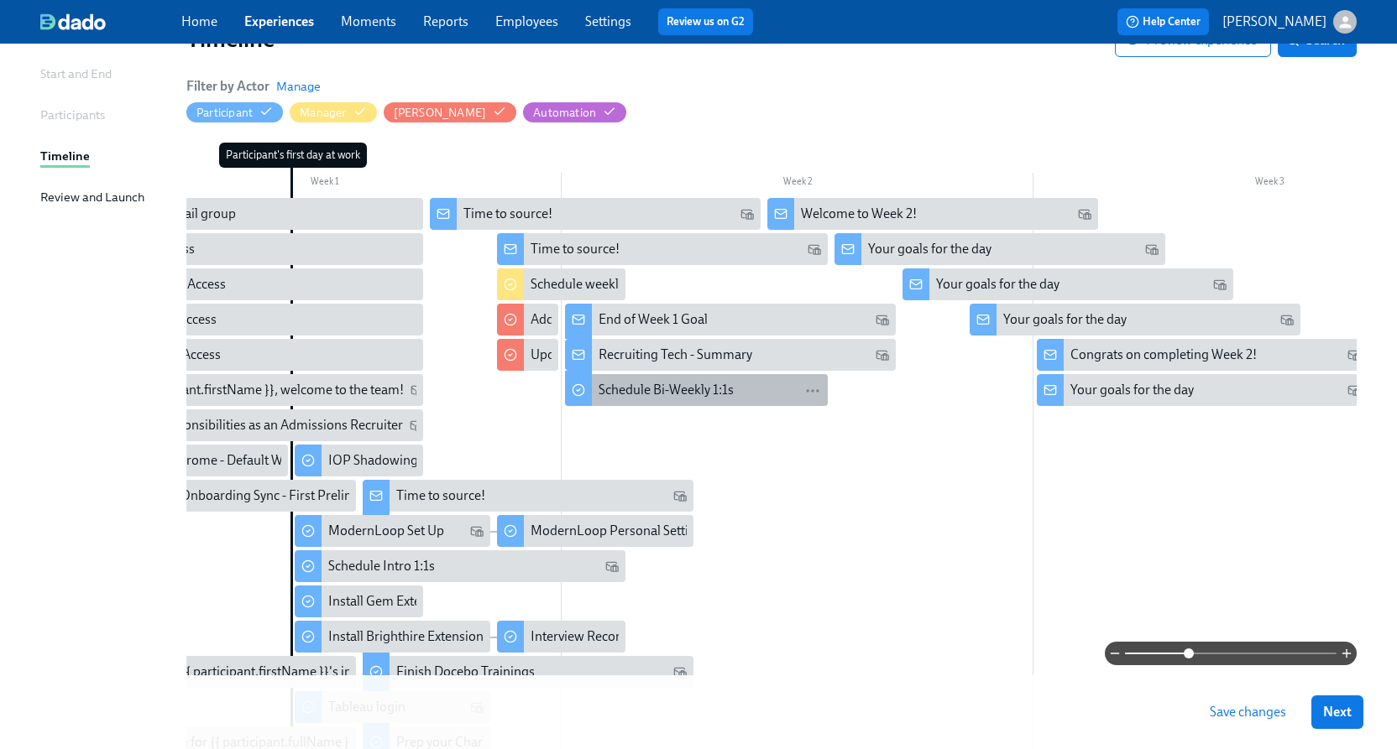
click at [744, 386] on div "Schedule Bi-Weekly 1:1s" at bounding box center [709, 390] width 223 height 18
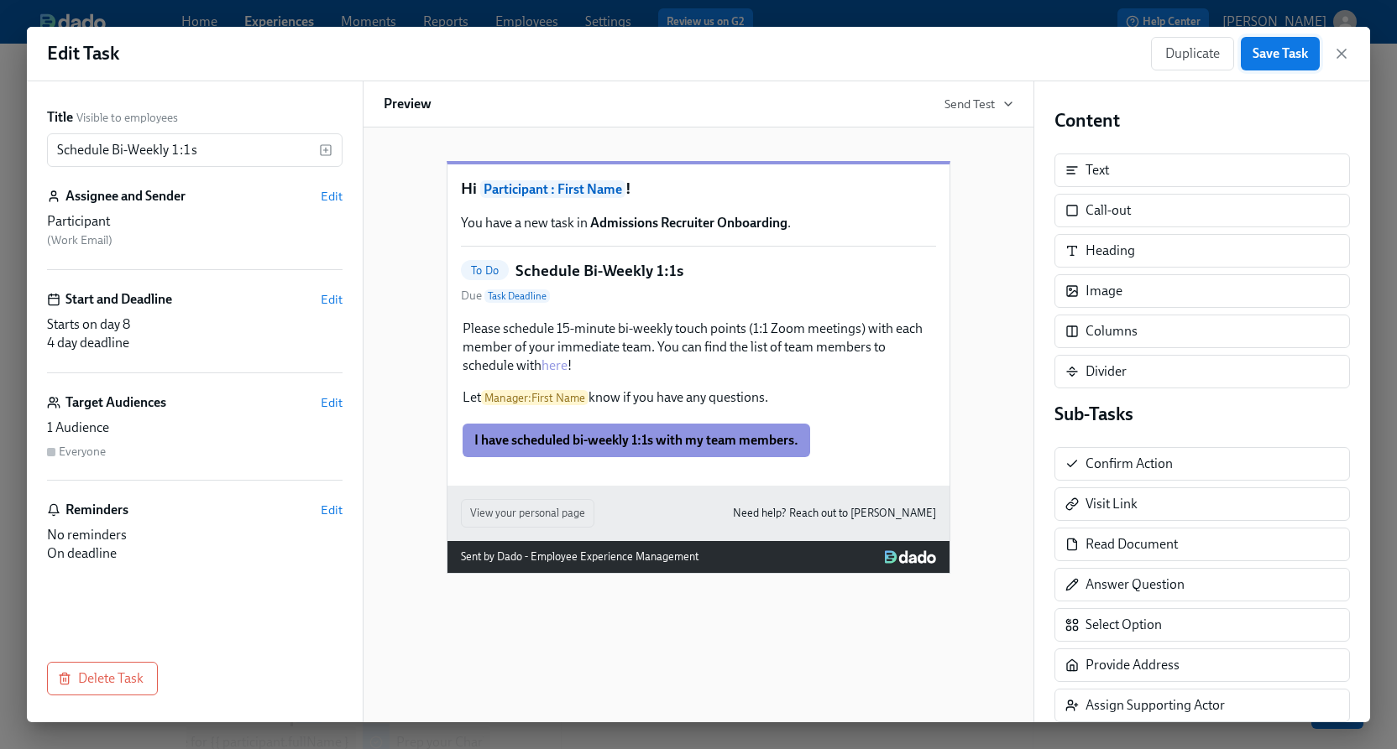
click at [1288, 59] on span "Save Task" at bounding box center [1279, 53] width 55 height 17
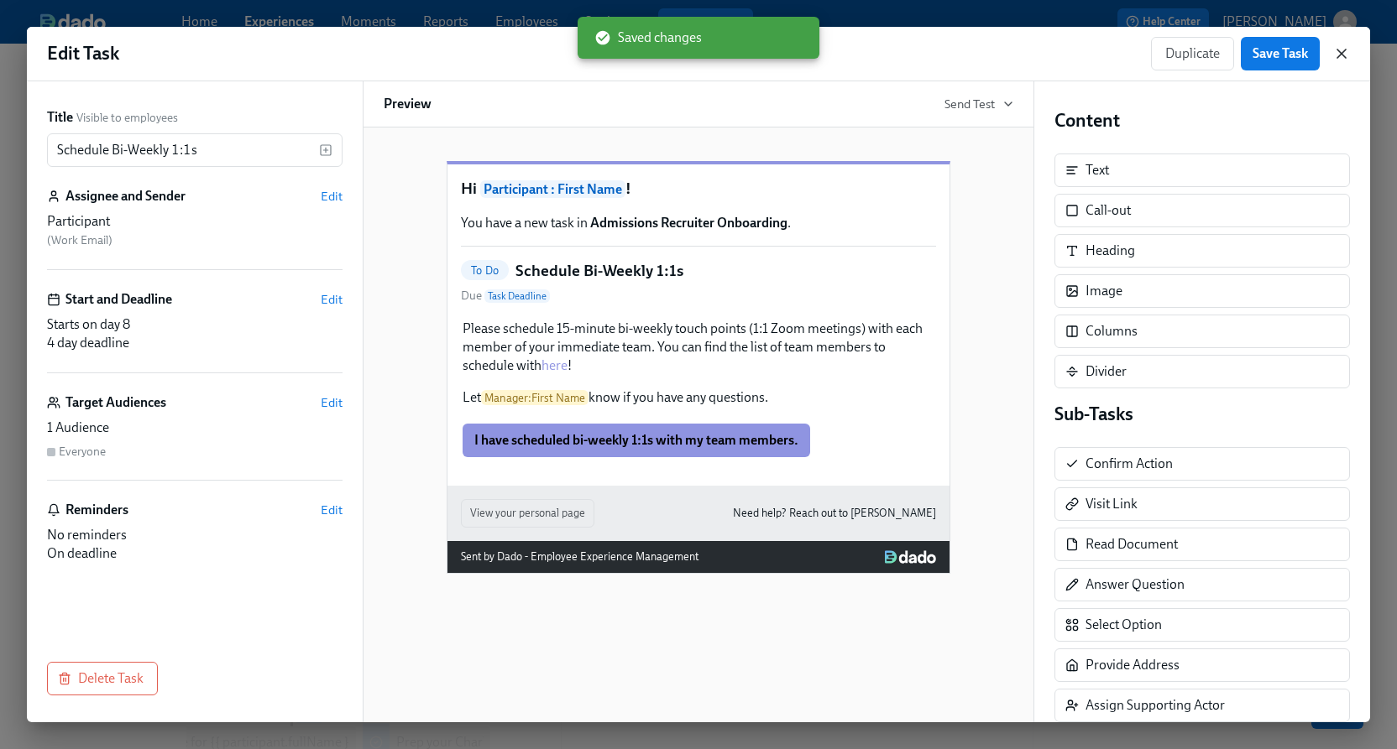
click at [1339, 56] on icon "button" at bounding box center [1341, 54] width 8 height 8
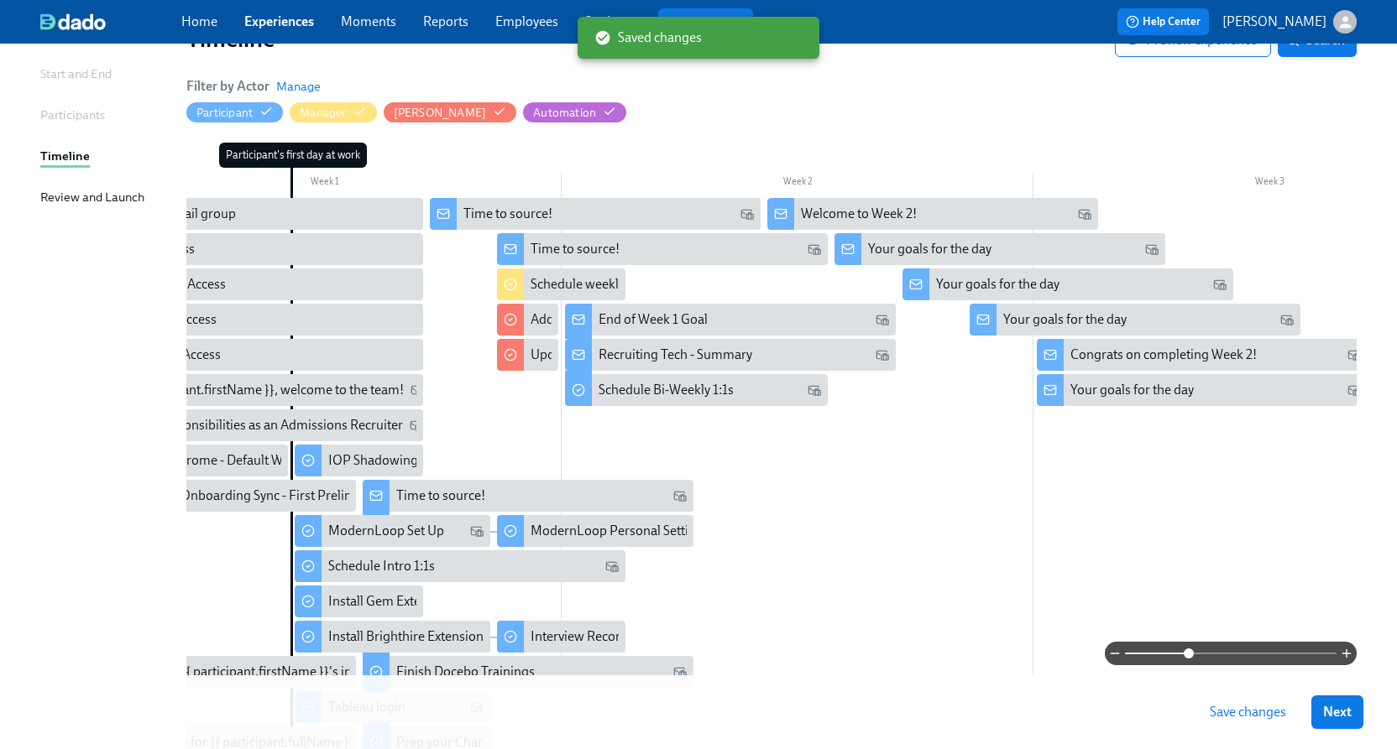
click at [1093, 476] on div at bounding box center [1033, 627] width 1889 height 859
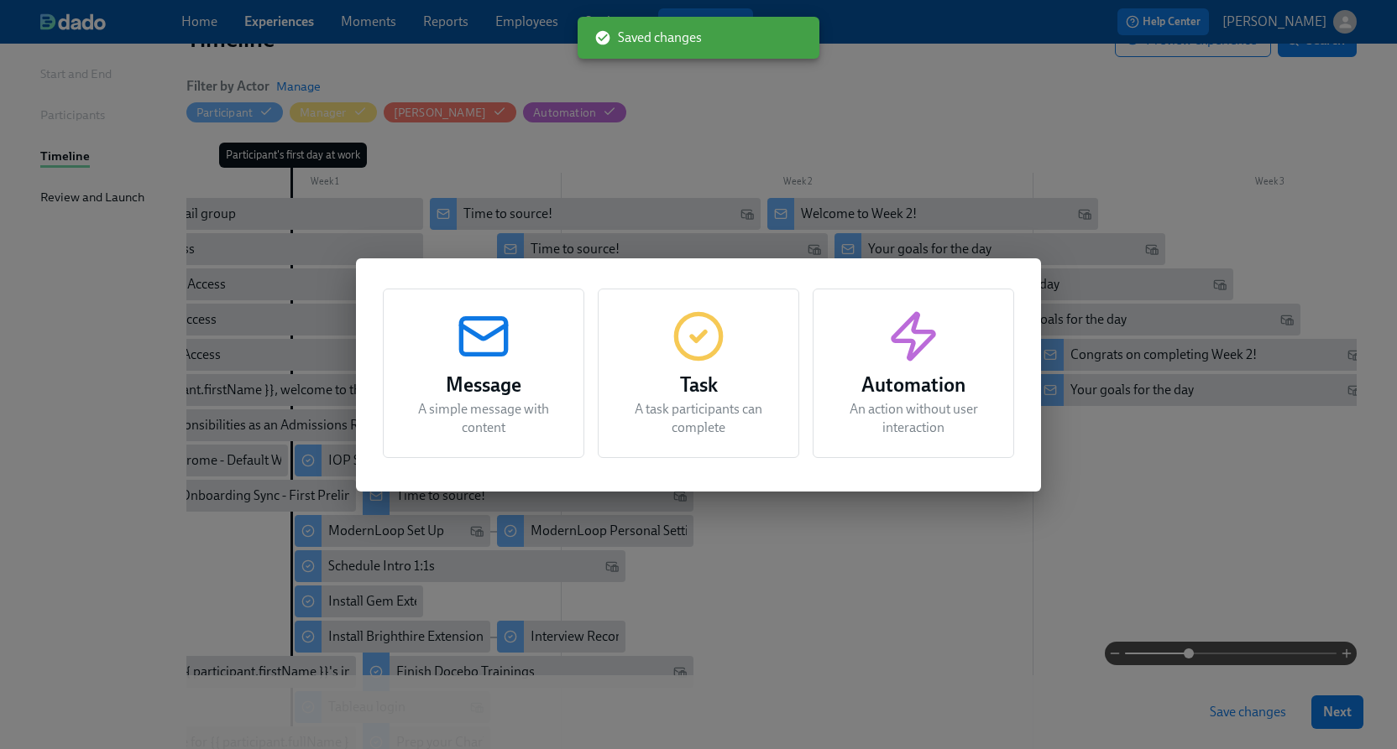
click at [769, 406] on p "A task participants can complete" at bounding box center [698, 418] width 159 height 37
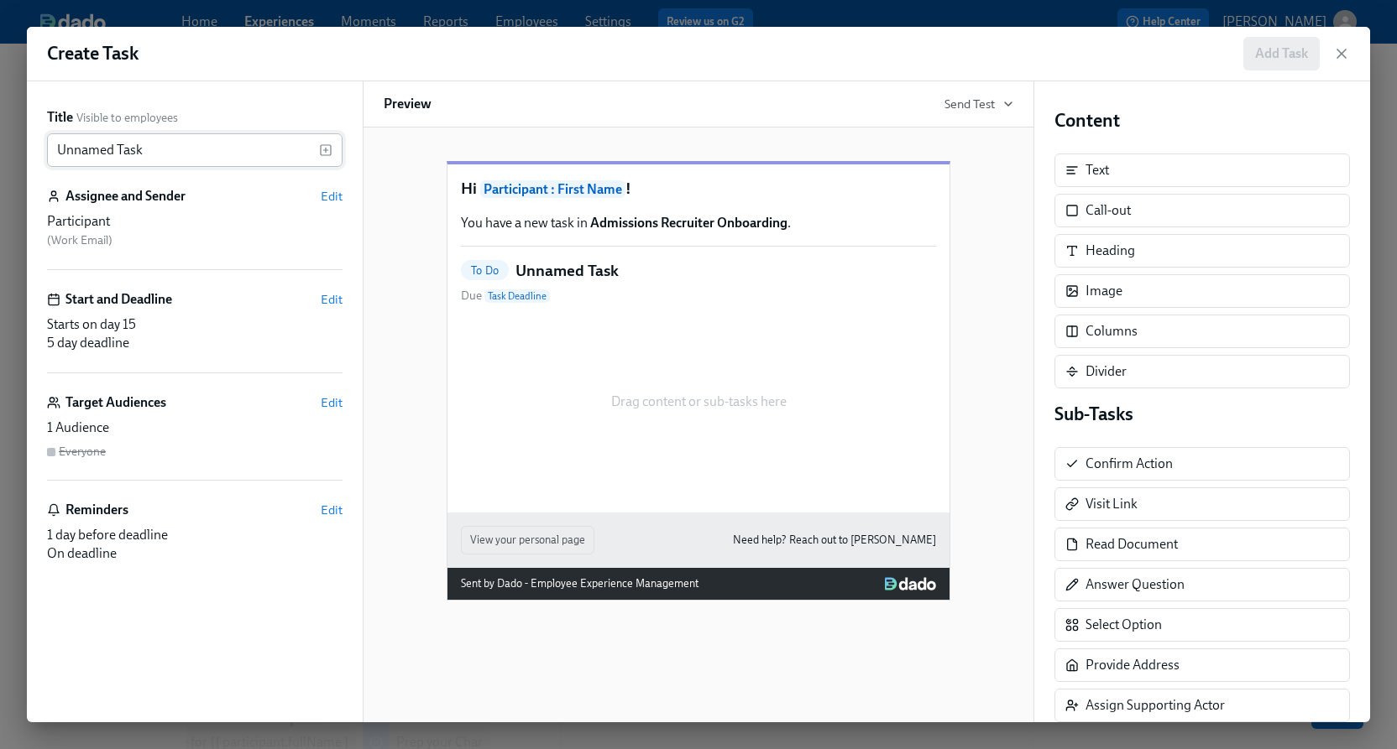
click at [285, 158] on input "Unnamed Task" at bounding box center [183, 150] width 272 height 34
click at [322, 149] on icon "button" at bounding box center [325, 150] width 13 height 13
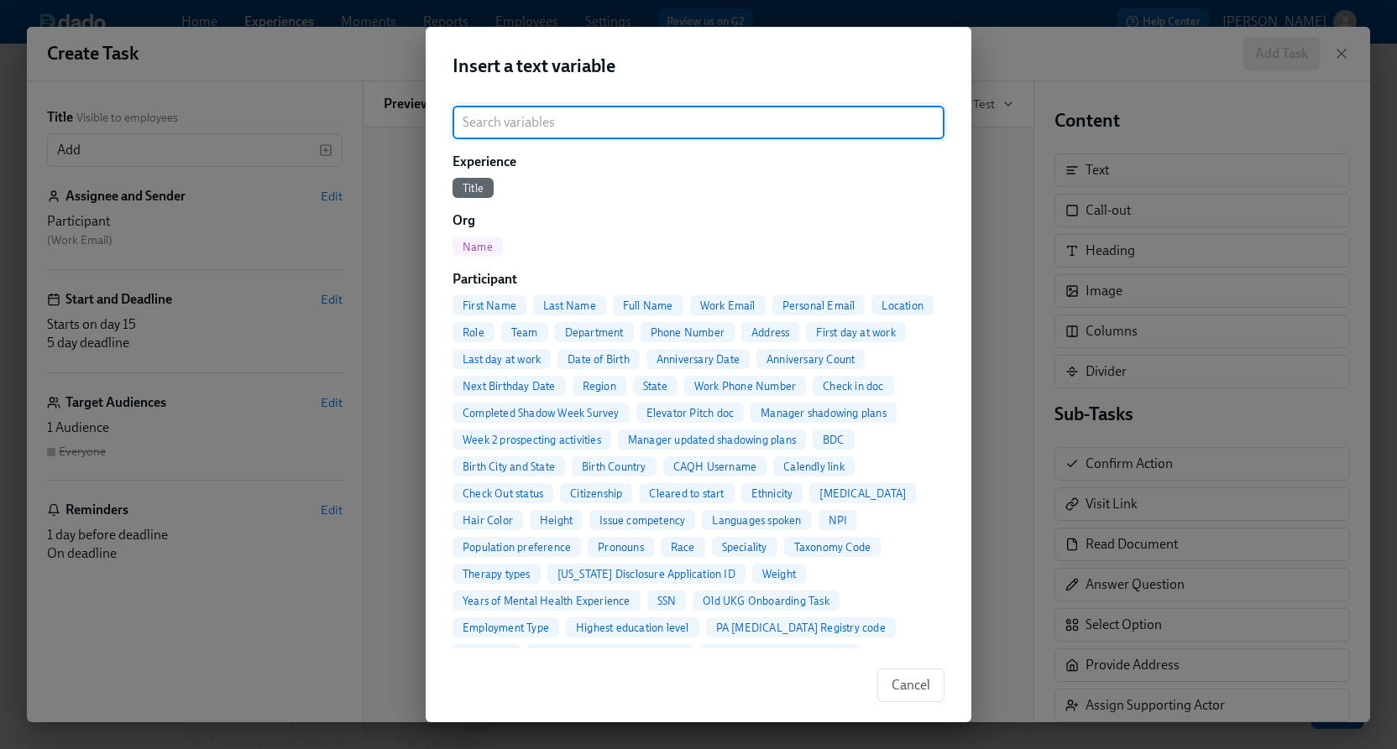
click at [658, 303] on span "Full Name" at bounding box center [648, 306] width 70 height 13
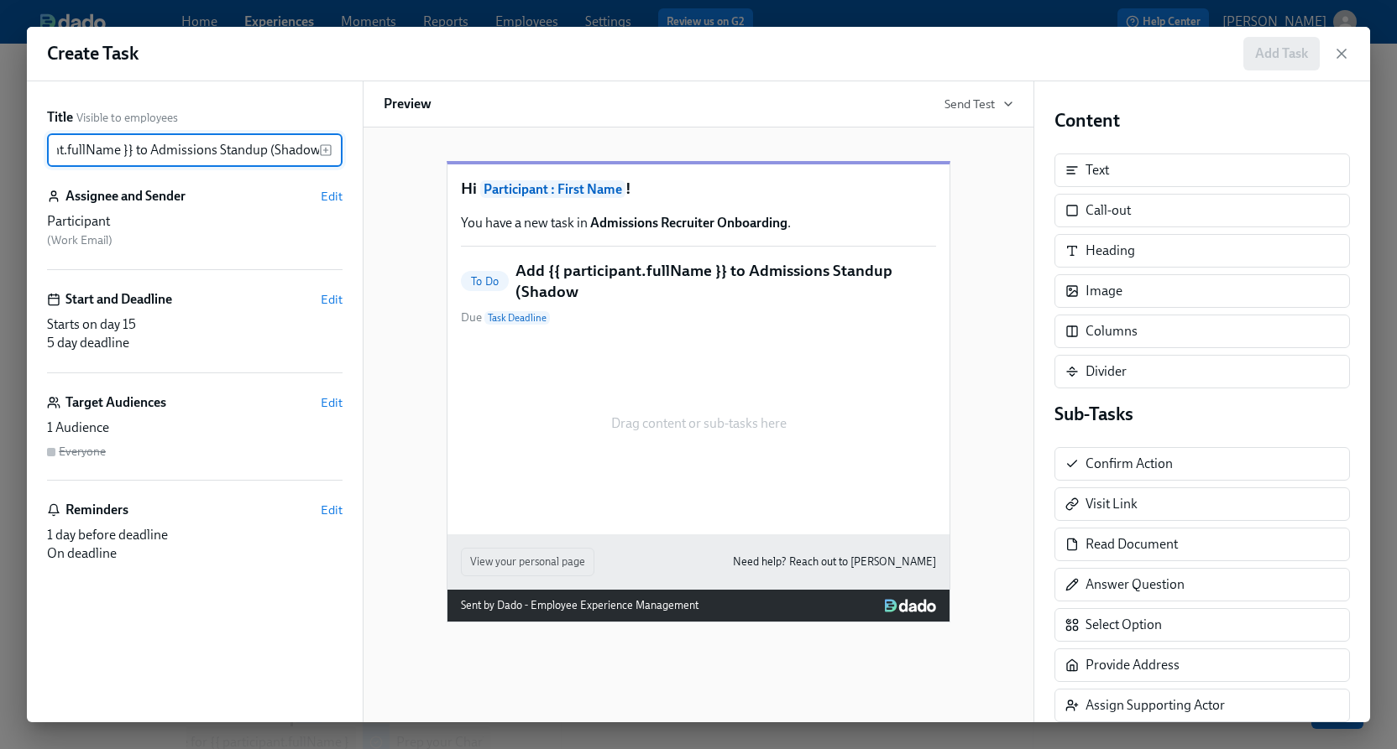
scroll to position [0, 99]
type input "Add {{ participant.fullName }} to Admissions Standup (Shadow)"
click at [335, 195] on span "Edit" at bounding box center [332, 196] width 22 height 17
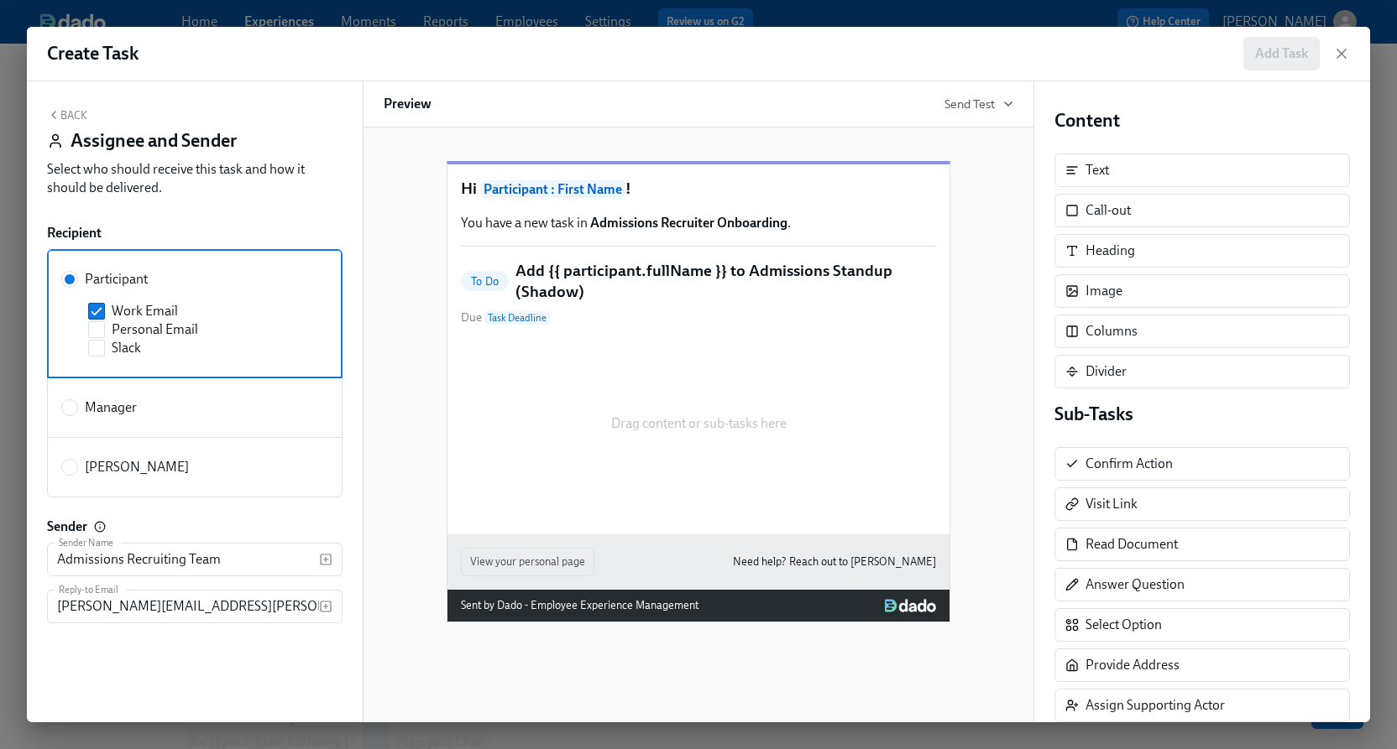
click at [126, 407] on span "Manager" at bounding box center [111, 408] width 52 height 18
click at [77, 407] on input "Manager" at bounding box center [69, 407] width 15 height 15
radio input "true"
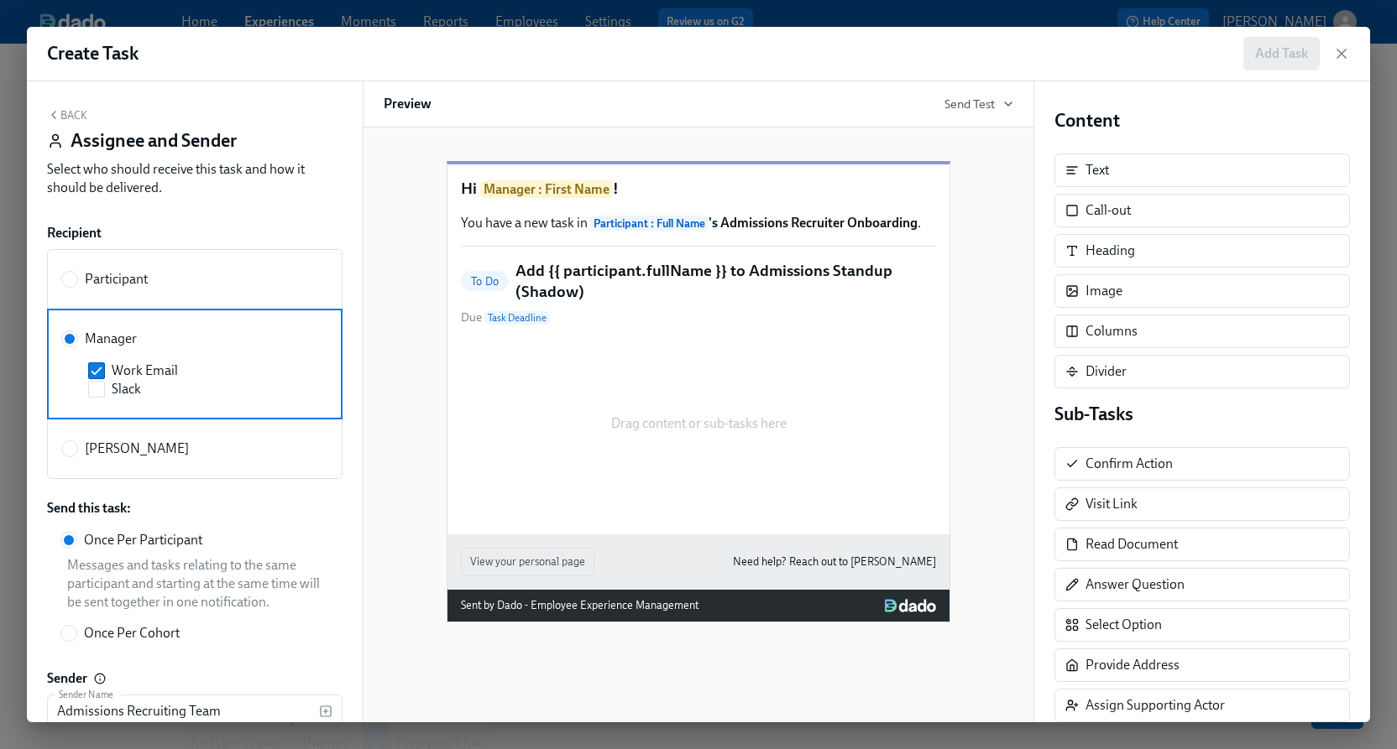
click at [76, 113] on button "Back" at bounding box center [67, 114] width 40 height 13
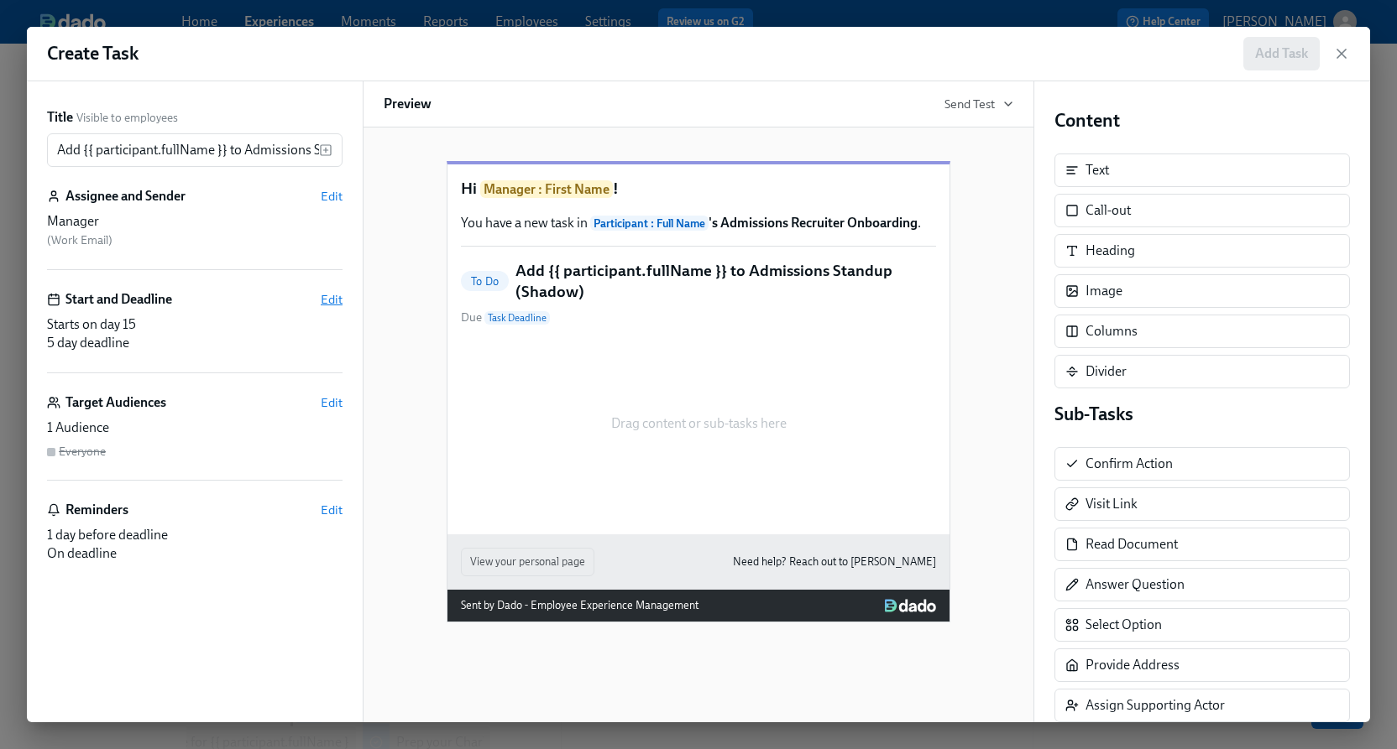
click at [321, 296] on span "Edit" at bounding box center [332, 299] width 22 height 17
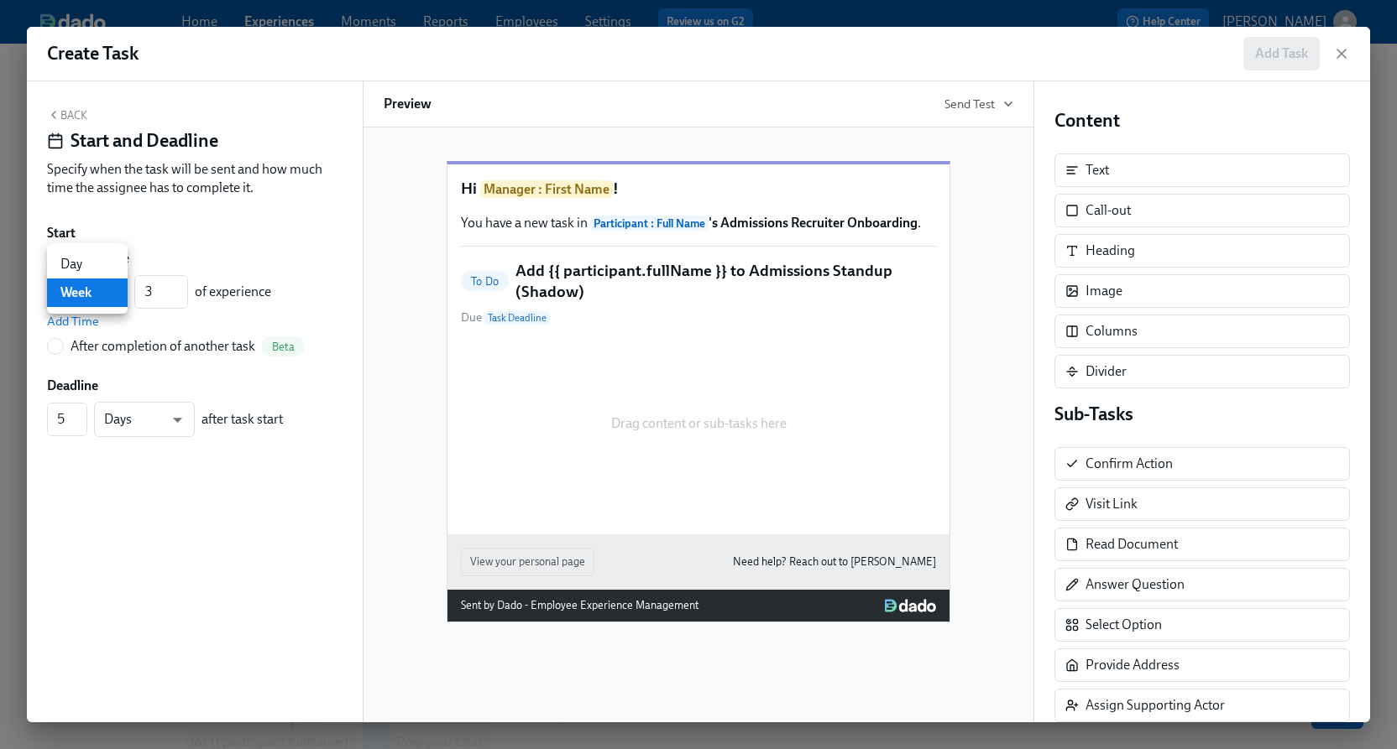
click at [101, 294] on body "Home Experiences Moments Reports Employees Settings Review us on G2 Help Center…" at bounding box center [698, 524] width 1397 height 1355
click at [94, 260] on li "Day" at bounding box center [87, 264] width 81 height 29
type input "d"
drag, startPoint x: 159, startPoint y: 290, endPoint x: 126, endPoint y: 290, distance: 33.6
click at [126, 290] on div "Day d ​ 3 ​ of experience" at bounding box center [159, 291] width 224 height 35
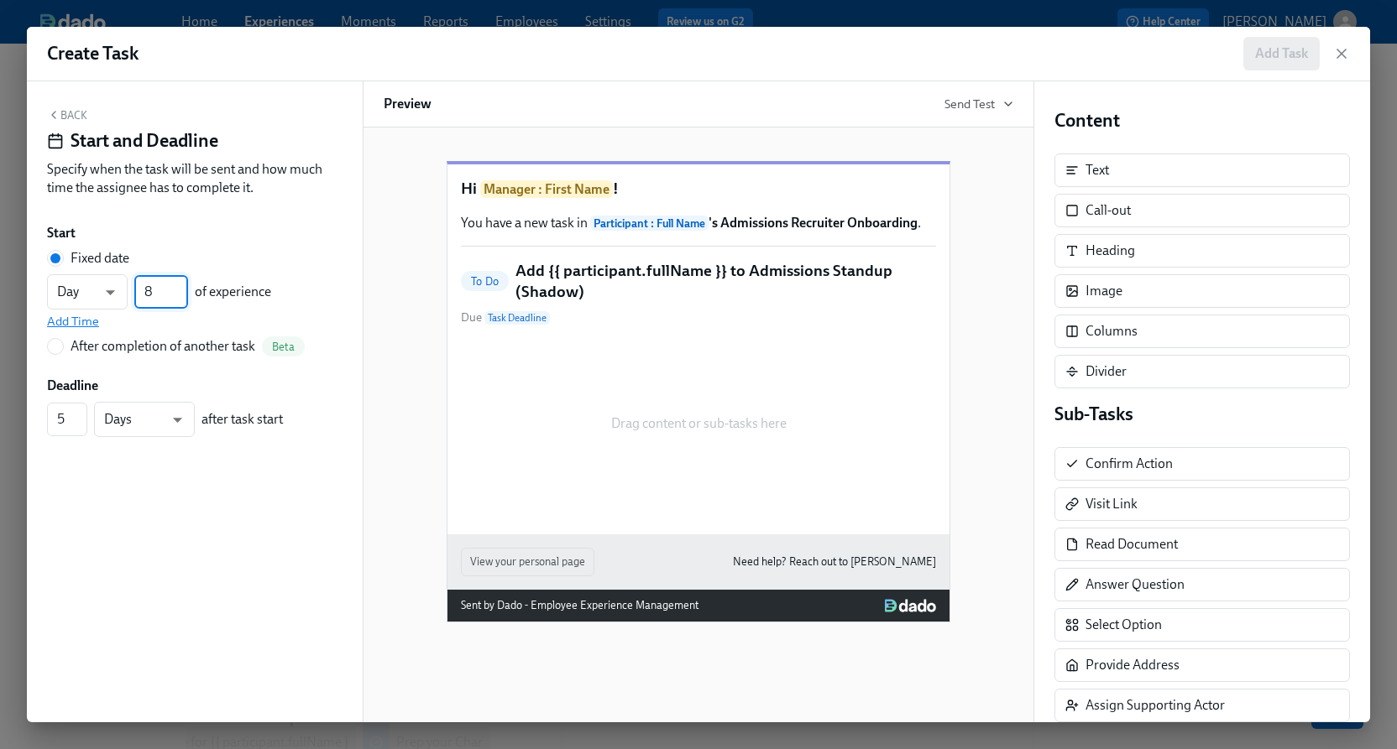
type input "8"
click at [75, 321] on span "Add Time" at bounding box center [73, 321] width 52 height 17
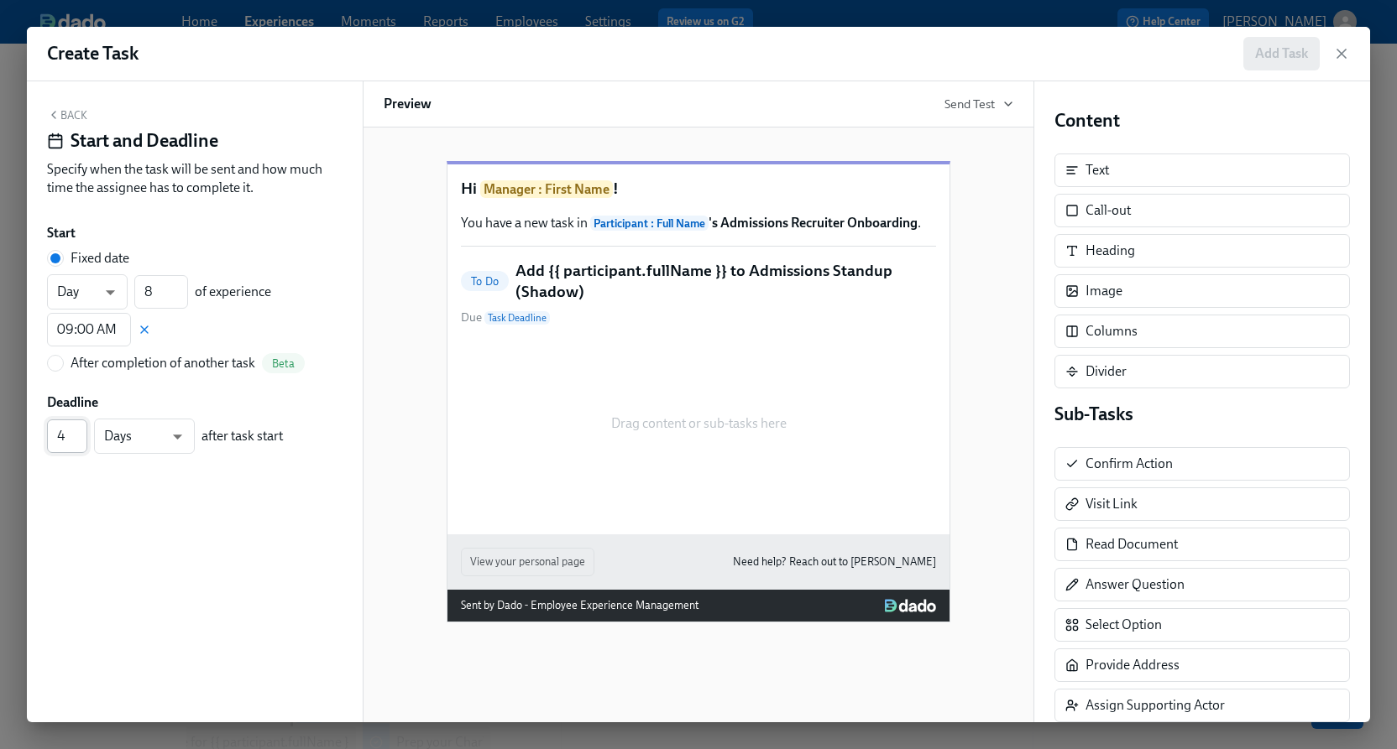
click at [79, 443] on input "4" at bounding box center [67, 437] width 40 height 34
click at [79, 443] on input "3" at bounding box center [67, 437] width 40 height 34
click at [77, 440] on input "2" at bounding box center [67, 437] width 40 height 34
click at [81, 429] on input "3" at bounding box center [67, 437] width 40 height 34
type input "4"
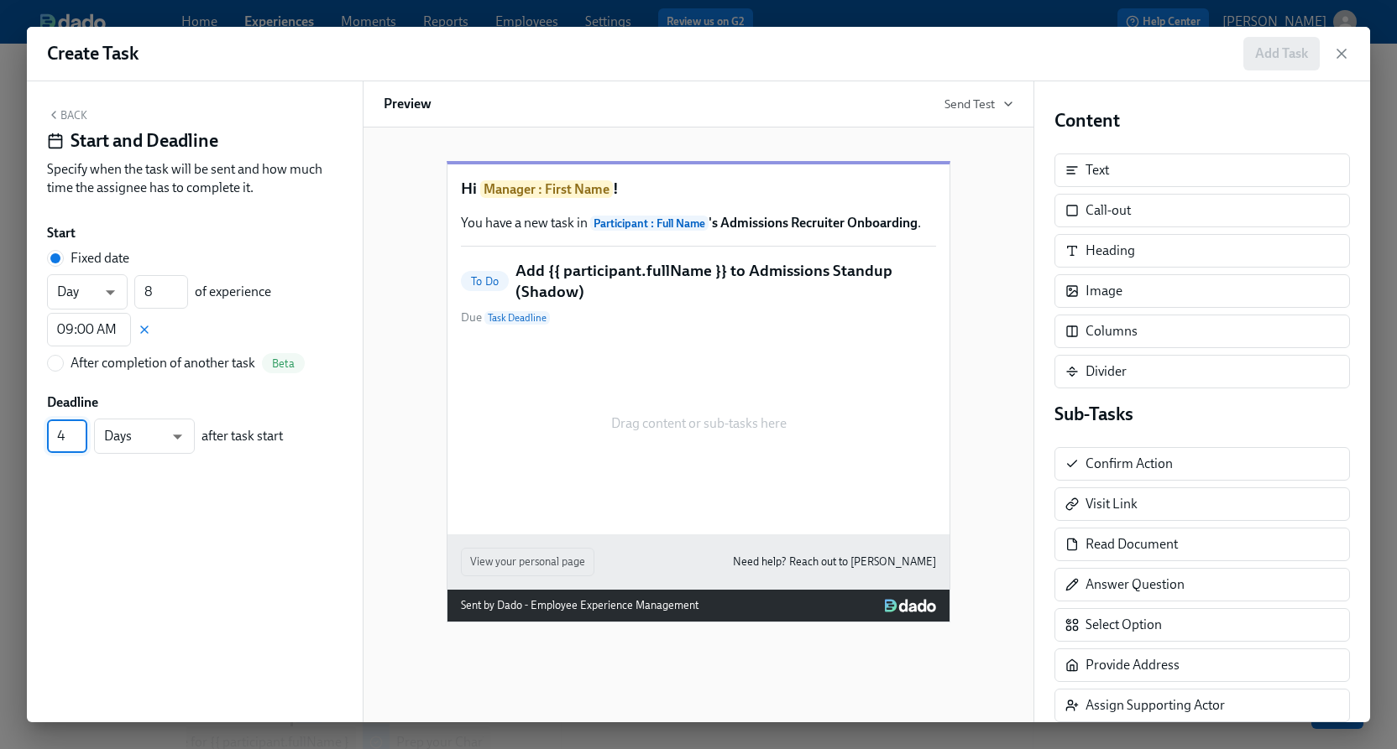
click at [81, 429] on input "4" at bounding box center [67, 437] width 40 height 34
click at [81, 116] on button "Back" at bounding box center [67, 114] width 40 height 13
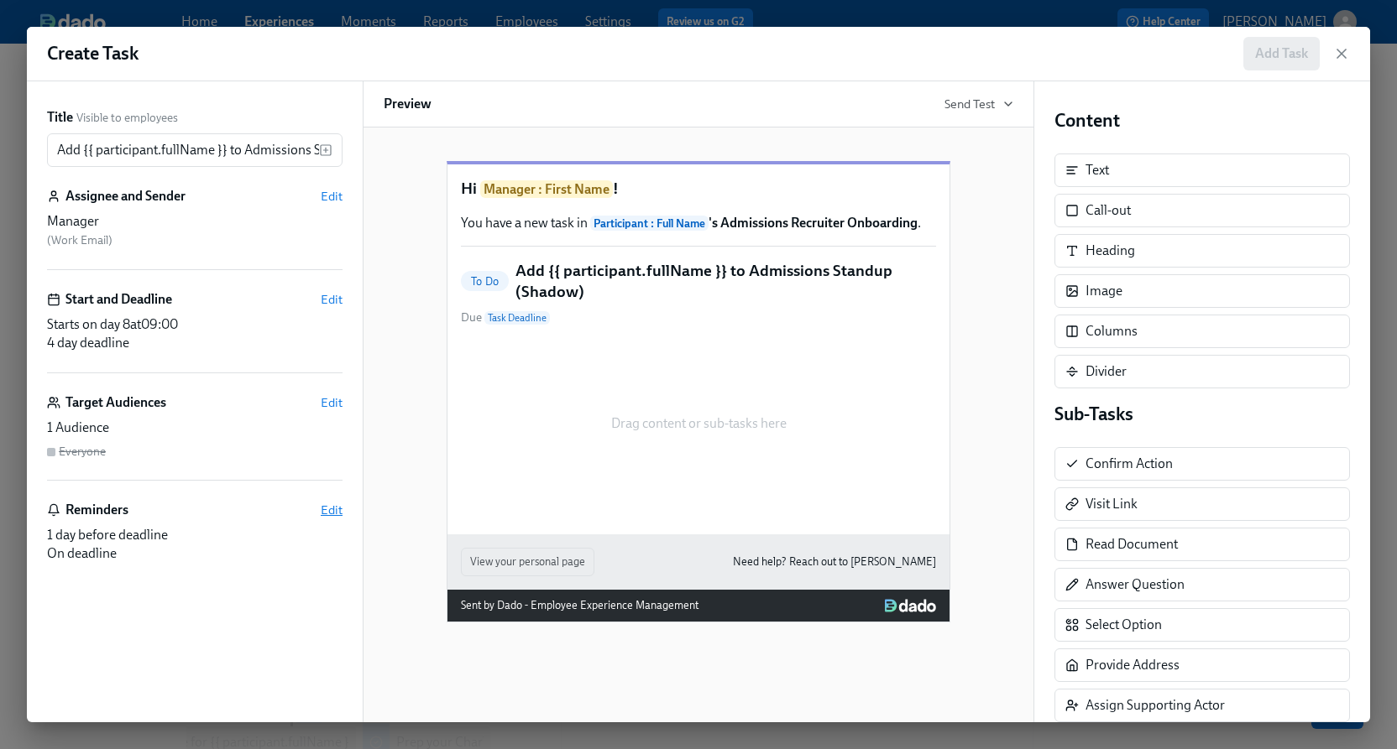
click at [331, 503] on span "Edit" at bounding box center [332, 510] width 22 height 17
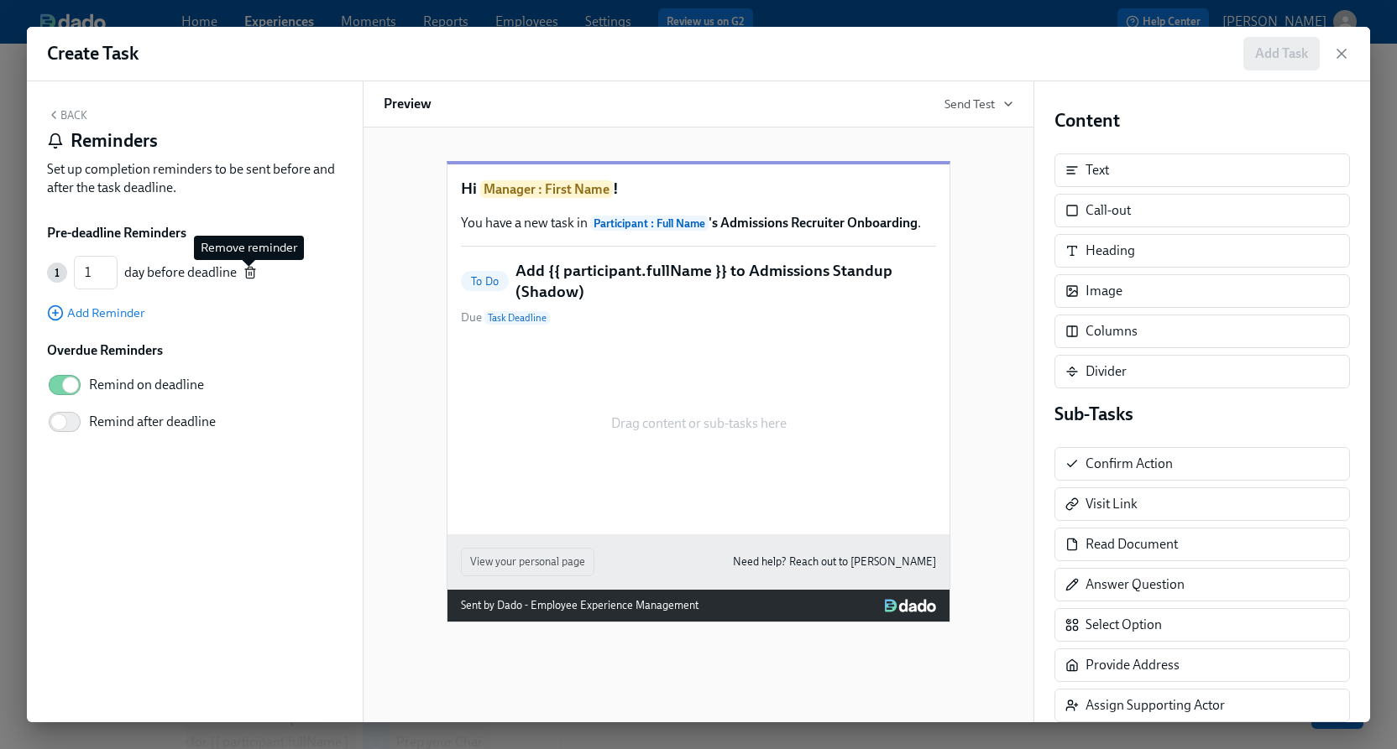
click at [253, 268] on icon "button" at bounding box center [249, 272] width 13 height 13
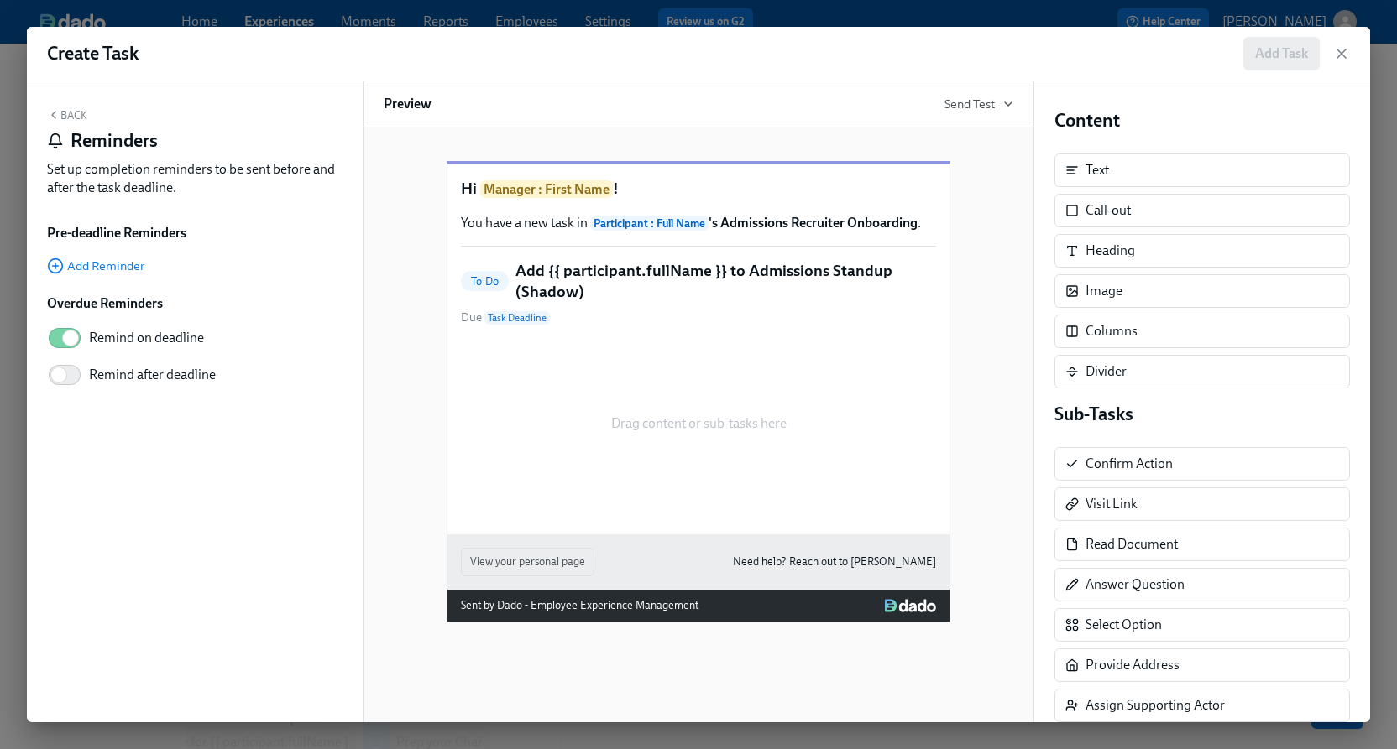
click at [64, 113] on button "Back" at bounding box center [67, 114] width 40 height 13
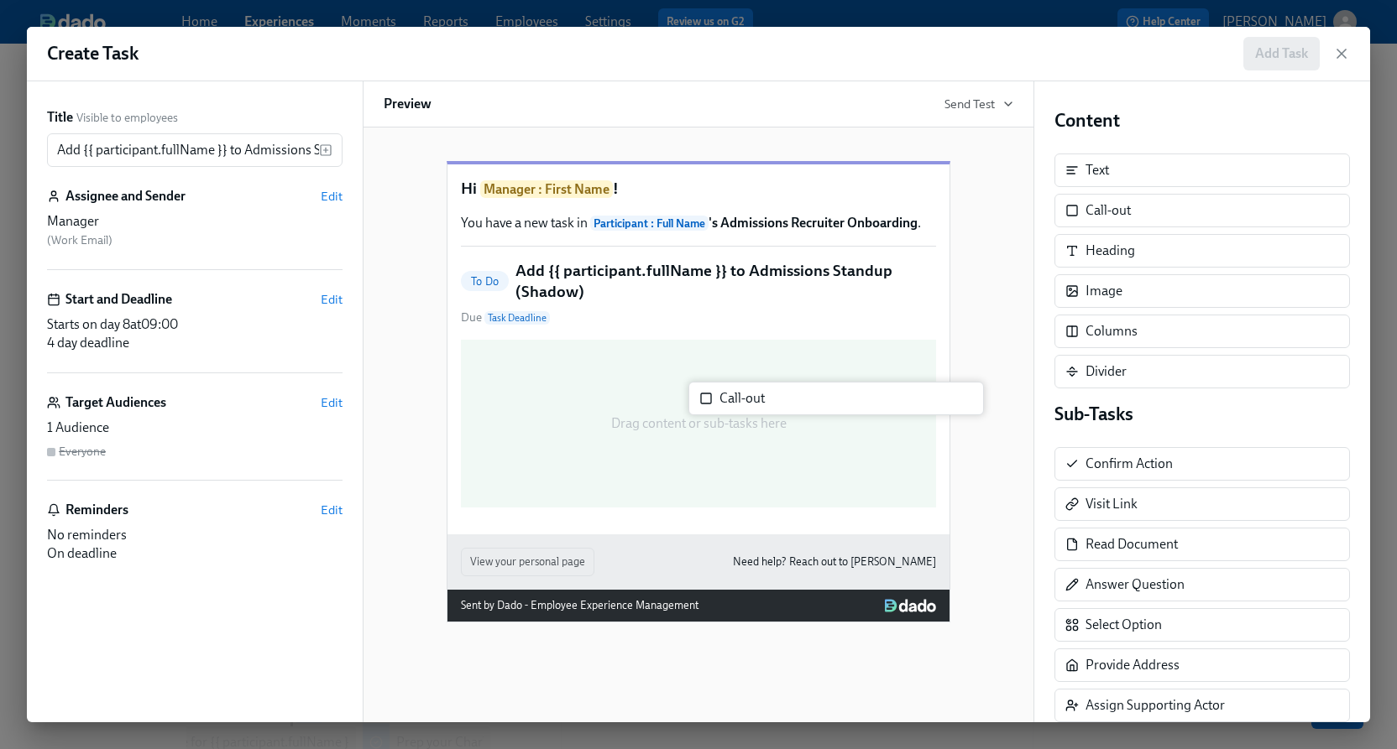
drag, startPoint x: 1082, startPoint y: 212, endPoint x: 698, endPoint y: 390, distance: 422.8
click at [699, 393] on div "Title Visible to employees Add {{ participant.fullName }} to Admissions Standup…" at bounding box center [698, 401] width 1343 height 641
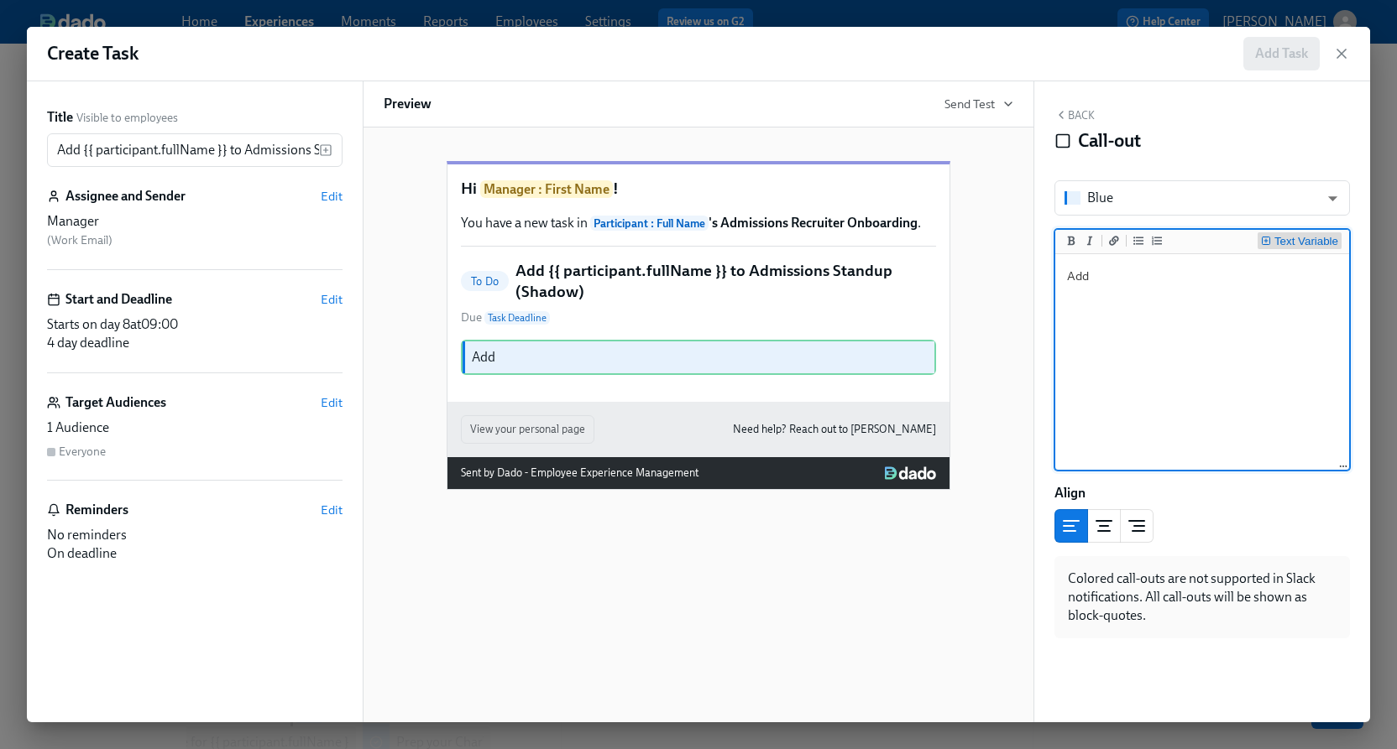
click at [1271, 241] on div "Text Variable" at bounding box center [1299, 242] width 77 height 13
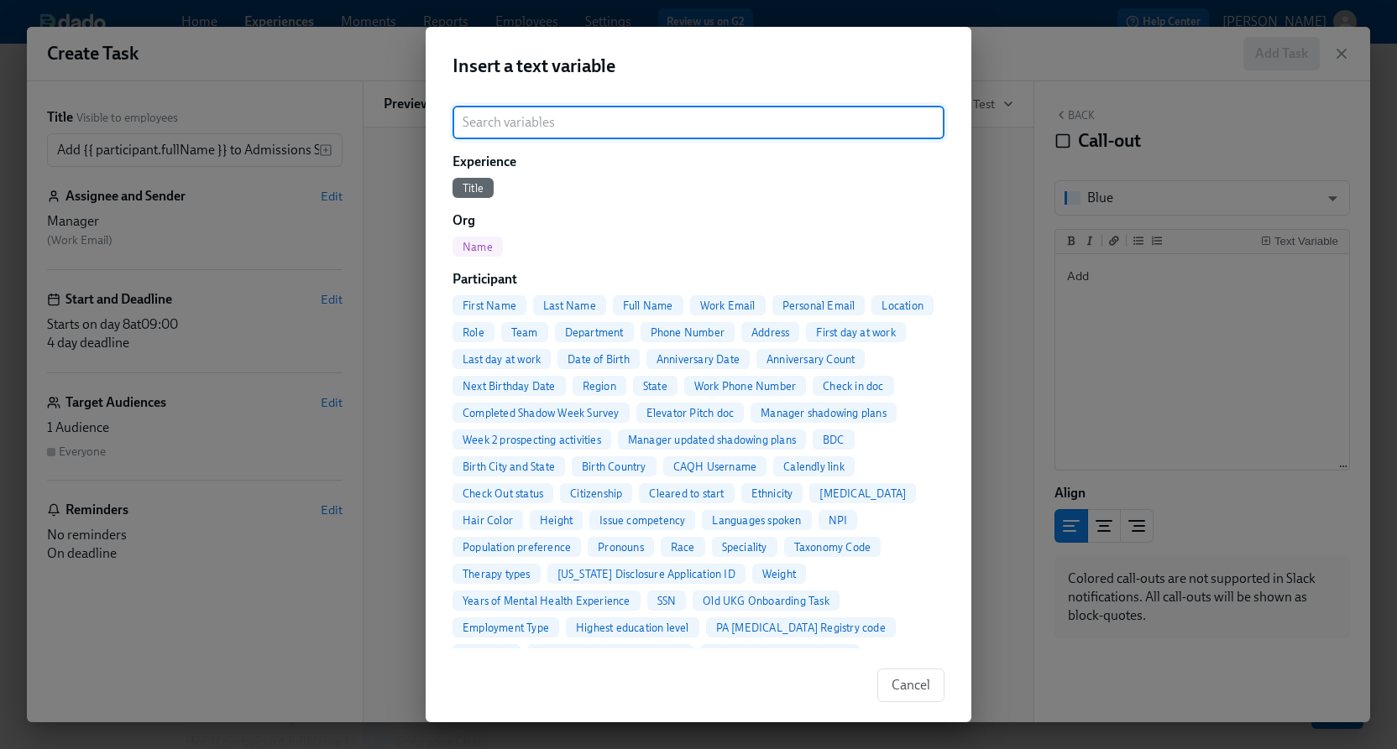
click at [642, 302] on span "Full Name" at bounding box center [648, 306] width 70 height 13
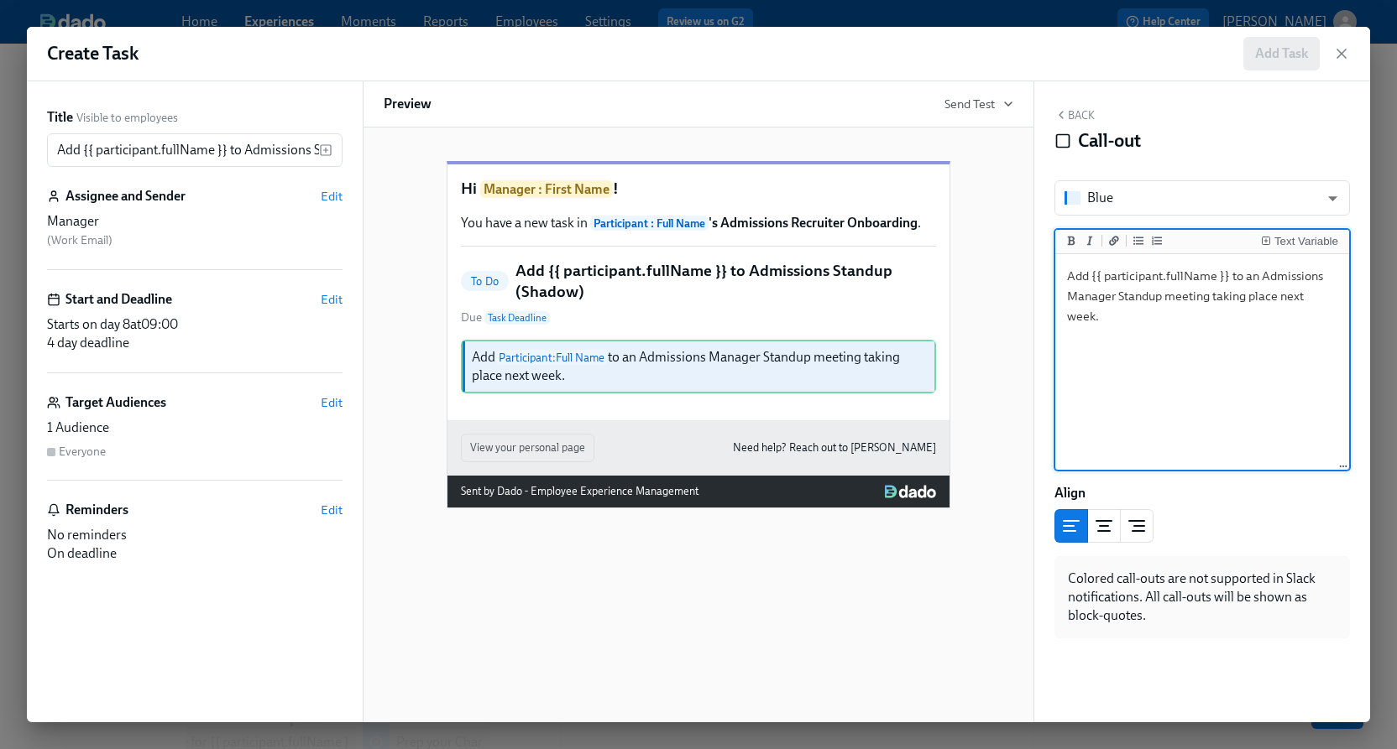
type textarea "Add {{ participant.fullName }} to an Admissions Manager Standup meeting taking …"
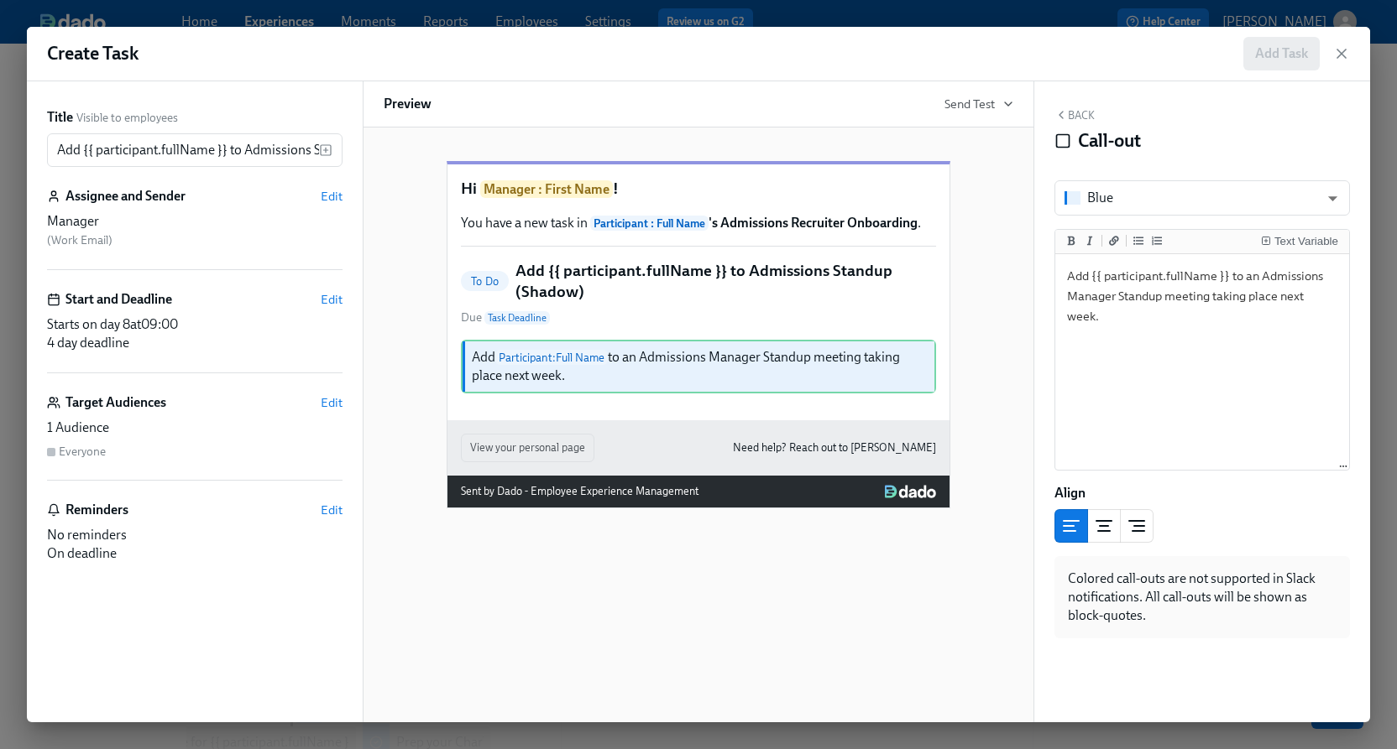
click at [1086, 115] on button "Back" at bounding box center [1074, 114] width 40 height 13
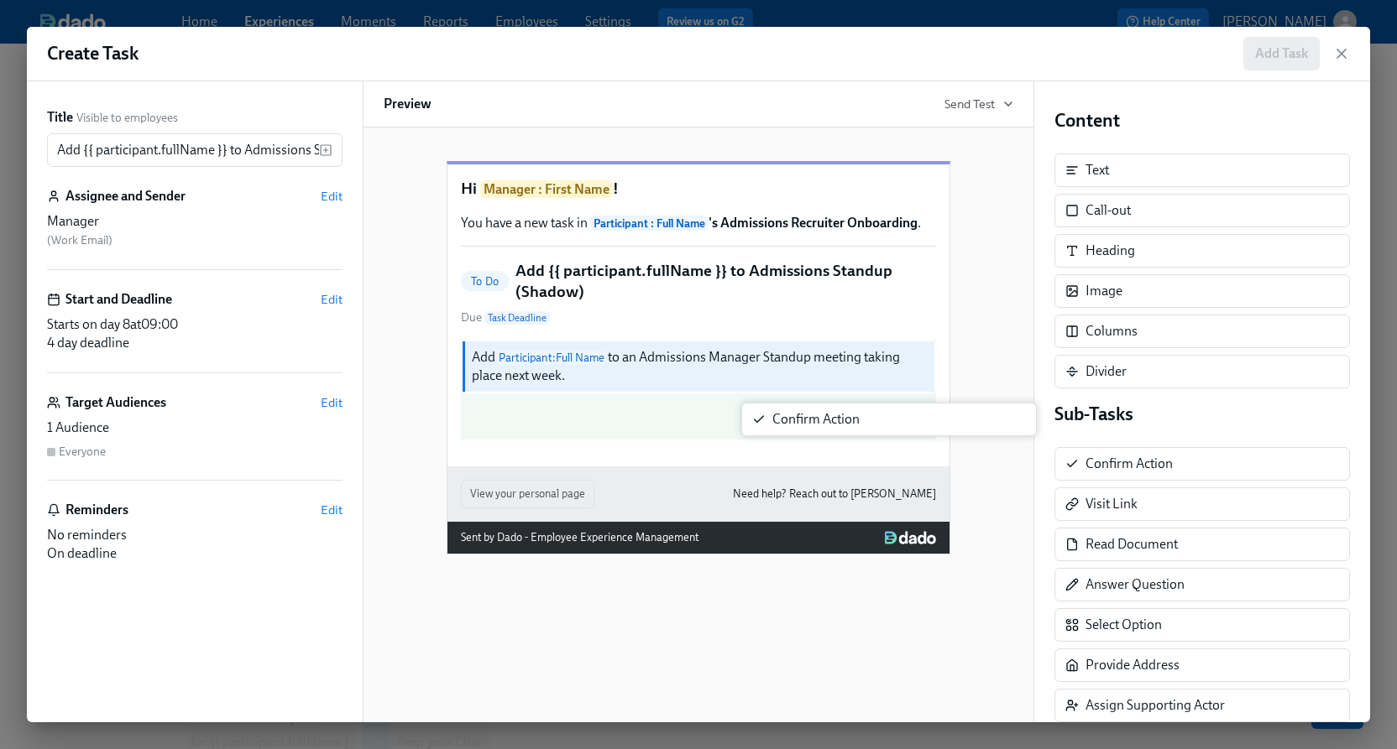
drag, startPoint x: 1106, startPoint y: 476, endPoint x: 780, endPoint y: 430, distance: 328.9
click at [780, 430] on div "Title Visible to employees Add {{ participant.fullName }} to Admissions Standup…" at bounding box center [698, 401] width 1343 height 641
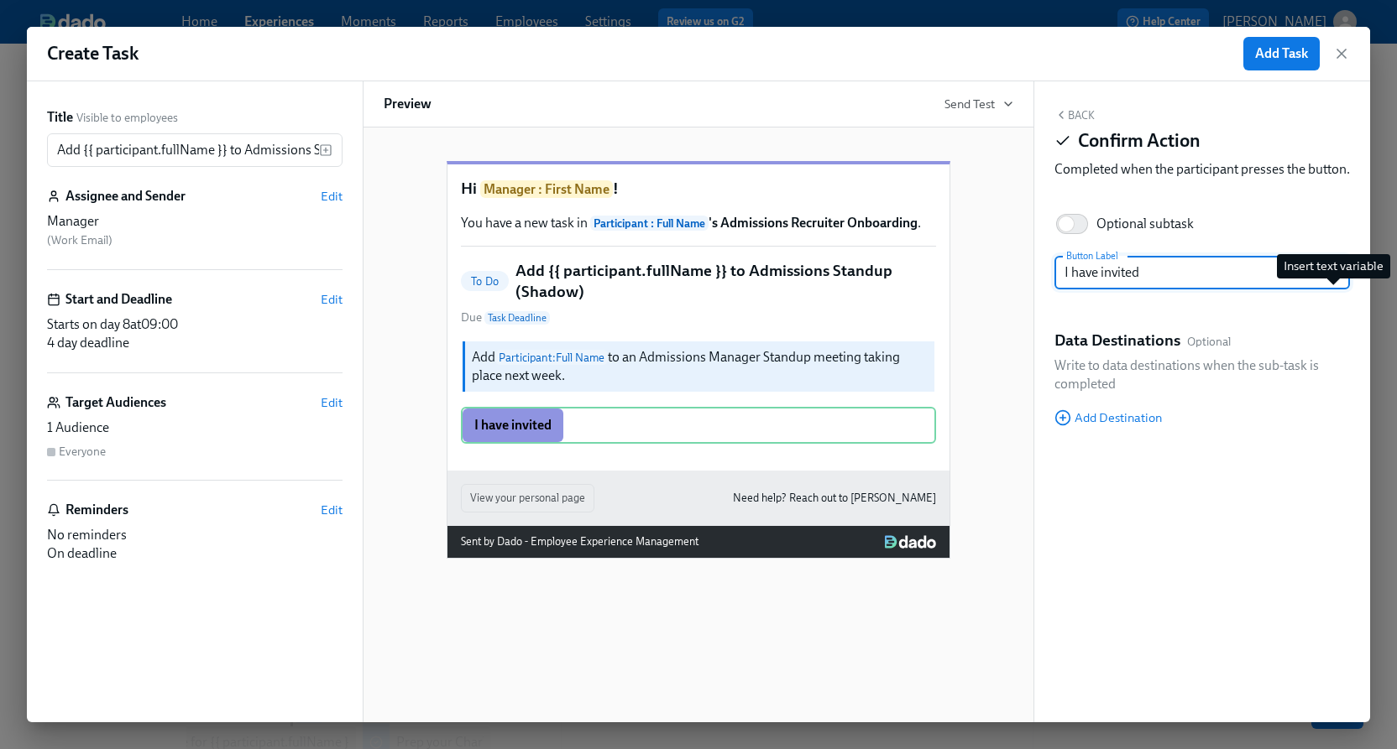
click at [1338, 279] on icon "button" at bounding box center [1332, 272] width 13 height 13
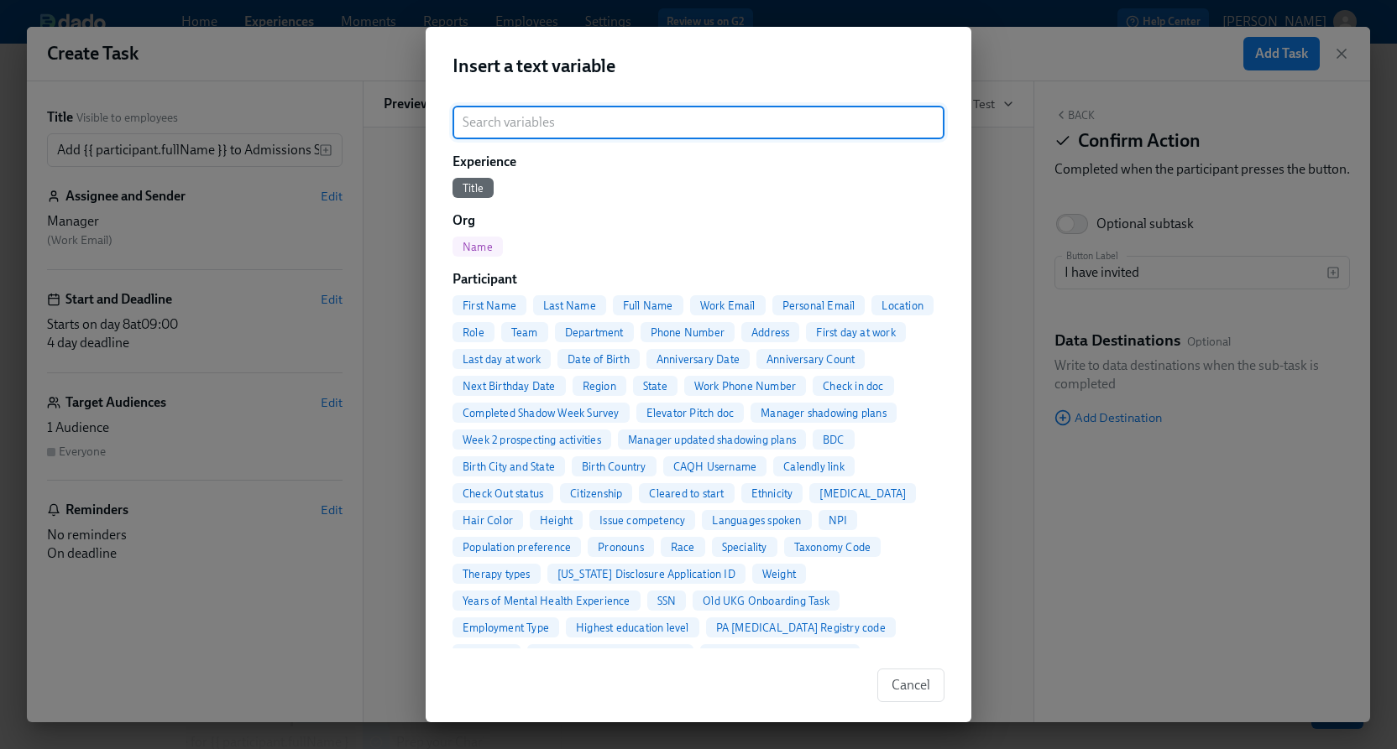
click at [675, 301] on span "Full Name" at bounding box center [648, 306] width 70 height 13
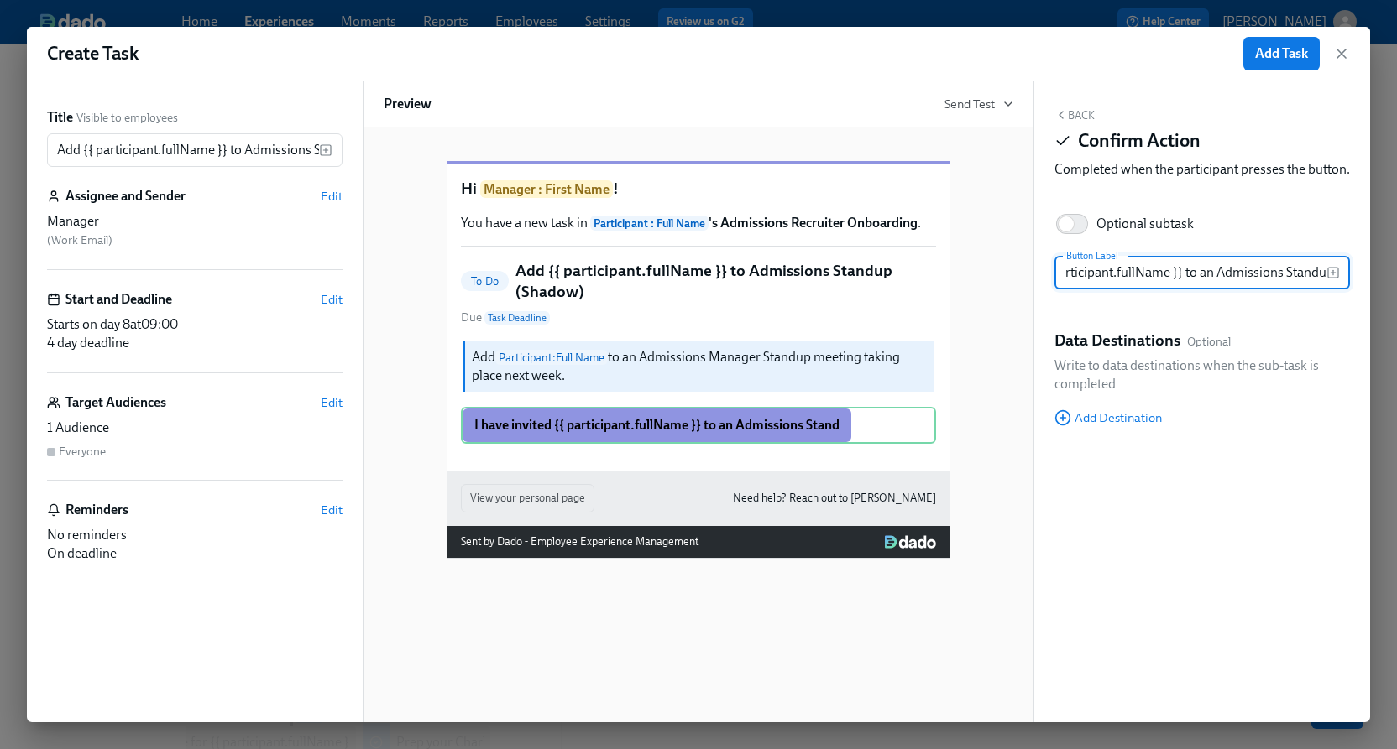
type input "I have invited {{ participant.fullName }} to an Admissions Standup"
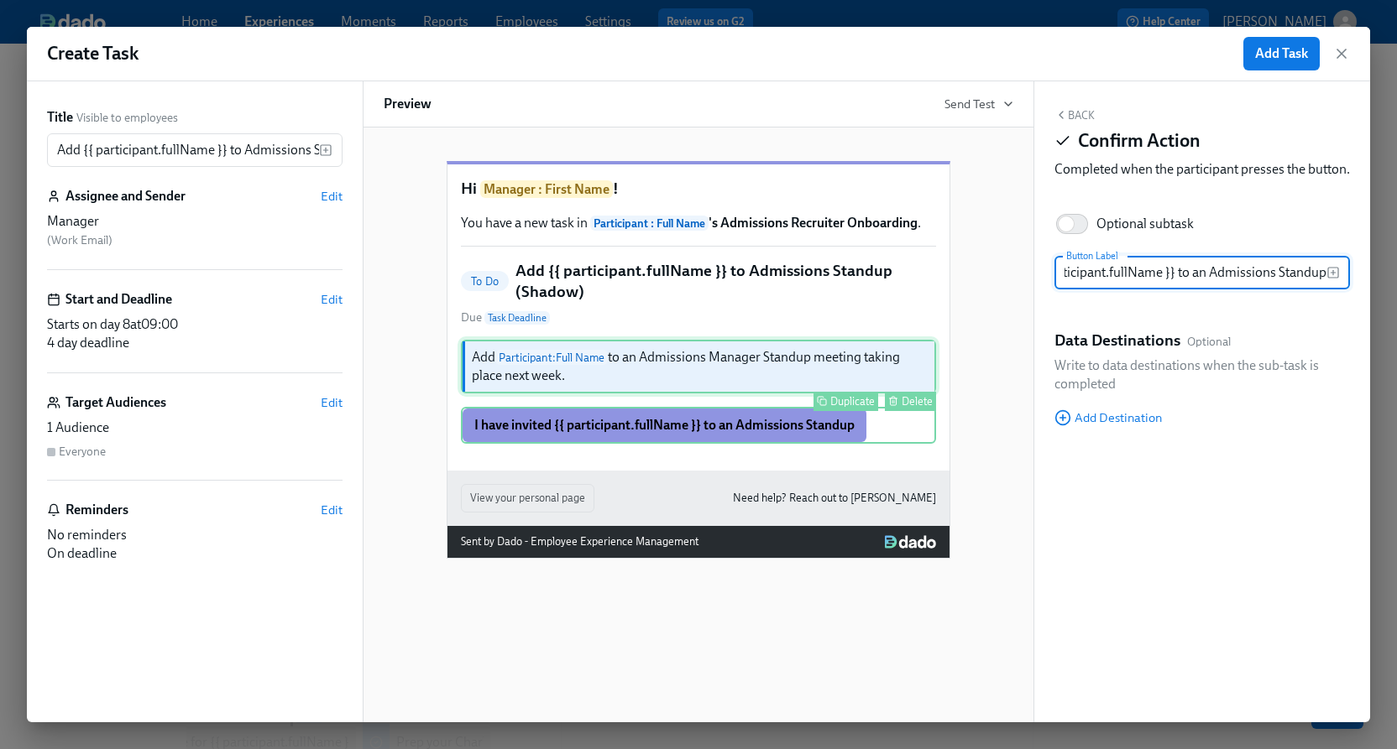
click at [846, 389] on div "Add Participant : Full Name to an Admissions Manager Standup meeting taking pla…" at bounding box center [698, 367] width 475 height 54
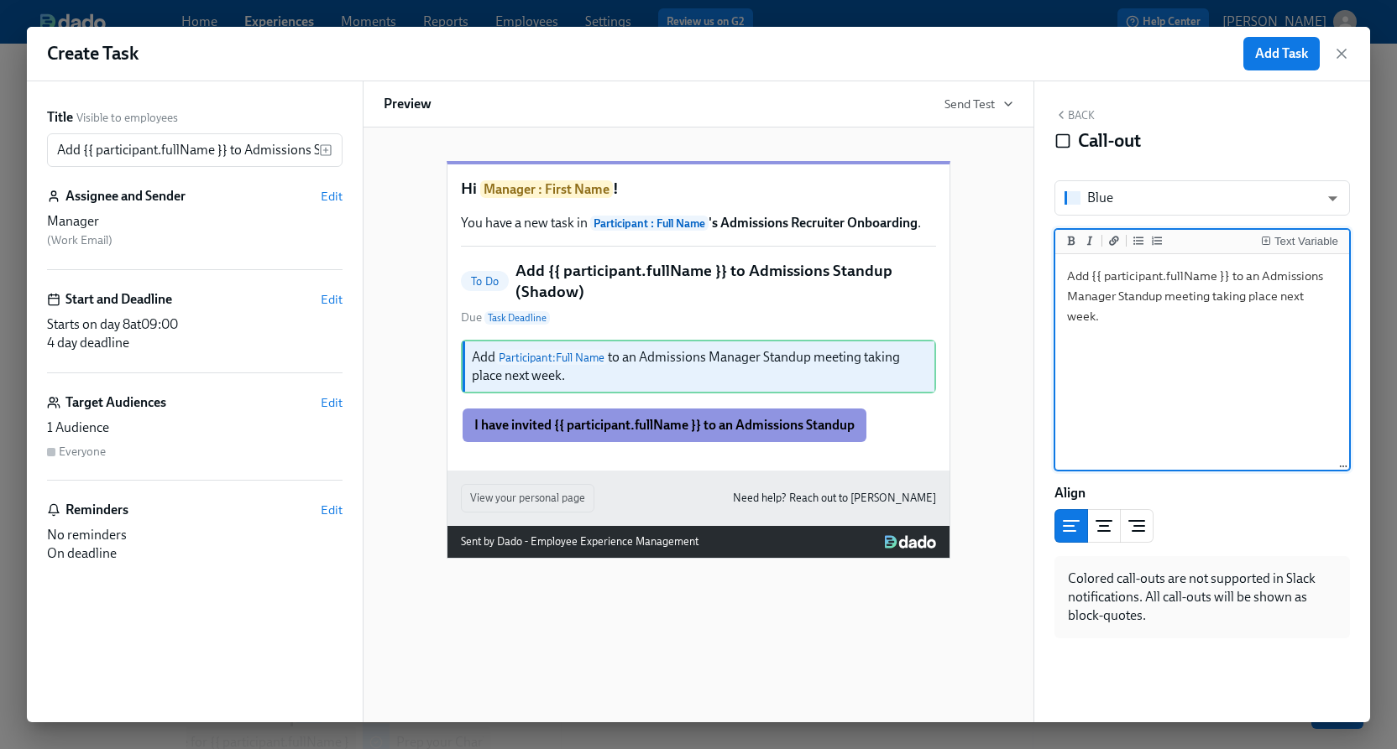
click at [1341, 295] on textarea "Add {{ participant.fullName }} to an Admissions Manager Standup meeting taking …" at bounding box center [1201, 363] width 287 height 211
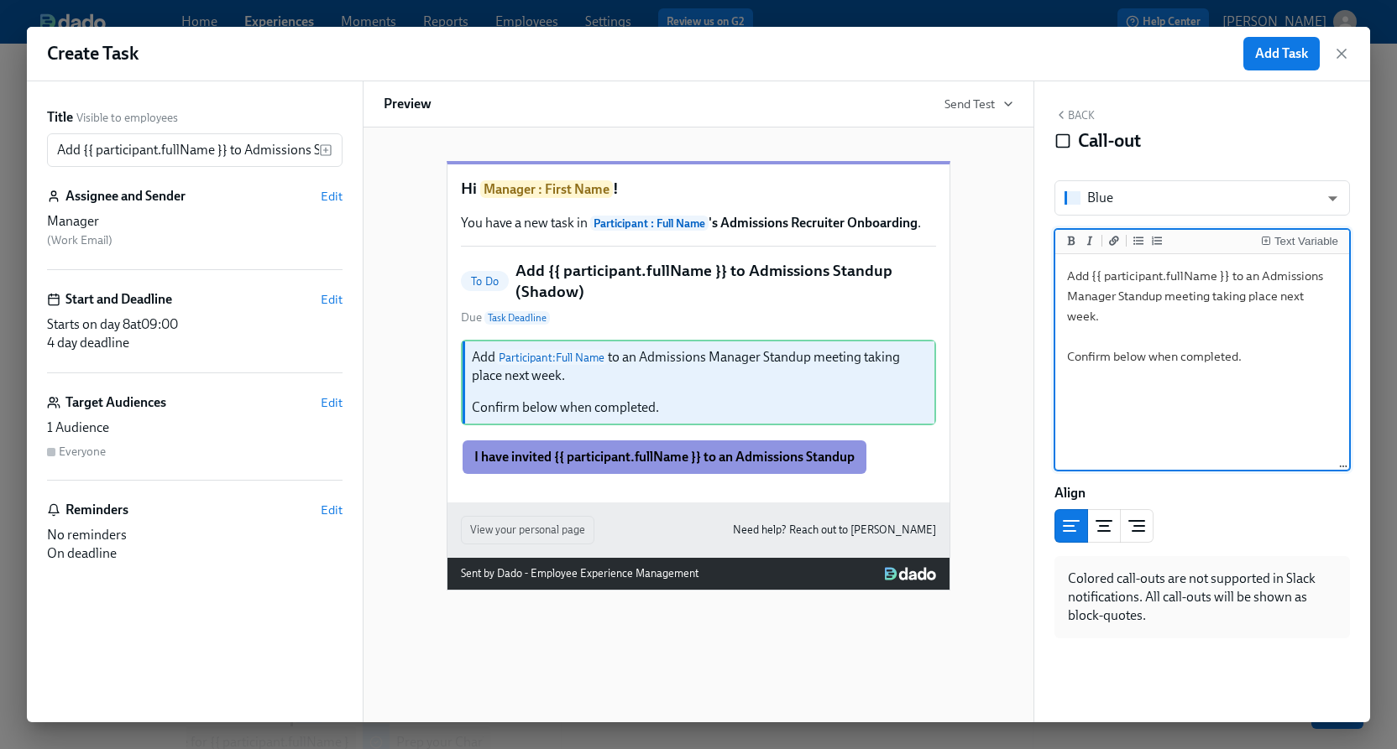
type textarea "Add {{ participant.fullName }} to an Admissions Manager Standup meeting taking …"
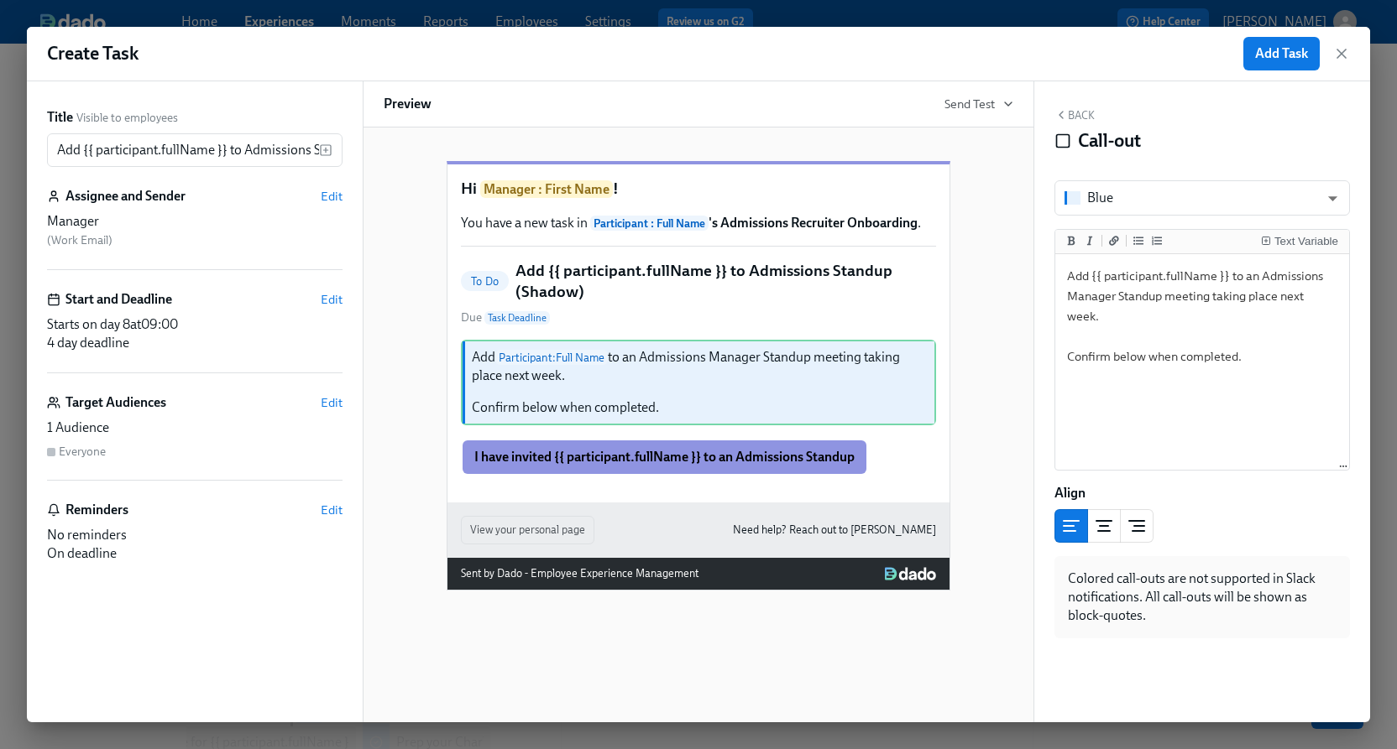
click at [1078, 121] on button "Back" at bounding box center [1074, 114] width 40 height 13
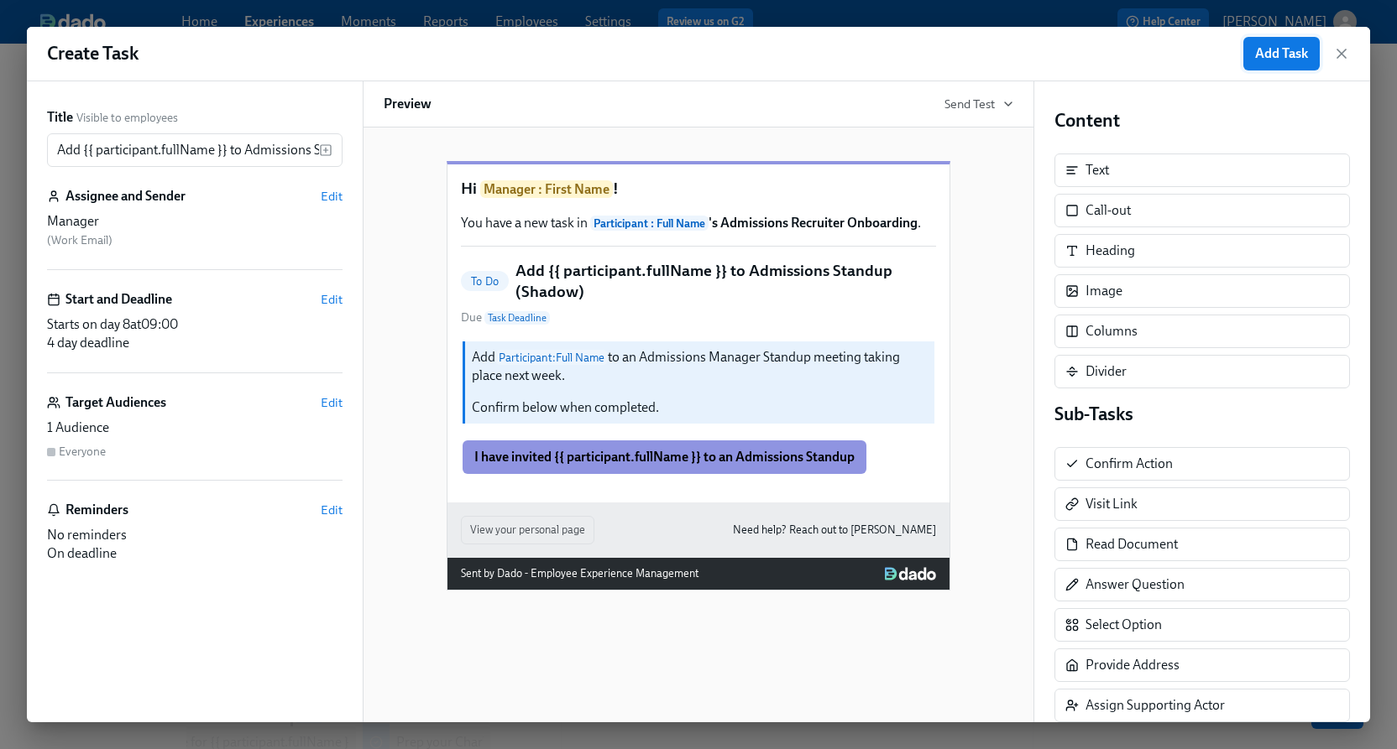
click at [1280, 47] on span "Add Task" at bounding box center [1281, 53] width 53 height 17
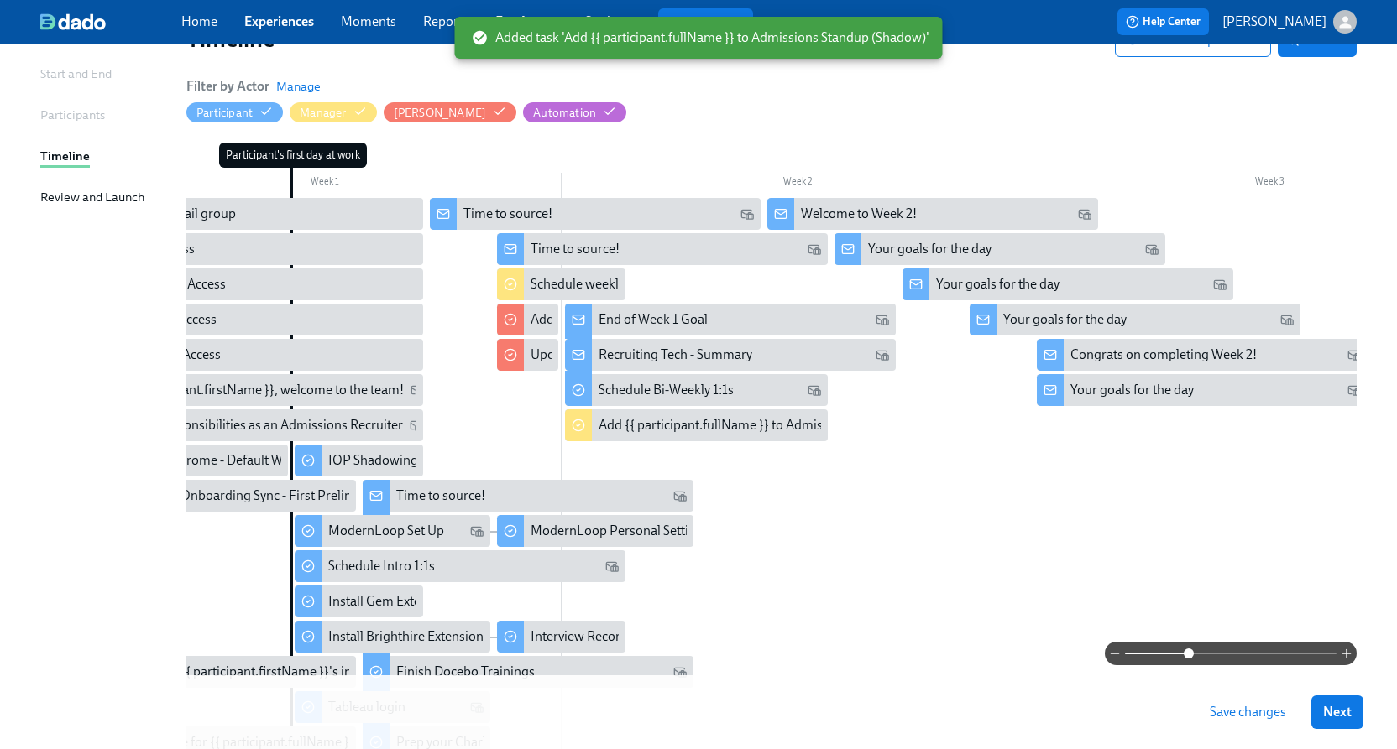
click at [1245, 705] on span "Save changes" at bounding box center [1247, 712] width 76 height 17
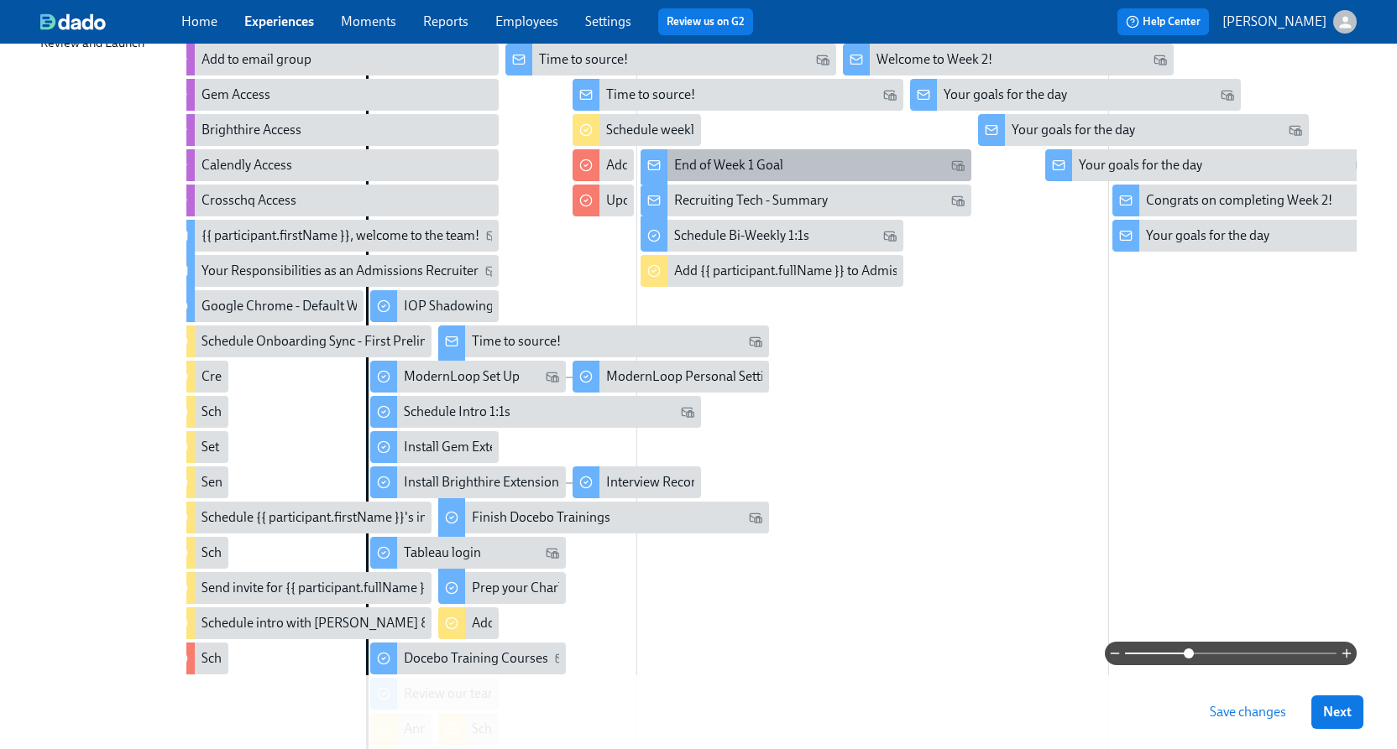
scroll to position [314, 0]
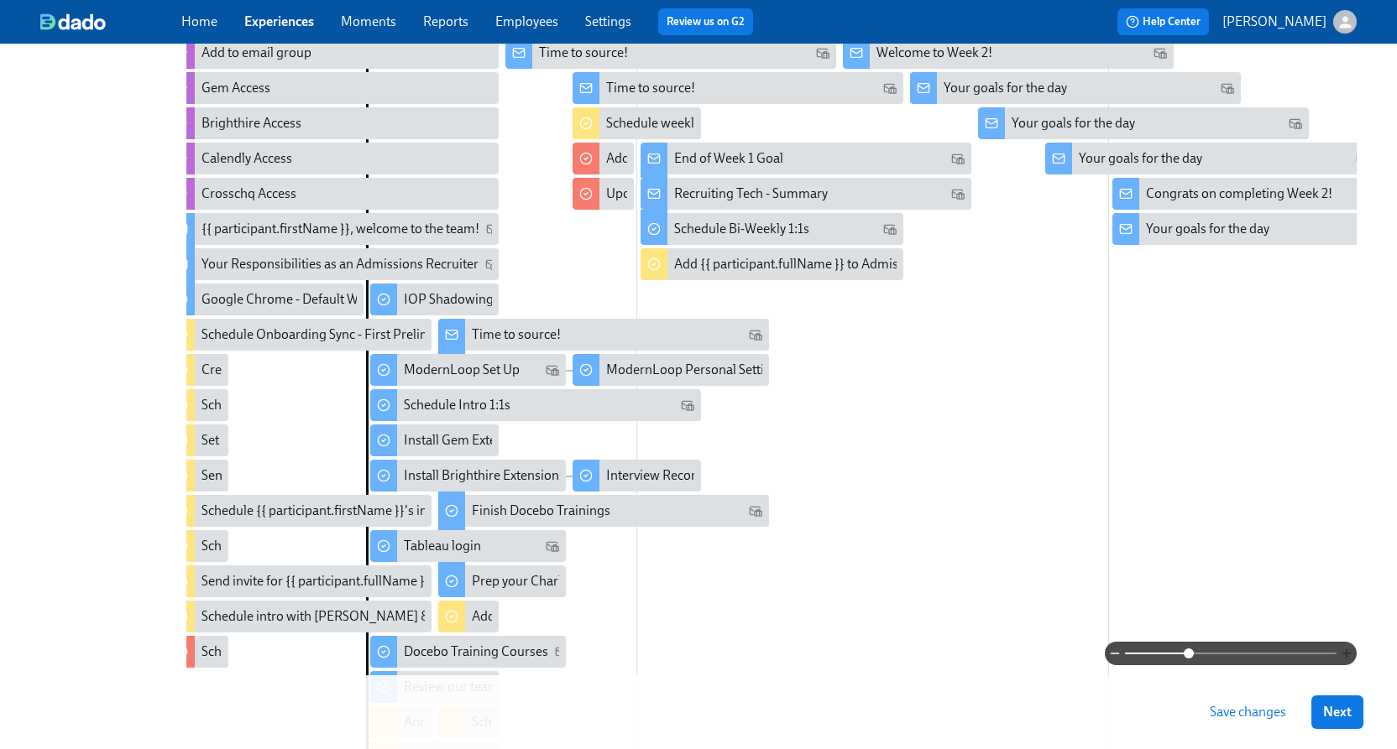
click at [1344, 653] on icon "button" at bounding box center [1345, 653] width 13 height 13
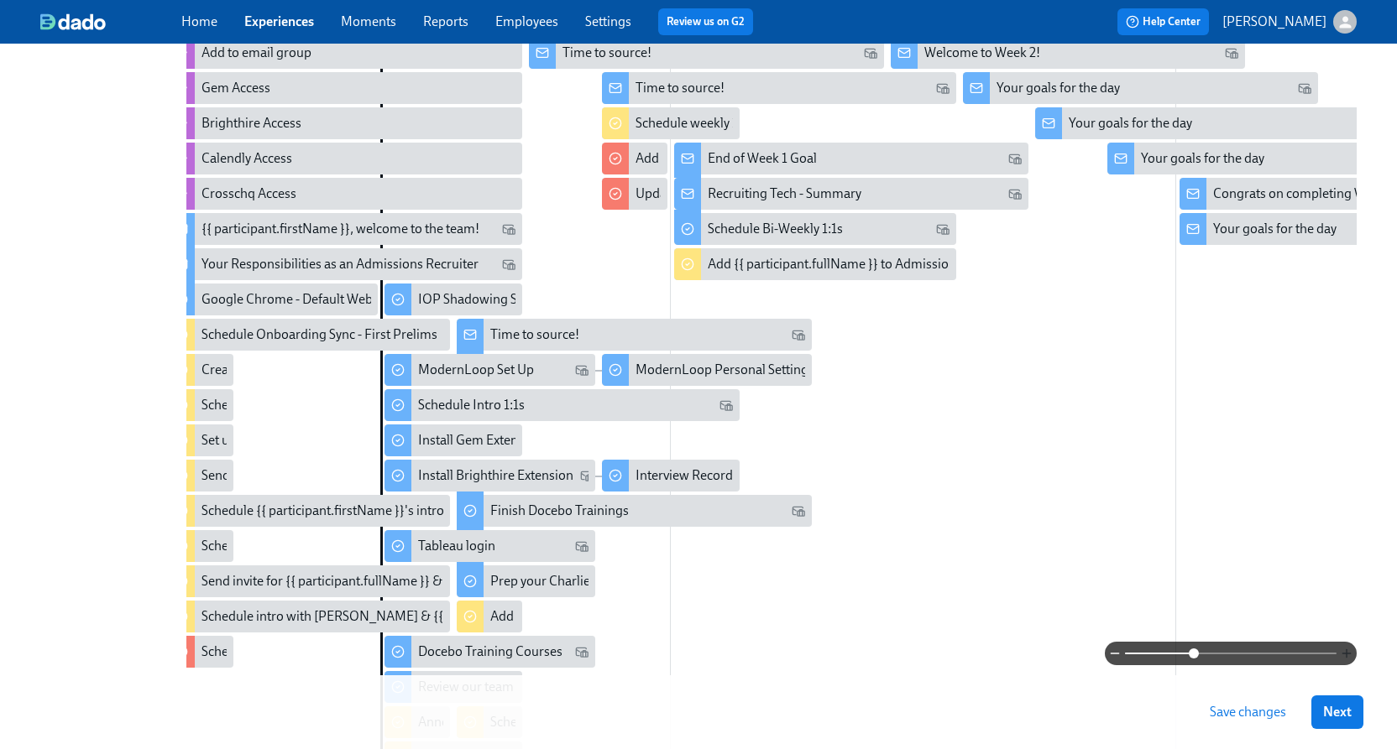
click at [1344, 653] on icon "button" at bounding box center [1345, 653] width 13 height 13
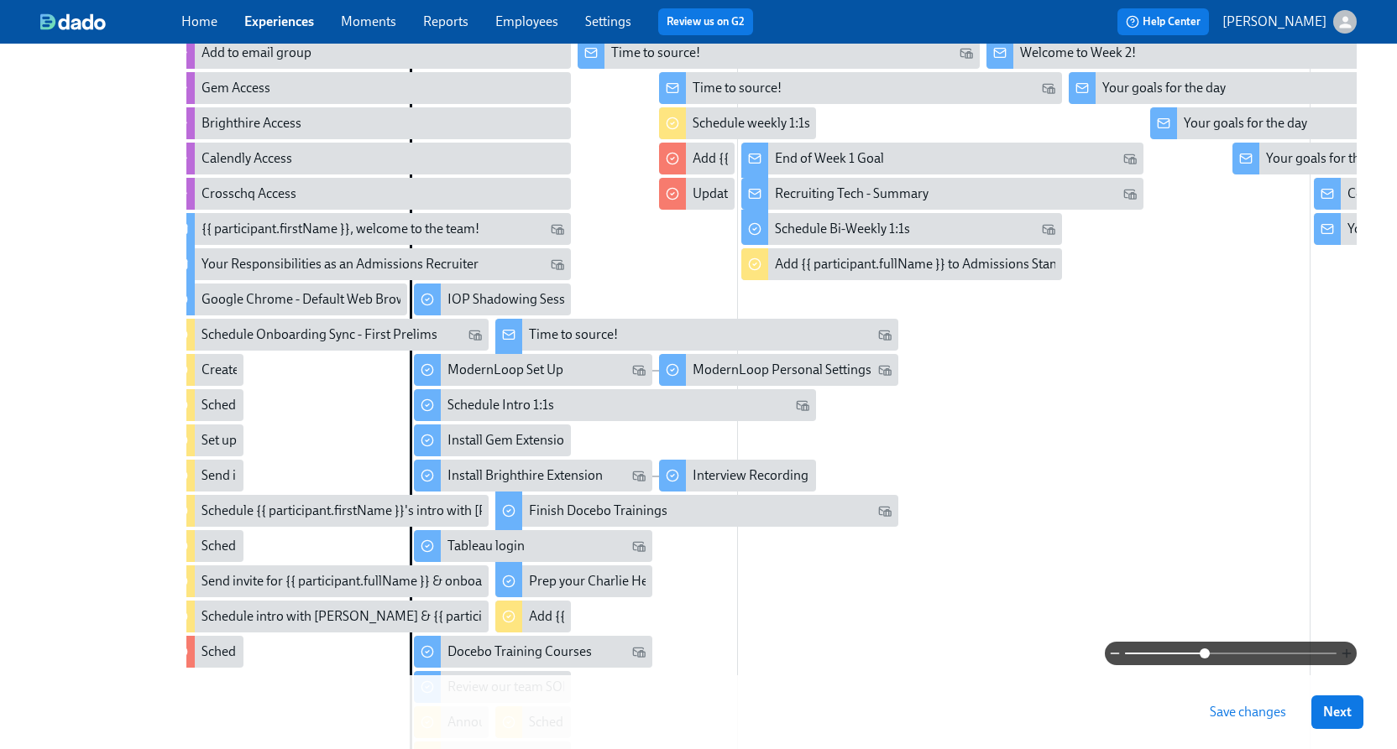
click at [1344, 653] on icon "button" at bounding box center [1345, 653] width 13 height 13
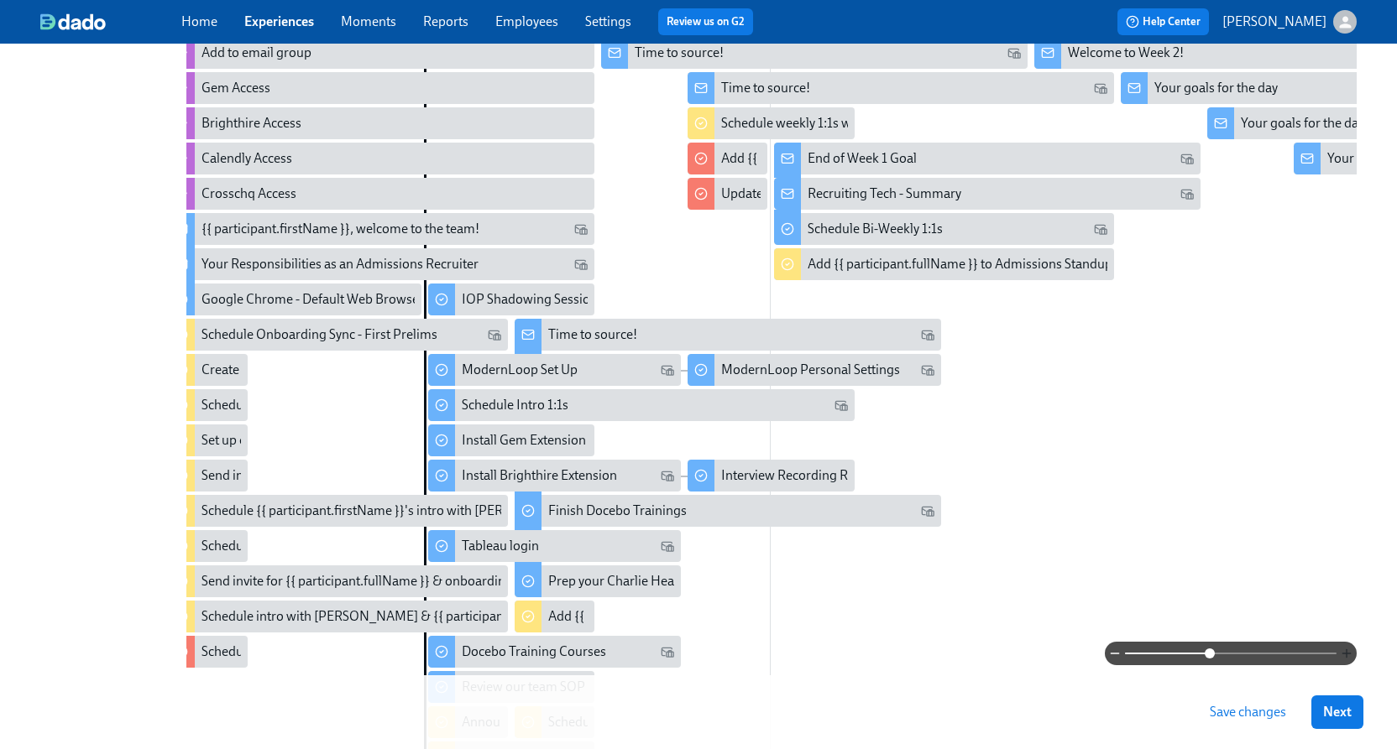
click at [1344, 653] on icon "button" at bounding box center [1345, 653] width 13 height 13
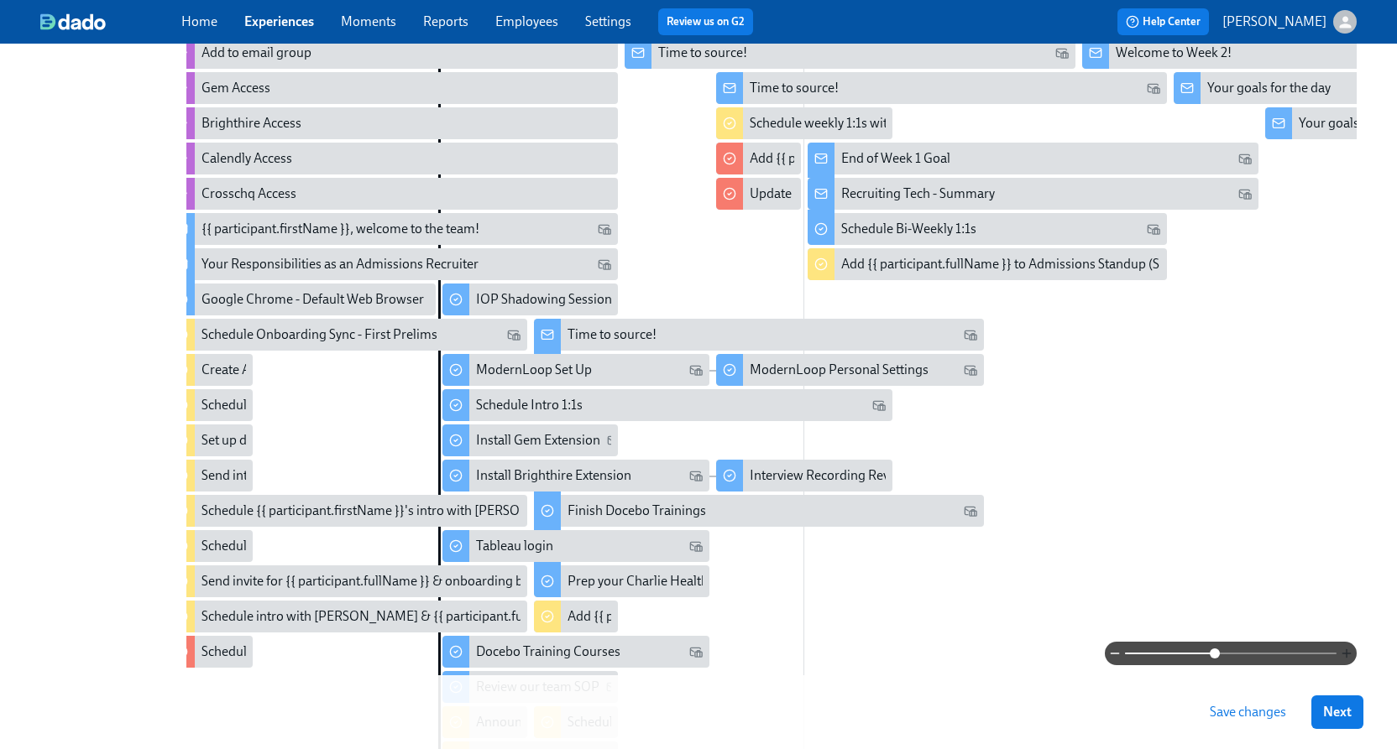
click at [1344, 653] on icon "button" at bounding box center [1345, 653] width 13 height 13
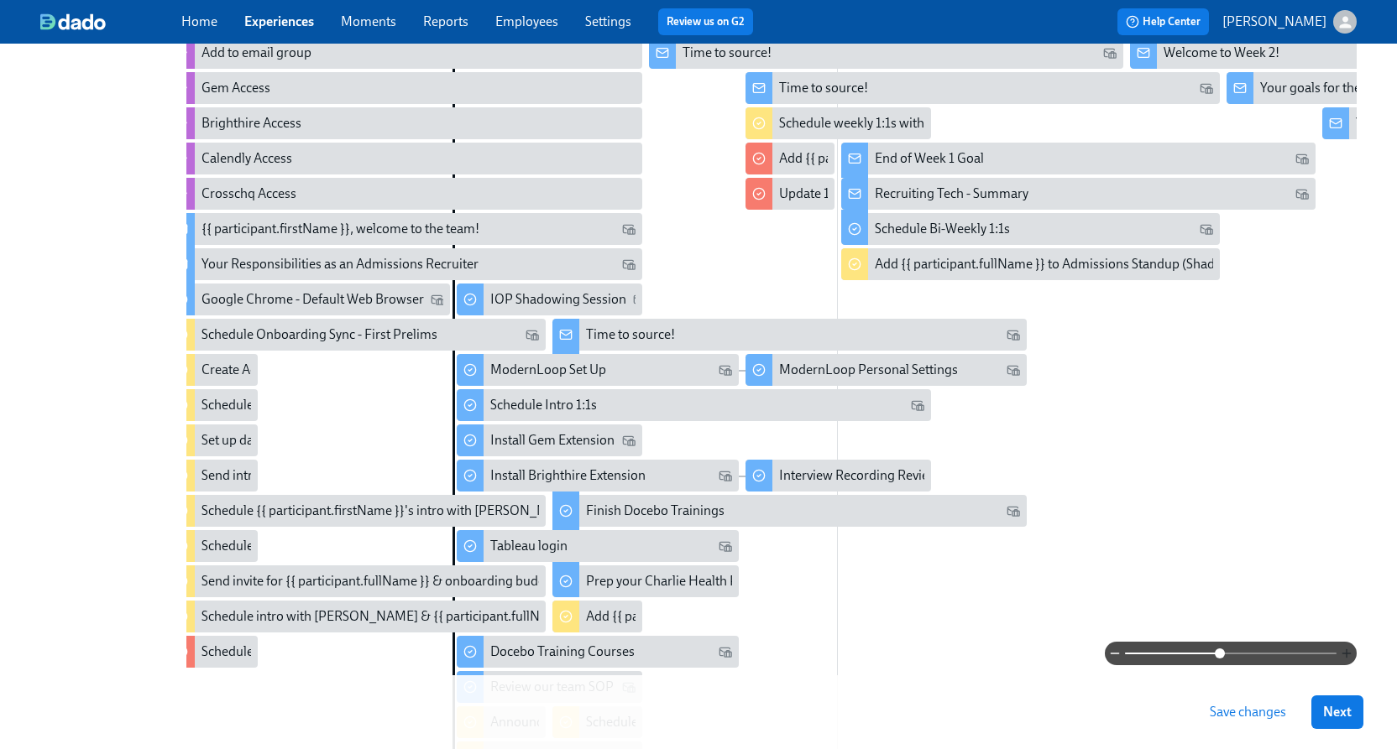
click at [1344, 653] on icon "button" at bounding box center [1345, 653] width 13 height 13
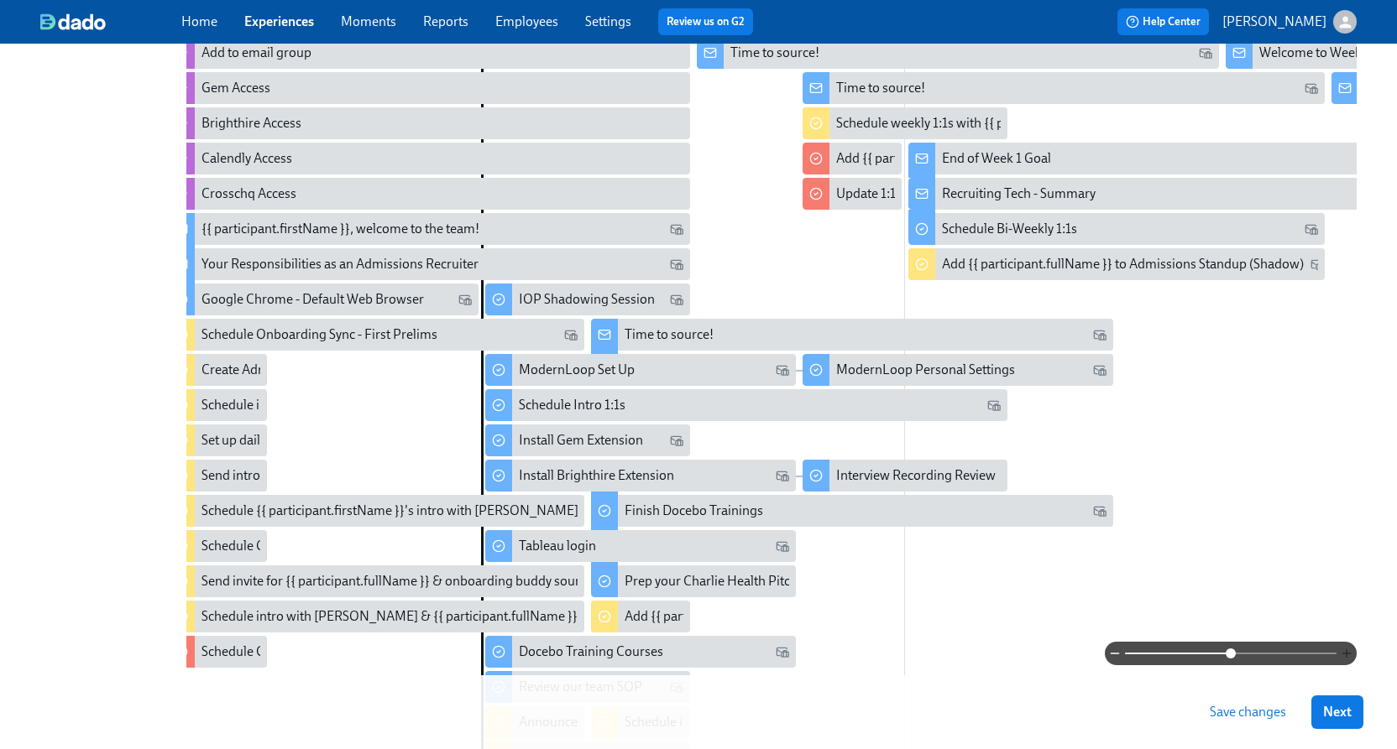
click at [1344, 653] on icon "button" at bounding box center [1345, 653] width 13 height 13
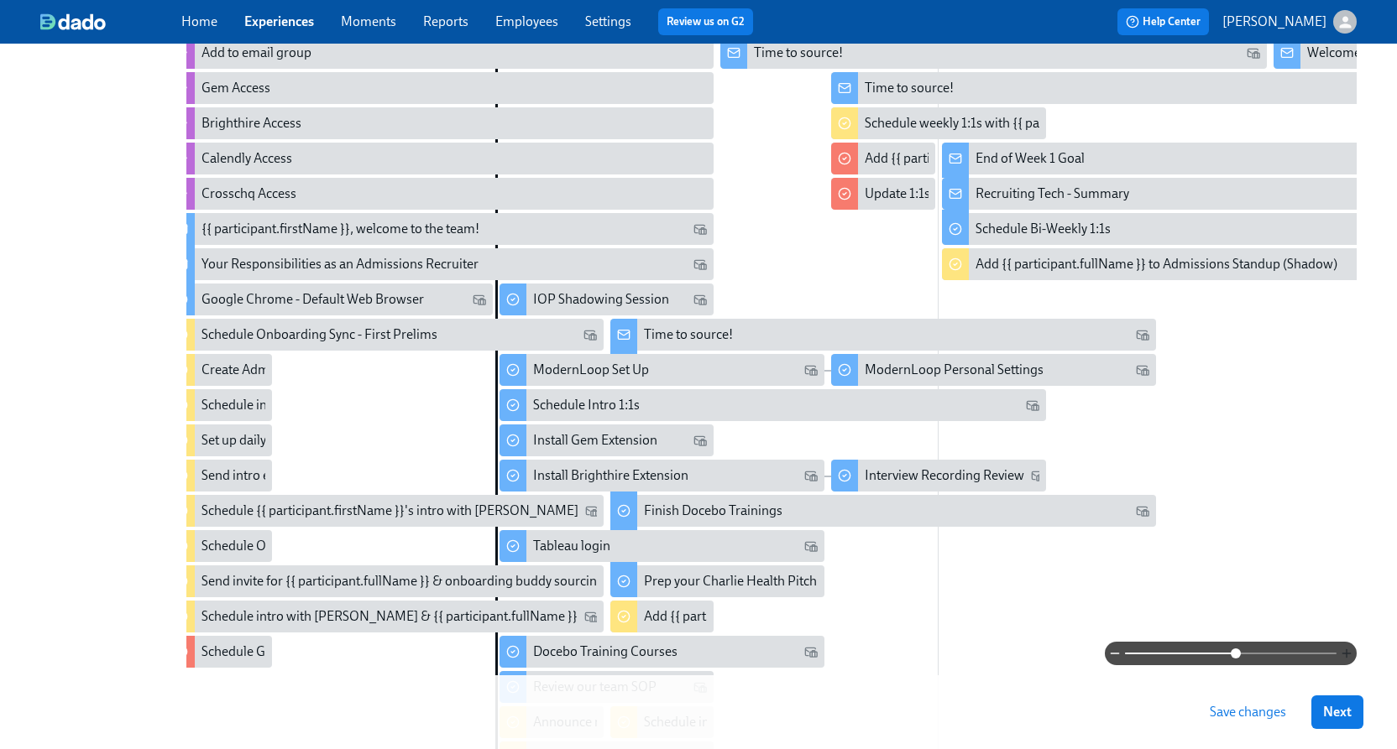
click at [1344, 653] on icon "button" at bounding box center [1345, 653] width 13 height 13
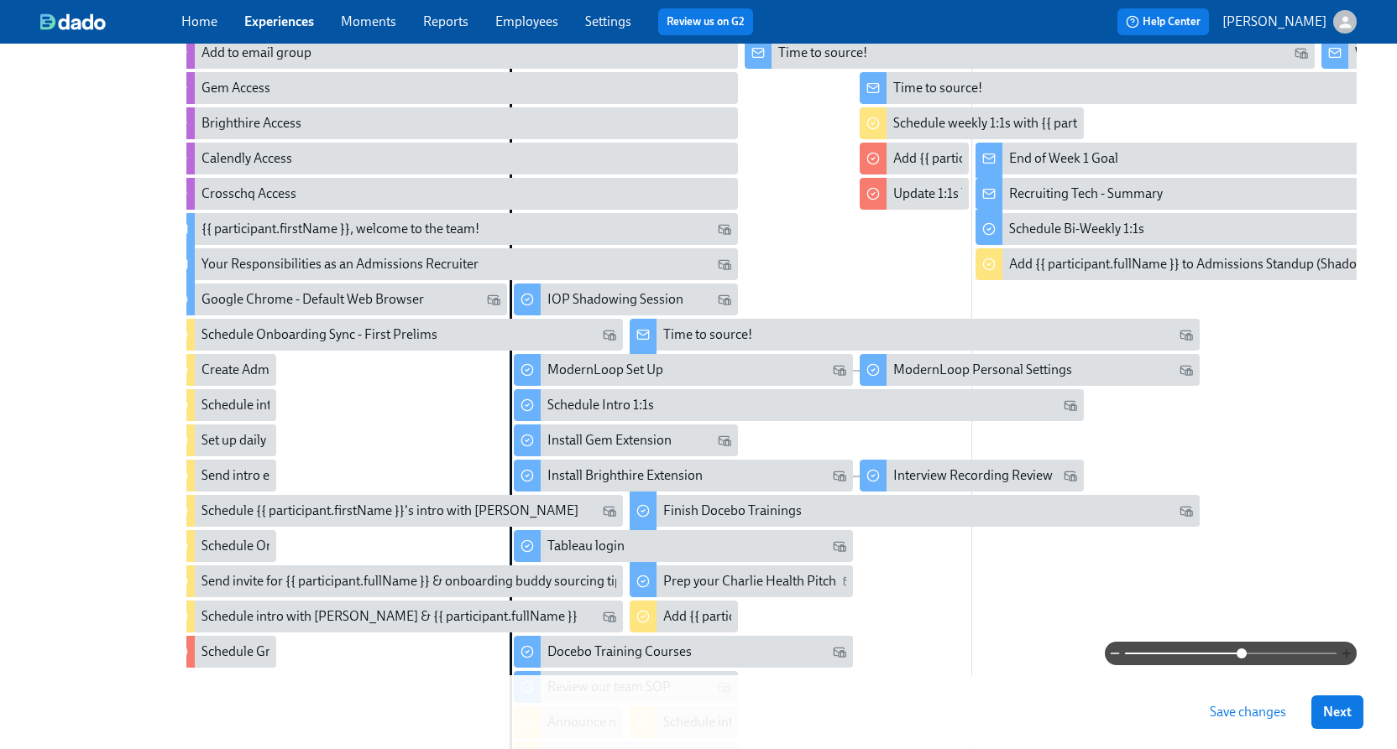
click at [1344, 653] on icon "button" at bounding box center [1345, 653] width 13 height 13
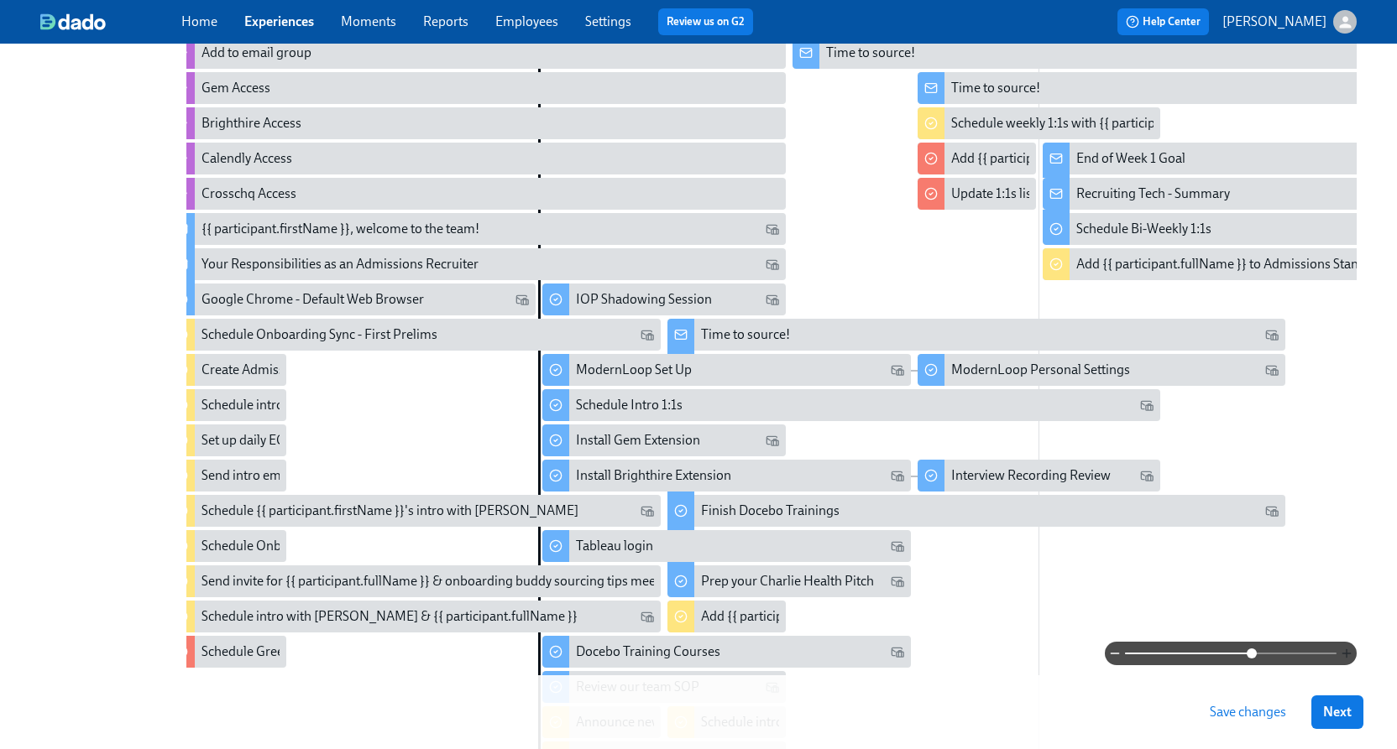
click at [1344, 653] on icon "button" at bounding box center [1345, 653] width 13 height 13
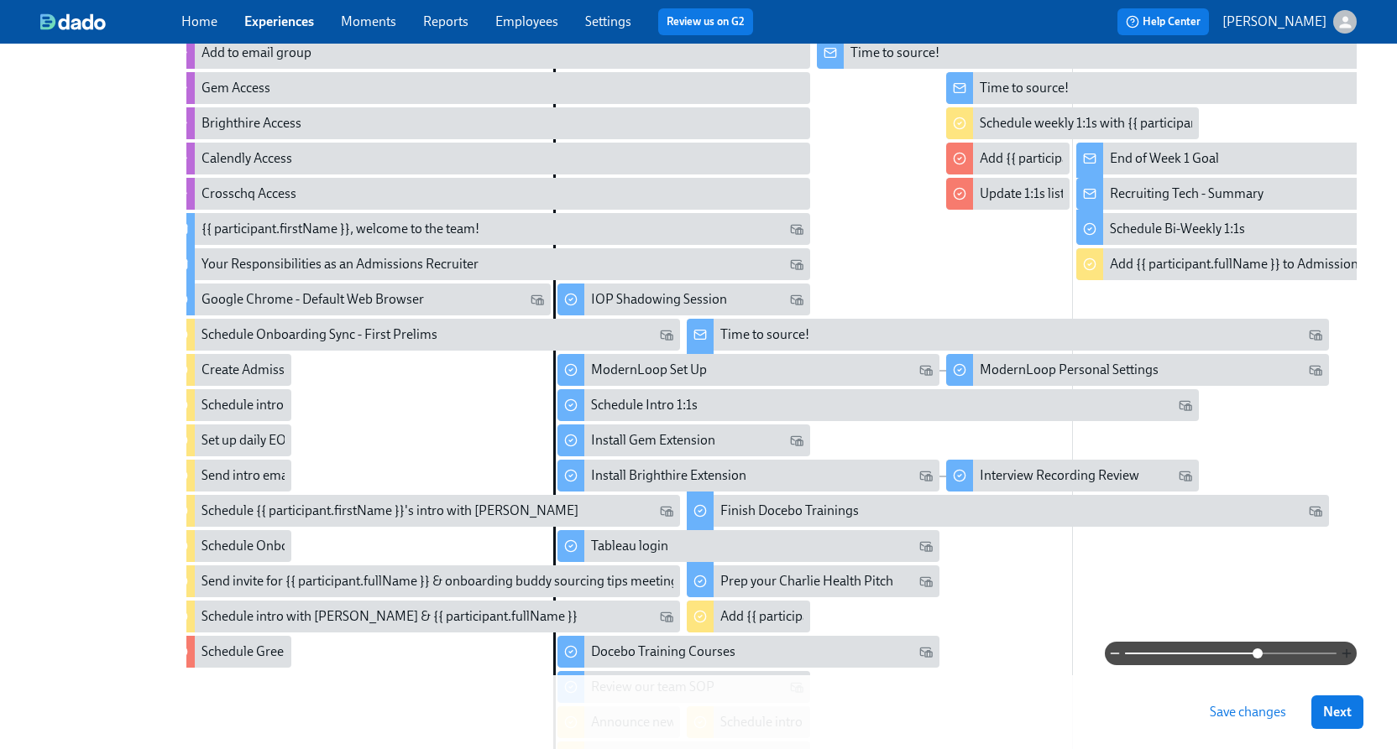
click at [1344, 653] on icon "button" at bounding box center [1345, 653] width 13 height 13
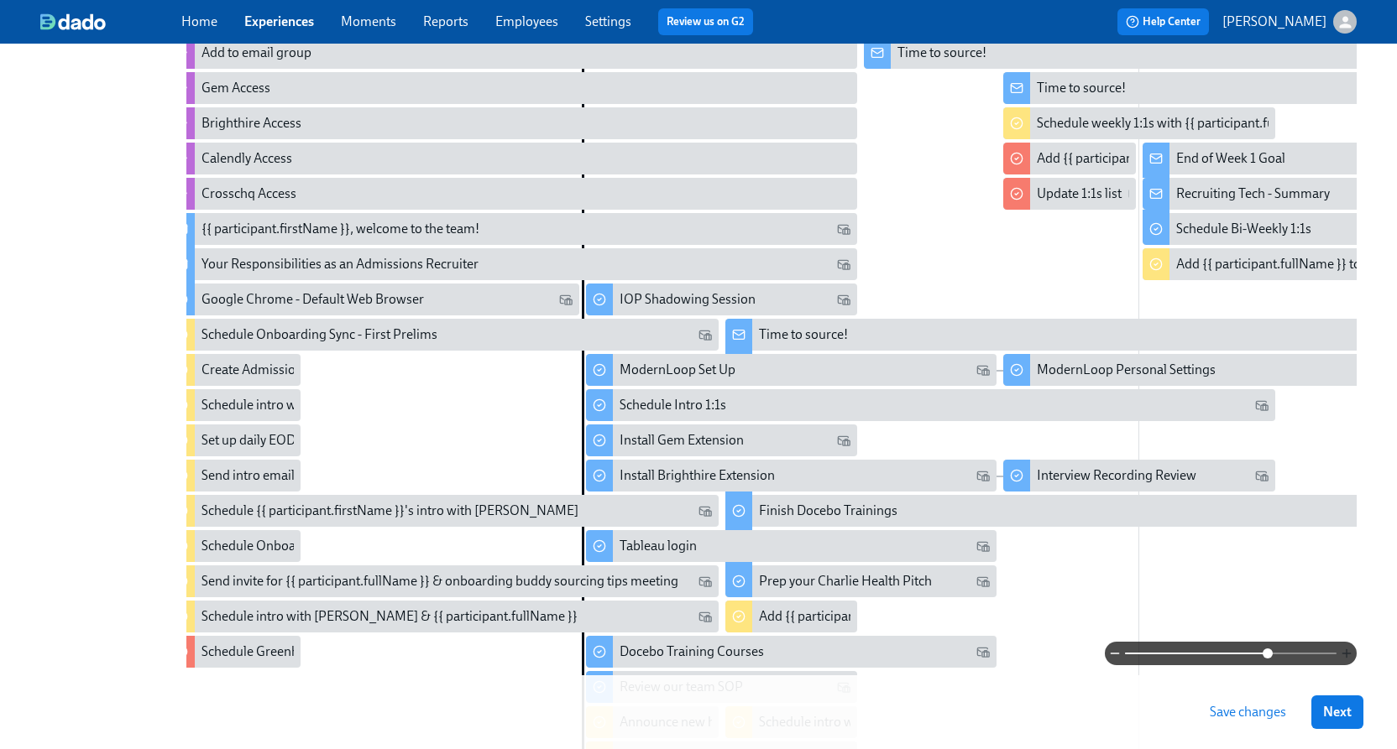
click at [1344, 653] on icon "button" at bounding box center [1345, 653] width 13 height 13
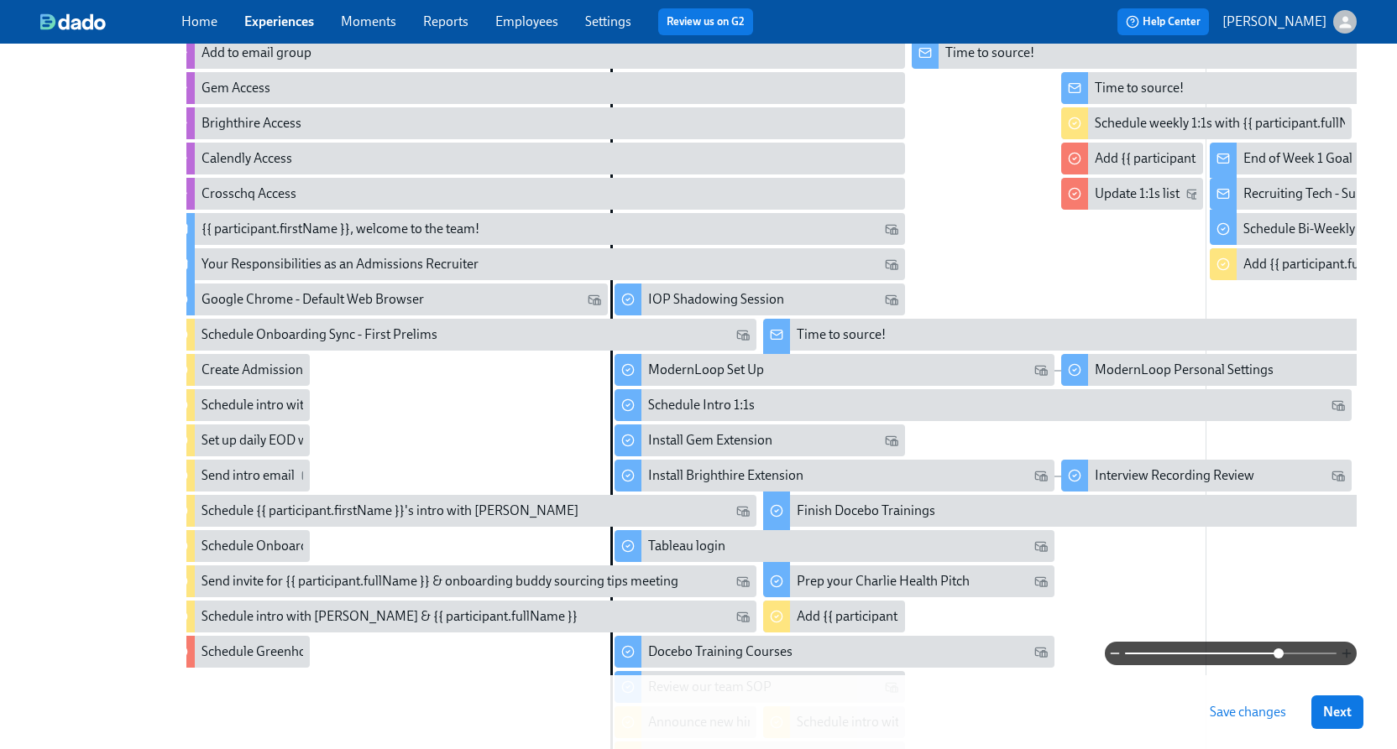
click at [1344, 653] on icon "button" at bounding box center [1345, 653] width 13 height 13
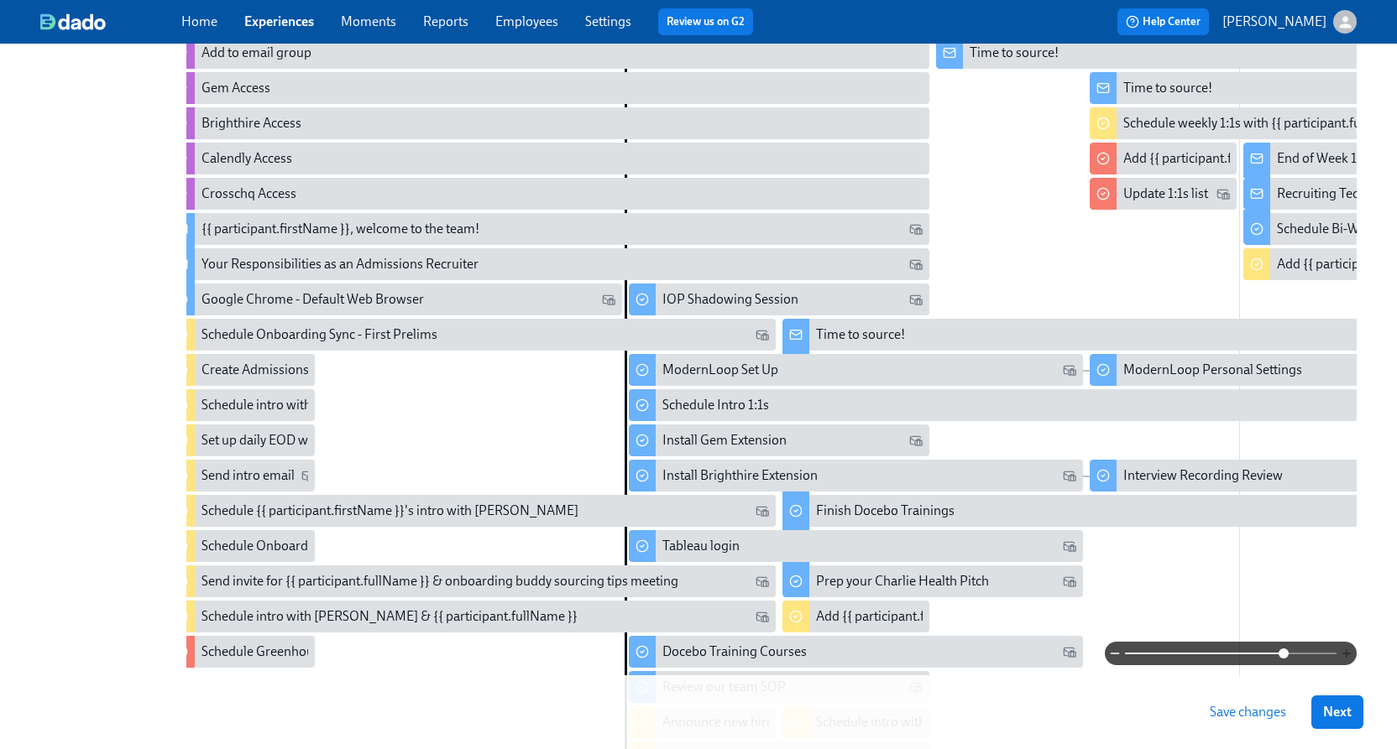
click at [1344, 653] on icon "button" at bounding box center [1345, 653] width 13 height 13
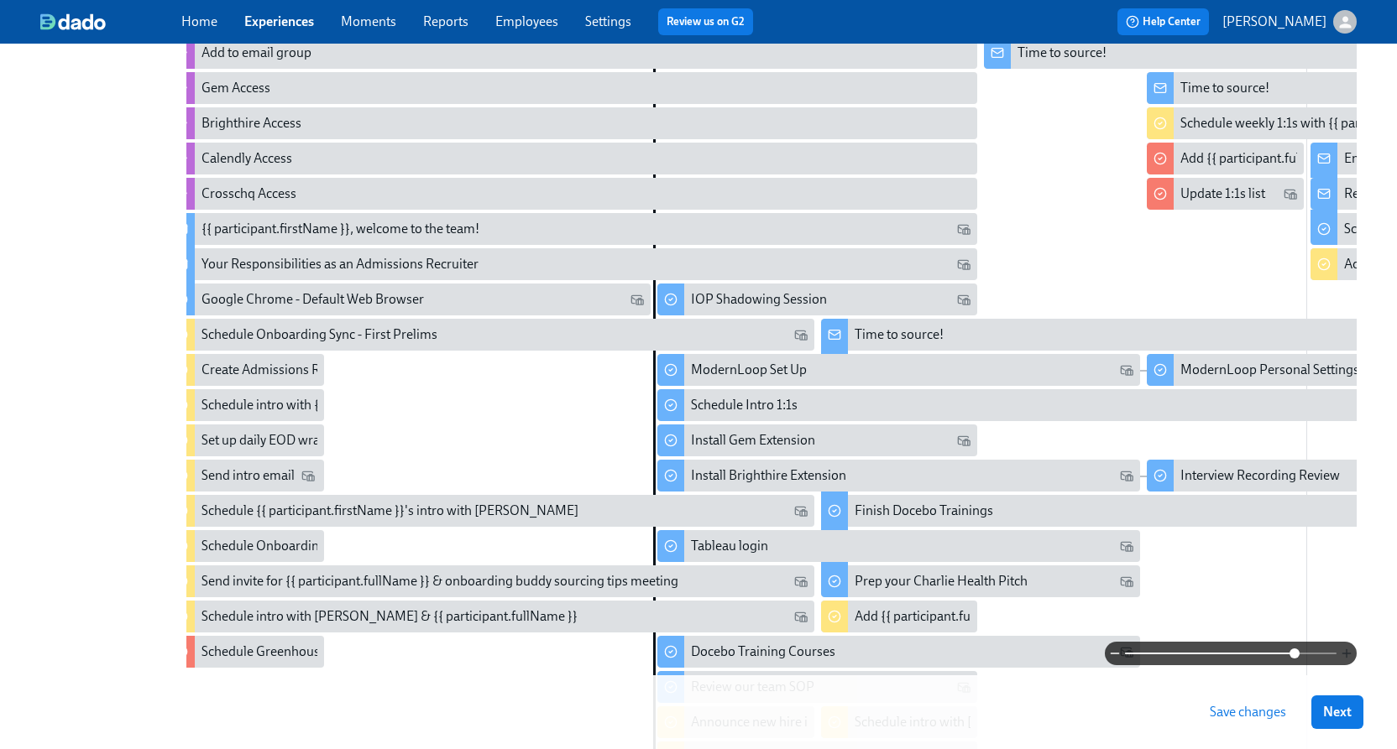
click at [1344, 653] on icon "button" at bounding box center [1345, 653] width 13 height 13
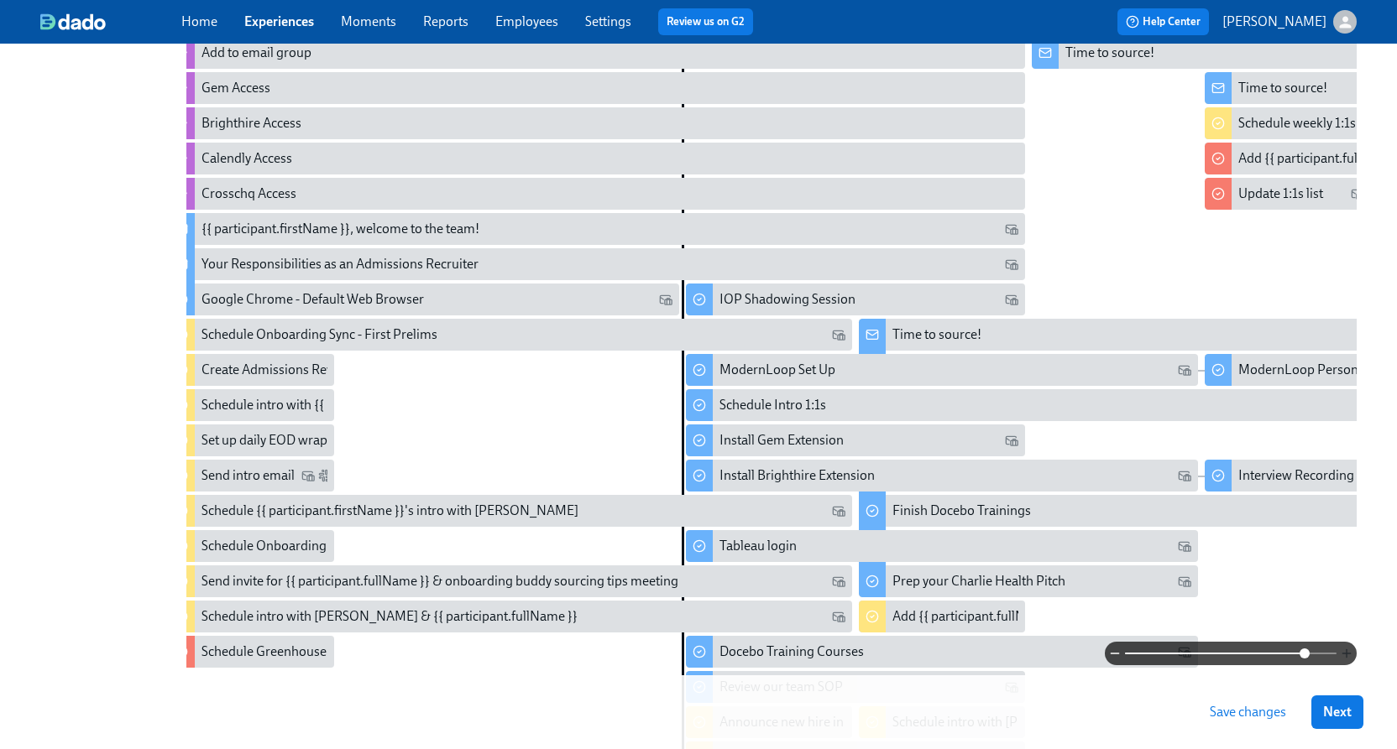
click at [1344, 653] on icon "button" at bounding box center [1345, 653] width 13 height 13
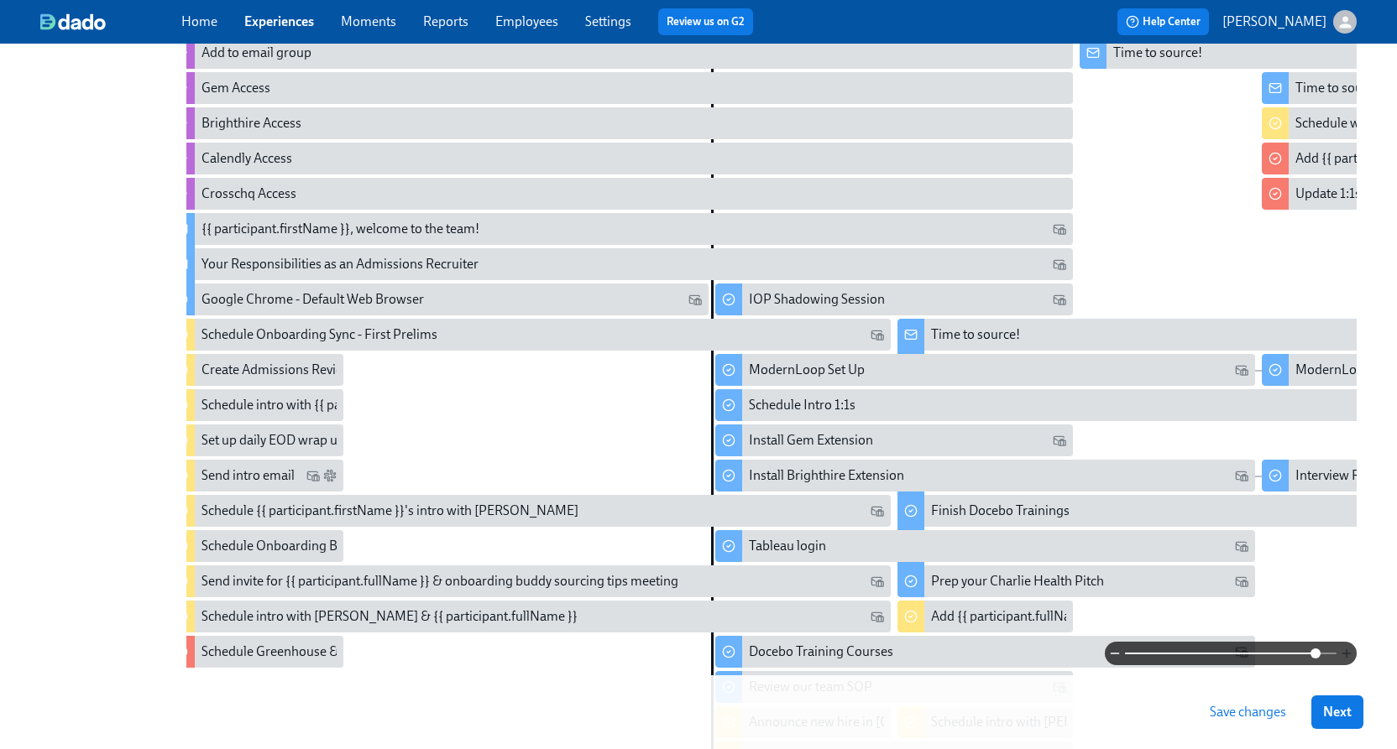
click at [1344, 653] on icon "button" at bounding box center [1345, 653] width 13 height 13
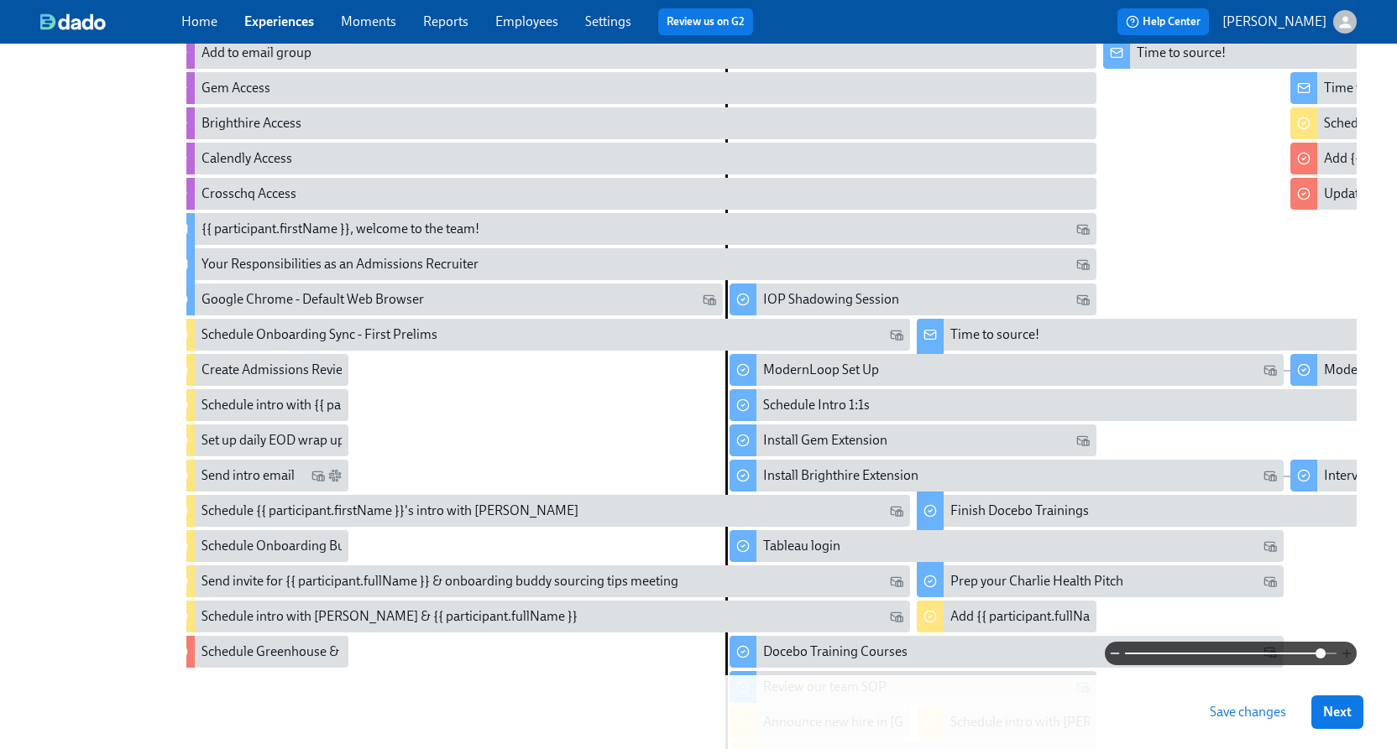
click at [1344, 653] on icon "button" at bounding box center [1345, 653] width 13 height 13
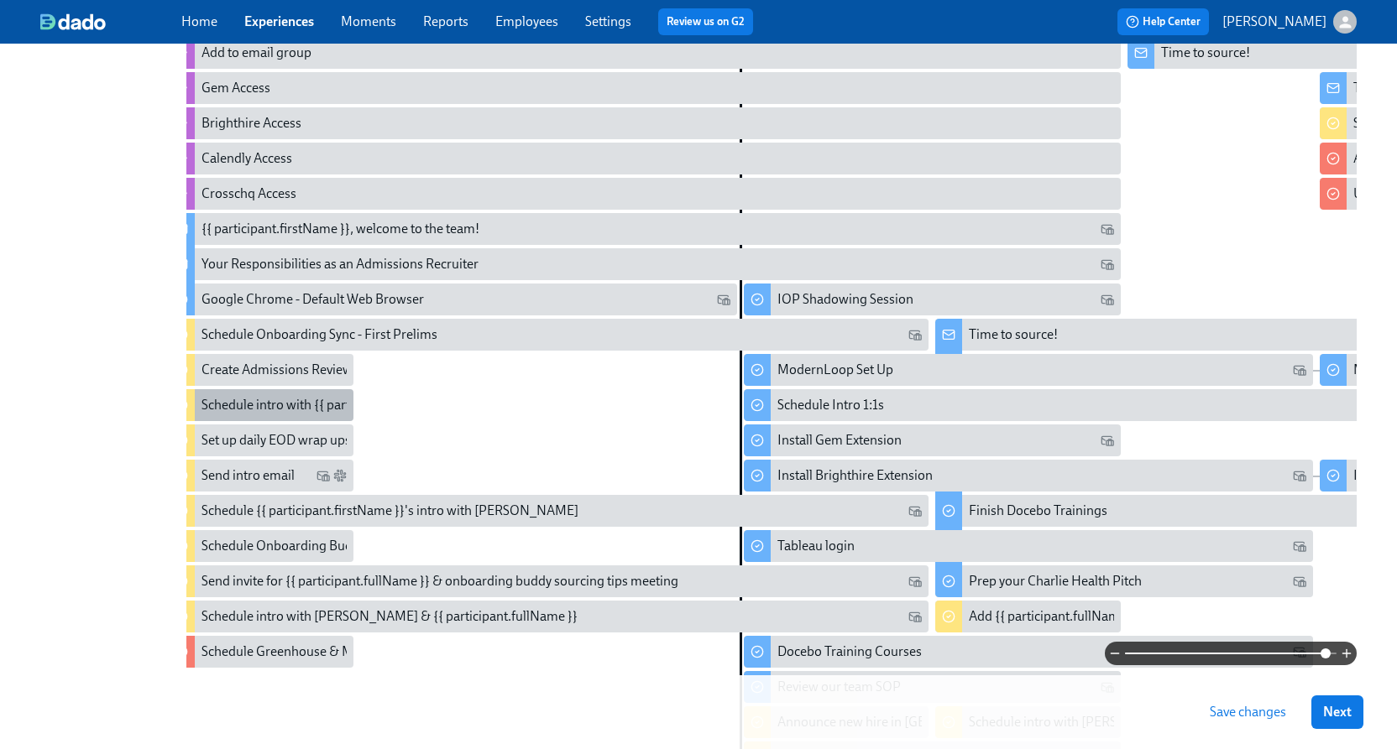
click at [260, 408] on div "Schedule intro with {{ participant.fullName }} and {{ manager.firstName }}" at bounding box center [411, 405] width 421 height 18
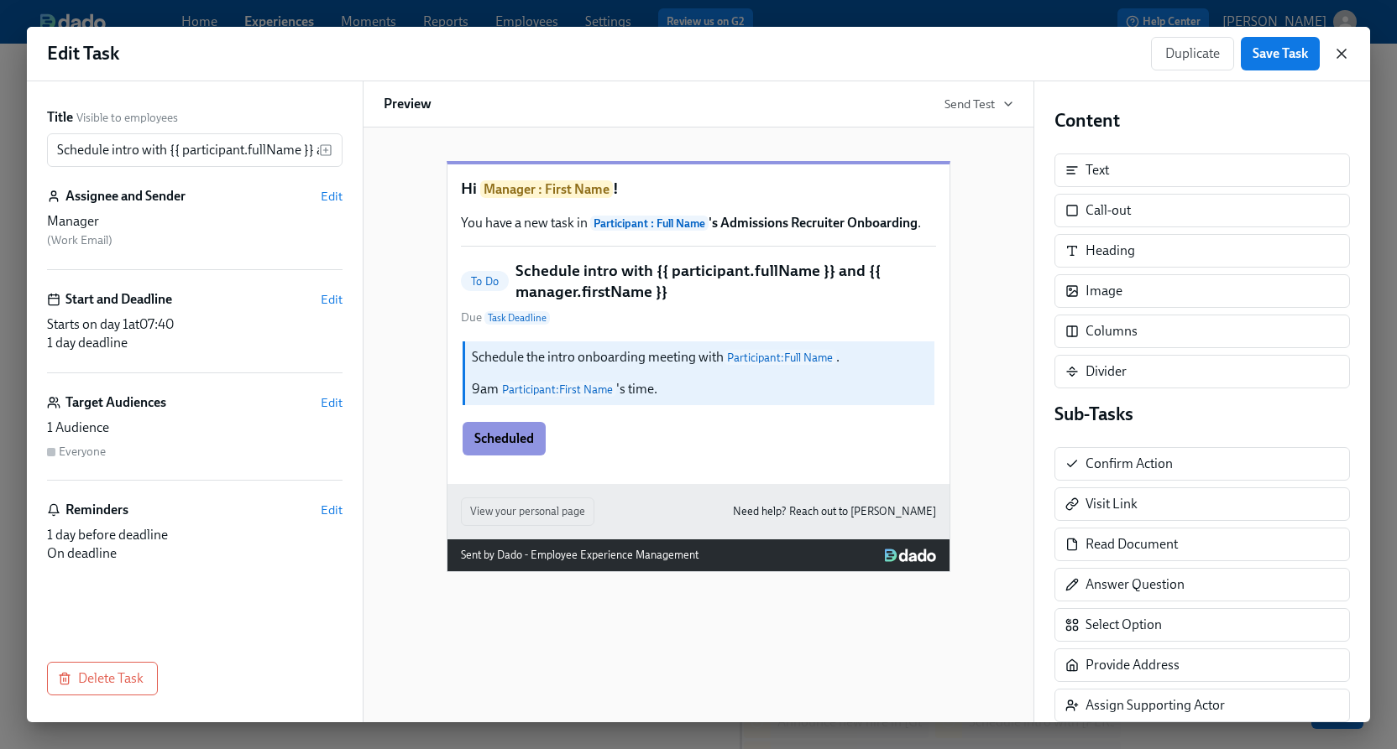
click at [1345, 46] on icon "button" at bounding box center [1341, 53] width 17 height 17
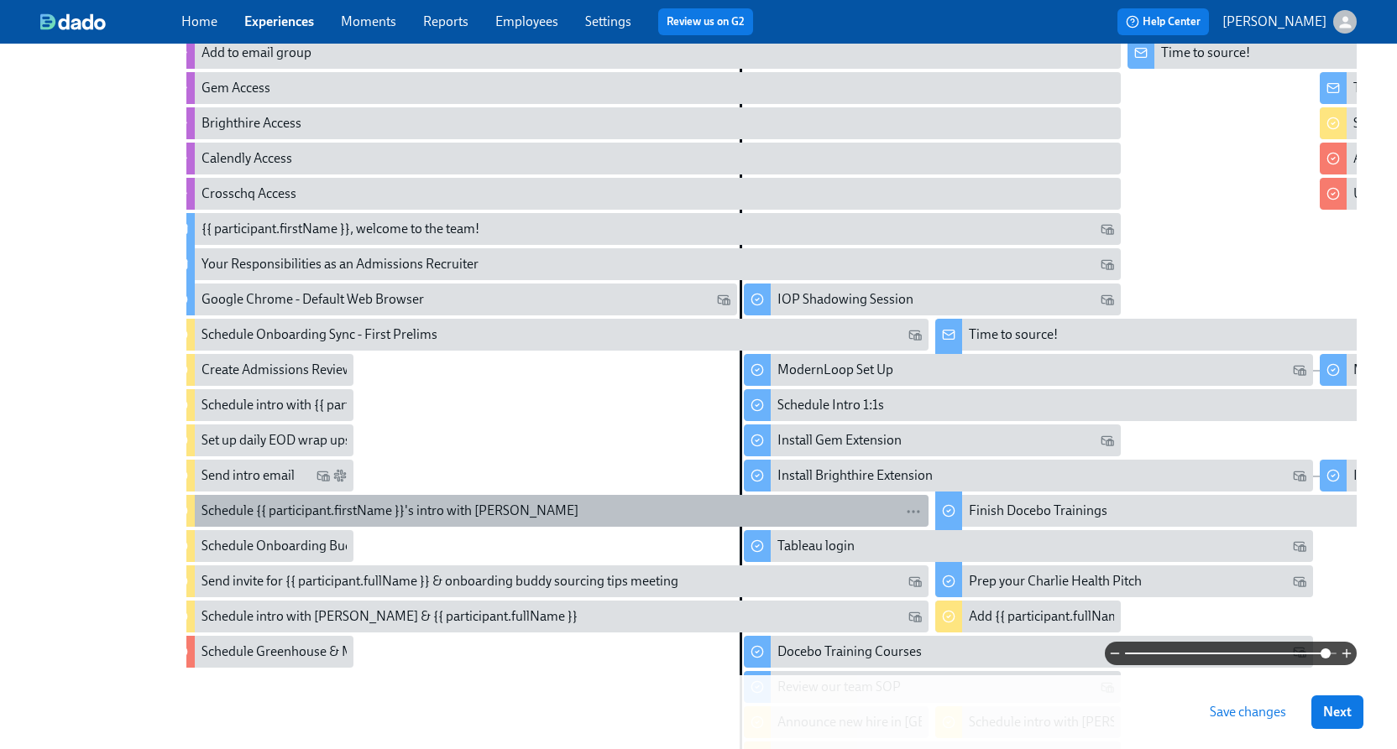
click at [359, 511] on div "Schedule {{ participant.firstName }}'s intro with [PERSON_NAME]" at bounding box center [389, 511] width 377 height 18
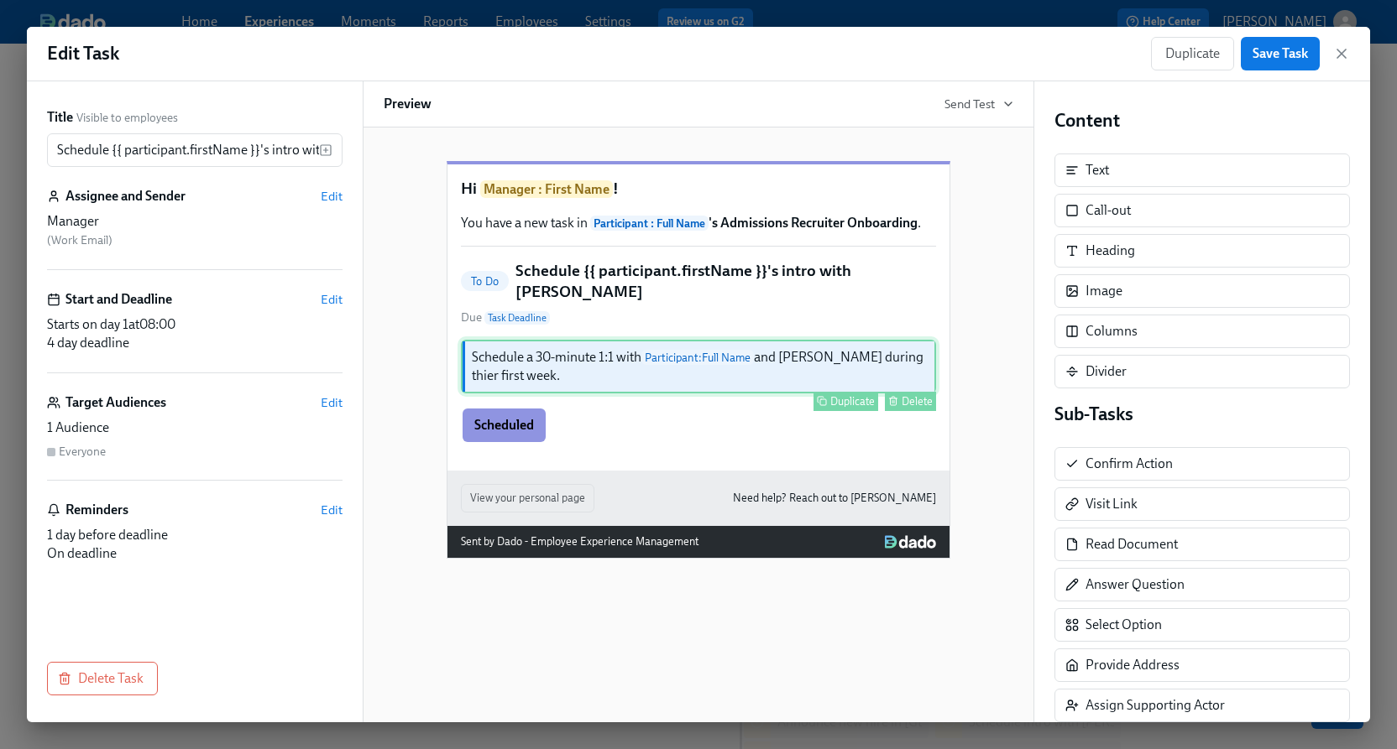
click at [692, 390] on div "Schedule a 30-minute 1:1 with Participant : Full Name and [PERSON_NAME] during …" at bounding box center [698, 367] width 475 height 54
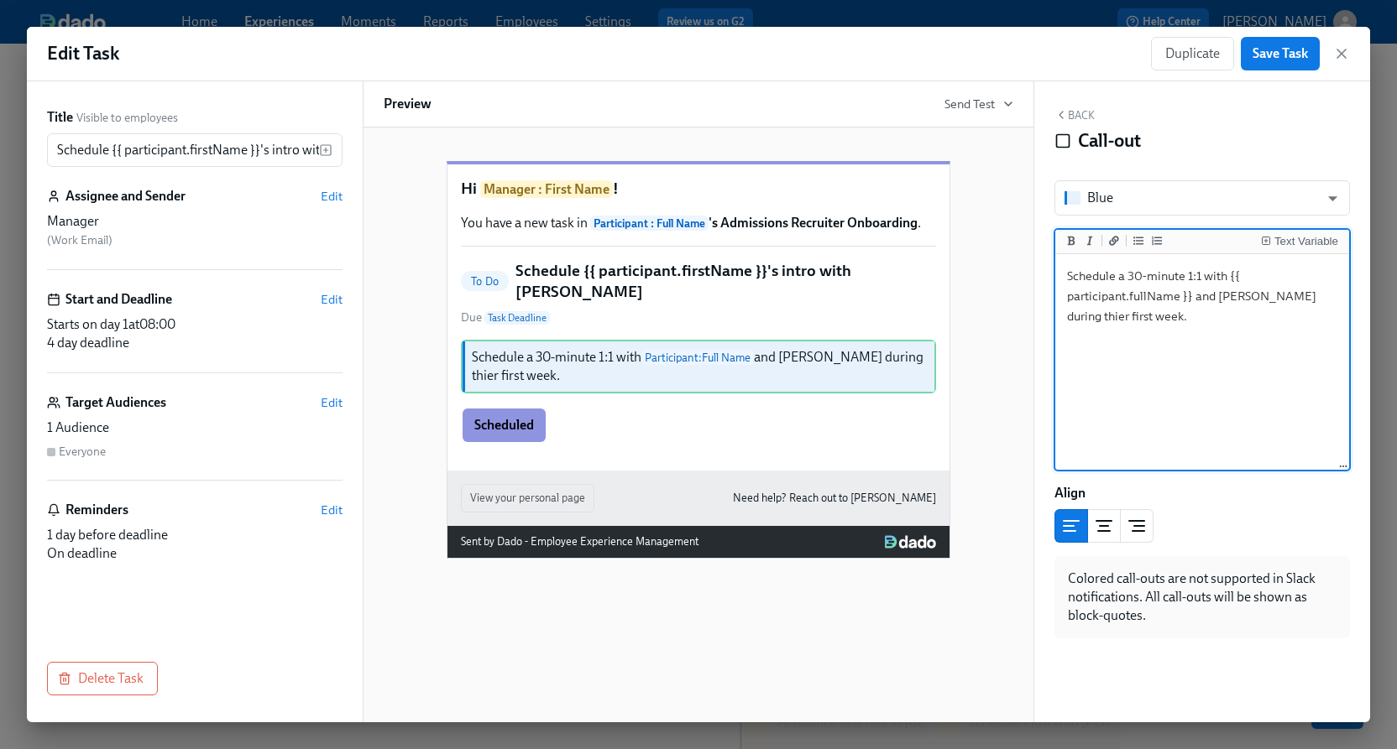
drag, startPoint x: 1162, startPoint y: 320, endPoint x: 1276, endPoint y: 290, distance: 118.1
click at [1276, 290] on textarea "Schedule a 30-minute 1:1 with {{ participant.fullName }} and [PERSON_NAME] duri…" at bounding box center [1201, 363] width 287 height 211
type textarea "Schedule a 30-minute 1:1 with {{ participant.fullName }} and [PERSON_NAME] [DAT…"
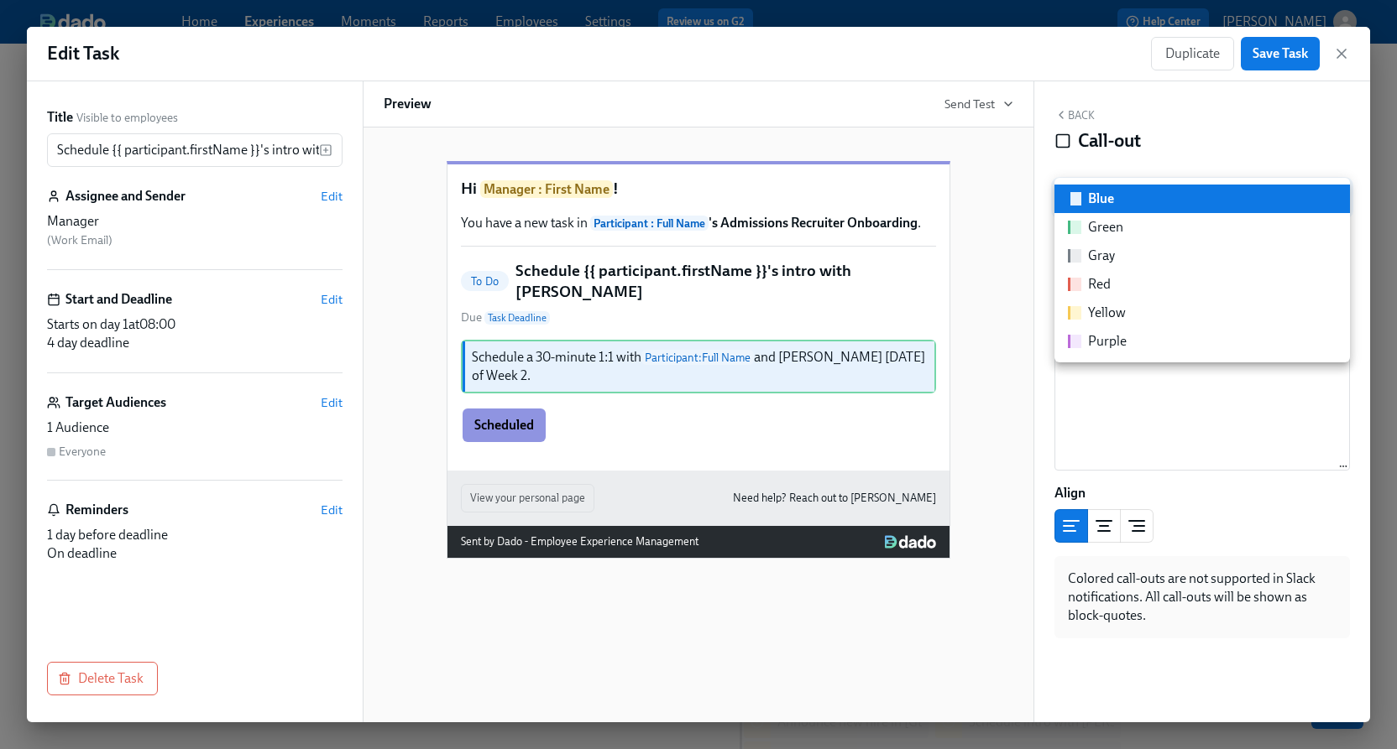
click at [1174, 195] on body "Home Experiences Moments Reports Employees Settings Review us on G2 Help Center…" at bounding box center [698, 363] width 1397 height 1355
click at [1174, 195] on li "Blue" at bounding box center [1201, 199] width 295 height 29
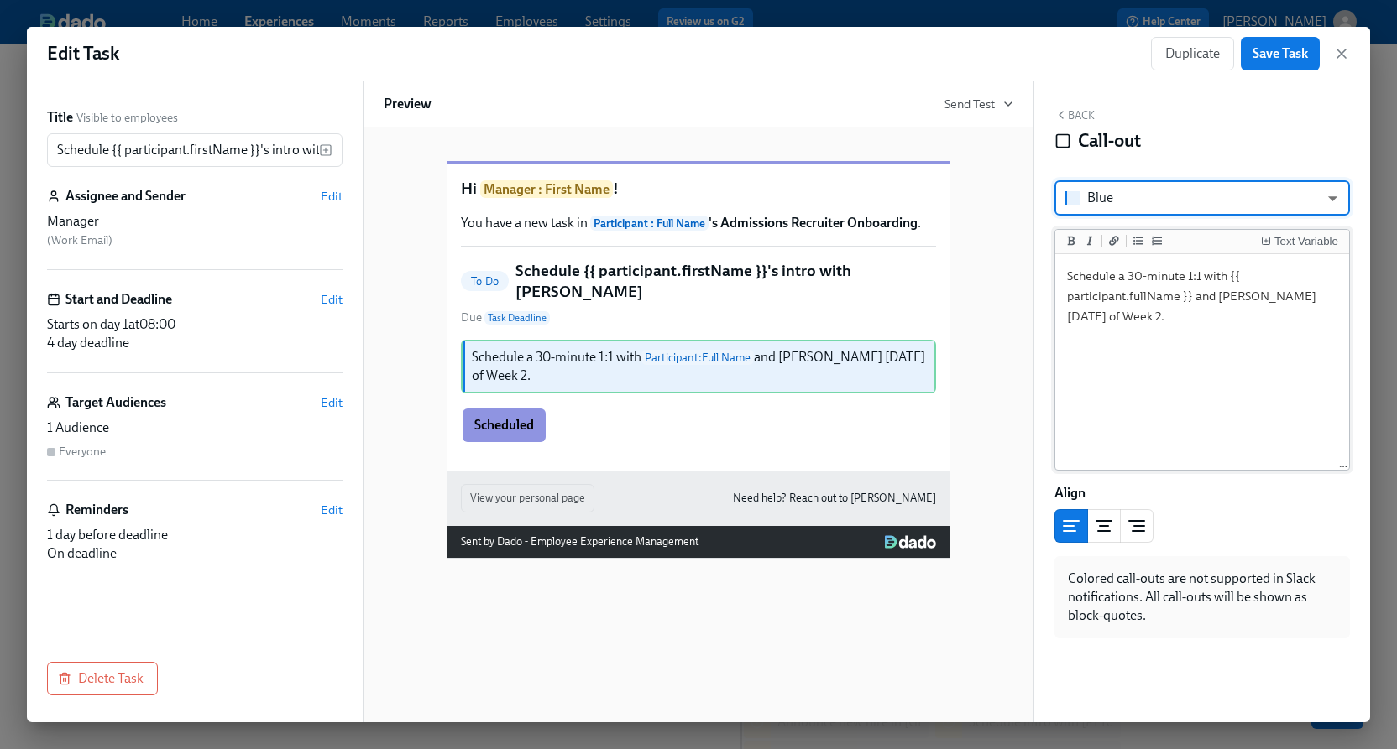
click at [1203, 317] on textarea "Schedule a 30-minute 1:1 with {{ participant.fullName }} and [PERSON_NAME] [DAT…" at bounding box center [1201, 363] width 287 height 211
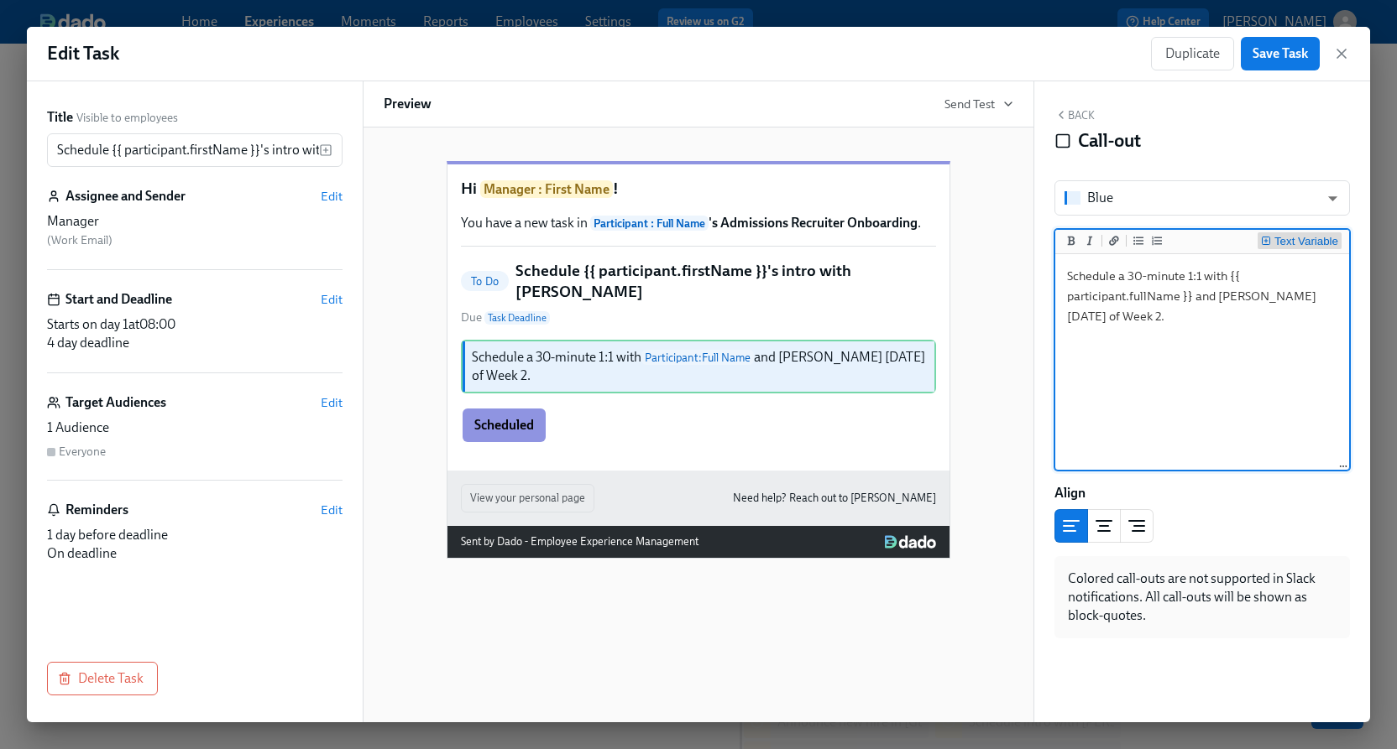
click at [1291, 241] on div "Text Variable" at bounding box center [1306, 242] width 64 height 12
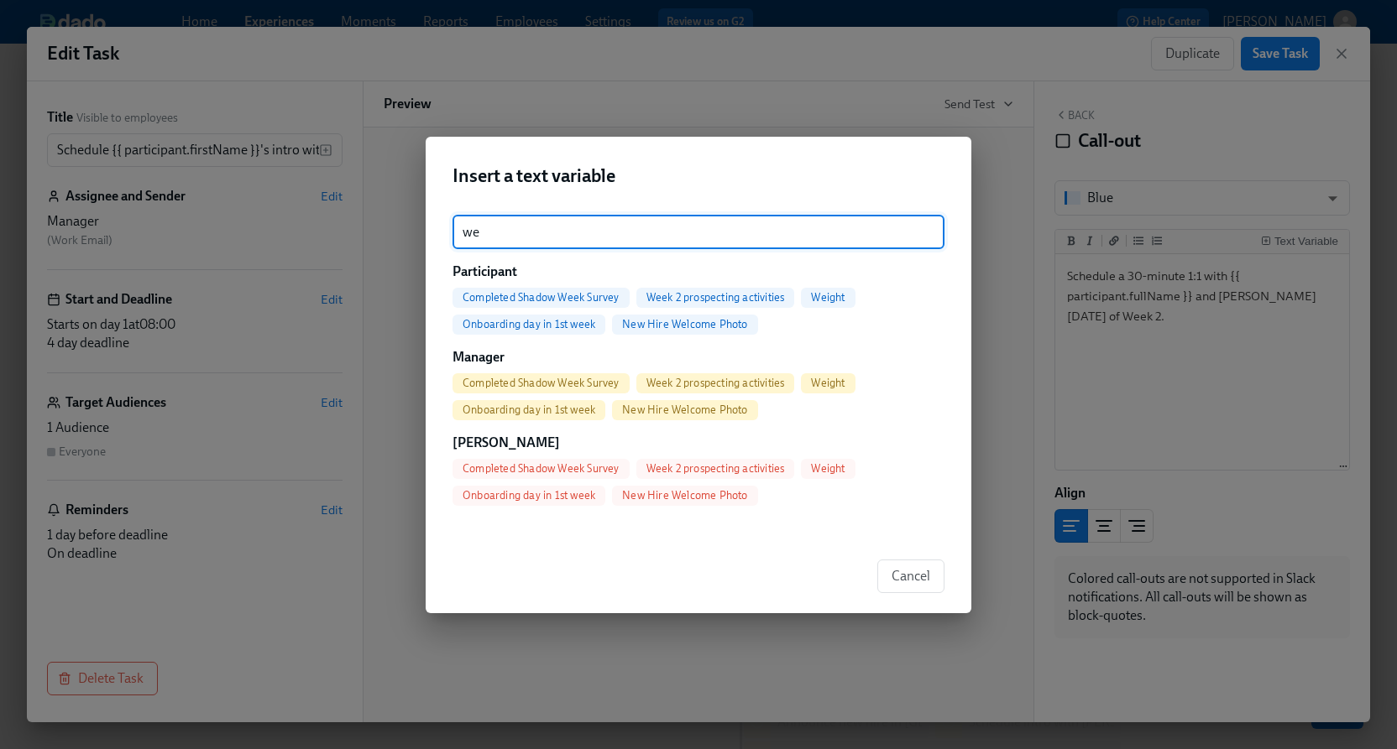
type input "w"
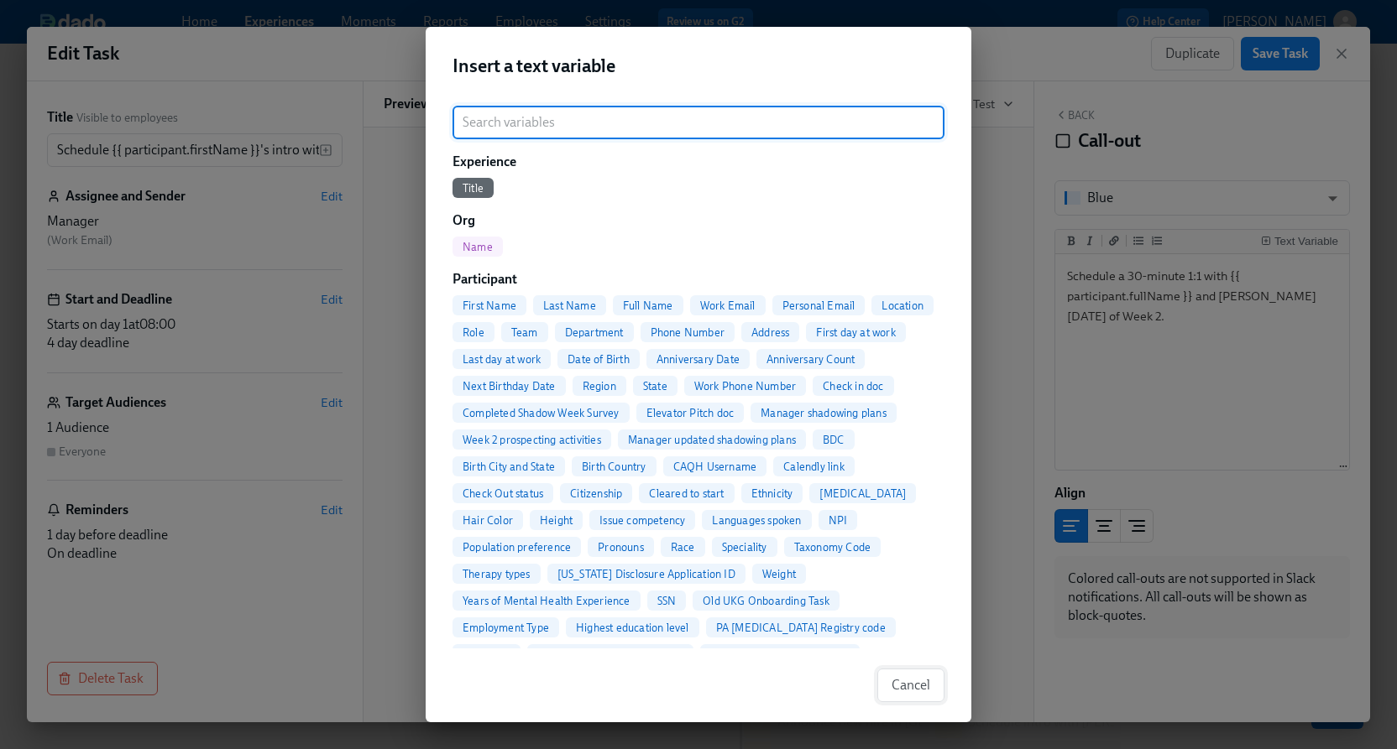
click at [907, 690] on span "Cancel" at bounding box center [910, 685] width 39 height 17
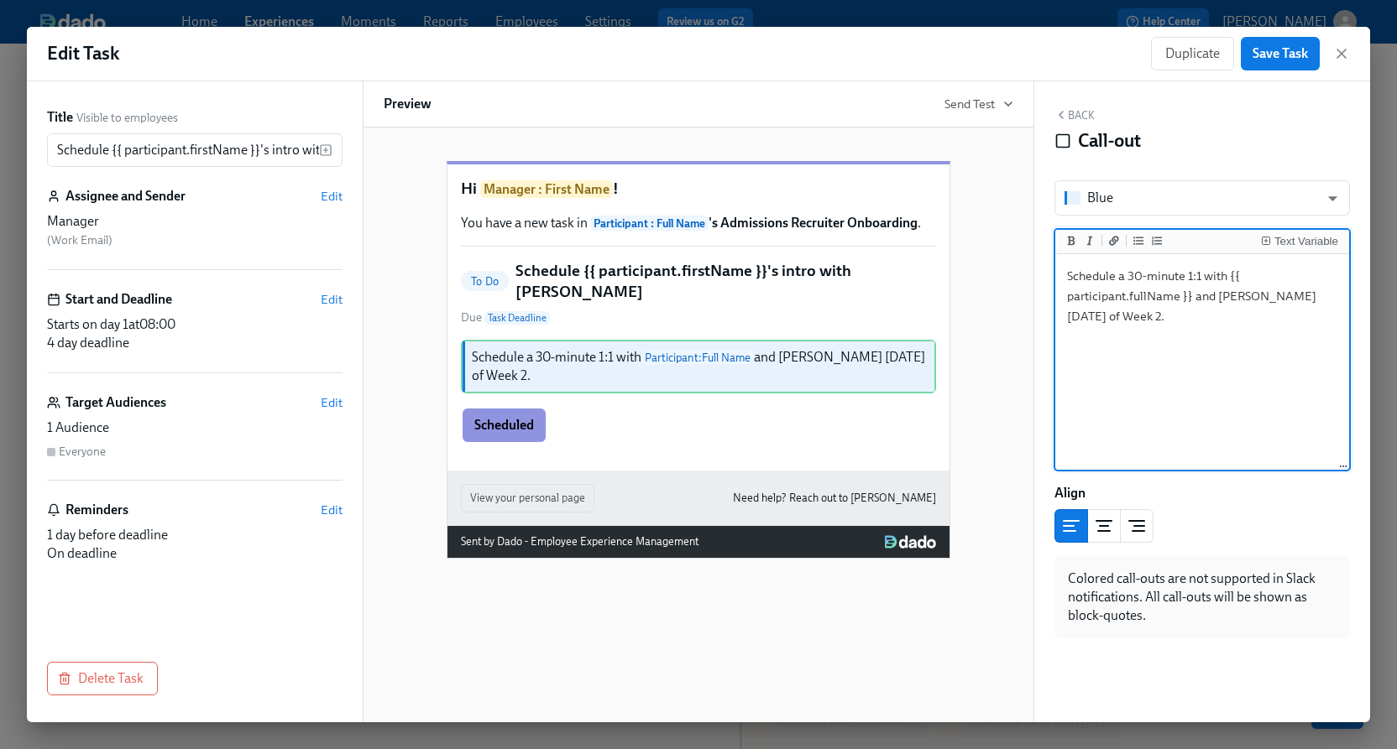
drag, startPoint x: 1194, startPoint y: 313, endPoint x: 1117, endPoint y: 312, distance: 77.2
click at [1117, 312] on textarea "Schedule a 30-minute 1:1 with {{ participant.fullName }} and [PERSON_NAME] [DAT…" at bounding box center [1201, 363] width 287 height 211
type textarea "Schedule a 30-minute 1:1 with {{ participant.fullName }} and [PERSON_NAME] [DAT…"
click at [334, 297] on span "Edit" at bounding box center [332, 299] width 22 height 17
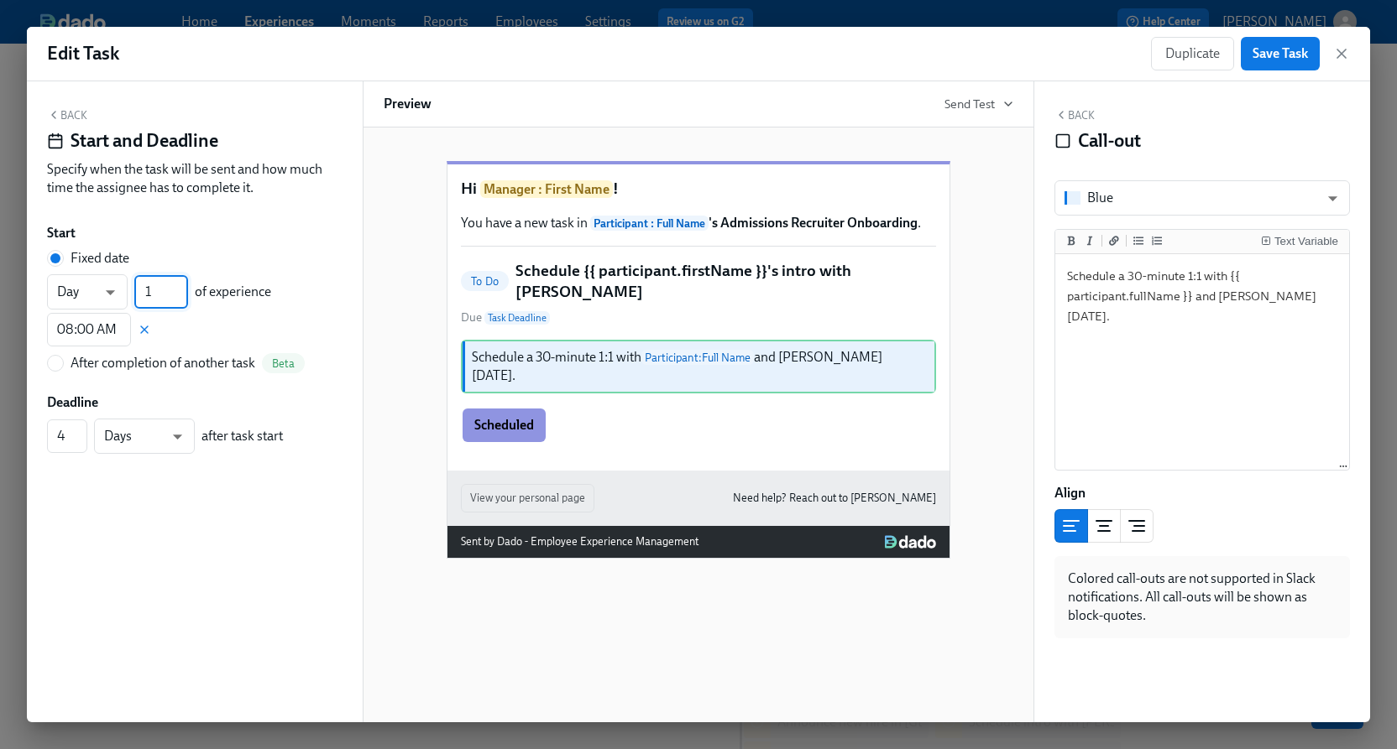
drag, startPoint x: 160, startPoint y: 292, endPoint x: 143, endPoint y: 290, distance: 17.7
click at [143, 290] on input "1" at bounding box center [161, 292] width 54 height 34
type input "11"
click at [77, 444] on input "3" at bounding box center [67, 437] width 40 height 34
type input "2"
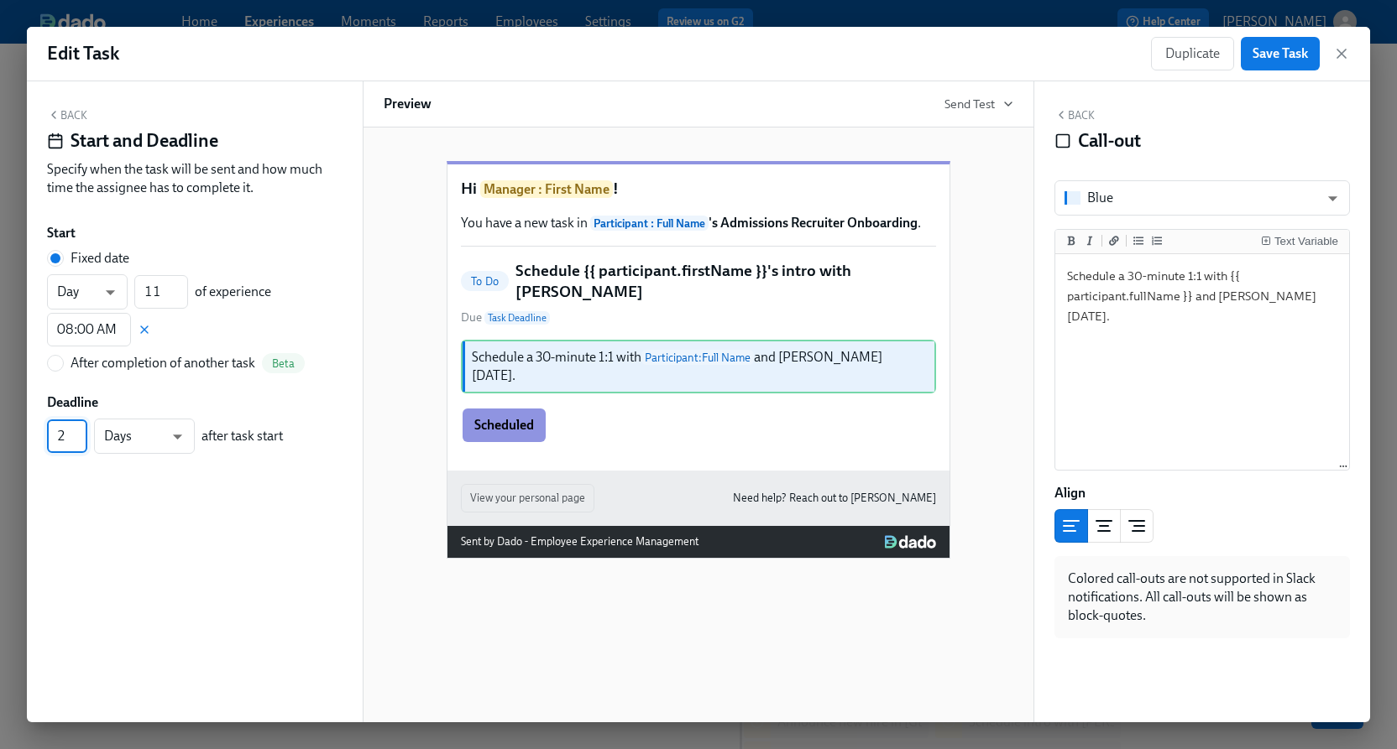
click at [77, 444] on input "2" at bounding box center [67, 437] width 40 height 34
click at [75, 113] on button "Back" at bounding box center [67, 114] width 40 height 13
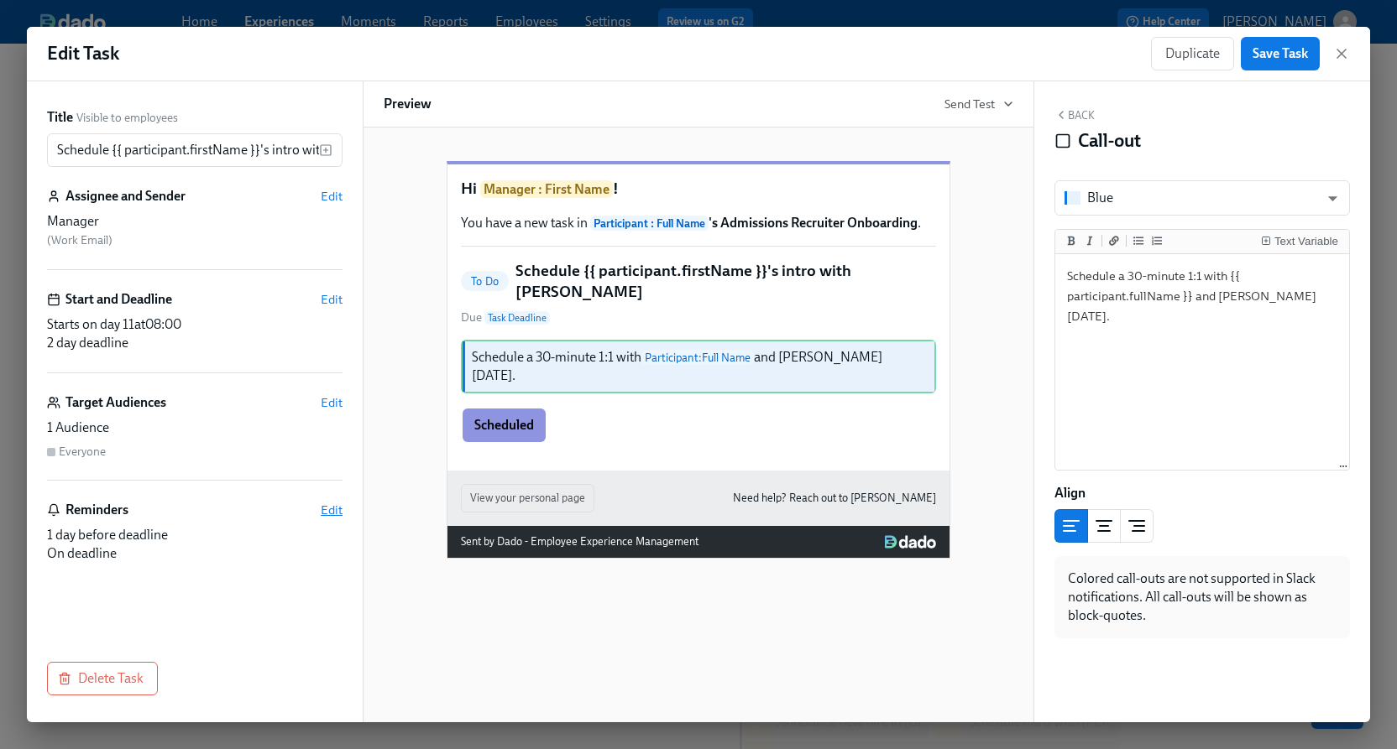
click at [325, 505] on span "Edit" at bounding box center [332, 510] width 22 height 17
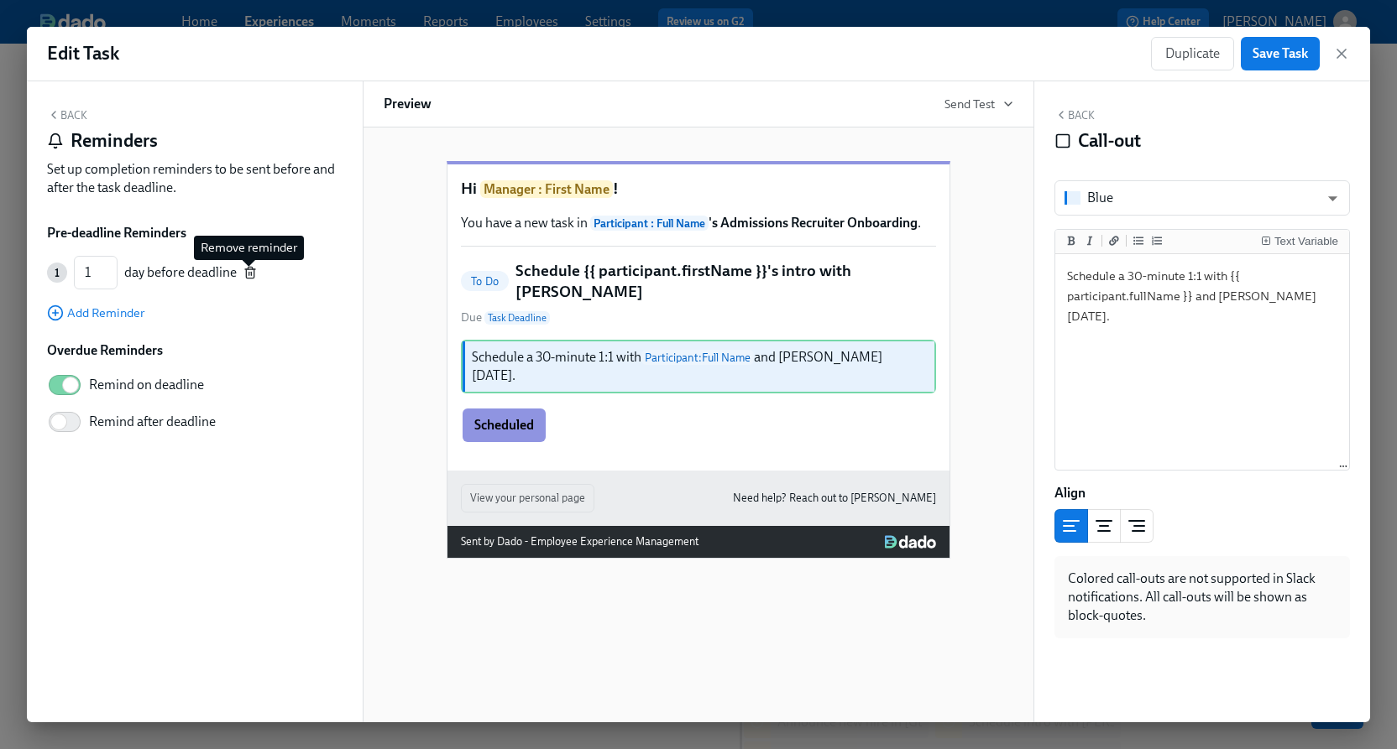
click at [246, 268] on icon "button" at bounding box center [249, 272] width 13 height 13
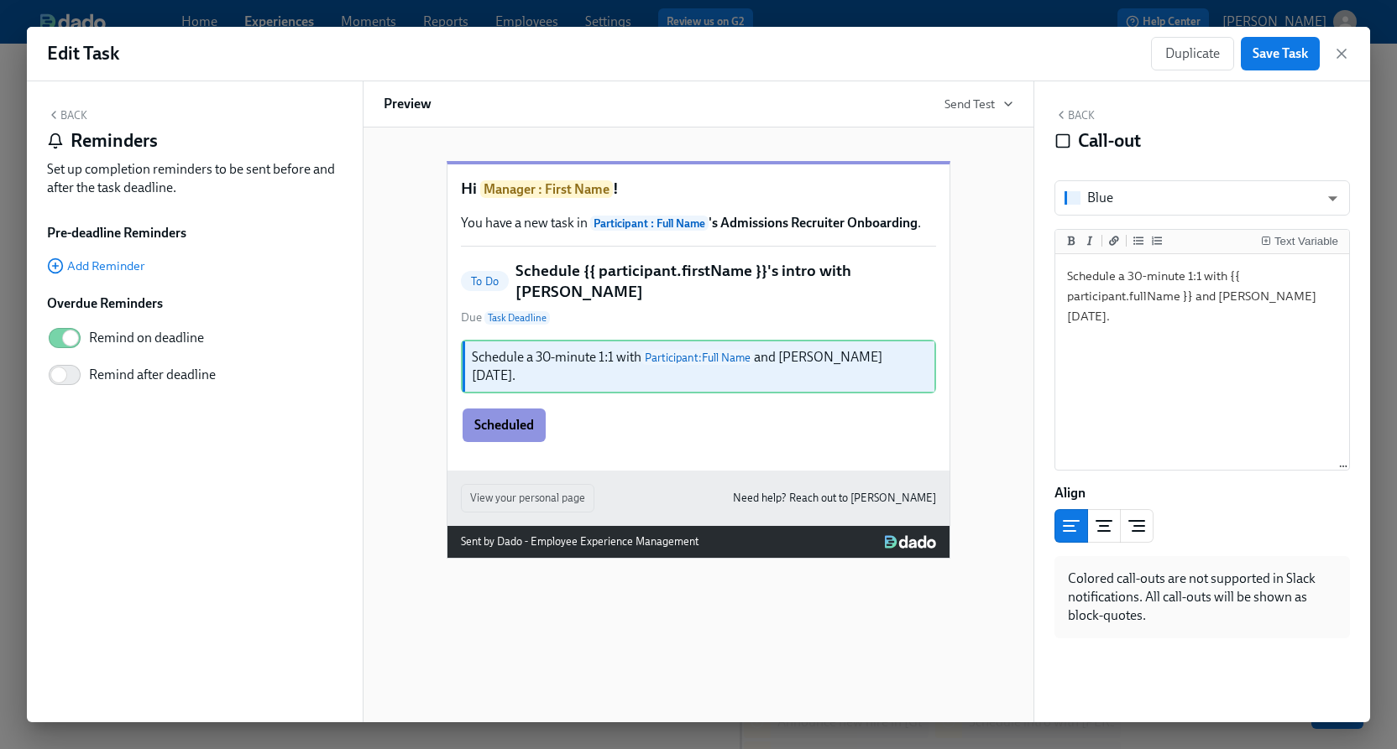
click at [61, 112] on button "Back" at bounding box center [67, 114] width 40 height 13
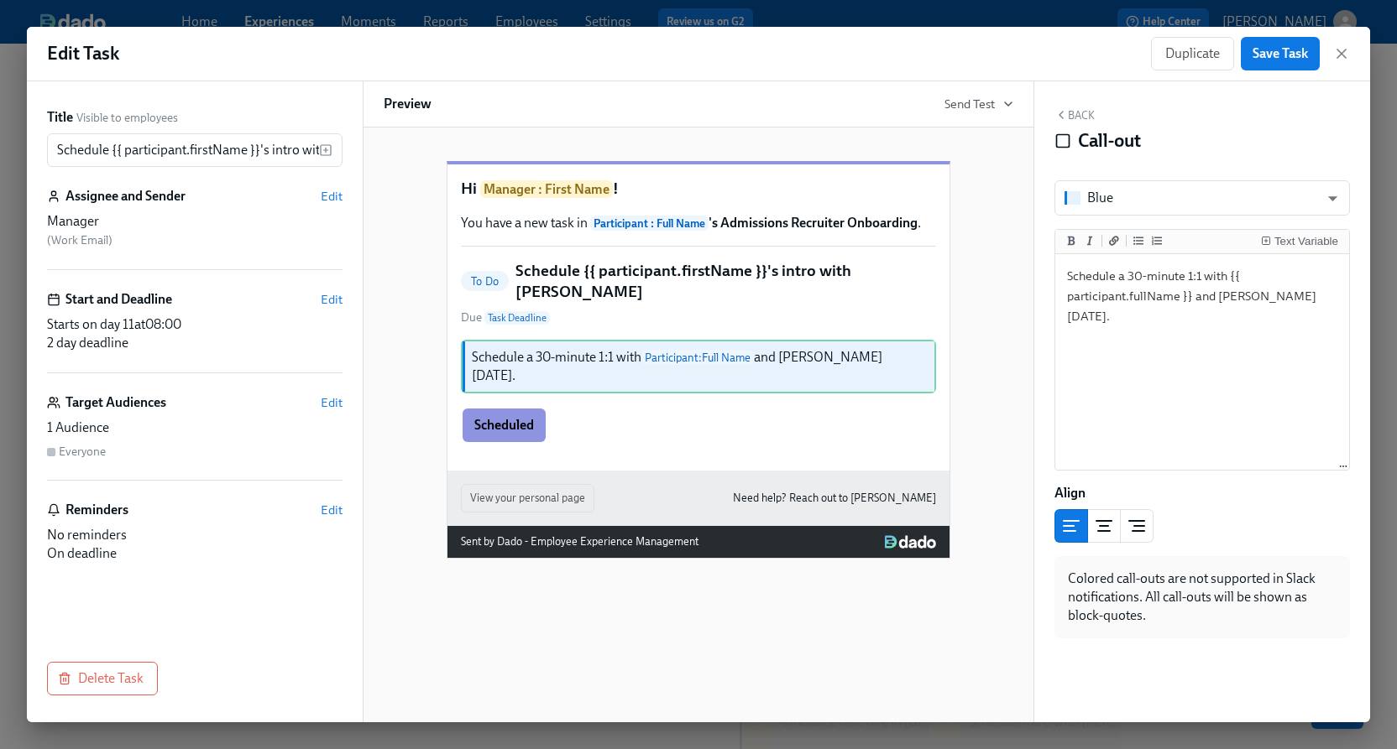
click at [1162, 100] on div "Back Call-out Blue blue ​ Text Variable Schedule a 30-minute 1:1 with {{ partic…" at bounding box center [1202, 401] width 336 height 641
click at [1282, 53] on span "Save Task" at bounding box center [1279, 53] width 55 height 17
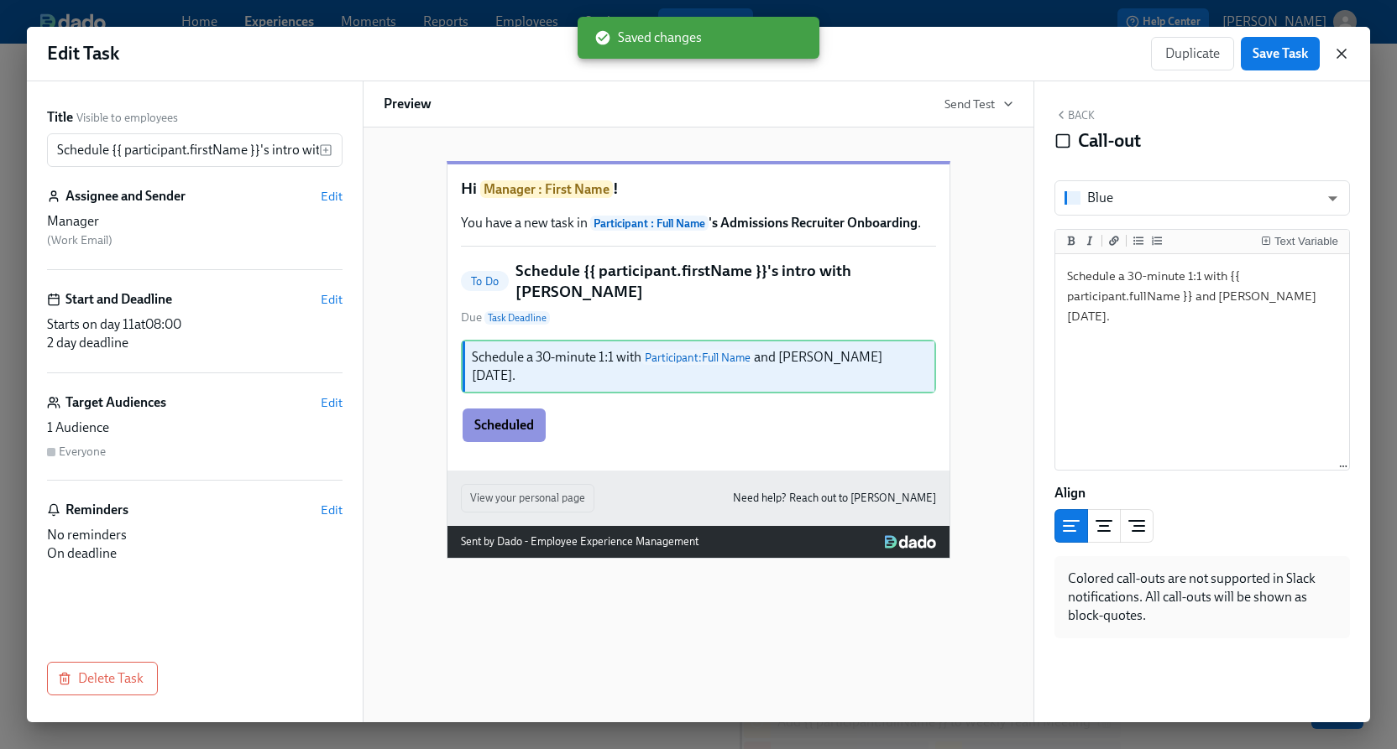
click at [1346, 50] on icon "button" at bounding box center [1341, 53] width 17 height 17
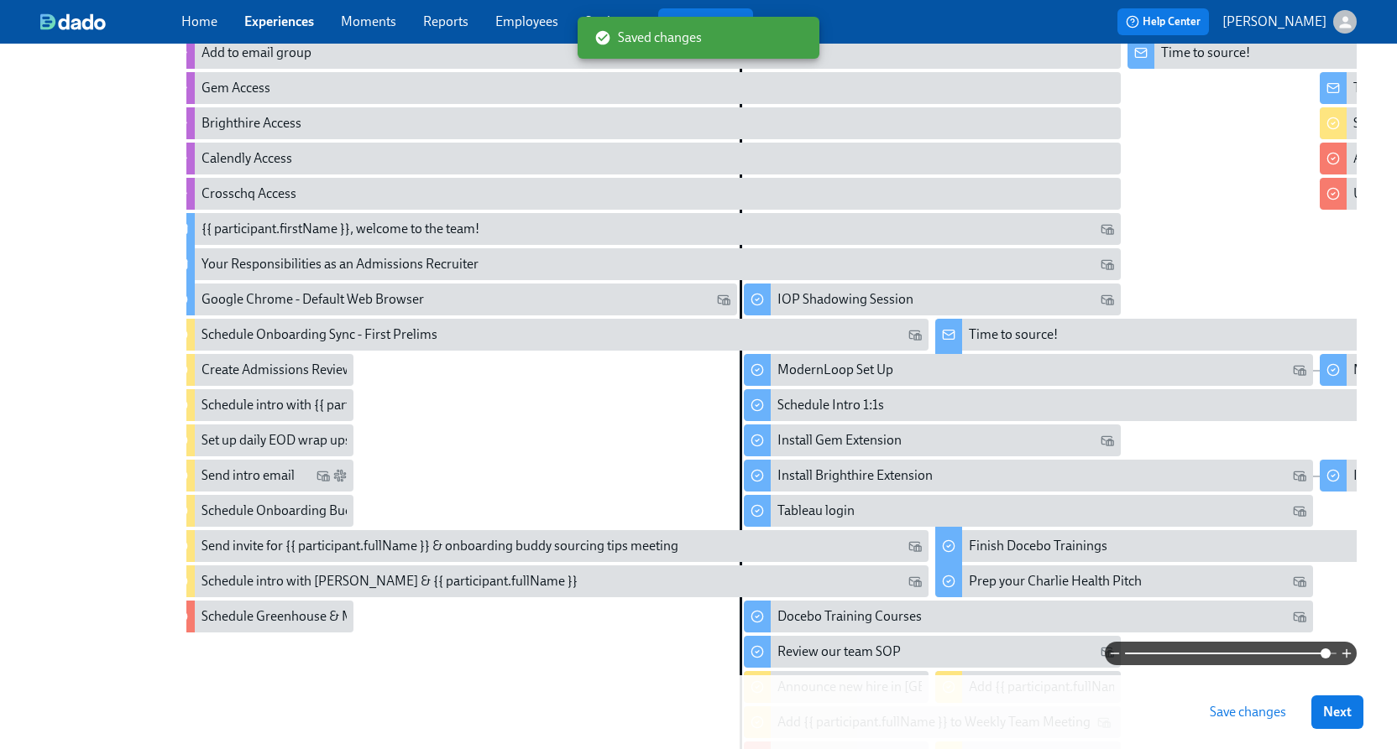
click at [1263, 704] on span "Save changes" at bounding box center [1247, 712] width 76 height 17
click at [1117, 649] on icon "button" at bounding box center [1114, 653] width 13 height 13
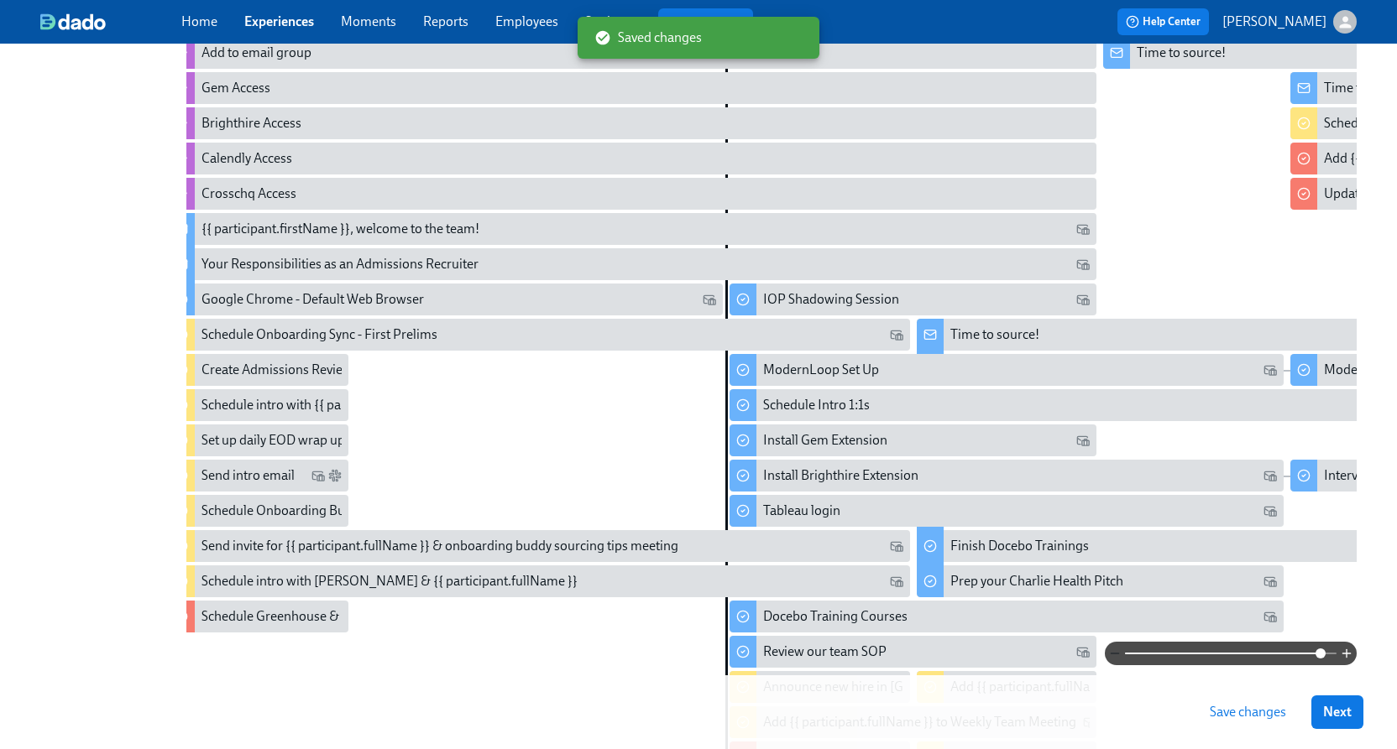
click at [1117, 649] on icon "button" at bounding box center [1114, 653] width 13 height 13
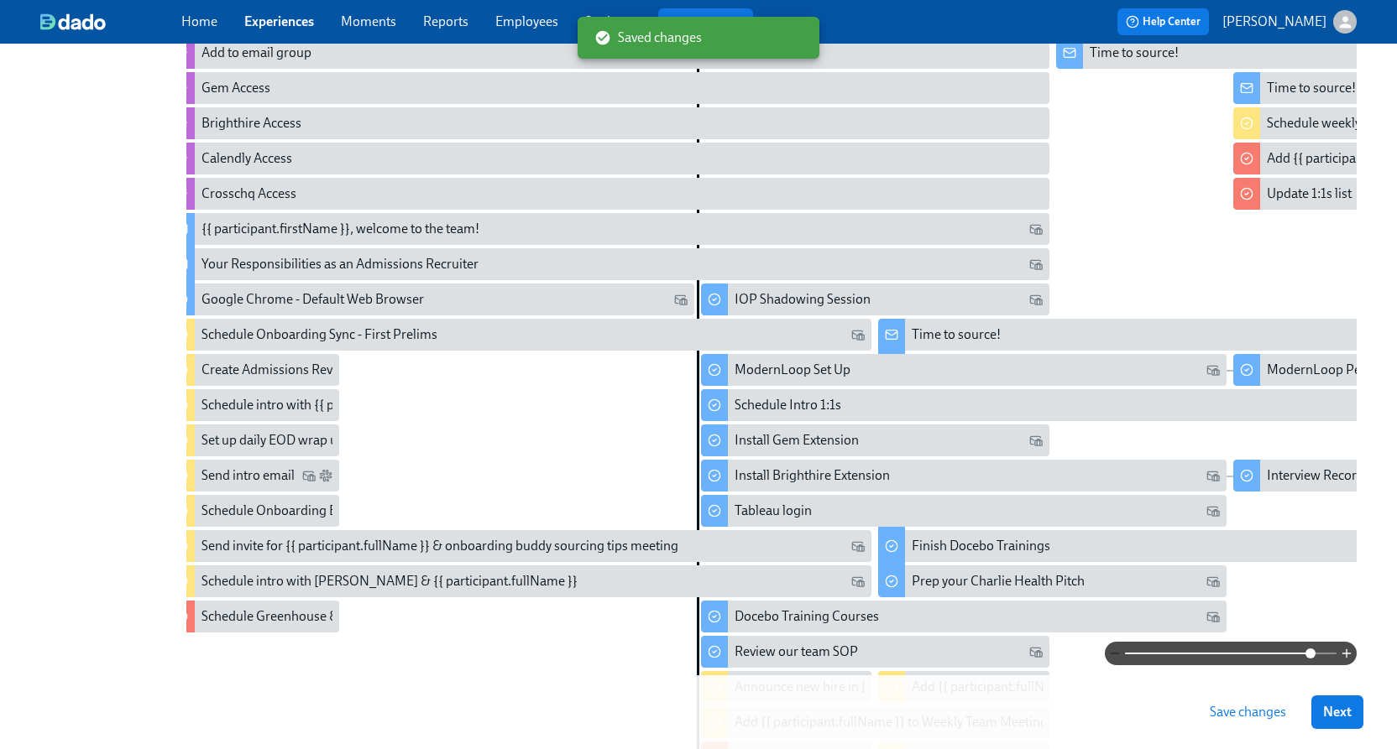
click at [1117, 649] on icon "button" at bounding box center [1114, 653] width 13 height 13
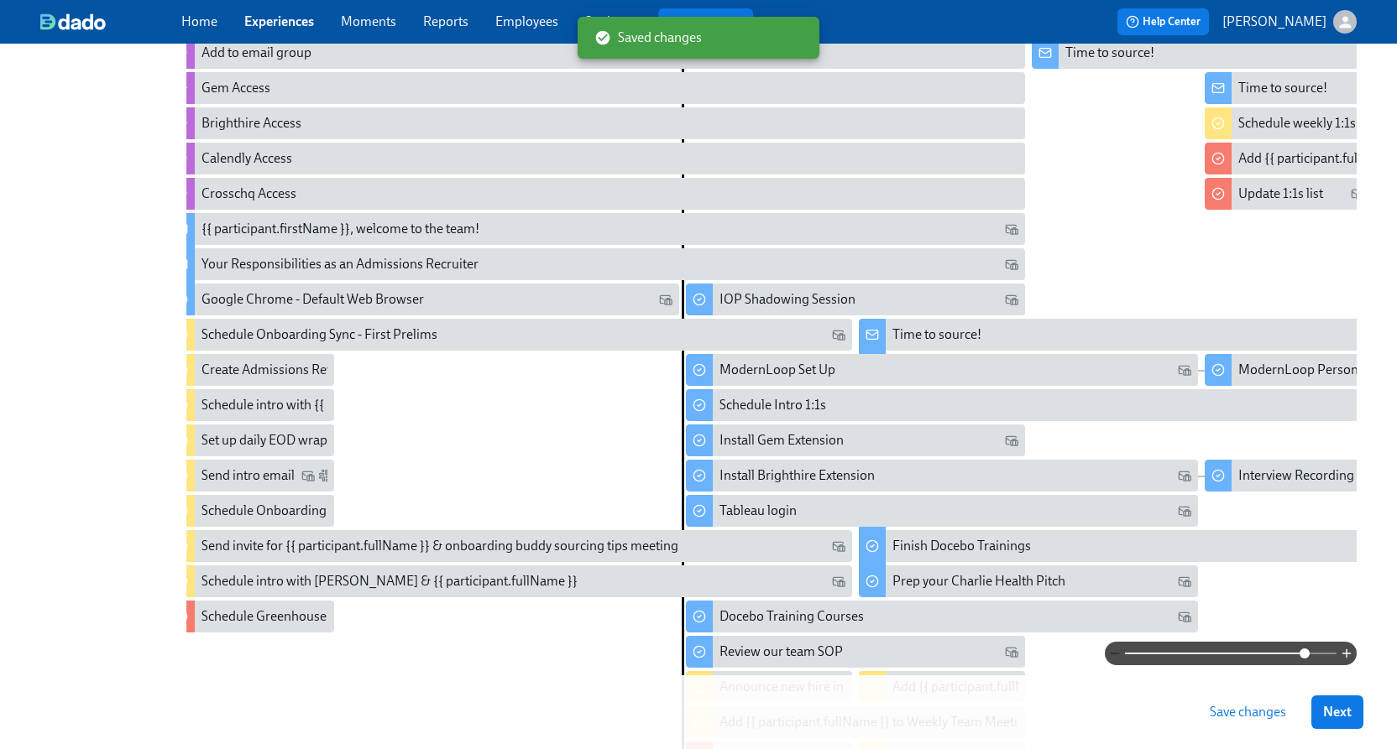
click at [1117, 649] on icon "button" at bounding box center [1114, 653] width 13 height 13
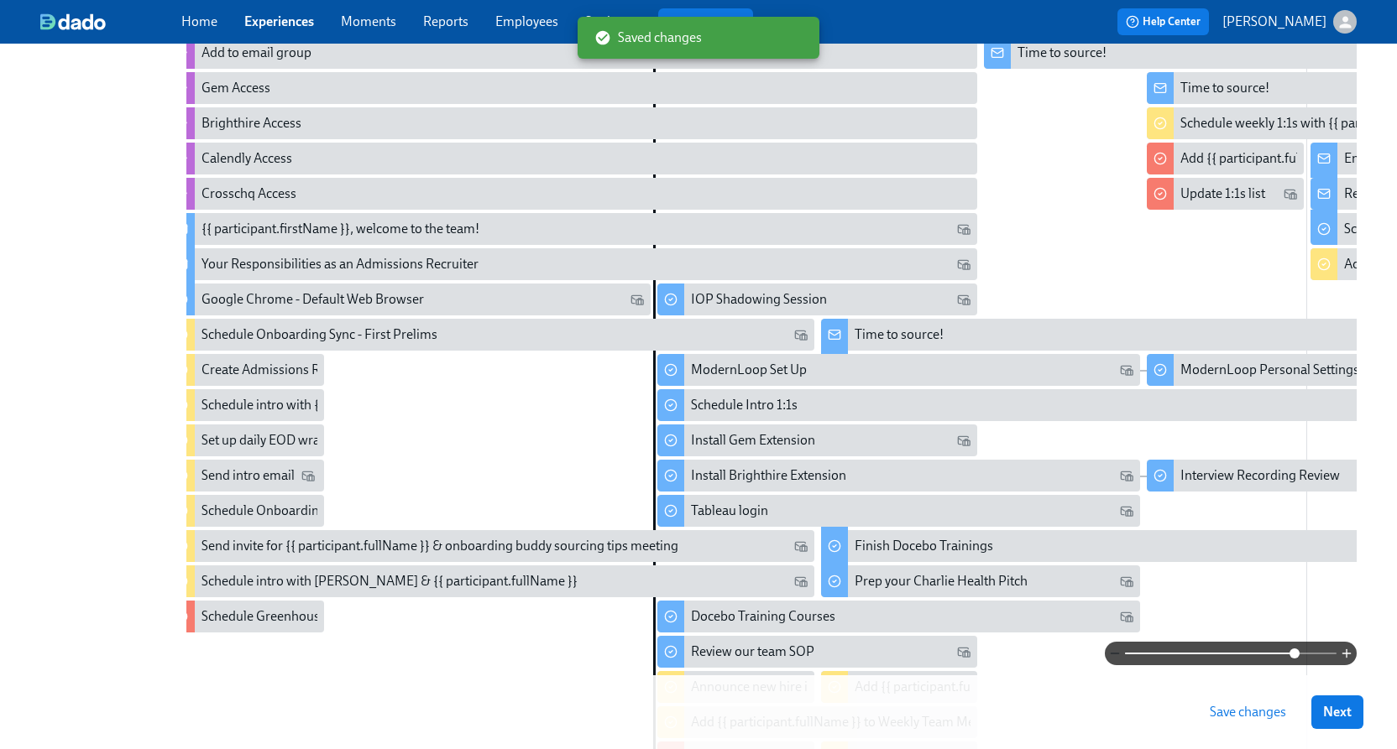
click at [1117, 649] on icon "button" at bounding box center [1114, 653] width 13 height 13
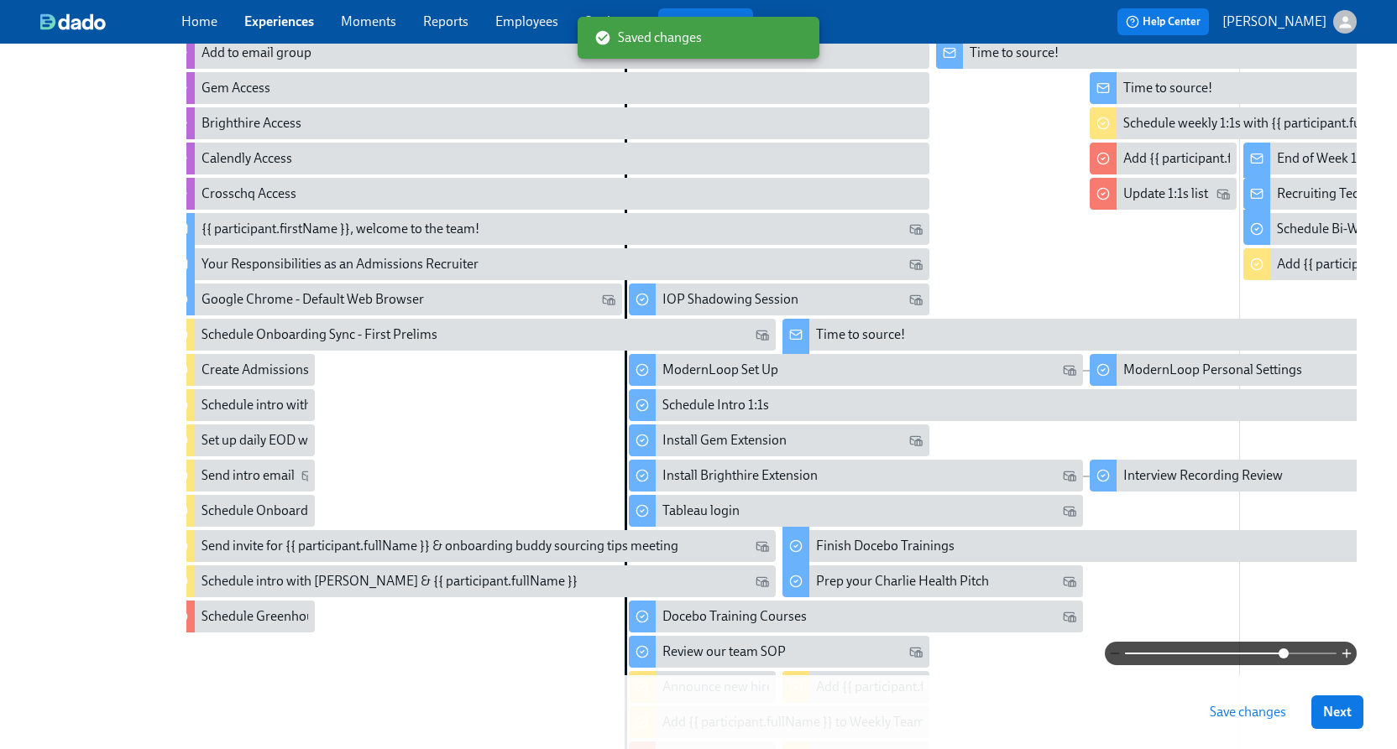
click at [1117, 649] on icon "button" at bounding box center [1114, 653] width 13 height 13
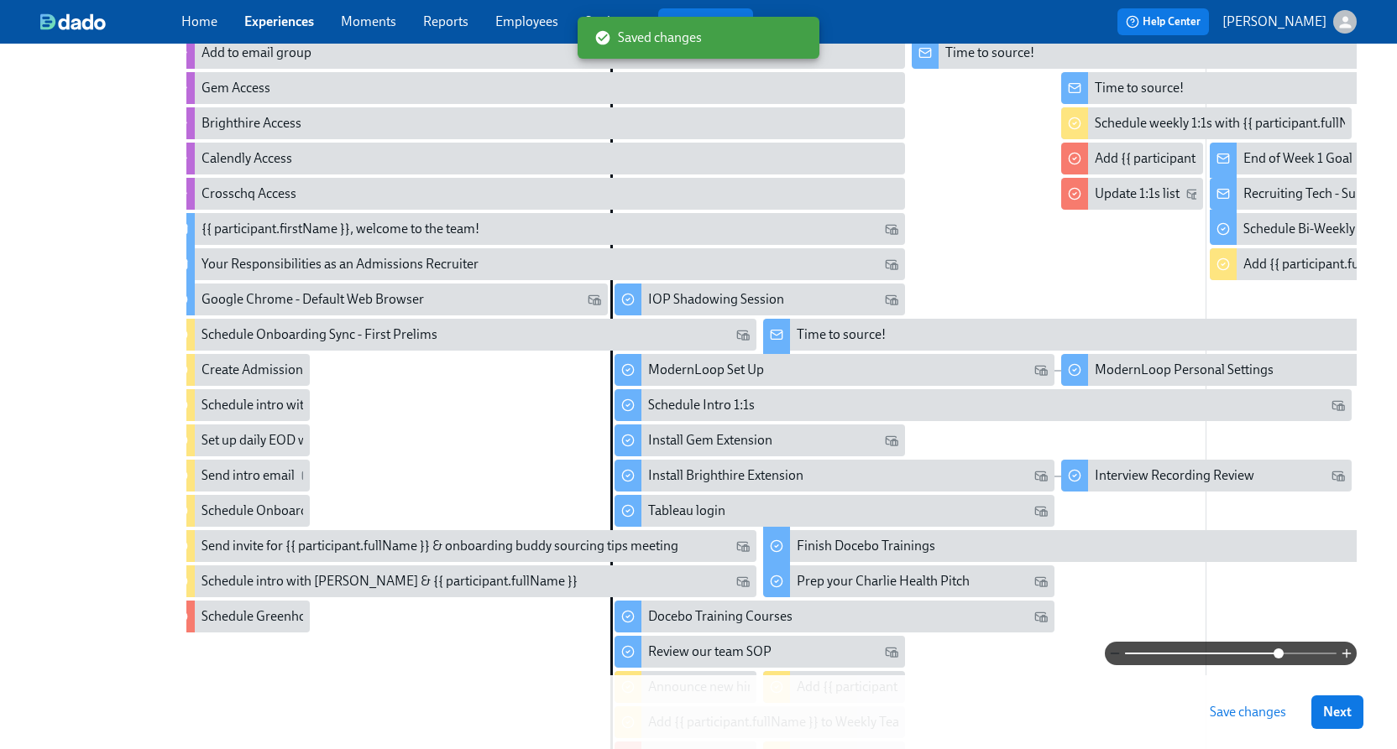
click at [1117, 649] on icon "button" at bounding box center [1114, 653] width 13 height 13
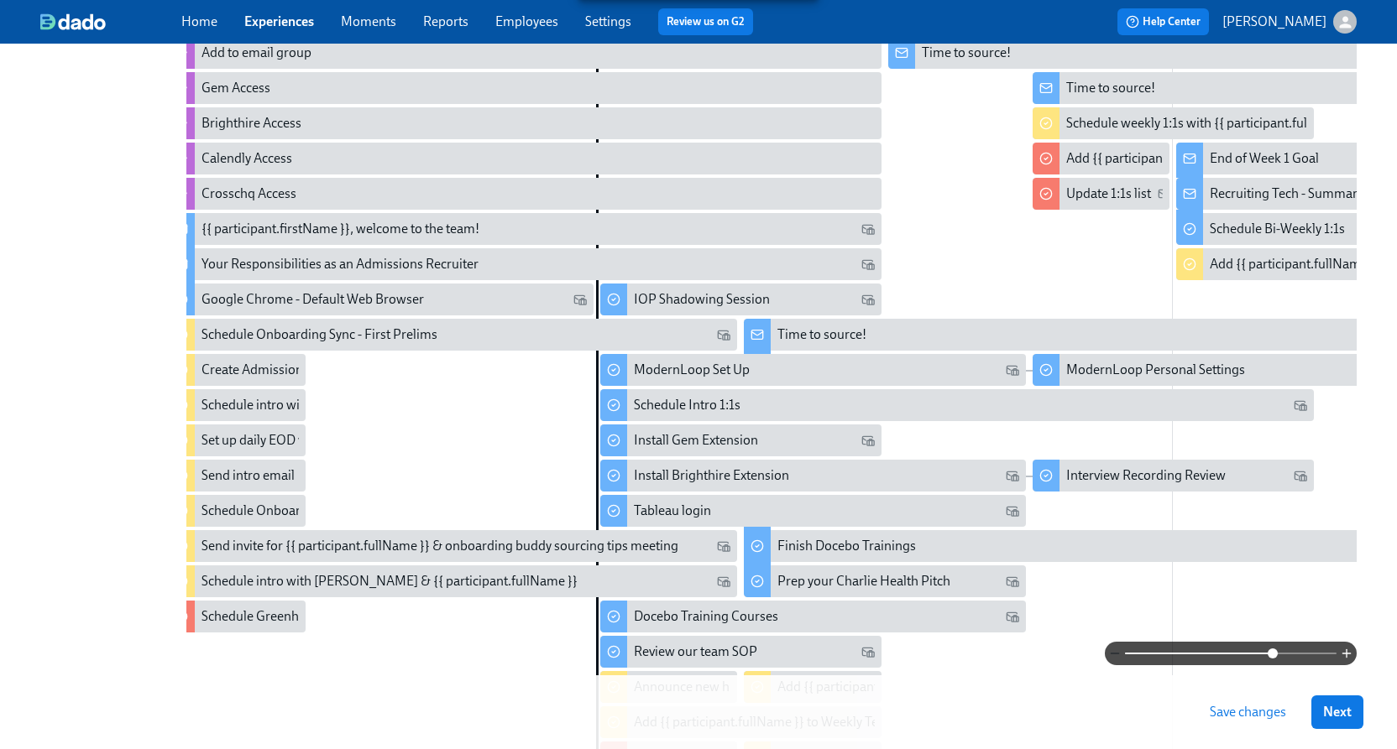
click at [1117, 649] on icon "button" at bounding box center [1114, 653] width 13 height 13
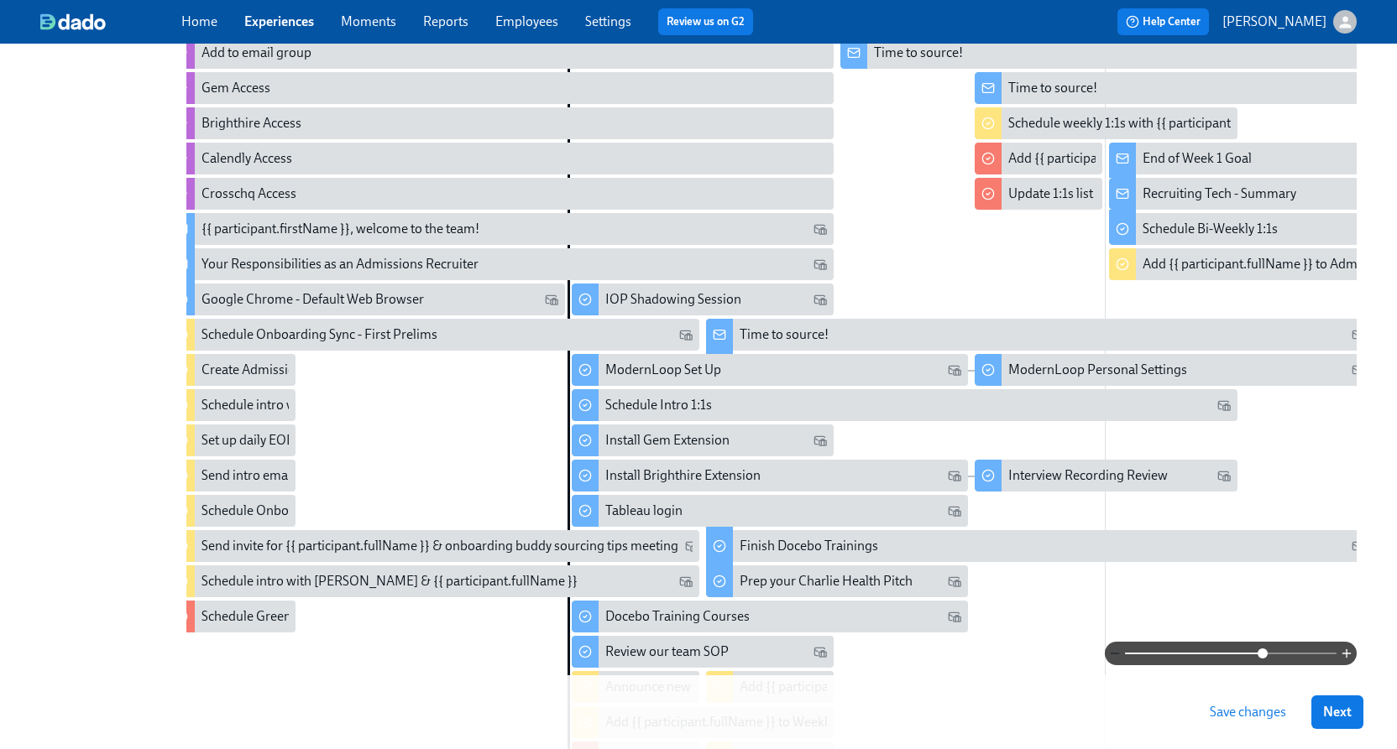
click at [1117, 649] on icon "button" at bounding box center [1114, 653] width 13 height 13
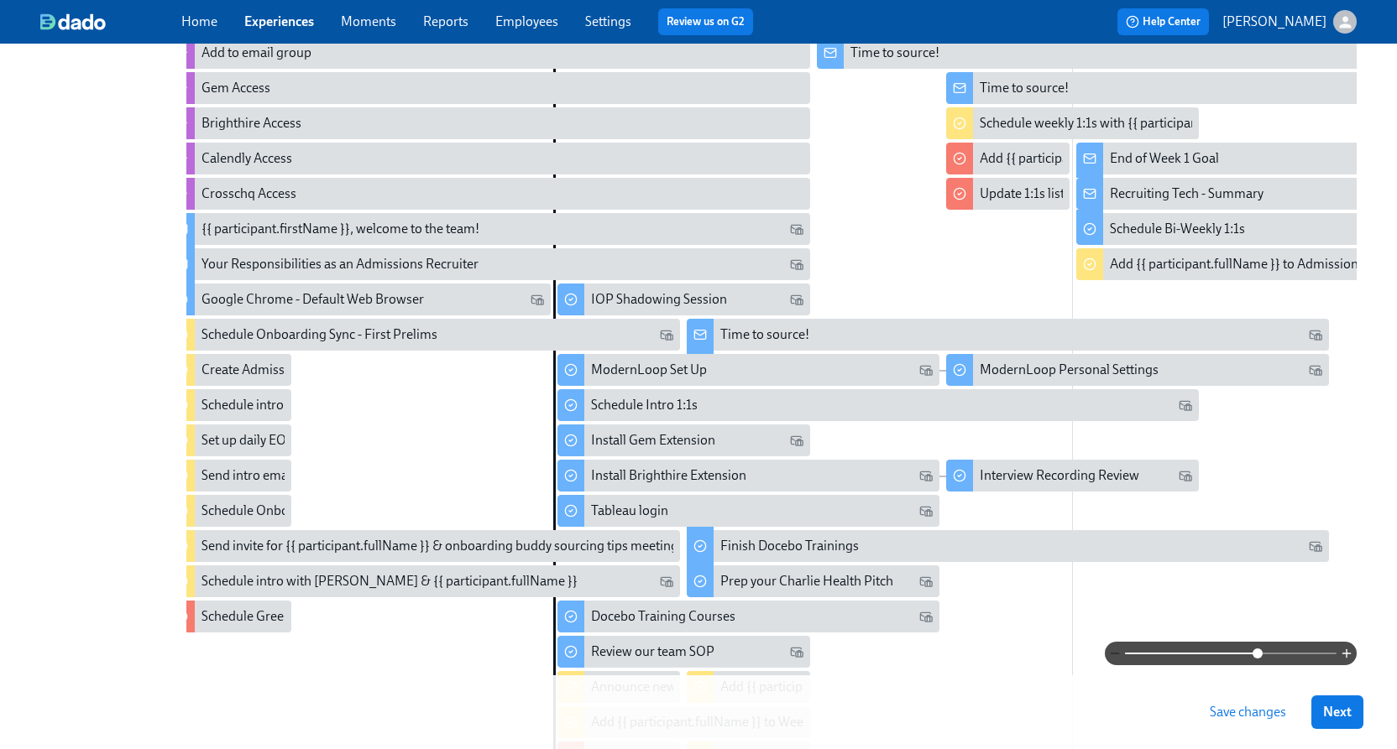
click at [1117, 649] on icon "button" at bounding box center [1114, 653] width 13 height 13
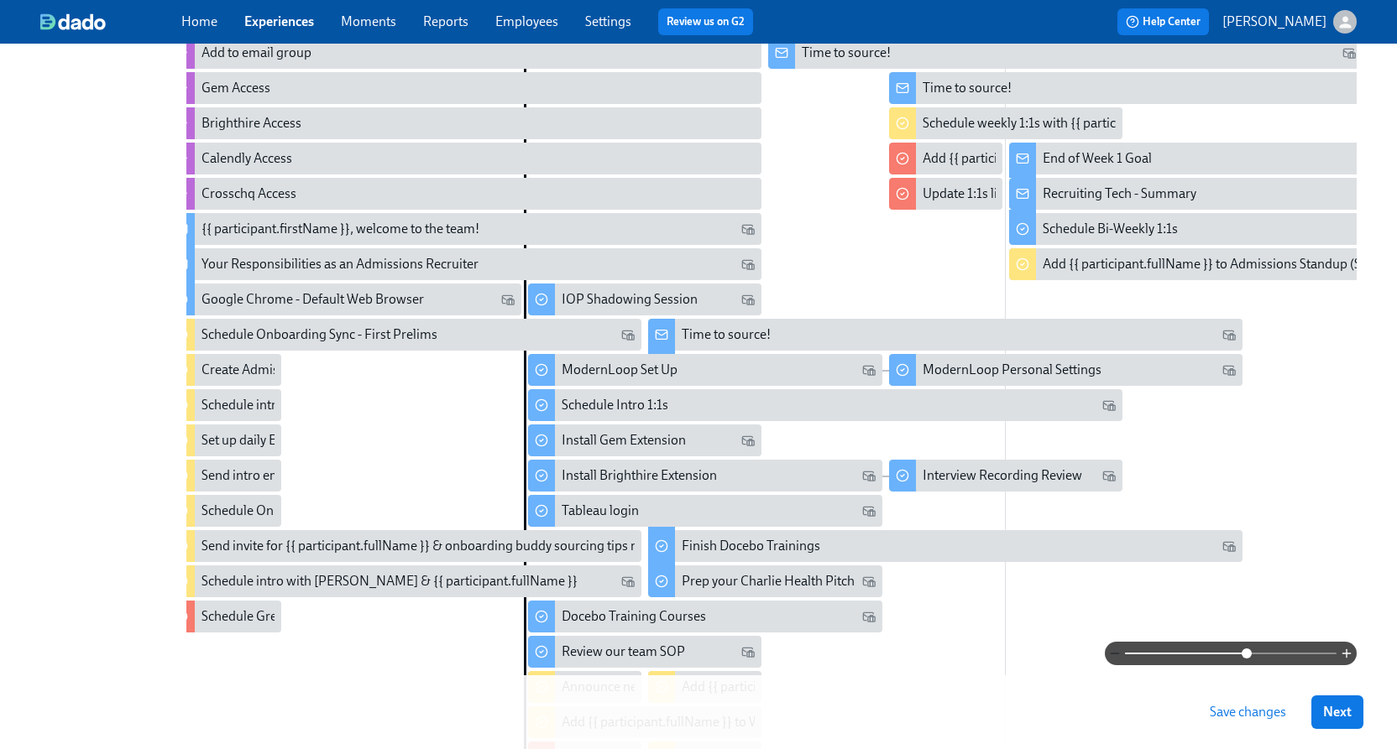
click at [1117, 649] on icon "button" at bounding box center [1114, 653] width 13 height 13
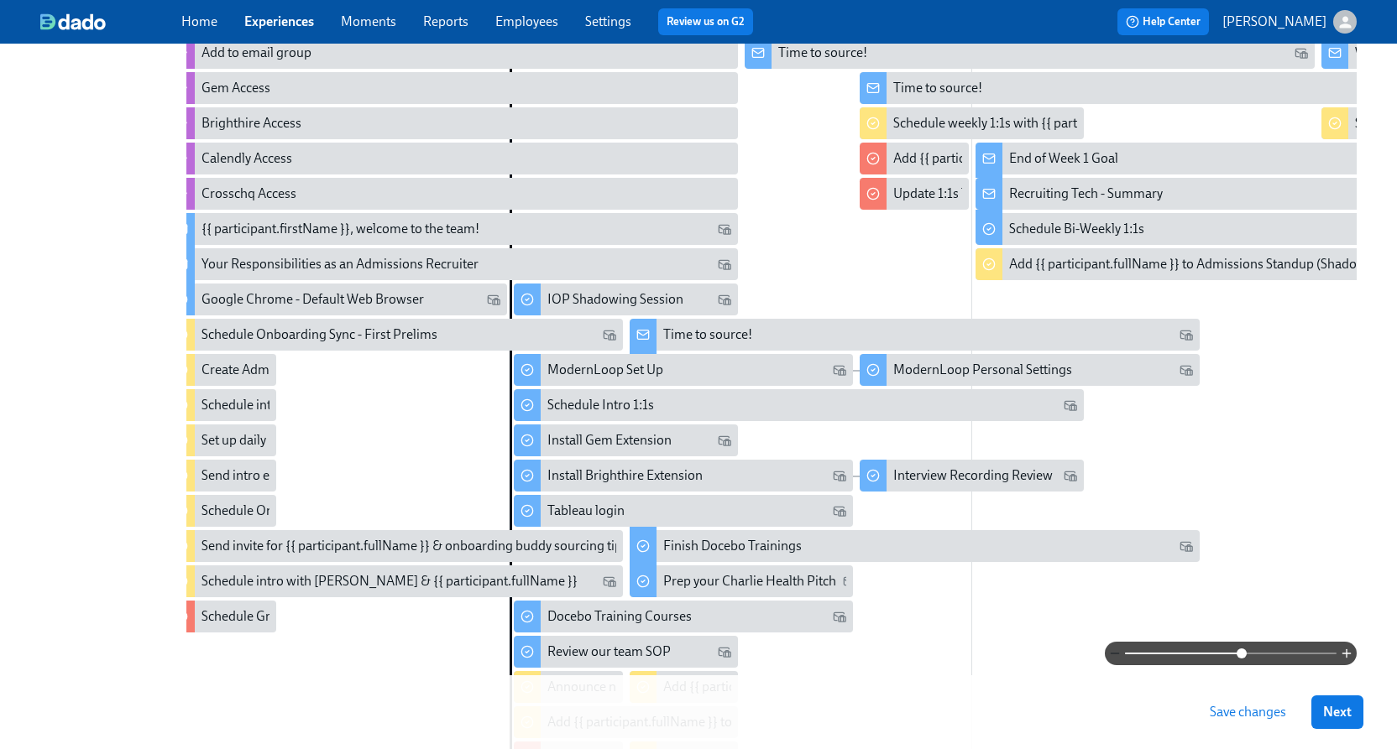
click at [1117, 649] on icon "button" at bounding box center [1114, 653] width 13 height 13
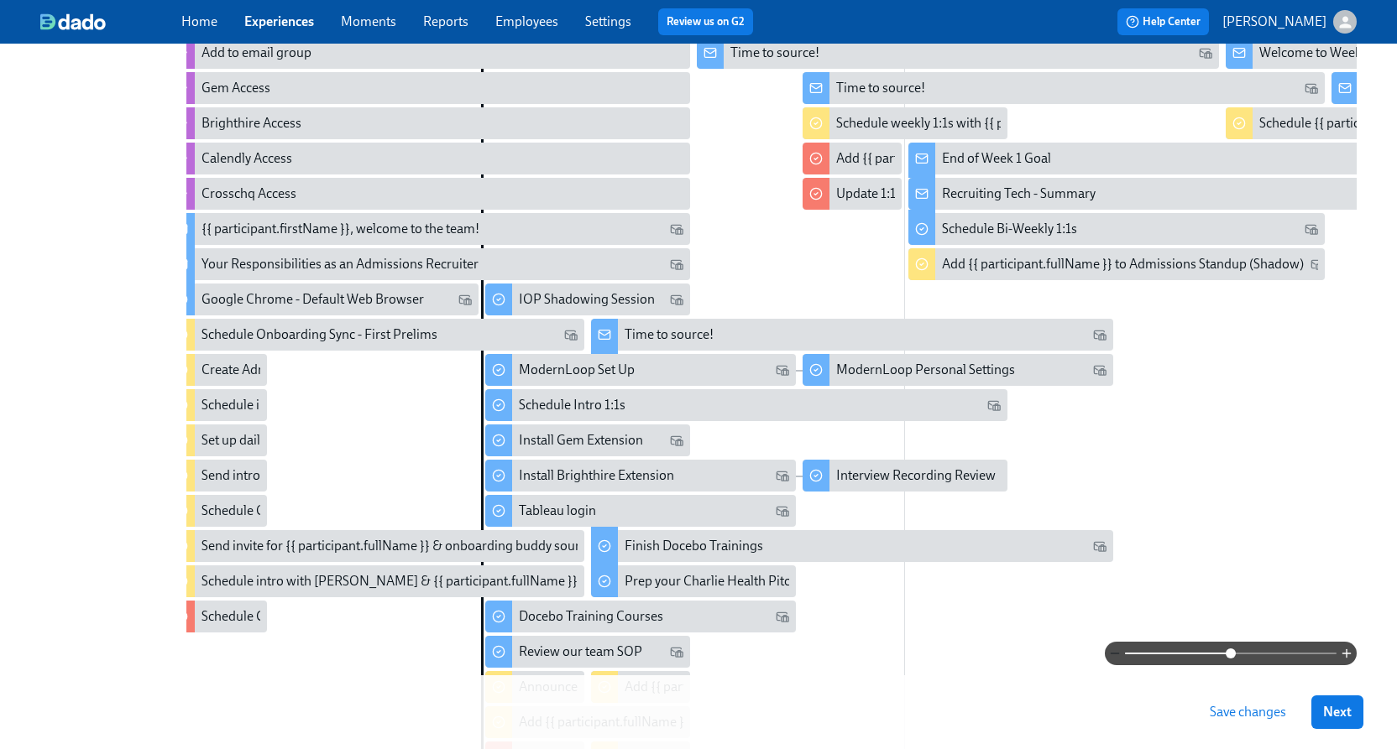
click at [1117, 649] on icon "button" at bounding box center [1114, 653] width 13 height 13
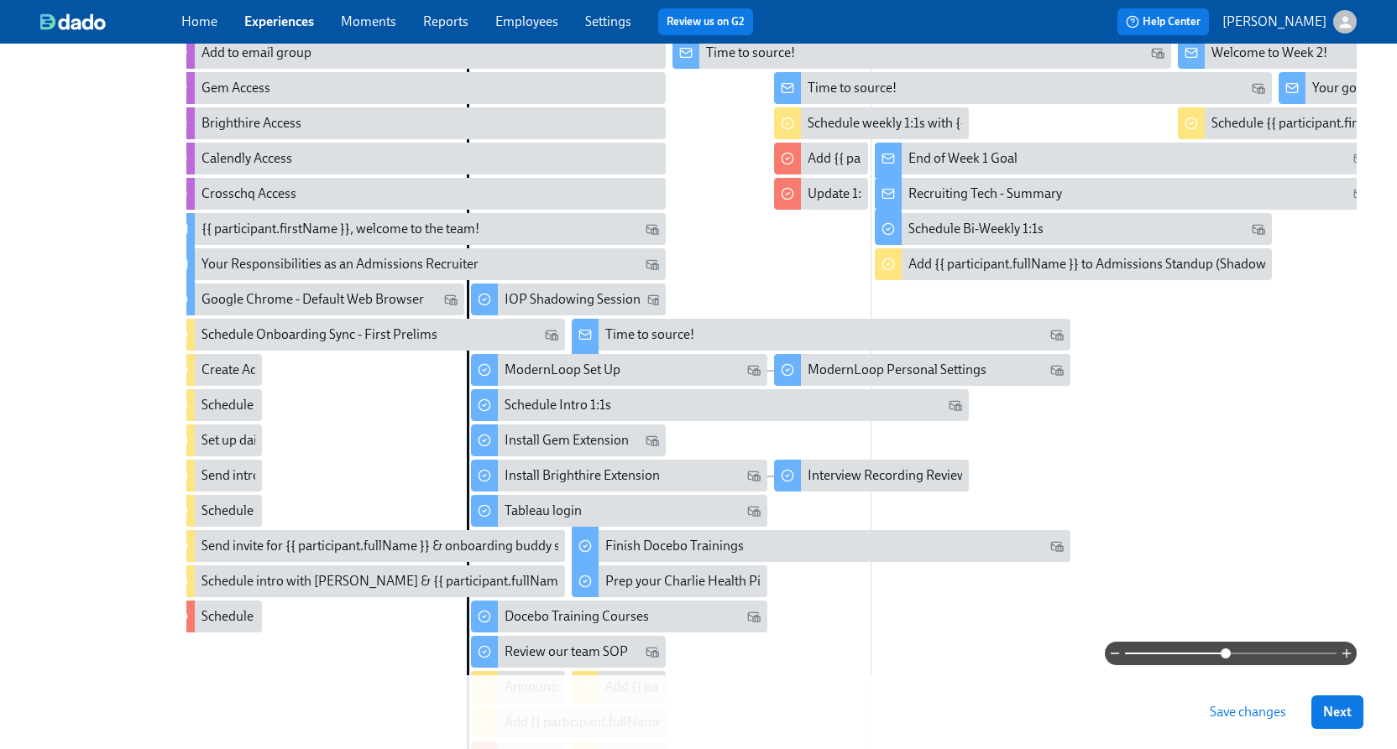
click at [1217, 702] on button "Save changes" at bounding box center [1248, 713] width 100 height 34
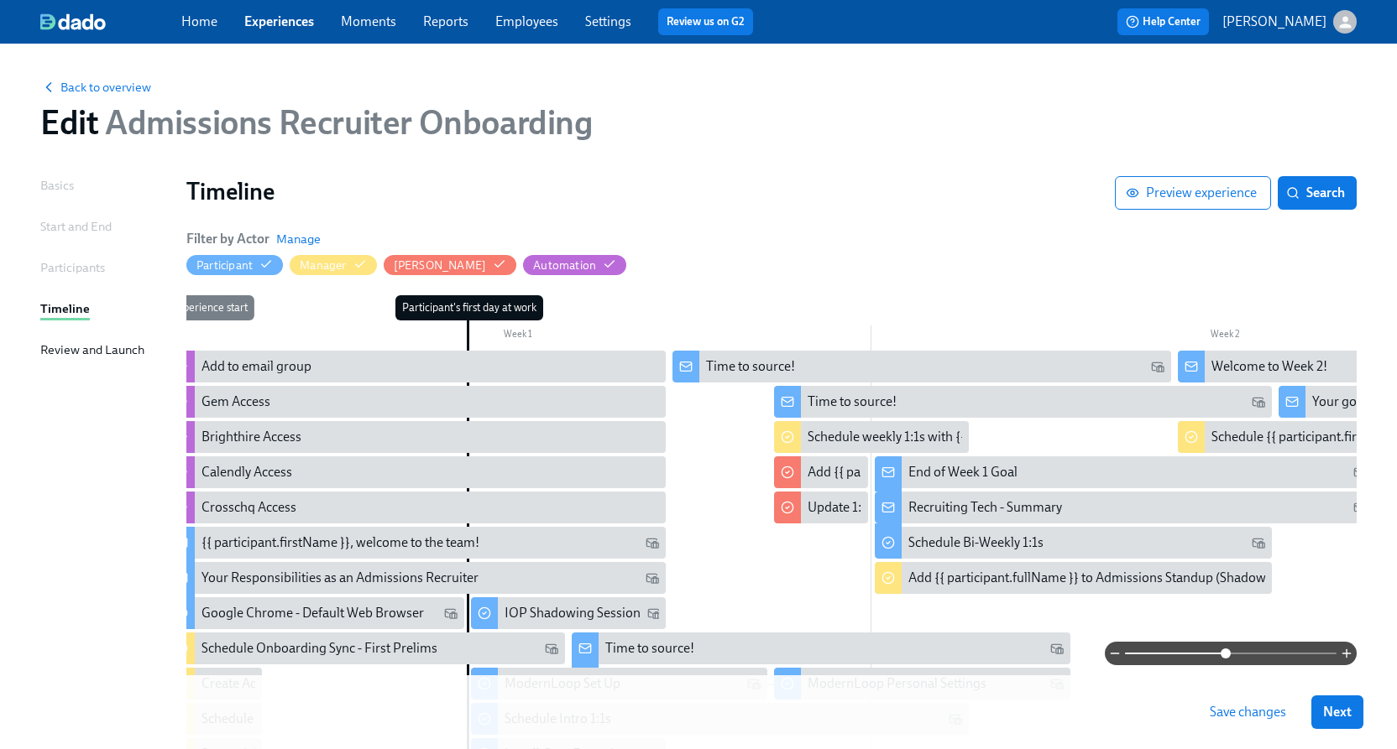
click at [273, 26] on link "Experiences" at bounding box center [279, 21] width 70 height 16
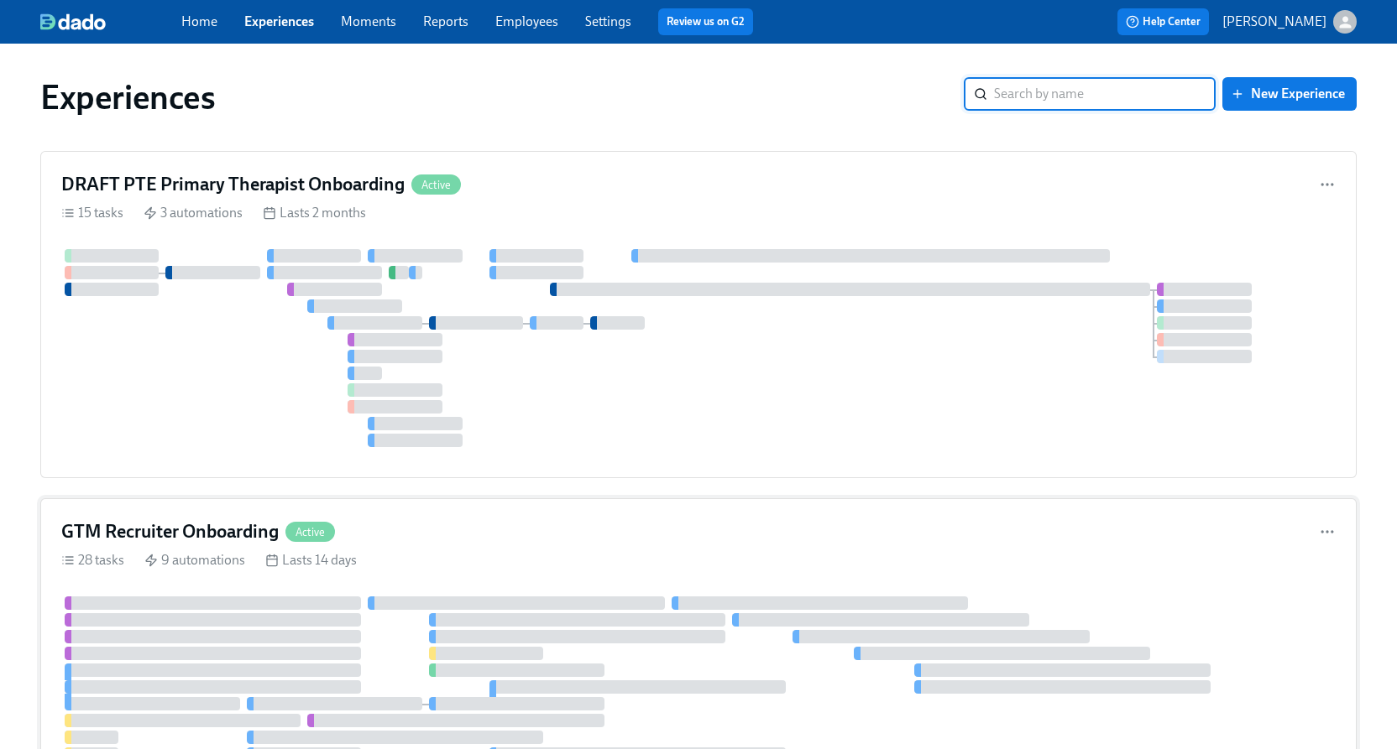
click at [346, 519] on div "GTM Recruiter Onboarding Active" at bounding box center [698, 531] width 1274 height 25
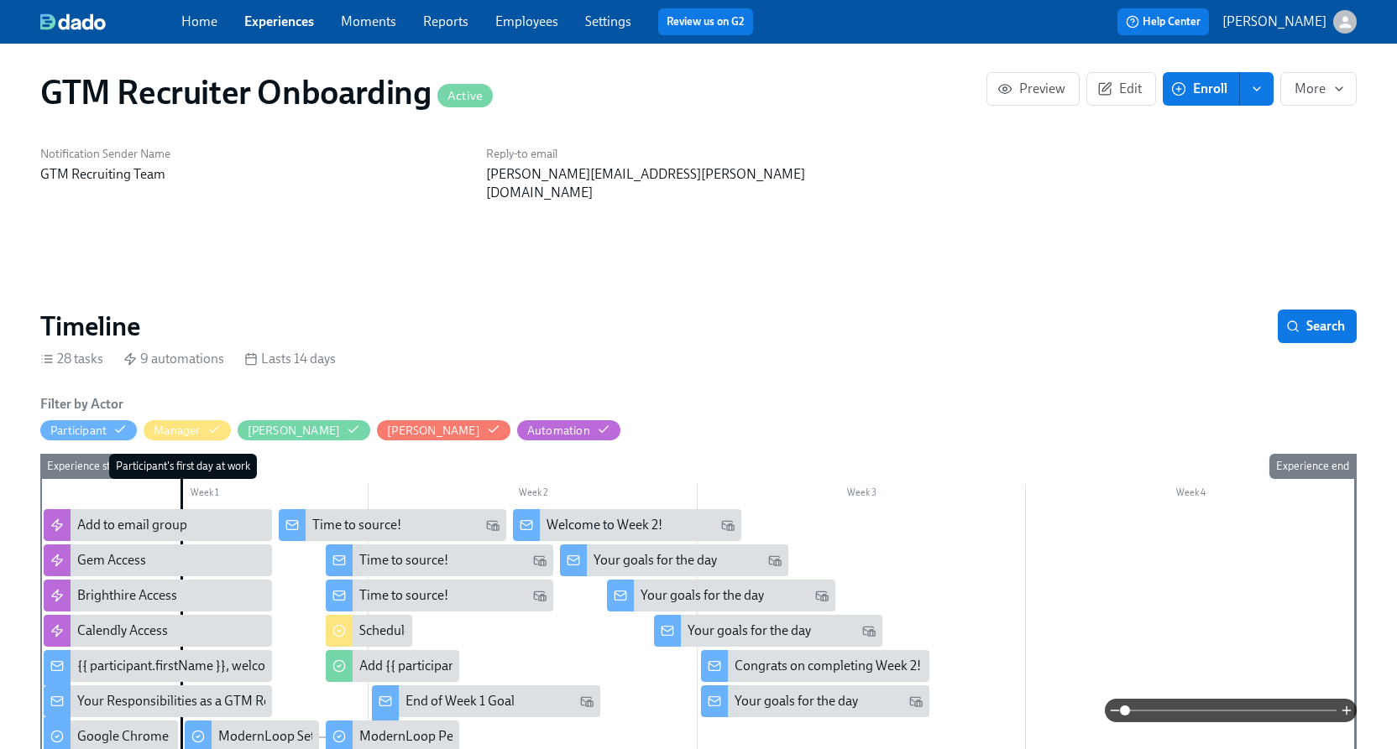
scroll to position [364, 0]
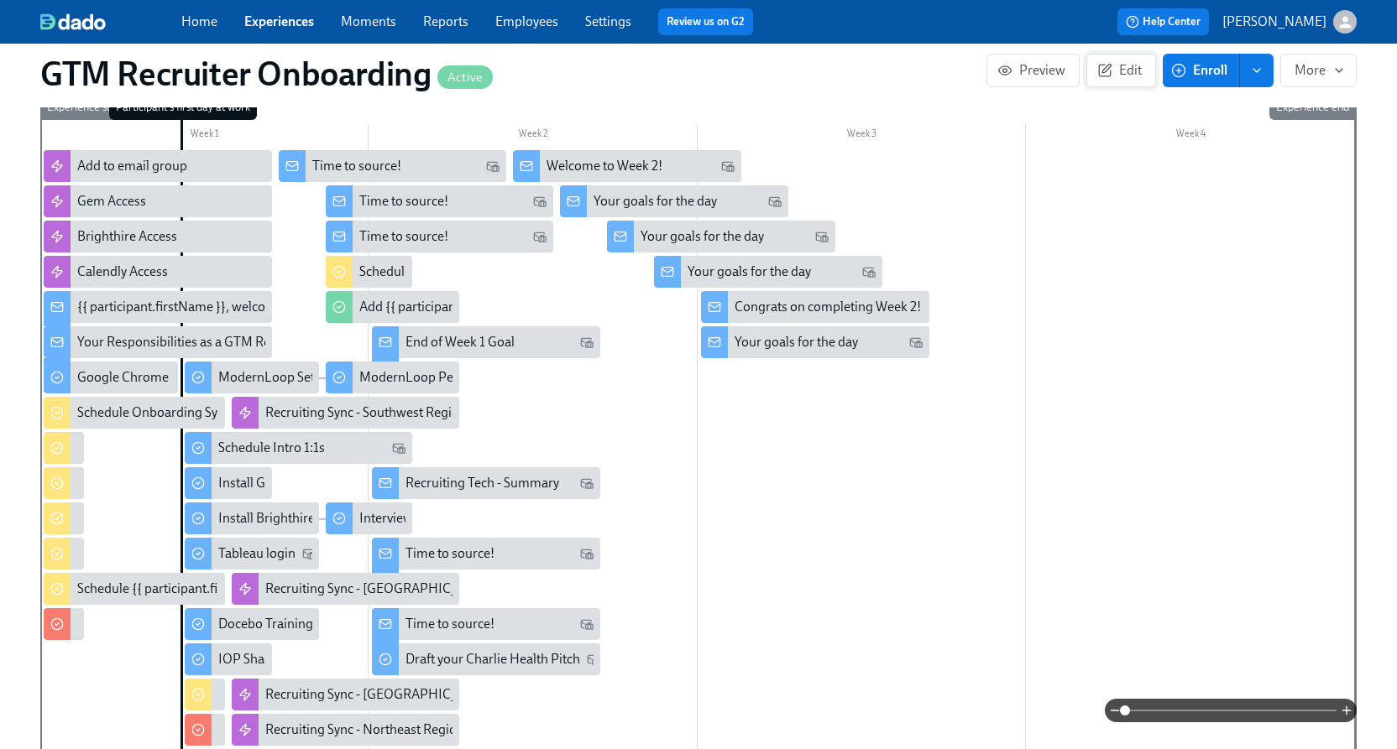
click at [1128, 63] on span "Edit" at bounding box center [1120, 70] width 41 height 17
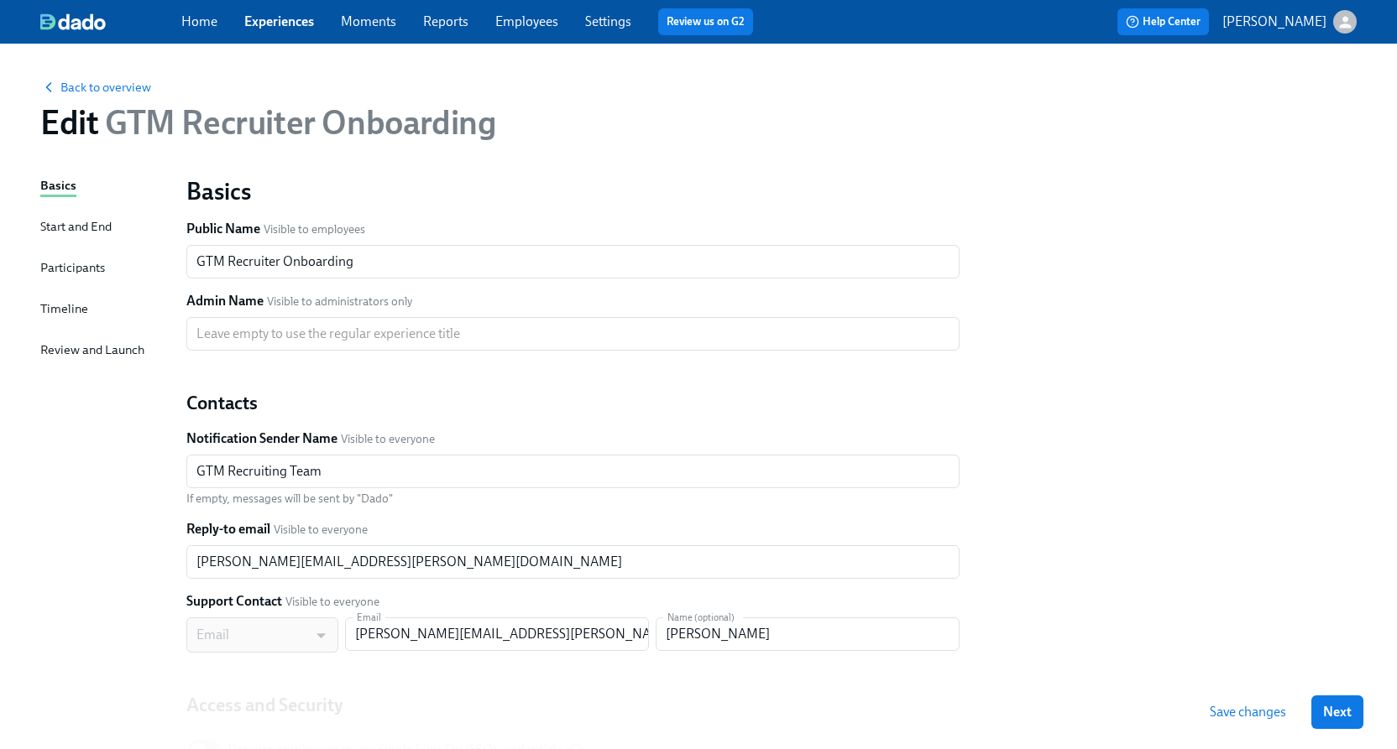
click at [89, 313] on div "Basics Start and End Participants Timeline Review and Launch" at bounding box center [103, 512] width 126 height 673
click at [70, 306] on div "Timeline" at bounding box center [64, 309] width 48 height 18
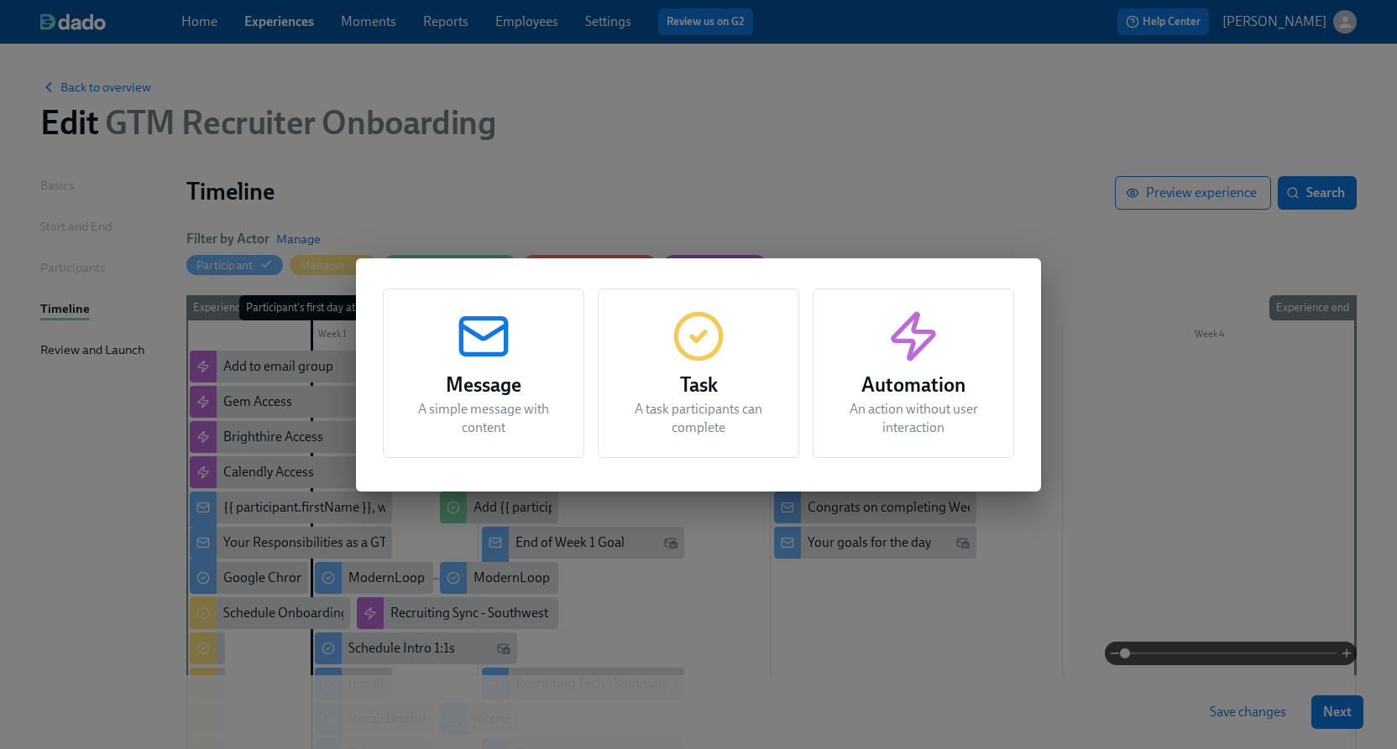
click at [679, 351] on circle "button" at bounding box center [698, 336] width 44 height 44
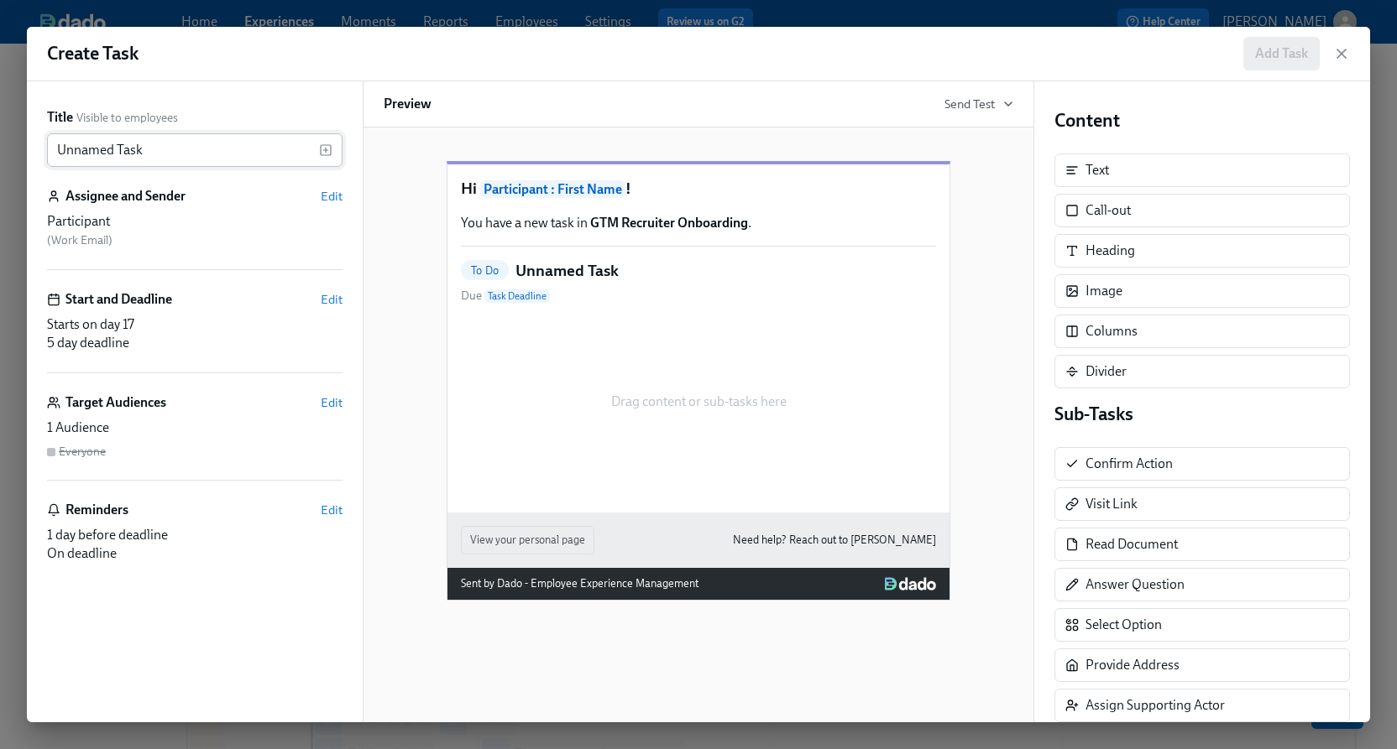
click at [211, 149] on input "Unnamed Task" at bounding box center [183, 150] width 272 height 34
click at [326, 154] on icon "button" at bounding box center [325, 150] width 13 height 13
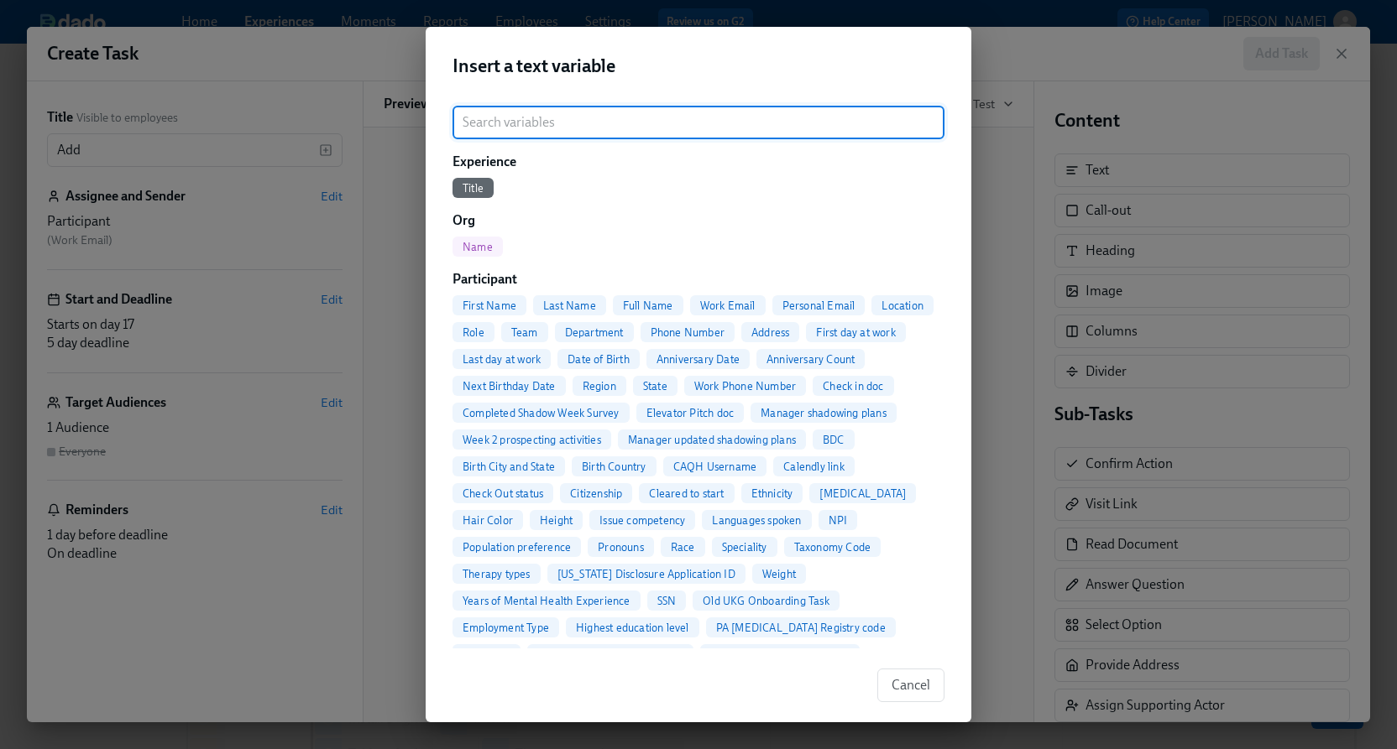
click at [634, 305] on span "Full Name" at bounding box center [648, 306] width 70 height 13
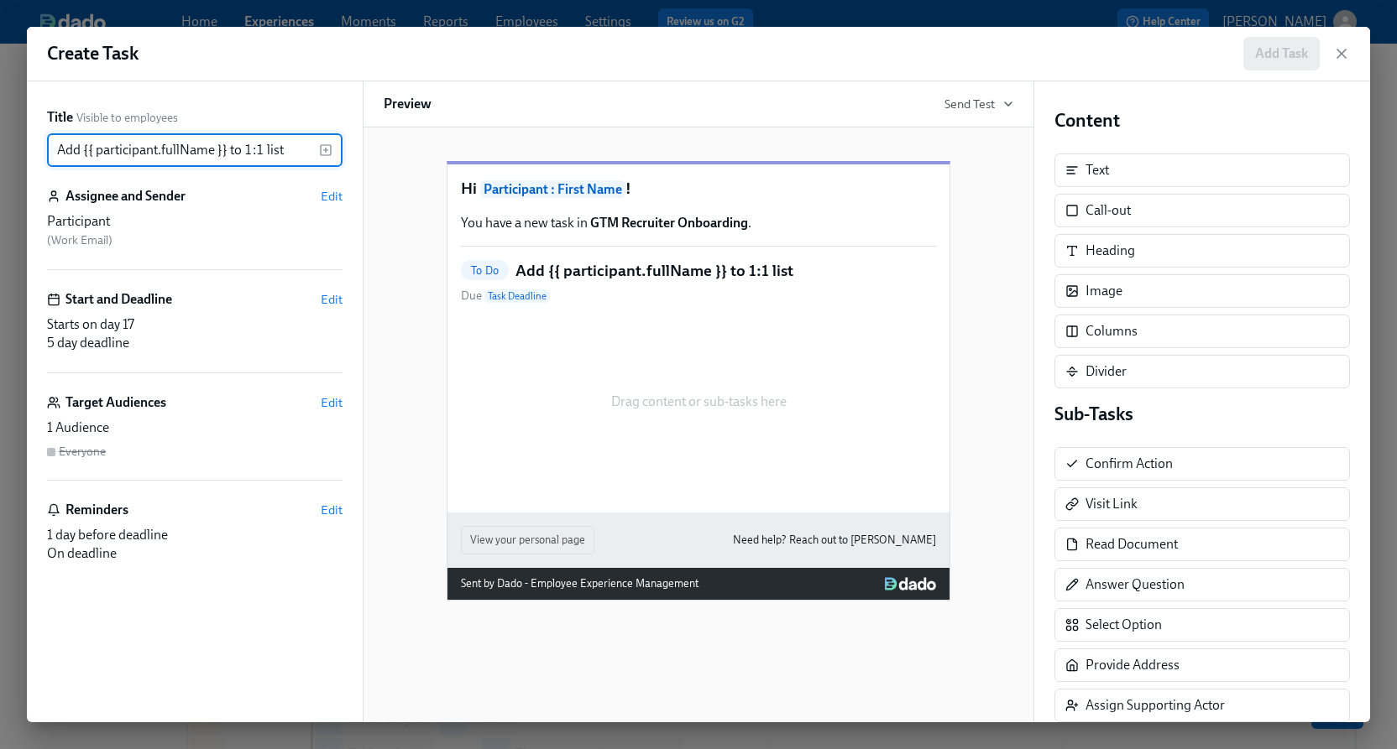
type input "Add {{ participant.fullName }} to 1:1 list"
click at [339, 296] on span "Edit" at bounding box center [332, 299] width 22 height 17
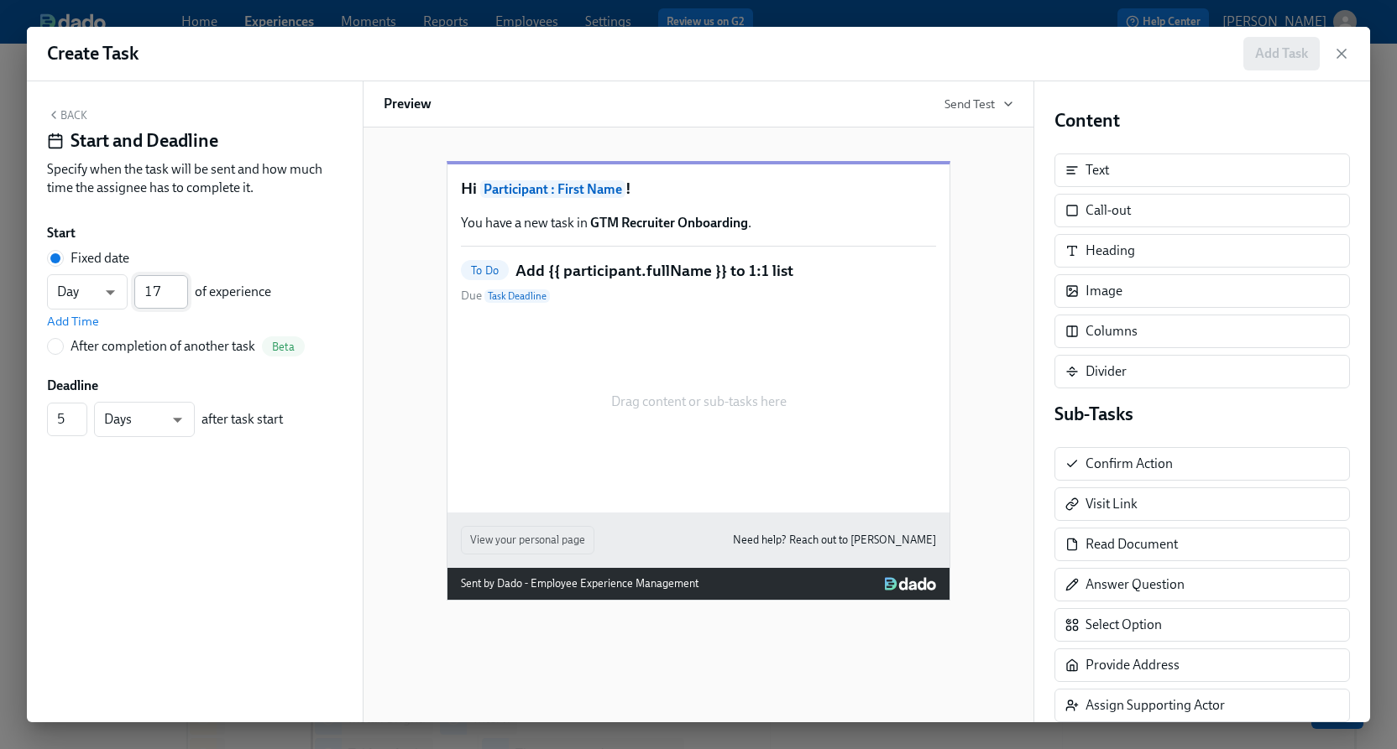
click at [170, 293] on input "17" at bounding box center [161, 292] width 54 height 34
click at [121, 290] on div "Day d ​ 17 ​ of experience" at bounding box center [159, 291] width 224 height 35
click at [163, 292] on input "07" at bounding box center [161, 292] width 54 height 34
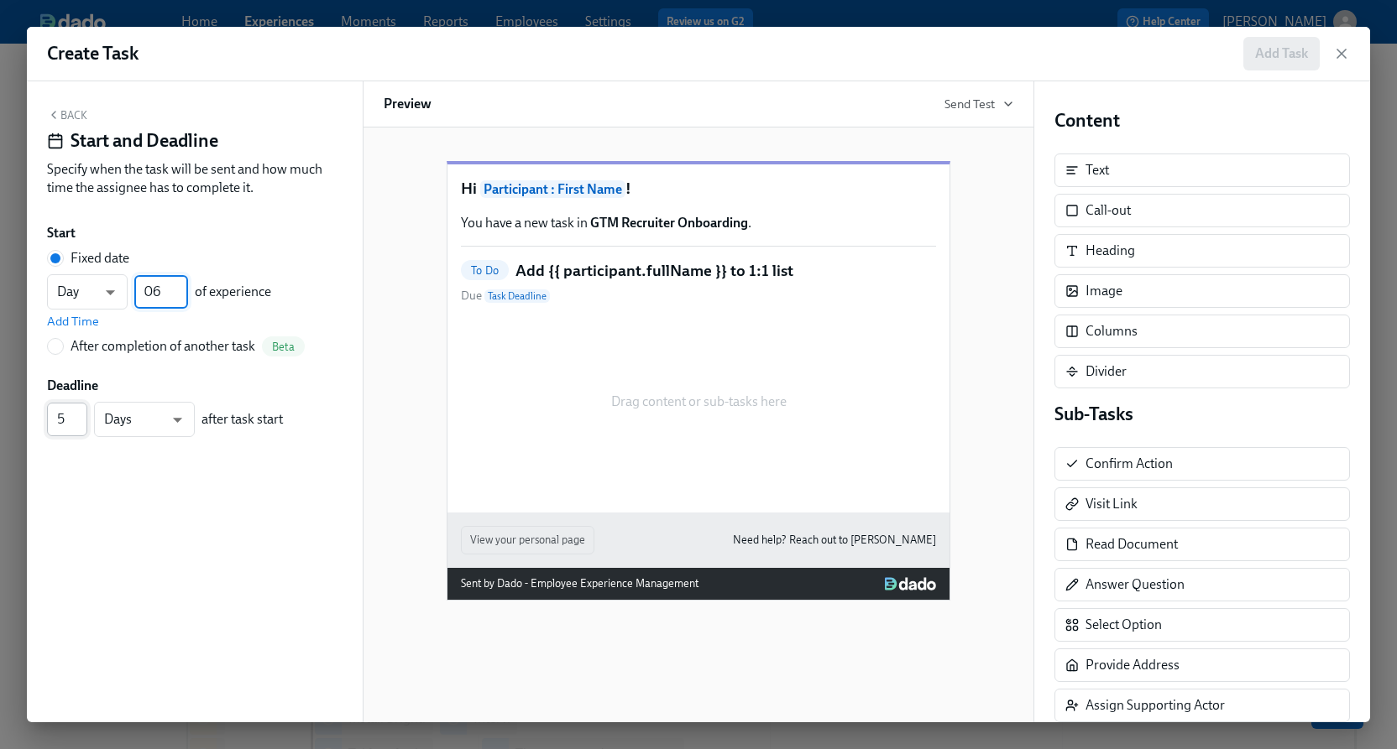
type input "06"
click at [80, 429] on input "4" at bounding box center [67, 420] width 40 height 34
type input "3"
click at [80, 429] on input "3" at bounding box center [67, 420] width 40 height 34
click at [57, 114] on icon "button" at bounding box center [53, 114] width 13 height 13
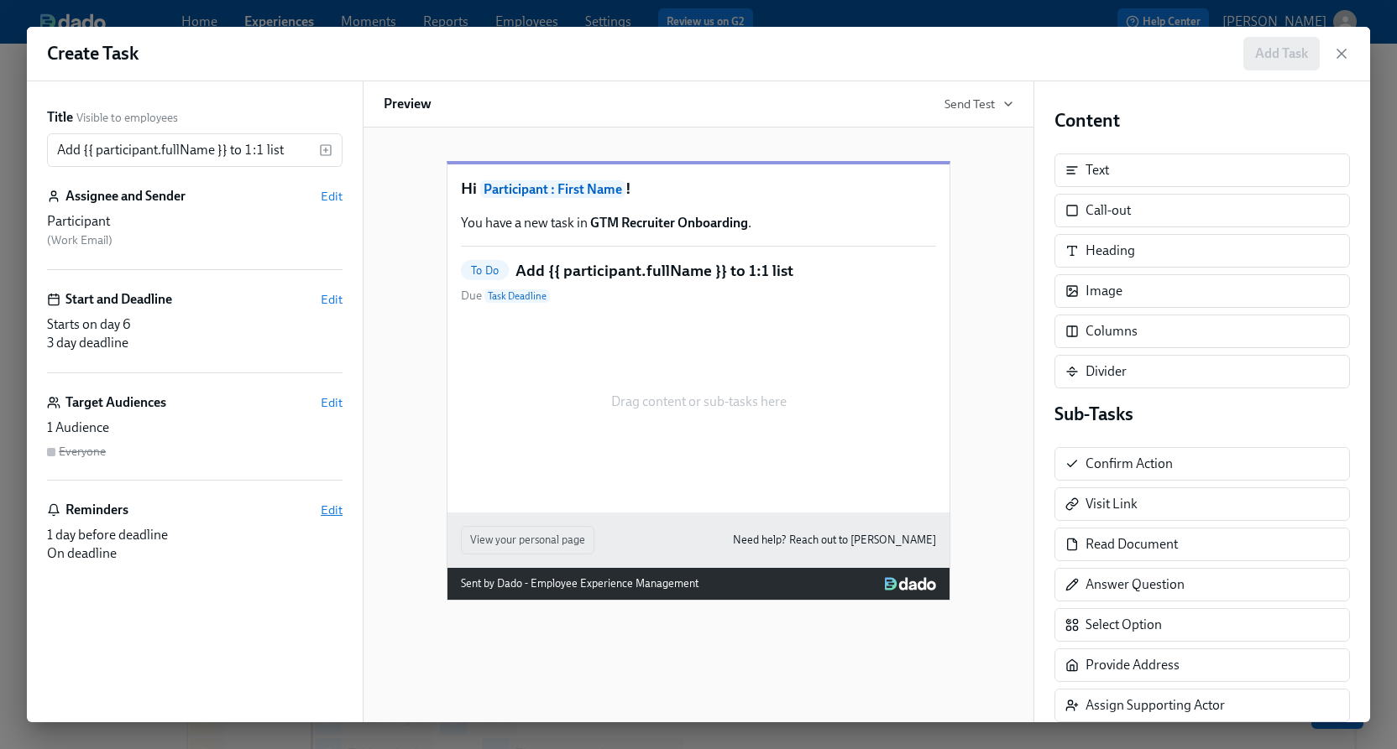
click at [325, 505] on span "Edit" at bounding box center [332, 510] width 22 height 17
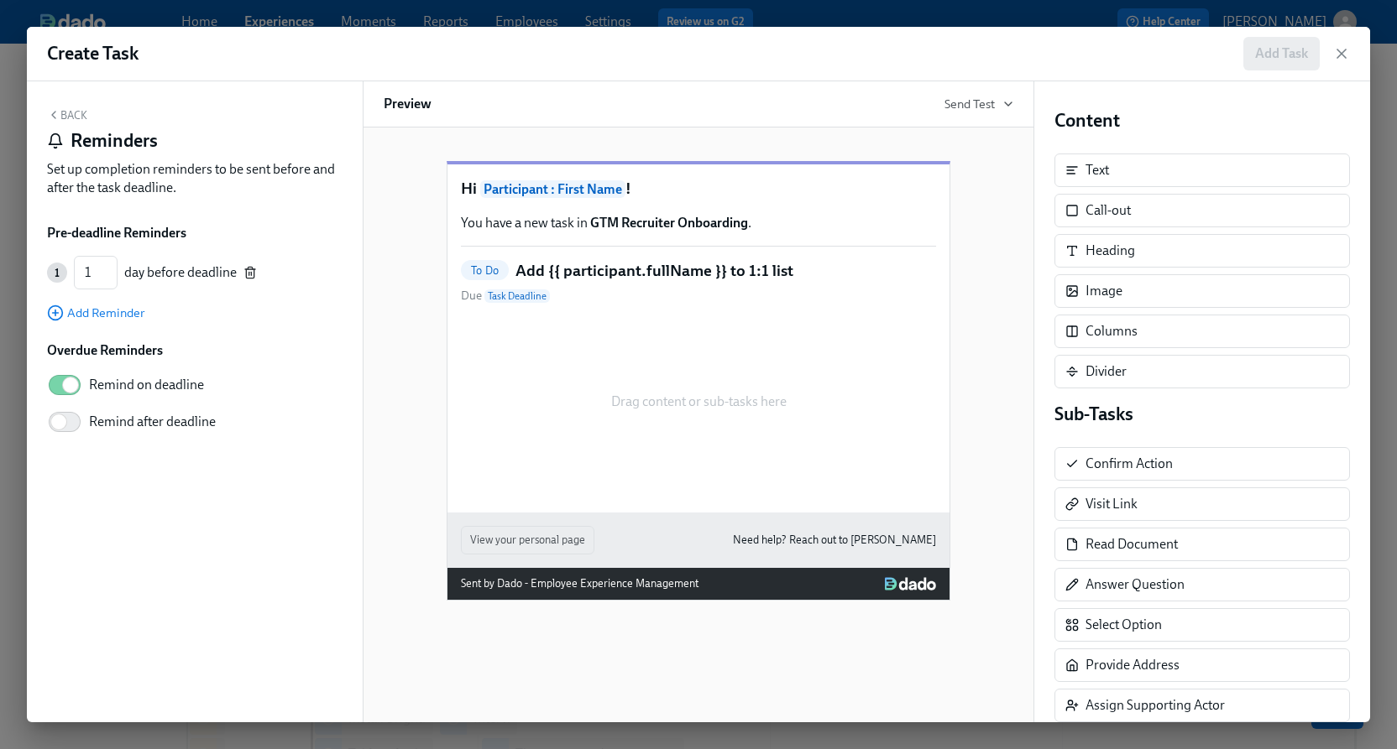
click at [246, 272] on icon "button" at bounding box center [249, 272] width 13 height 13
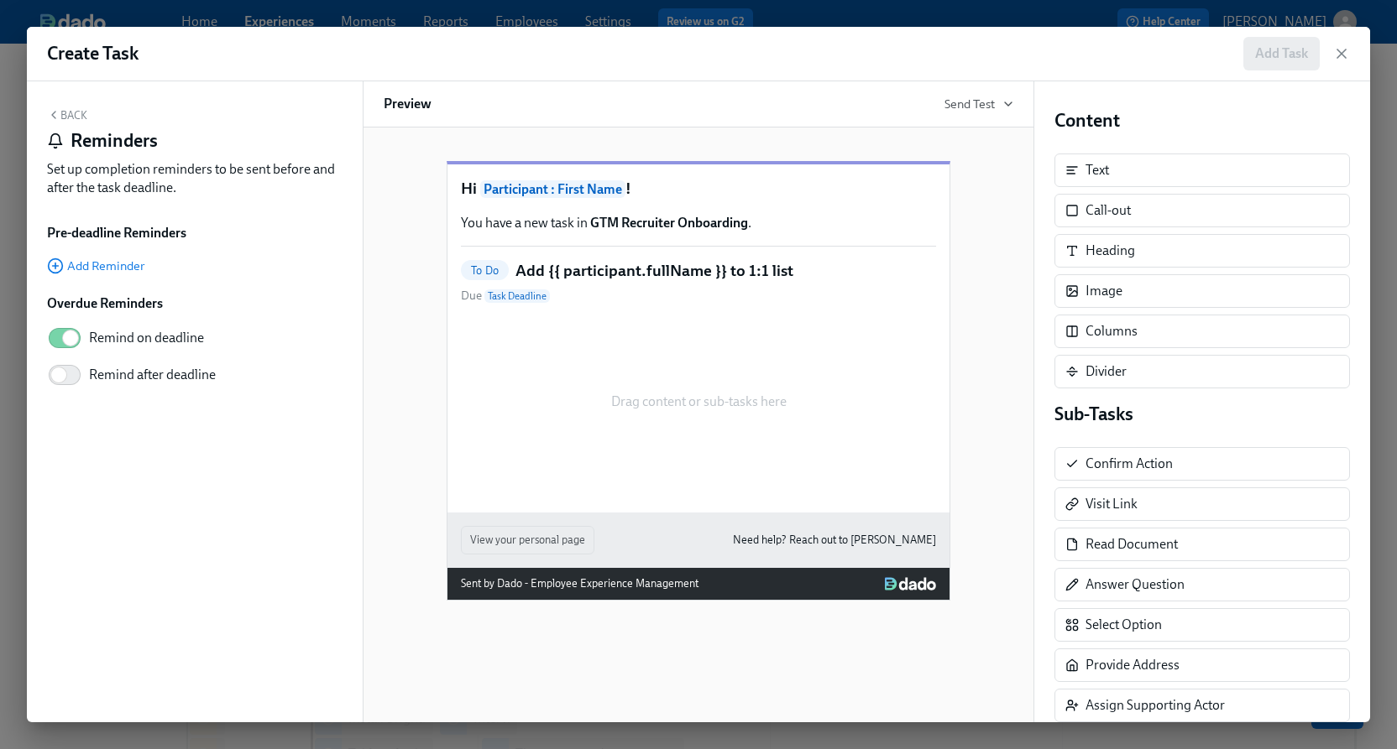
click at [67, 117] on button "Back" at bounding box center [67, 114] width 40 height 13
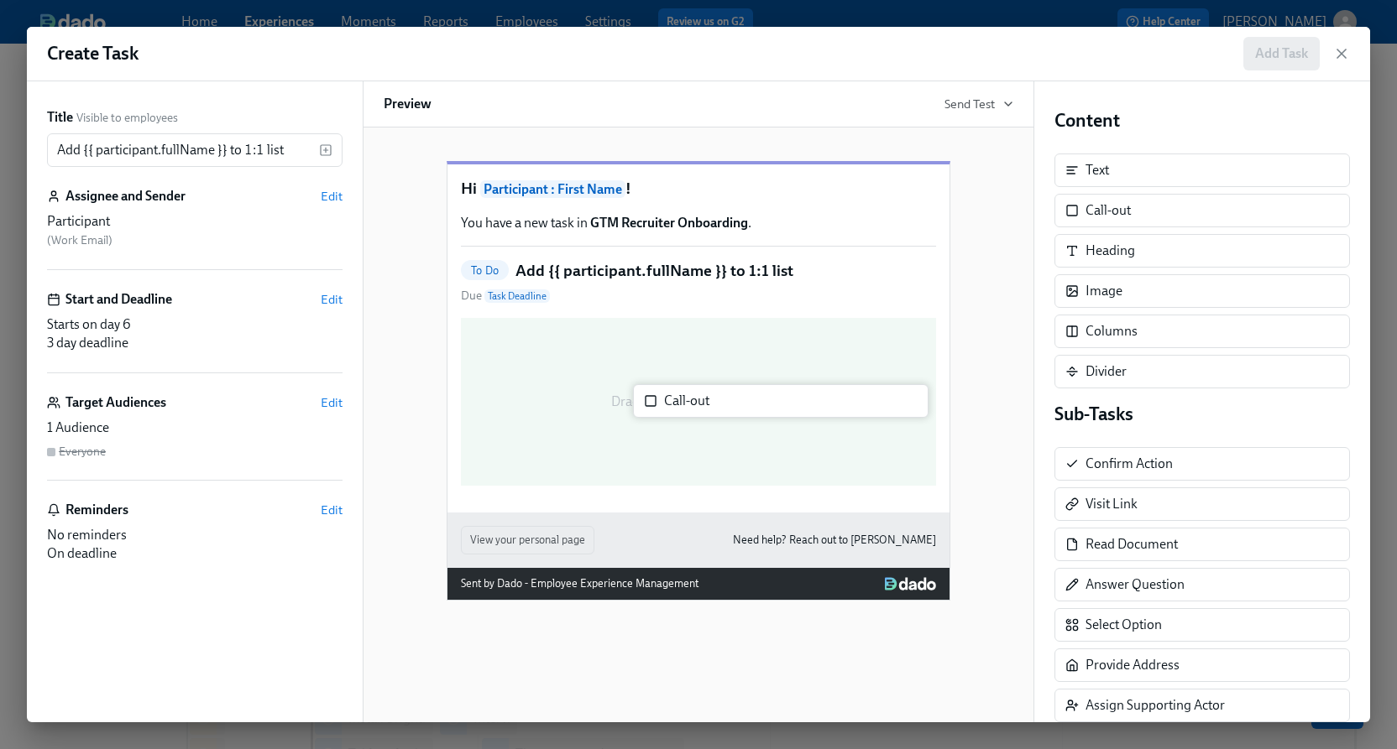
drag, startPoint x: 1135, startPoint y: 211, endPoint x: 703, endPoint y: 403, distance: 471.9
click at [703, 403] on div "Title Visible to employees Add {{ participant.fullName }} to 1:1 list ​ Assigne…" at bounding box center [698, 401] width 1343 height 641
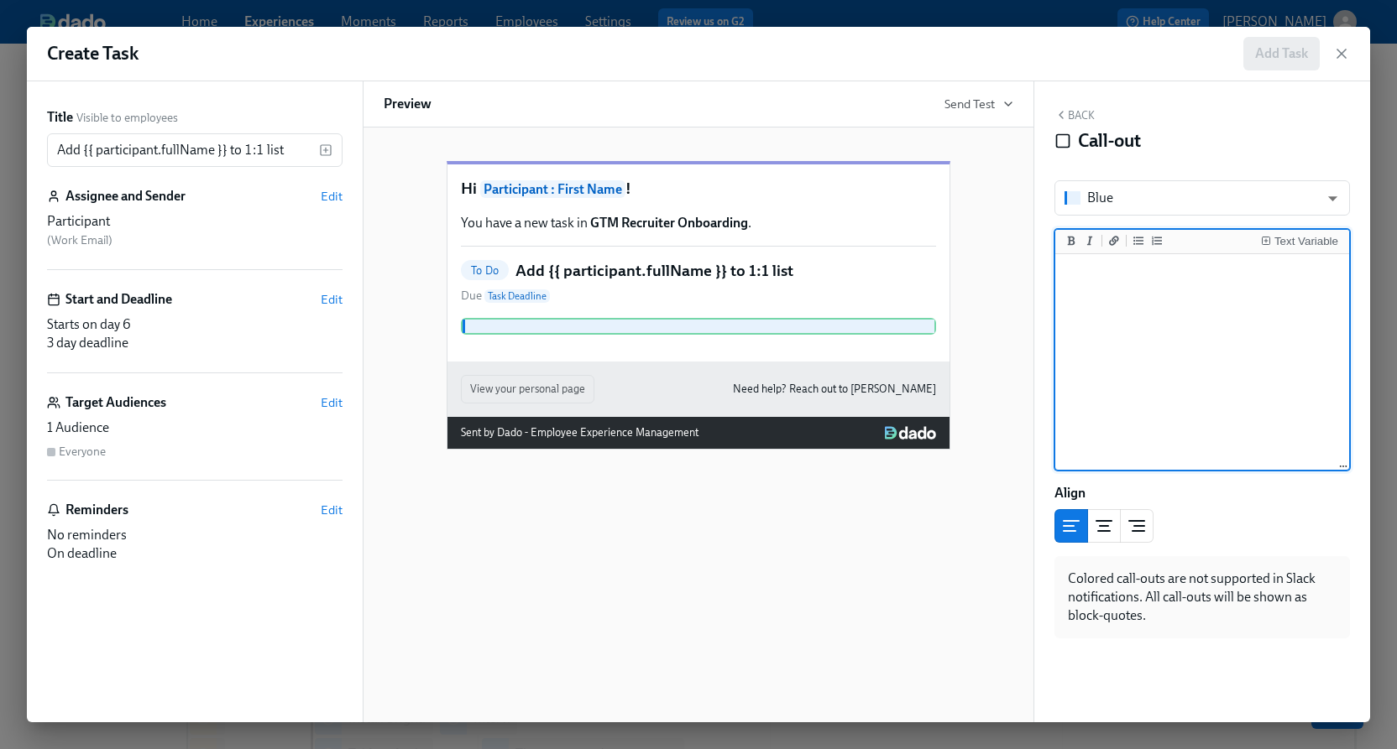
click at [1125, 341] on textarea at bounding box center [1201, 363] width 287 height 211
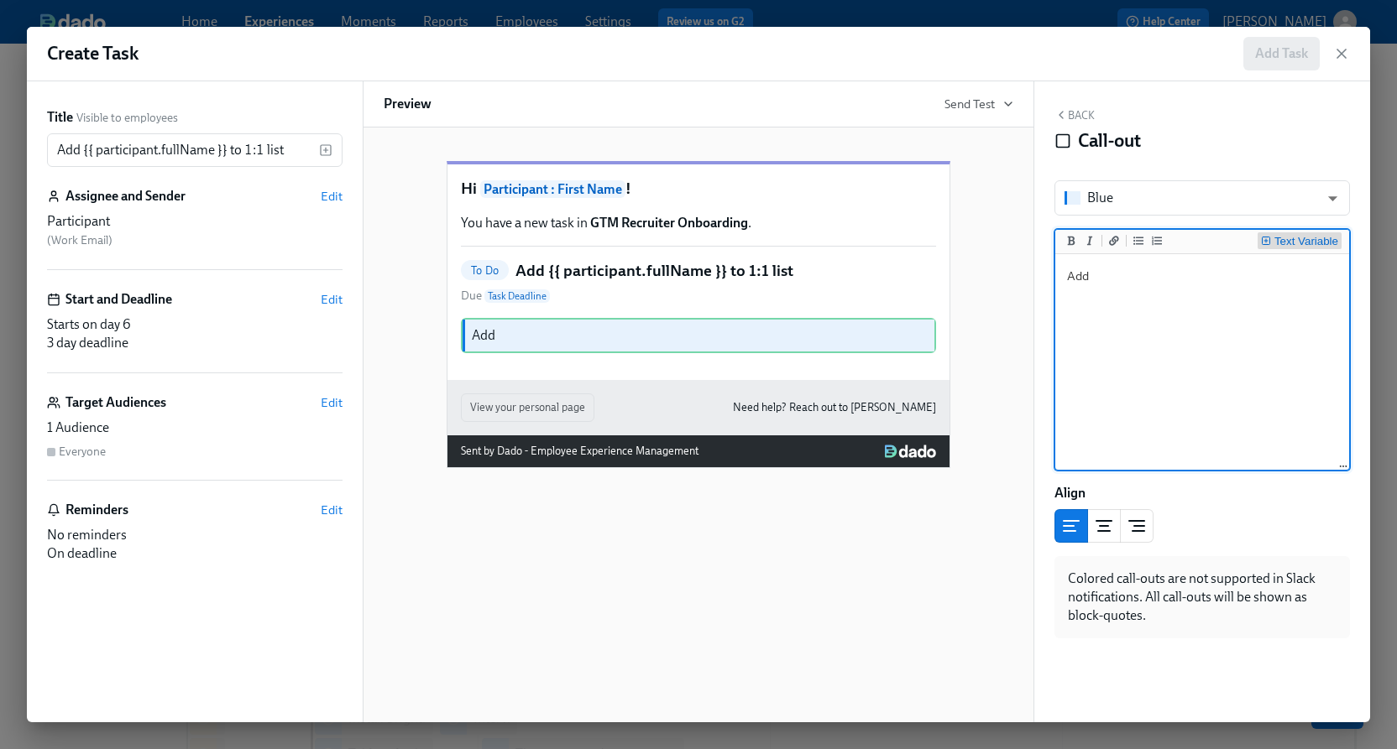
click at [1309, 244] on div "Text Variable" at bounding box center [1306, 242] width 64 height 12
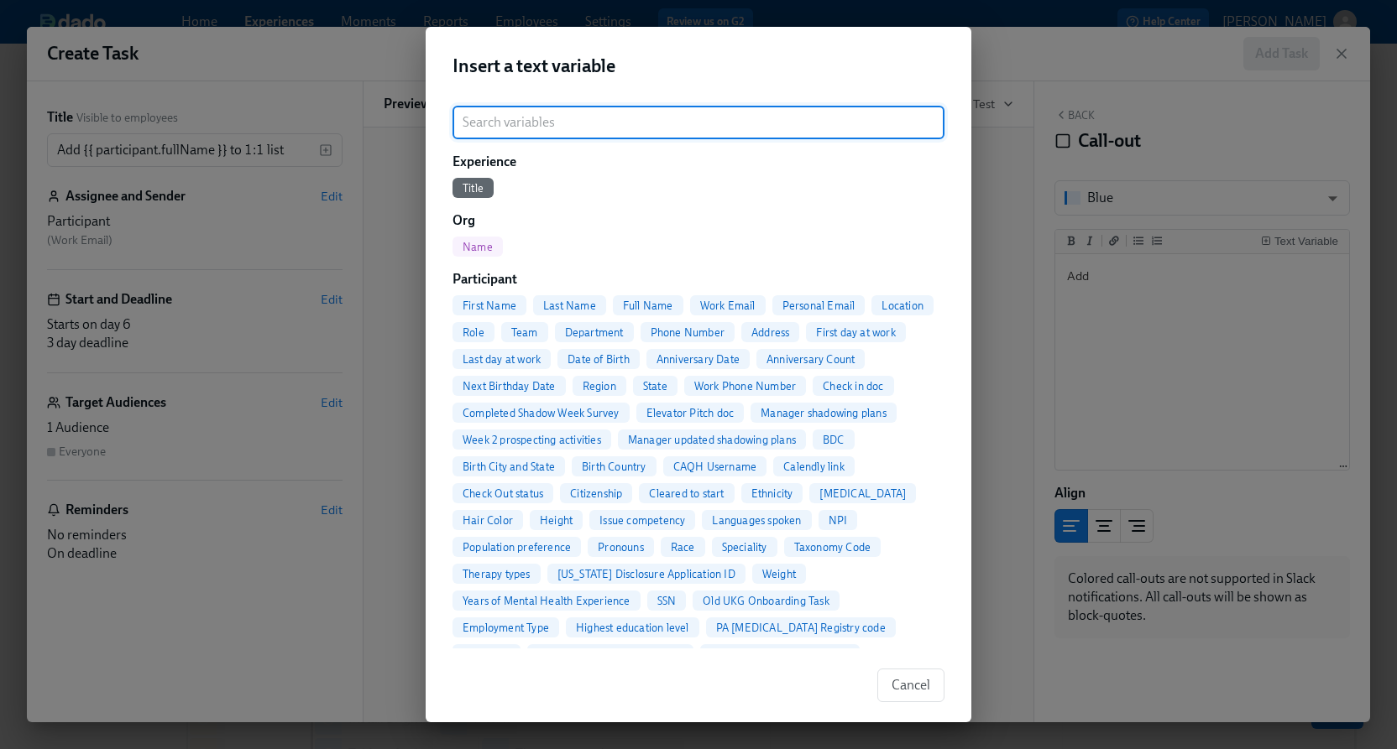
click at [650, 300] on span "Full Name" at bounding box center [648, 306] width 70 height 13
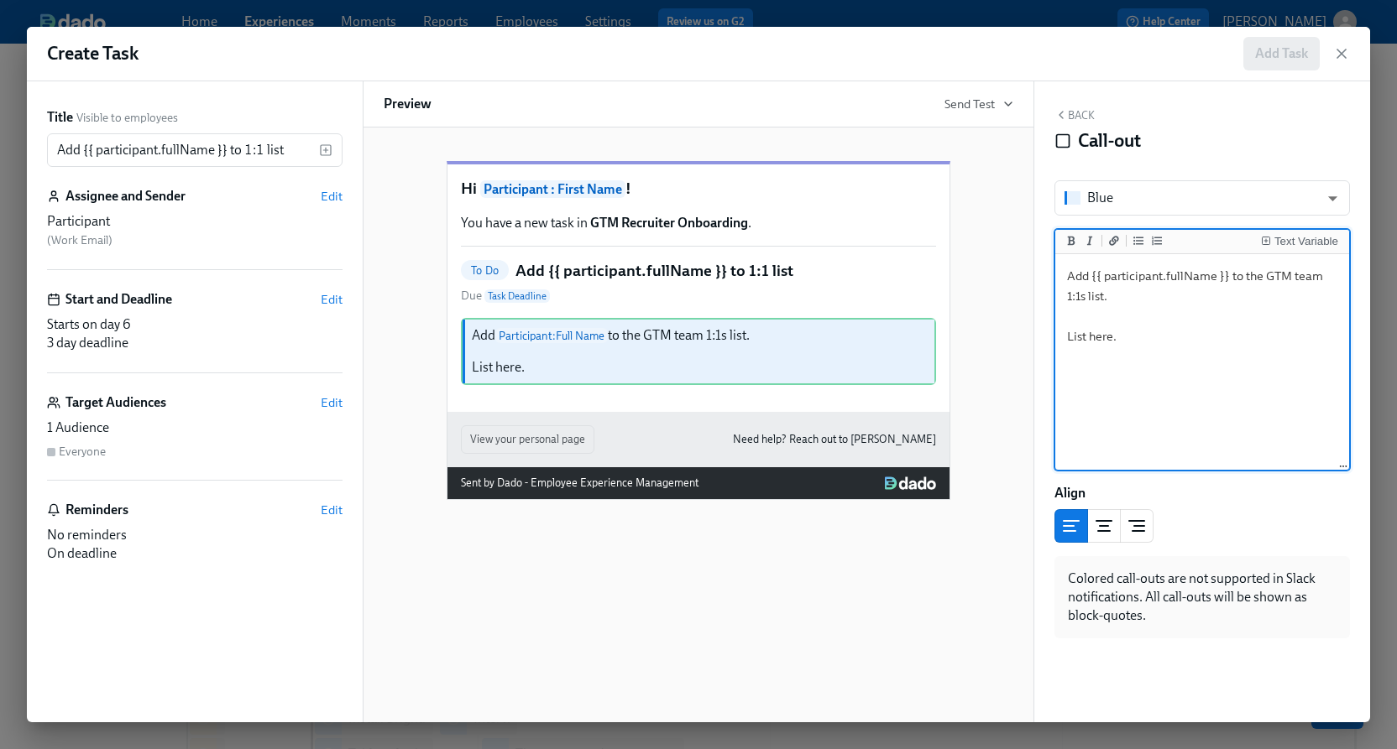
drag, startPoint x: 1113, startPoint y: 337, endPoint x: 1045, endPoint y: 339, distance: 68.0
click at [1045, 339] on div "Back Call-out Blue blue ​ Text Variable Add {{ participant.fullName }} to the G…" at bounding box center [1202, 401] width 336 height 641
click at [1106, 239] on button "Add a link" at bounding box center [1113, 240] width 17 height 17
drag, startPoint x: 1125, startPoint y: 335, endPoint x: 1140, endPoint y: 334, distance: 15.1
click at [1140, 334] on textarea "Add {{ participant.fullName }} to the GTM team 1:1s list. [List here](url)." at bounding box center [1201, 363] width 287 height 211
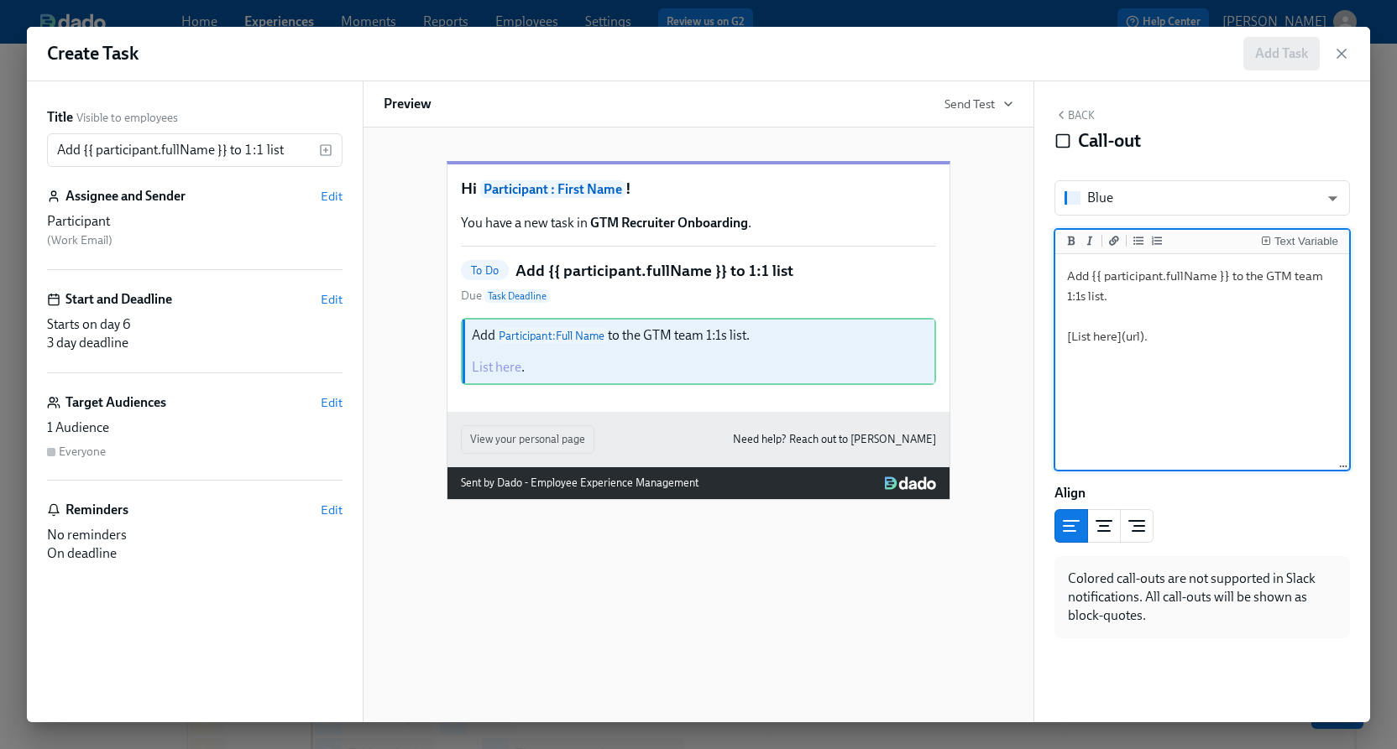
paste textarea "[URL][DOMAIN_NAME]"
type textarea "Add {{ participant.fullName }} to the GTM team 1:1s list. [List here]([URL][DOM…"
click at [1089, 123] on div "Back Call-out" at bounding box center [1201, 134] width 295 height 52
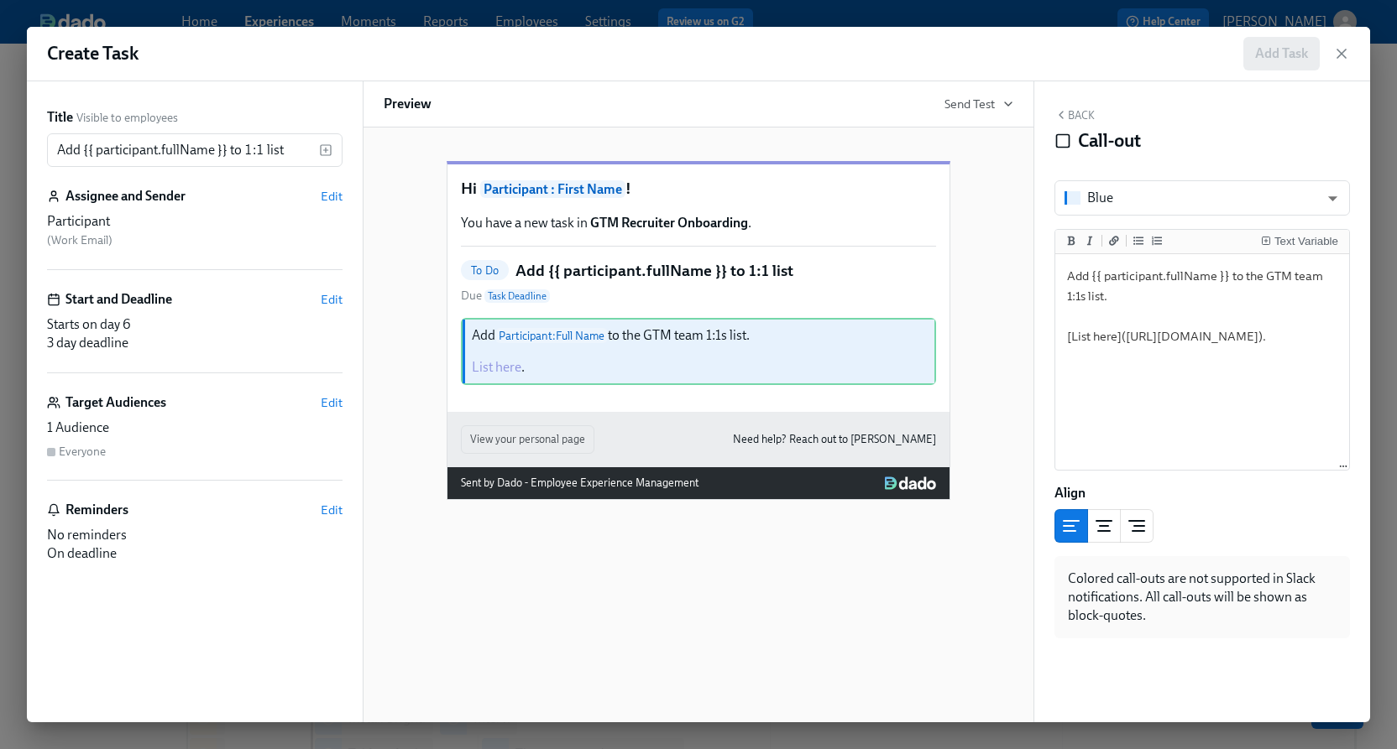
click at [1084, 119] on button "Back" at bounding box center [1074, 114] width 40 height 13
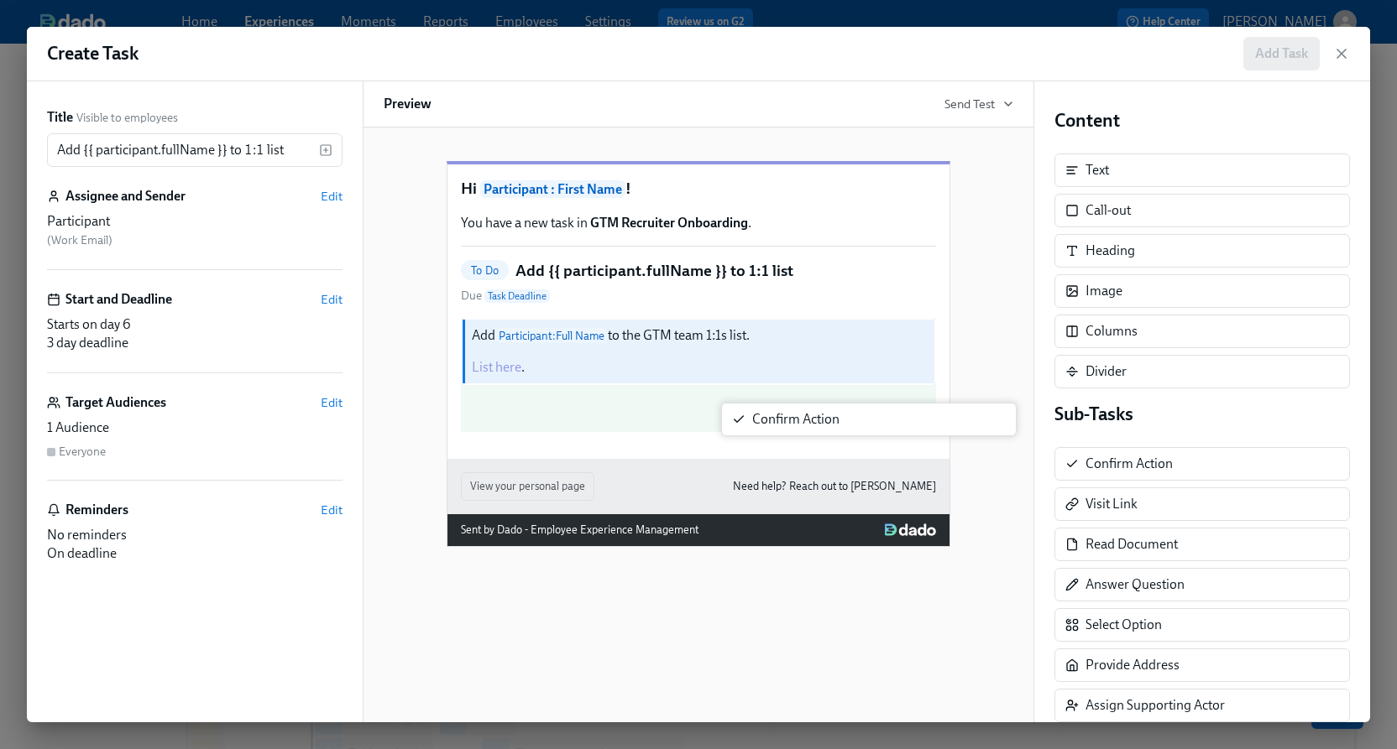
drag, startPoint x: 1090, startPoint y: 453, endPoint x: 710, endPoint y: 417, distance: 381.9
click at [710, 417] on div "Title Visible to employees Add {{ participant.fullName }} to 1:1 list ​ Assigne…" at bounding box center [698, 401] width 1343 height 641
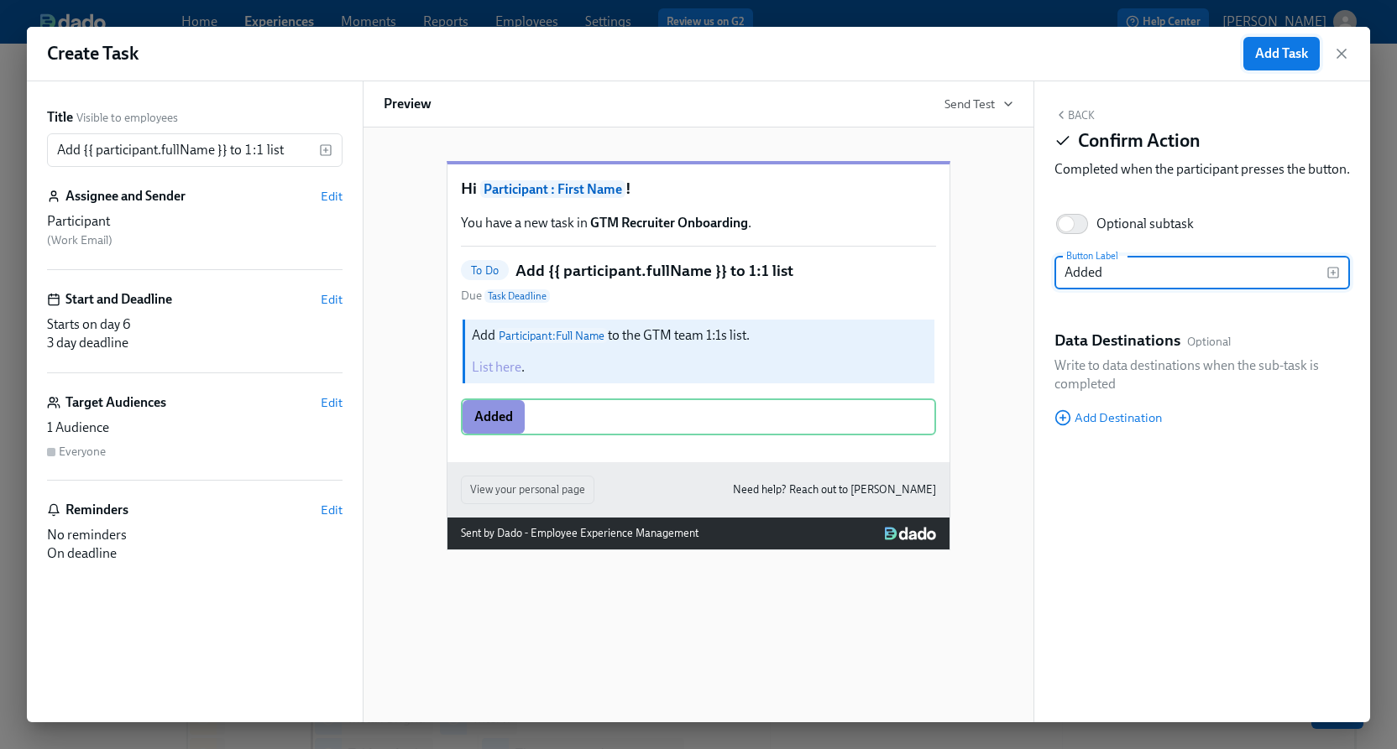
type input "Added"
click at [1261, 38] on button "Add Task" at bounding box center [1281, 54] width 76 height 34
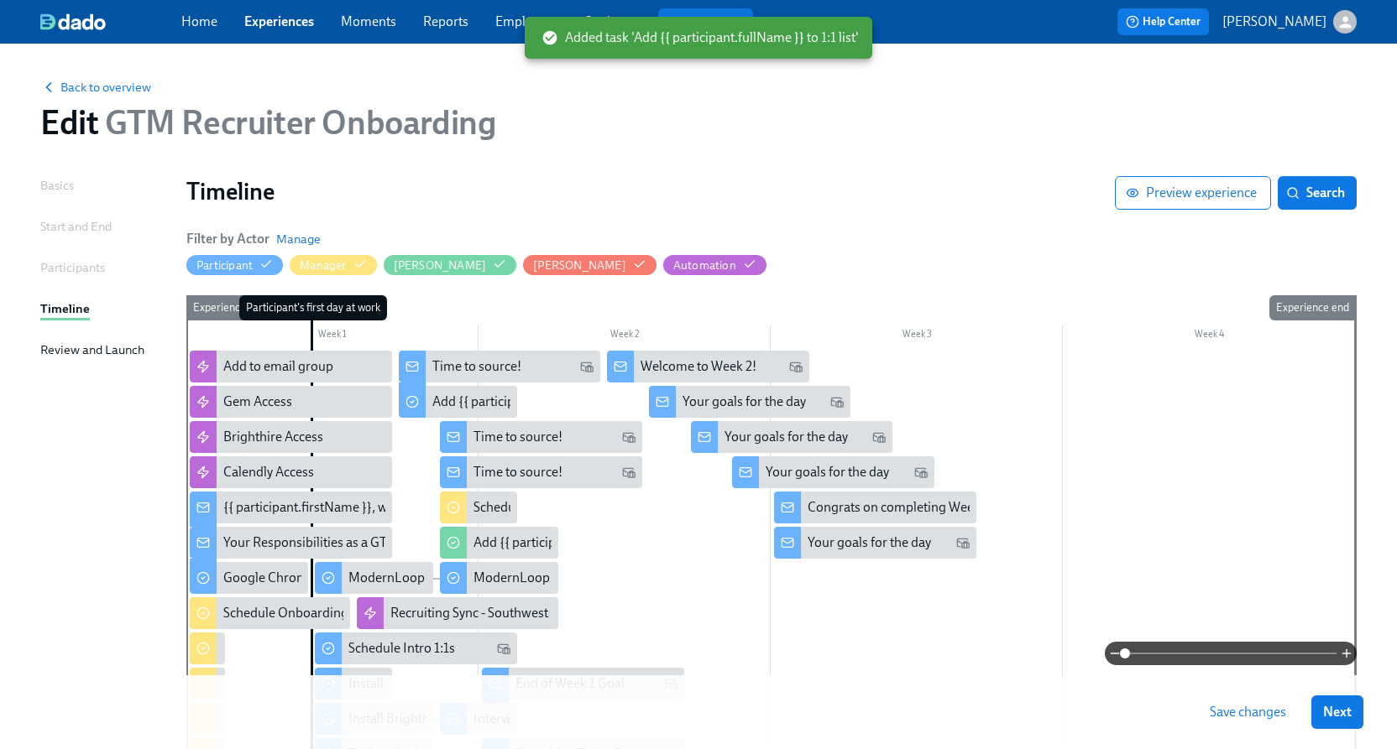
click at [1225, 714] on span "Save changes" at bounding box center [1247, 712] width 76 height 17
click at [1325, 713] on span "Next" at bounding box center [1337, 712] width 29 height 17
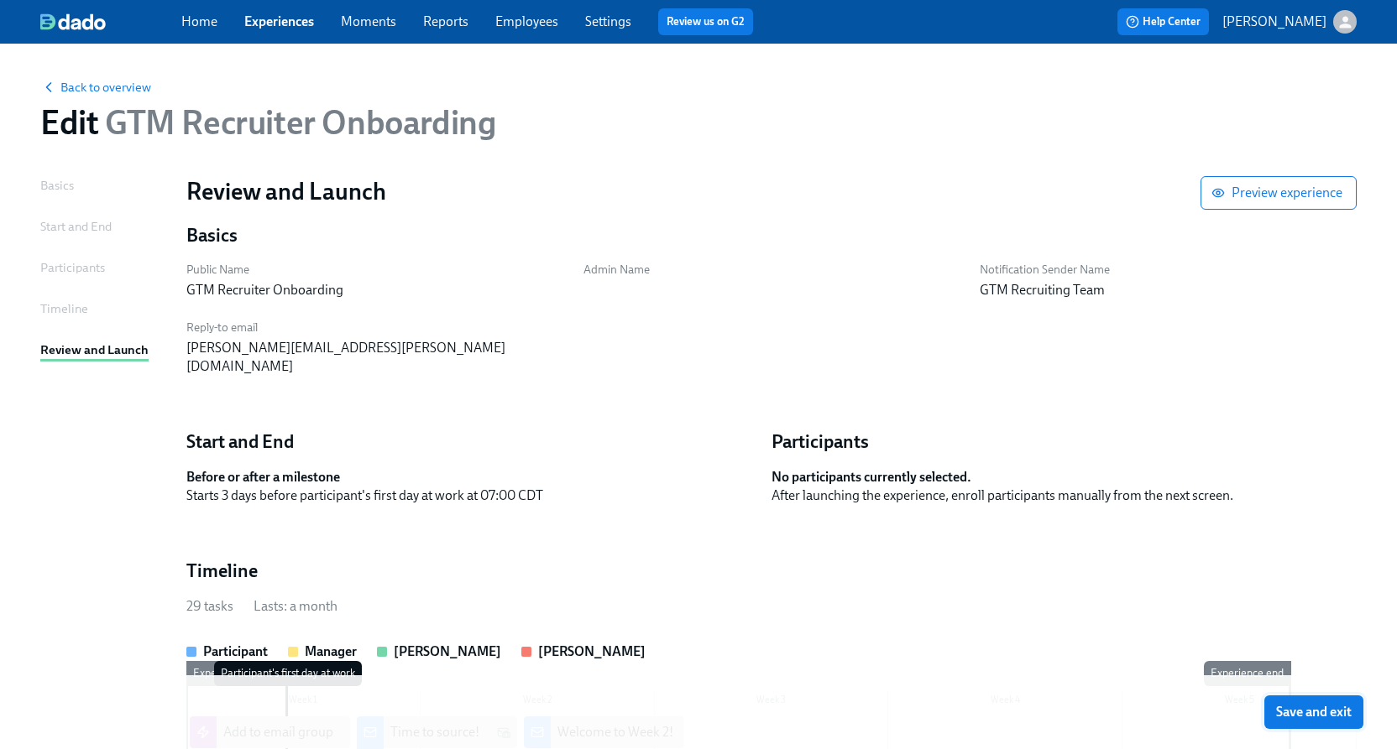
click at [1325, 713] on span "Save and exit" at bounding box center [1314, 712] width 76 height 17
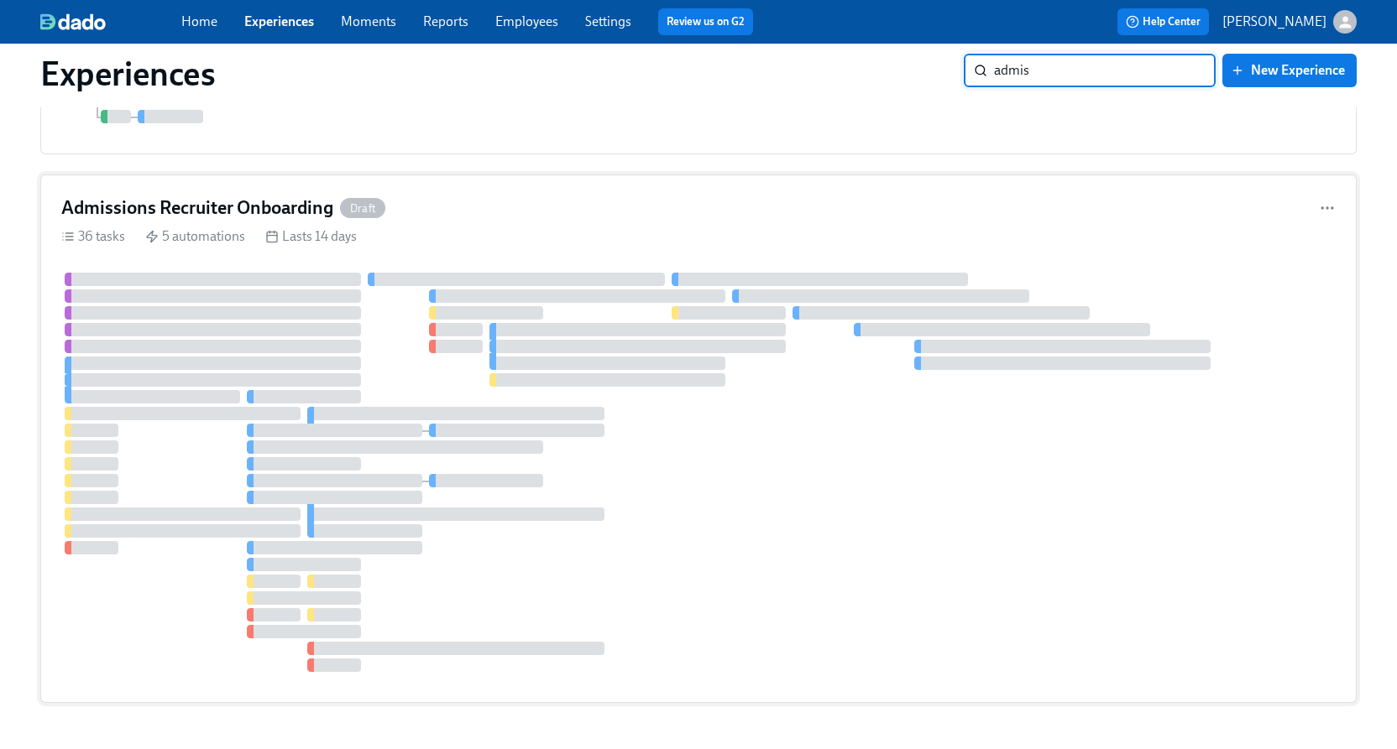
scroll to position [655, 0]
type input "admis"
click at [433, 213] on div "Admissions Recruiter Onboarding Draft" at bounding box center [698, 206] width 1274 height 25
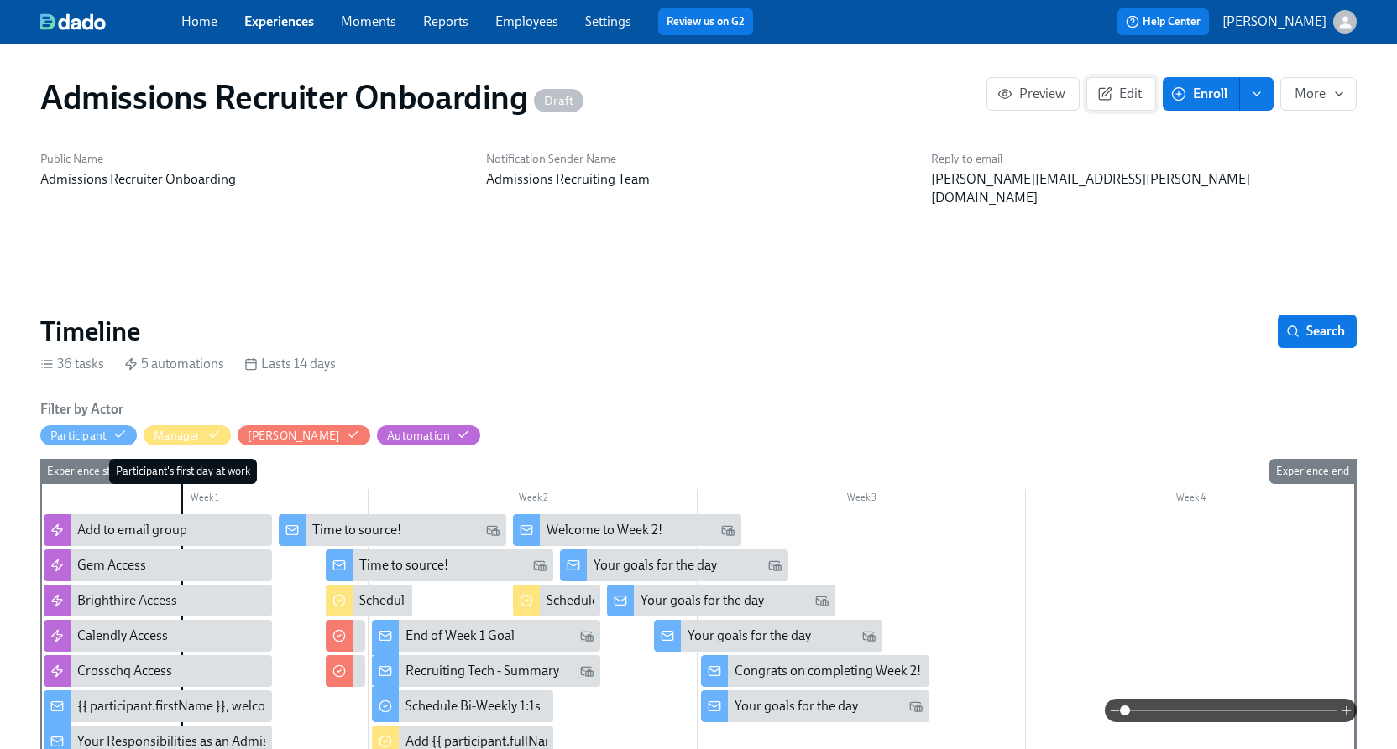
click at [1126, 91] on span "Edit" at bounding box center [1120, 94] width 41 height 17
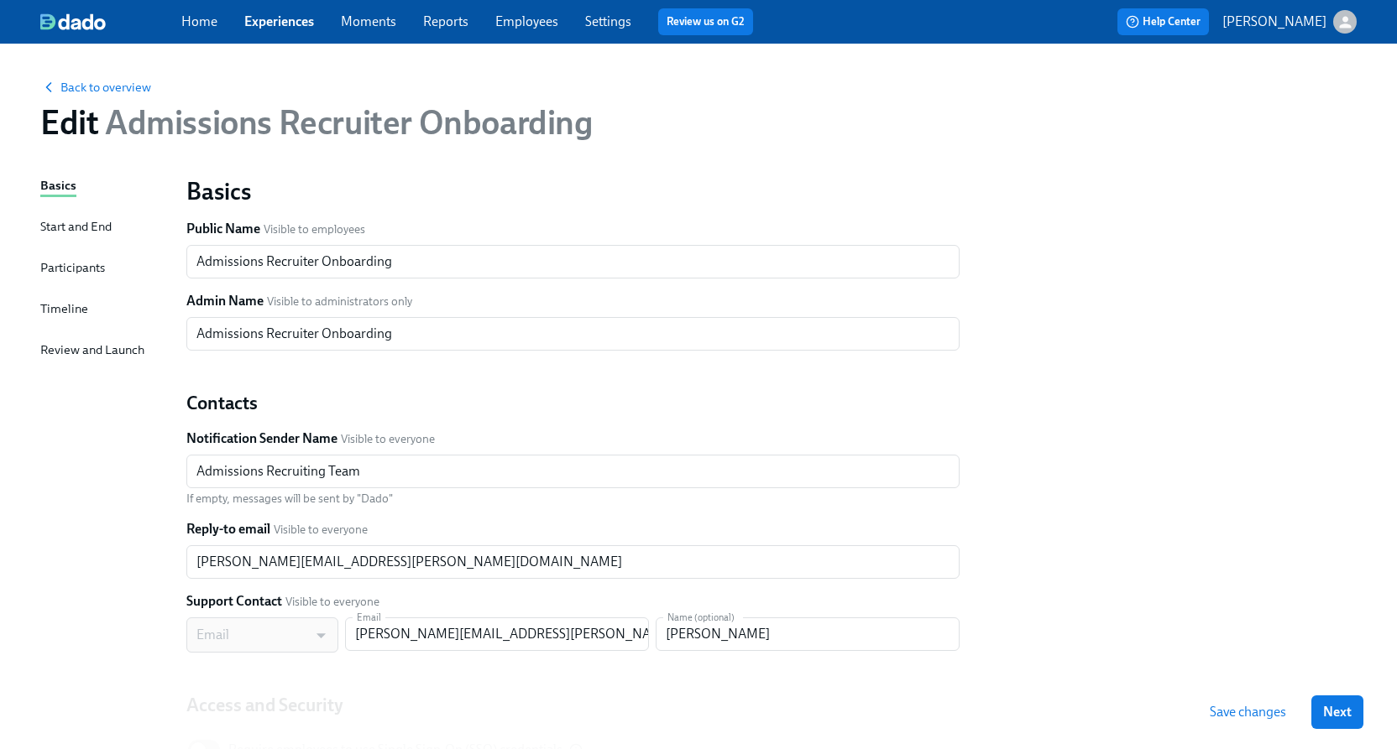
click at [45, 303] on div "Timeline" at bounding box center [64, 309] width 48 height 18
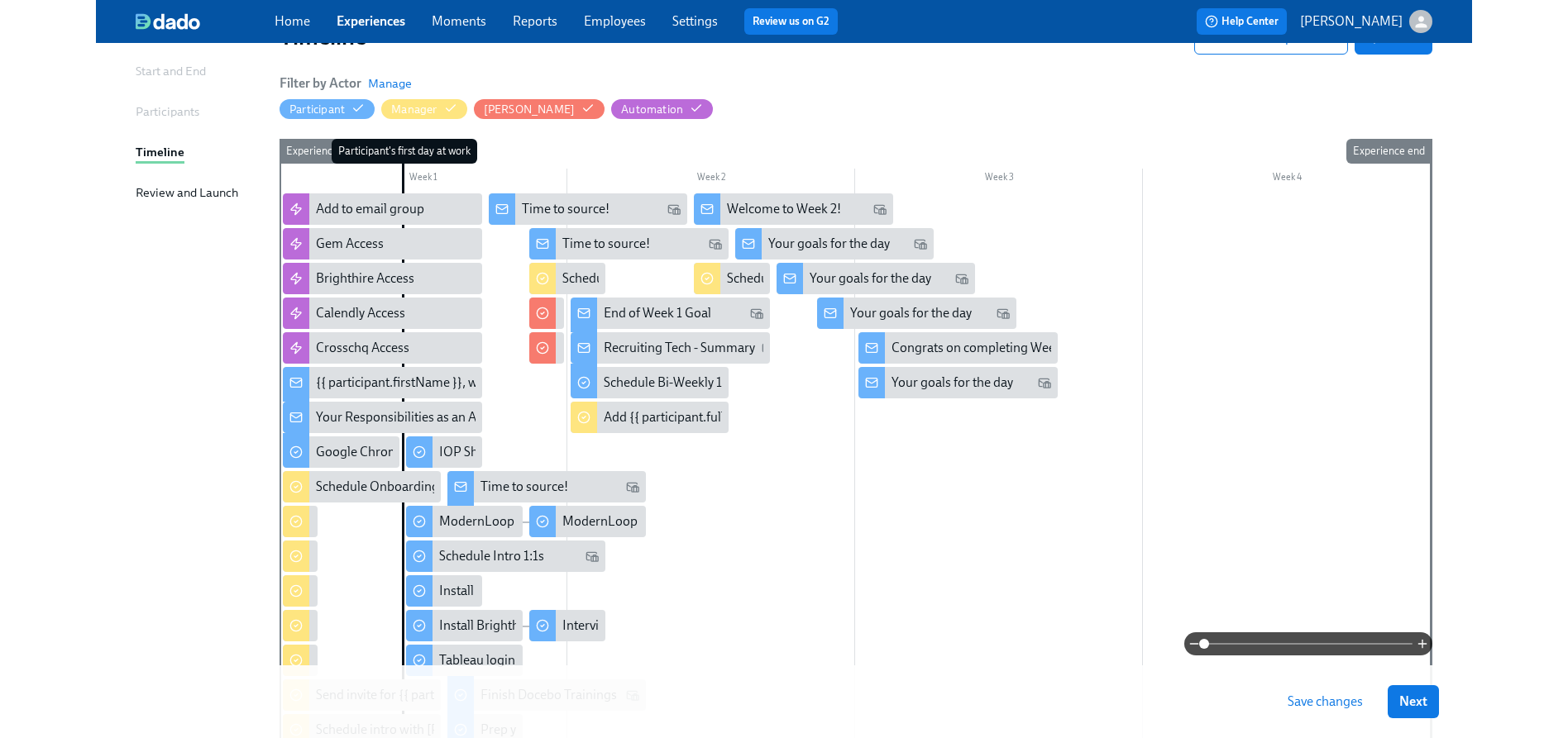
scroll to position [150, 0]
